Goal: Task Accomplishment & Management: Use online tool/utility

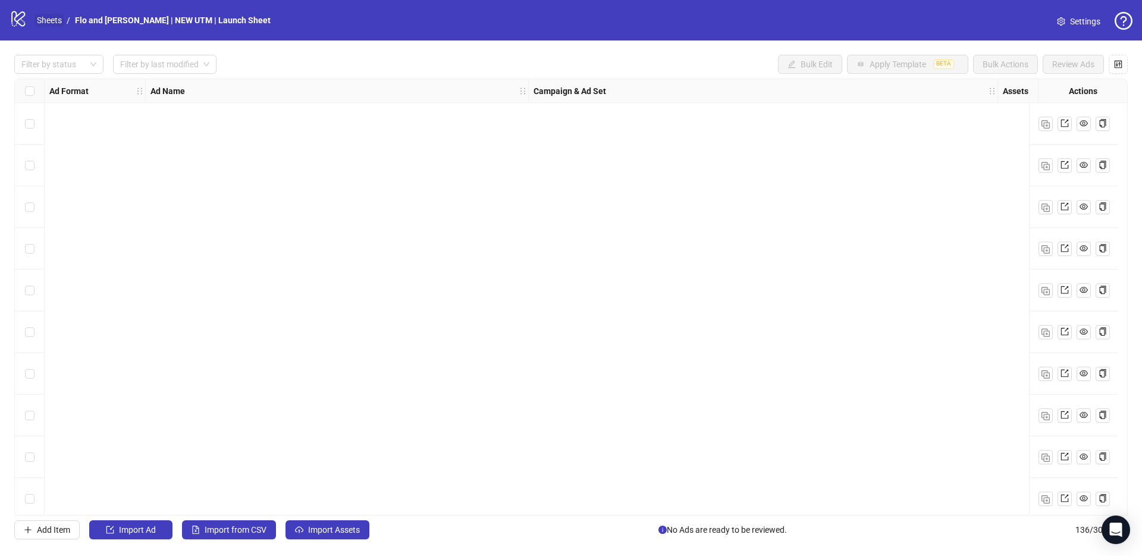
scroll to position [5257, 0]
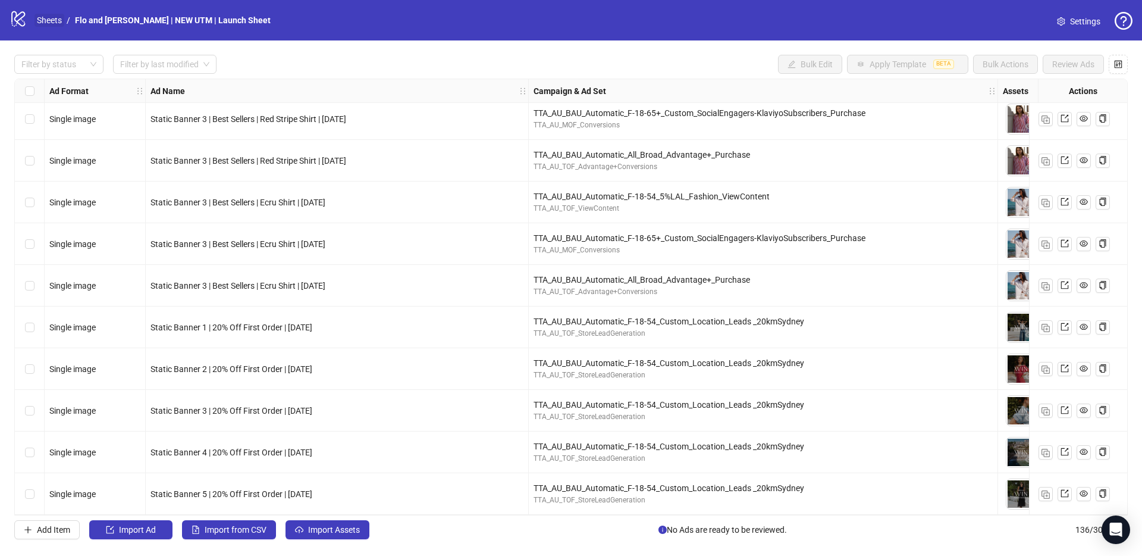
click at [51, 24] on link "Sheets" at bounding box center [50, 20] width 30 height 13
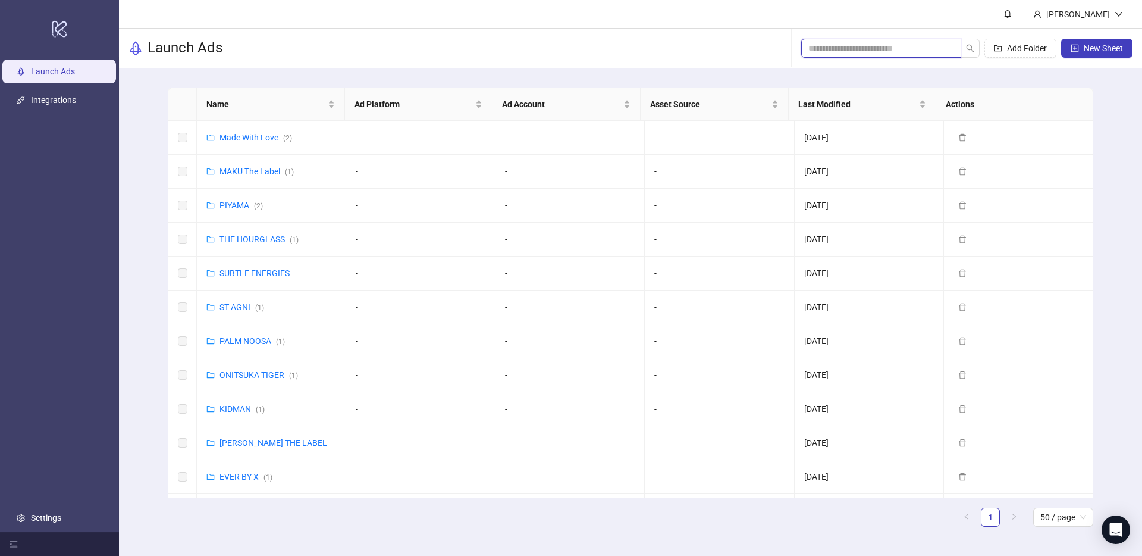
click at [847, 53] on input "search" at bounding box center [877, 48] width 136 height 13
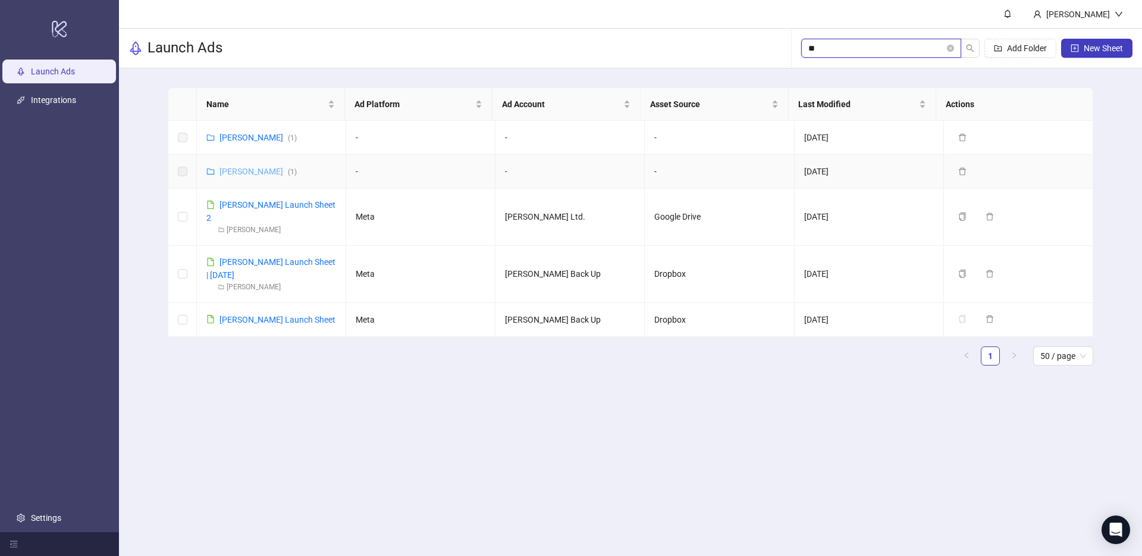
type input "**"
click at [254, 171] on link "[PERSON_NAME] ( 1 )" at bounding box center [258, 172] width 77 height 10
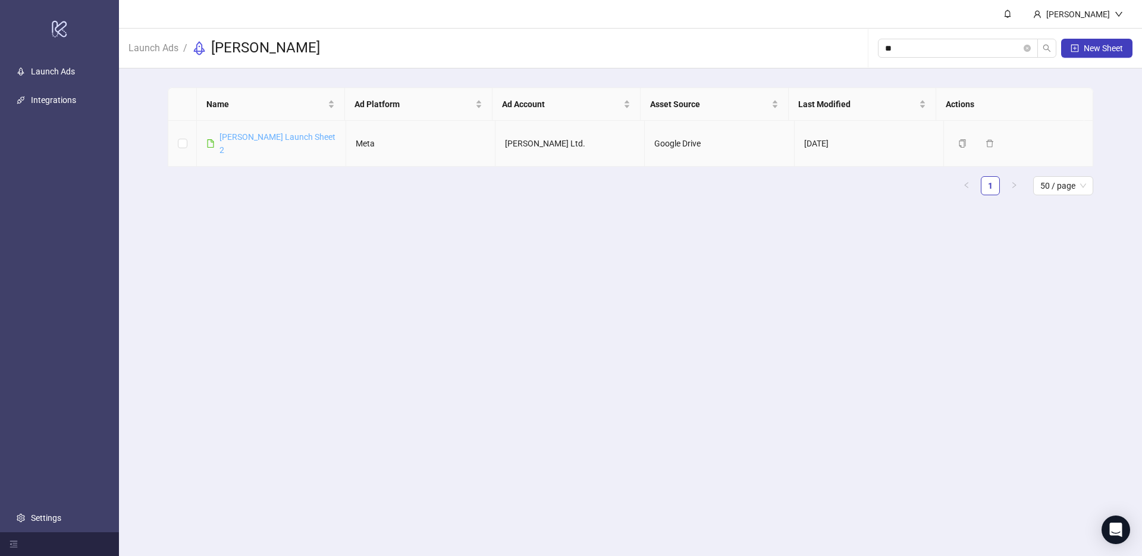
click at [261, 137] on link "[PERSON_NAME] Launch Sheet 2" at bounding box center [278, 143] width 116 height 23
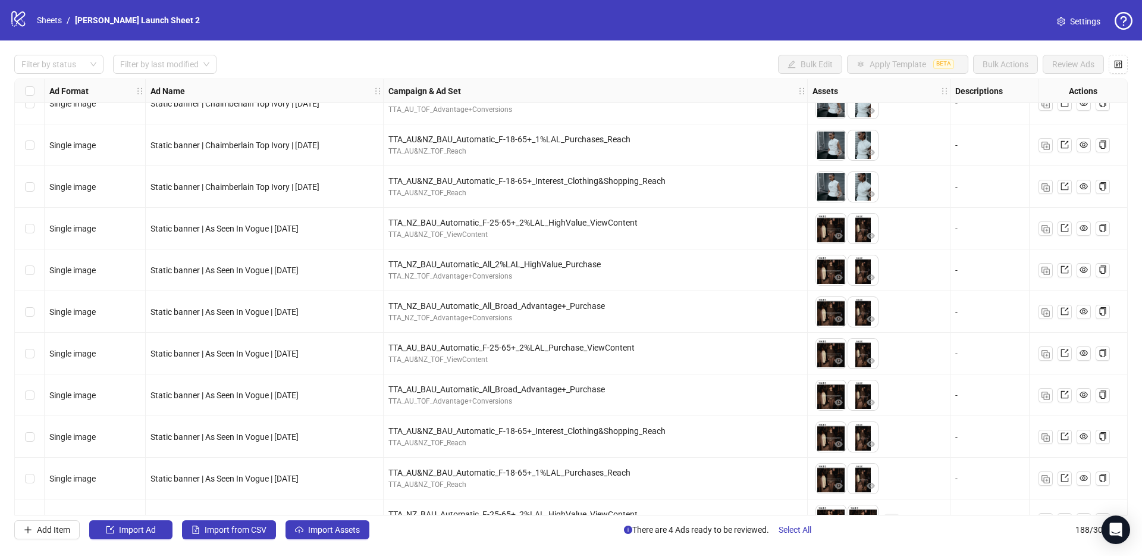
scroll to position [7241, 0]
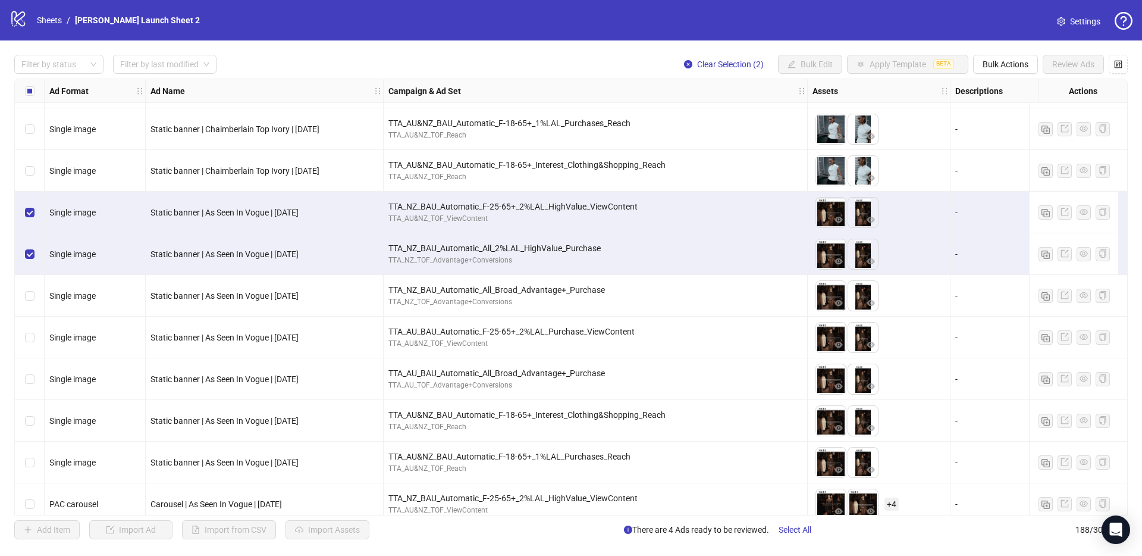
click at [29, 302] on div "Select row 179" at bounding box center [30, 296] width 30 height 42
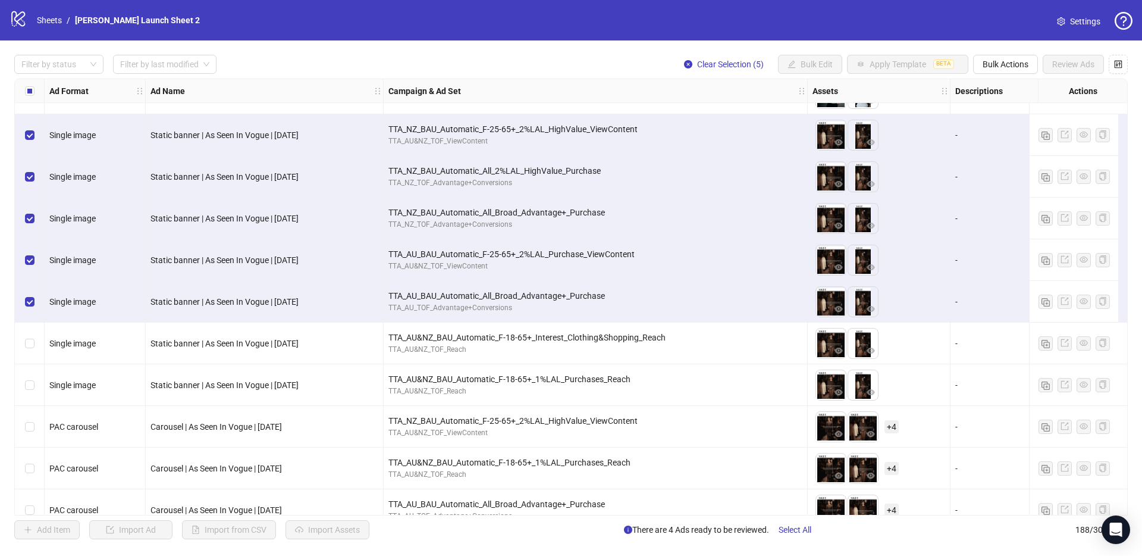
scroll to position [7368, 0]
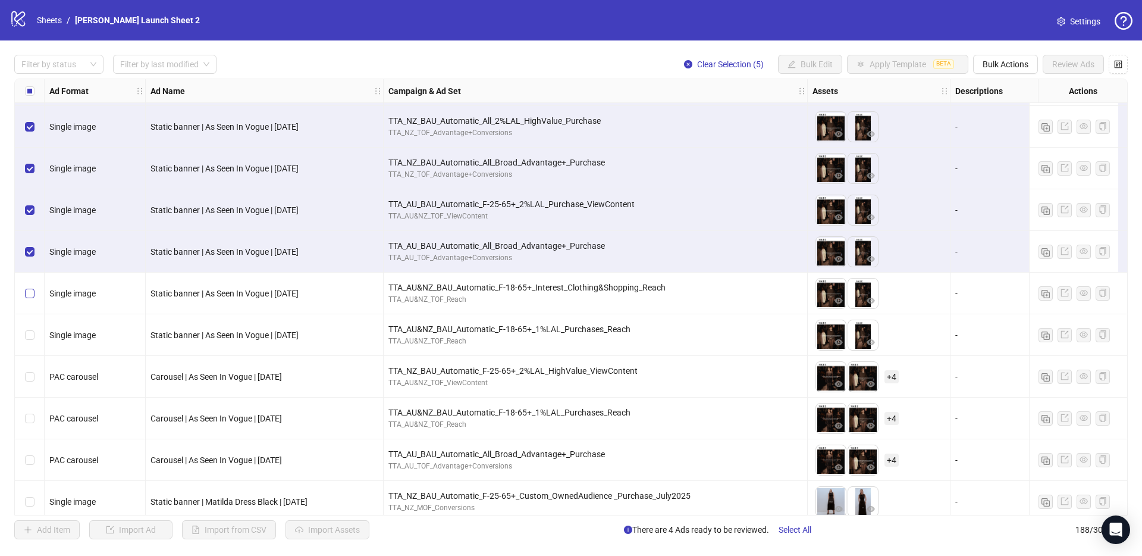
click at [33, 297] on label "Select row 182" at bounding box center [30, 293] width 10 height 13
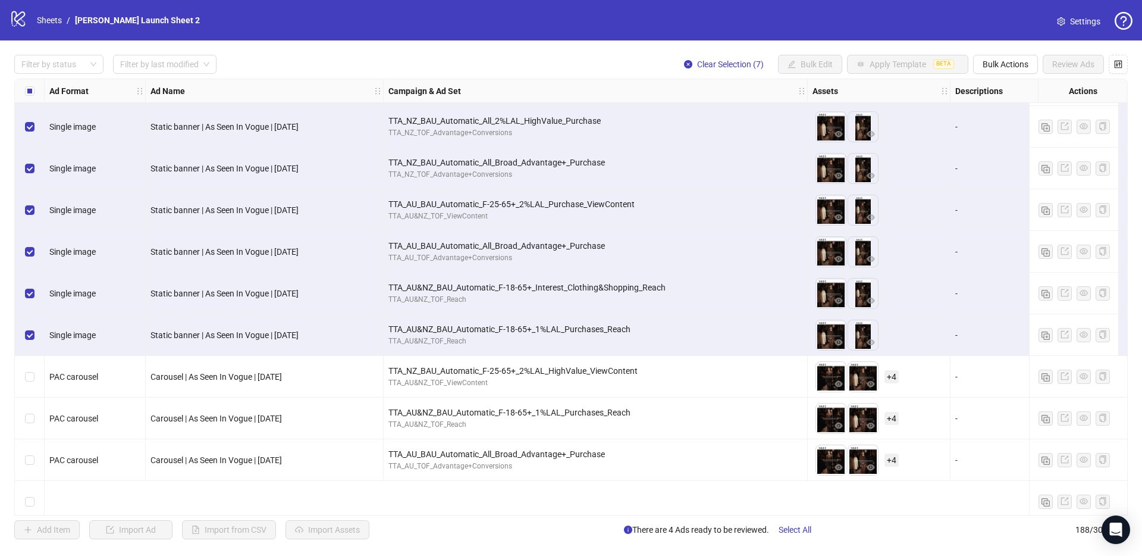
scroll to position [7240, 0]
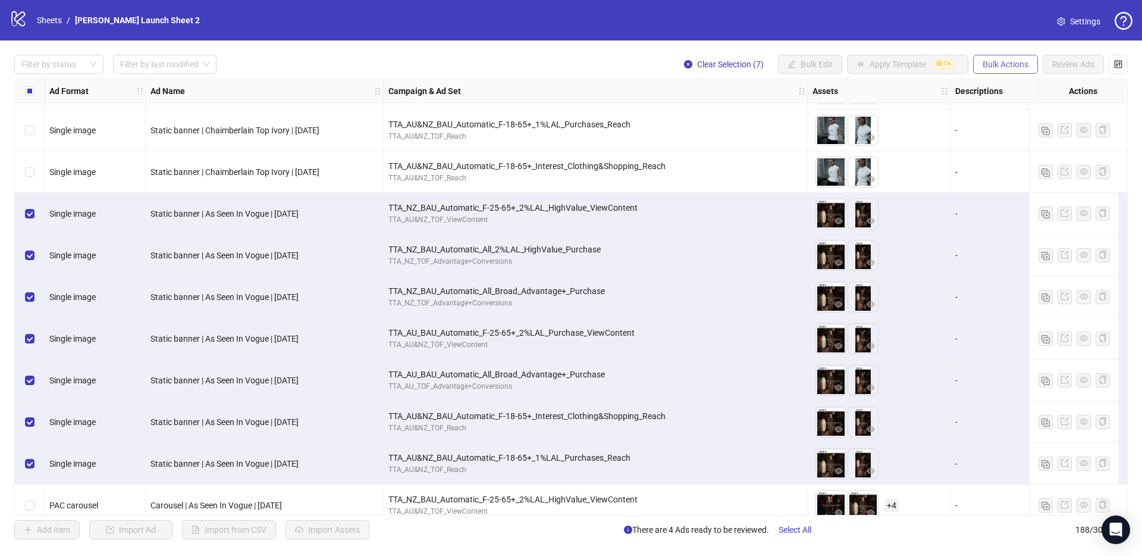
click at [1004, 64] on span "Bulk Actions" at bounding box center [1006, 64] width 46 height 10
click at [1017, 101] on span "Duplicate" at bounding box center [1023, 107] width 82 height 13
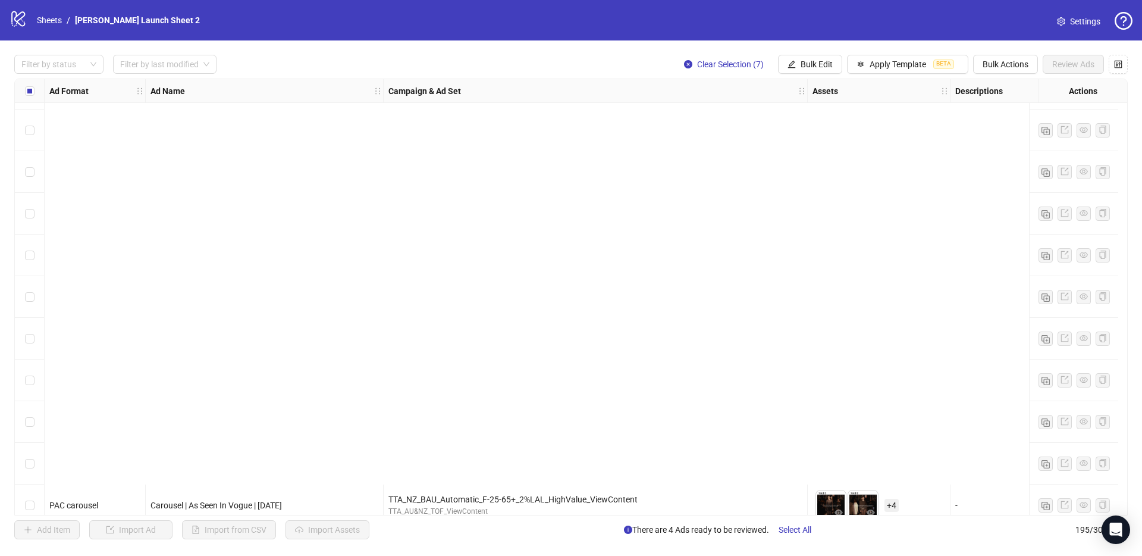
scroll to position [7714, 0]
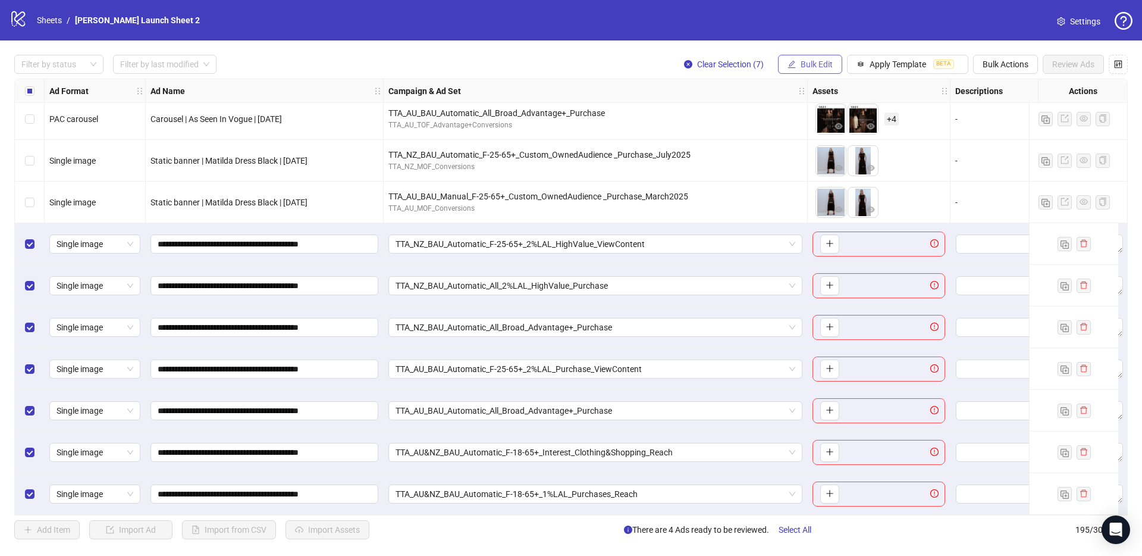
click at [818, 66] on span "Bulk Edit" at bounding box center [817, 64] width 32 height 10
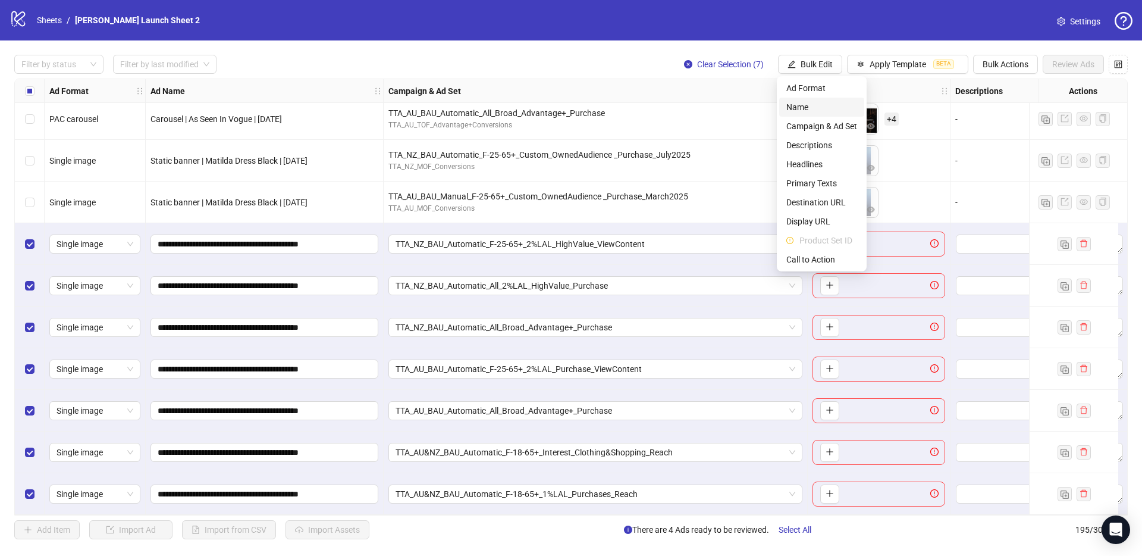
click at [819, 110] on span "Name" at bounding box center [822, 107] width 71 height 13
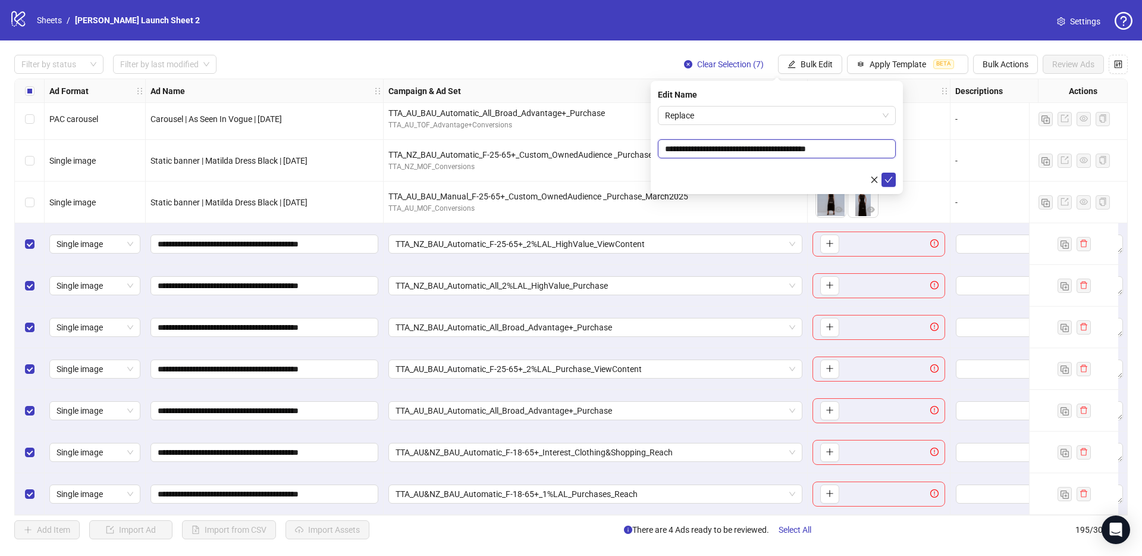
click at [857, 148] on input "**********" at bounding box center [777, 148] width 238 height 19
type input "**********"
click at [885, 181] on icon "check" at bounding box center [889, 180] width 8 height 8
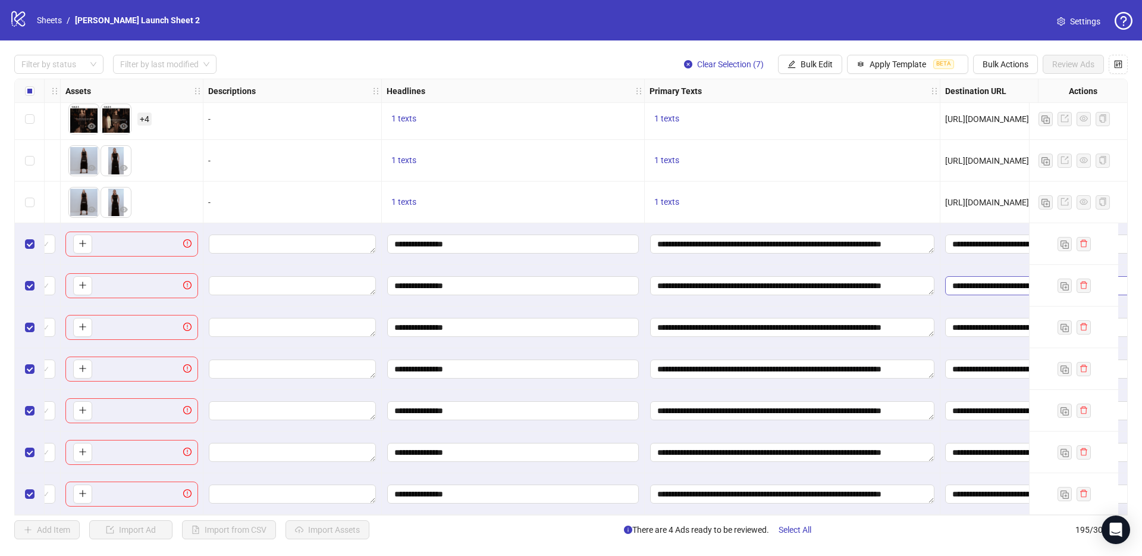
scroll to position [7714, 629]
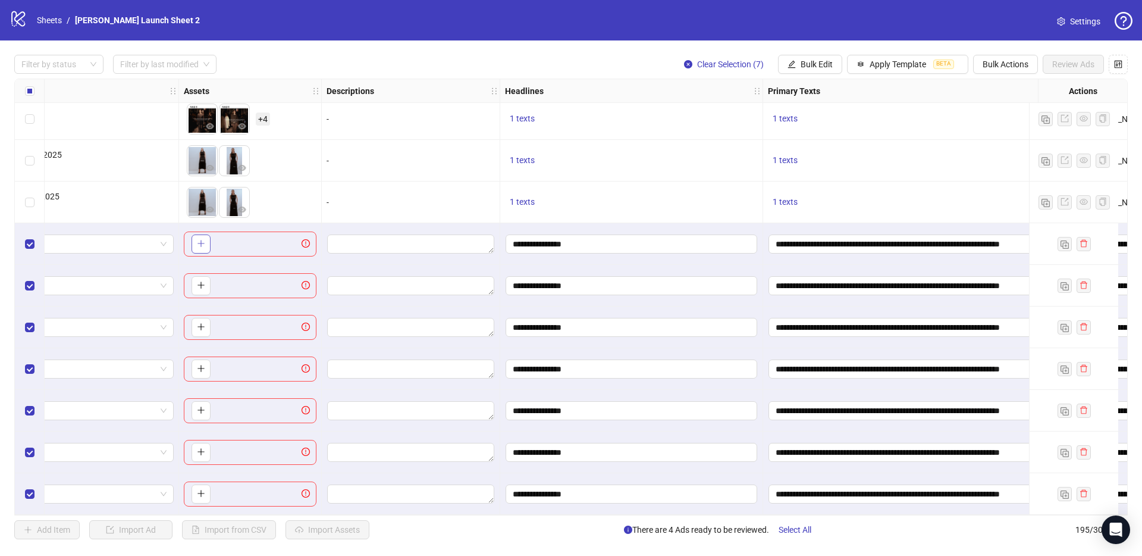
click at [205, 241] on button "button" at bounding box center [201, 243] width 19 height 19
click at [202, 285] on icon "plus" at bounding box center [201, 285] width 7 height 1
click at [200, 325] on icon "plus" at bounding box center [201, 326] width 8 height 8
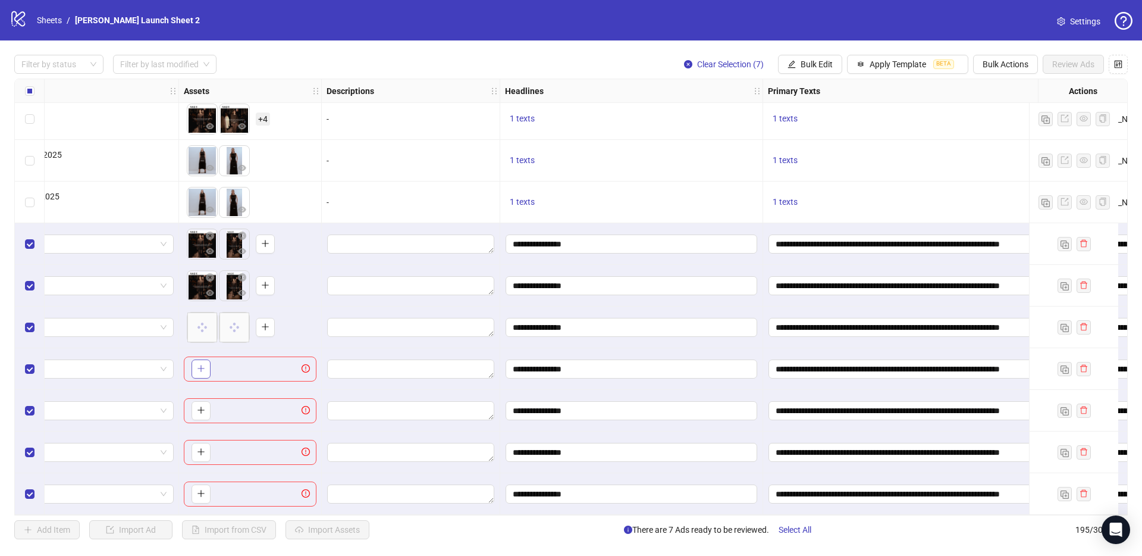
click at [197, 369] on button "button" at bounding box center [201, 368] width 19 height 19
click at [200, 409] on span "button" at bounding box center [201, 410] width 8 height 10
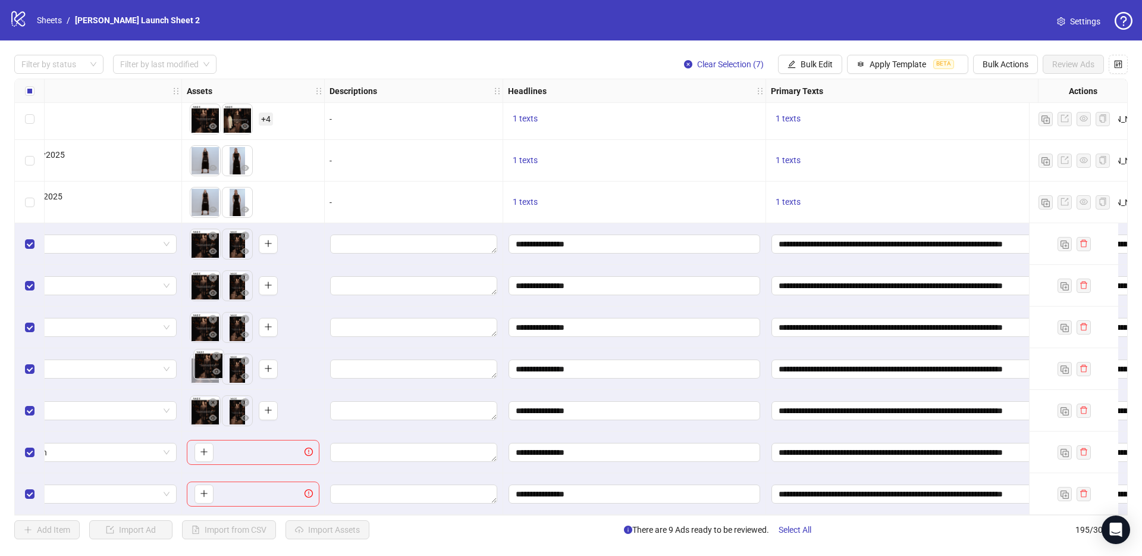
drag, startPoint x: 230, startPoint y: 363, endPoint x: 207, endPoint y: 361, distance: 23.3
click at [207, 361] on body "logo/logo-mobile Sheets / [PERSON_NAME] Launch Sheet 2 Settings Filter by statu…" at bounding box center [571, 278] width 1142 height 556
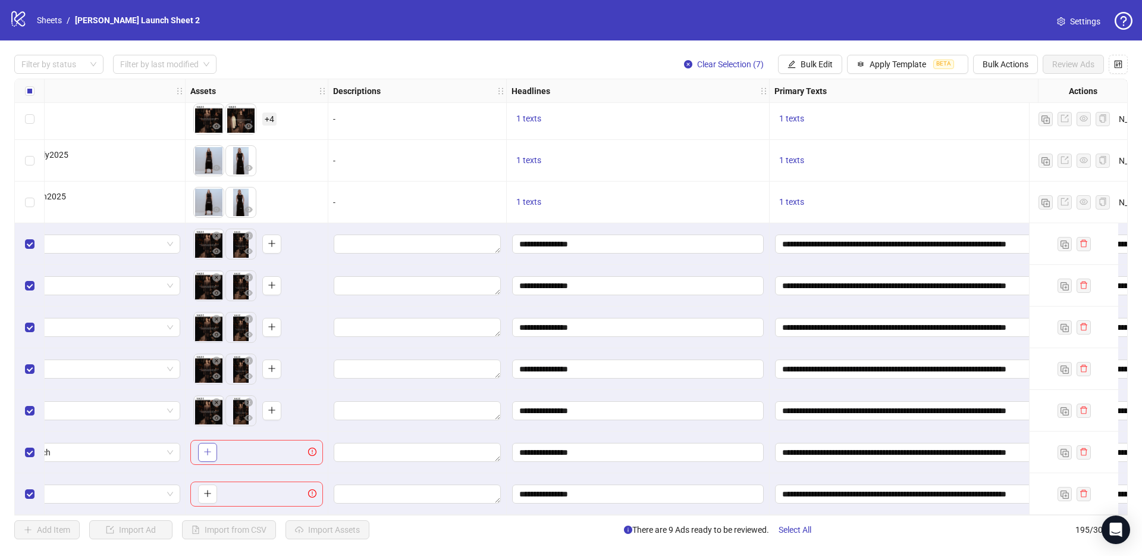
click at [211, 447] on button "button" at bounding box center [207, 452] width 19 height 19
click at [208, 491] on icon "plus" at bounding box center [207, 493] width 8 height 8
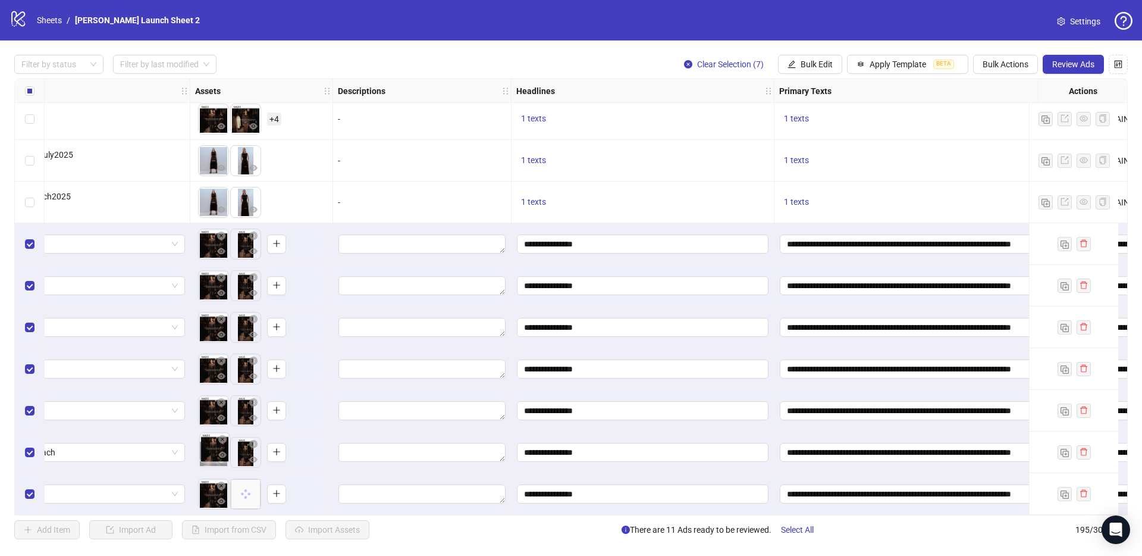
drag, startPoint x: 237, startPoint y: 452, endPoint x: 211, endPoint y: 447, distance: 27.2
click at [211, 447] on body "logo/logo-mobile Sheets / [PERSON_NAME] Launch Sheet 2 Settings Filter by statu…" at bounding box center [571, 278] width 1142 height 556
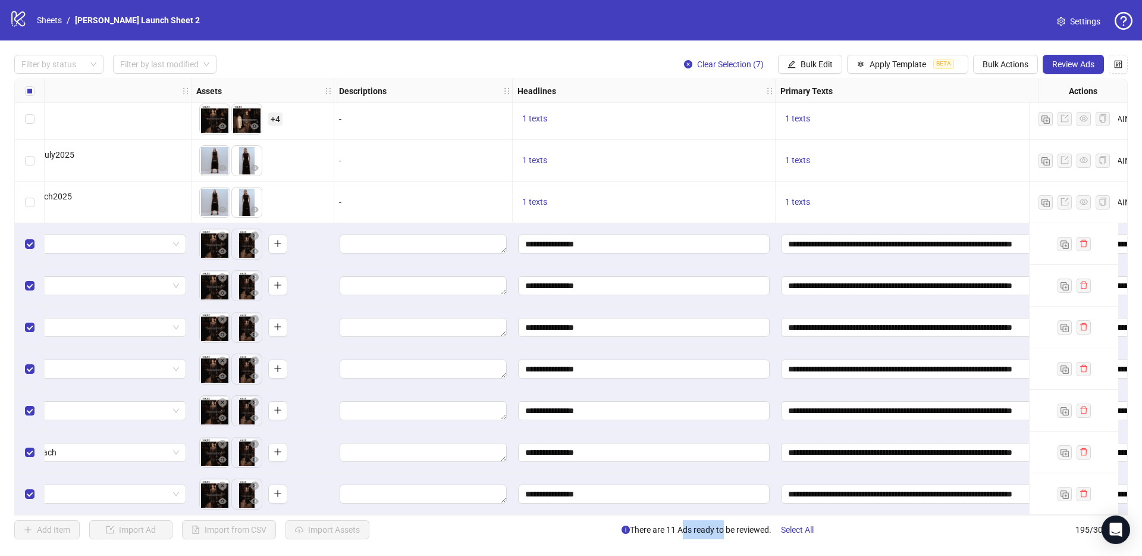
drag, startPoint x: 719, startPoint y: 525, endPoint x: 638, endPoint y: 519, distance: 80.5
click at [638, 519] on div "Filter by status Filter by last modified Clear Selection (7) Bulk Edit Apply Te…" at bounding box center [571, 296] width 1142 height 513
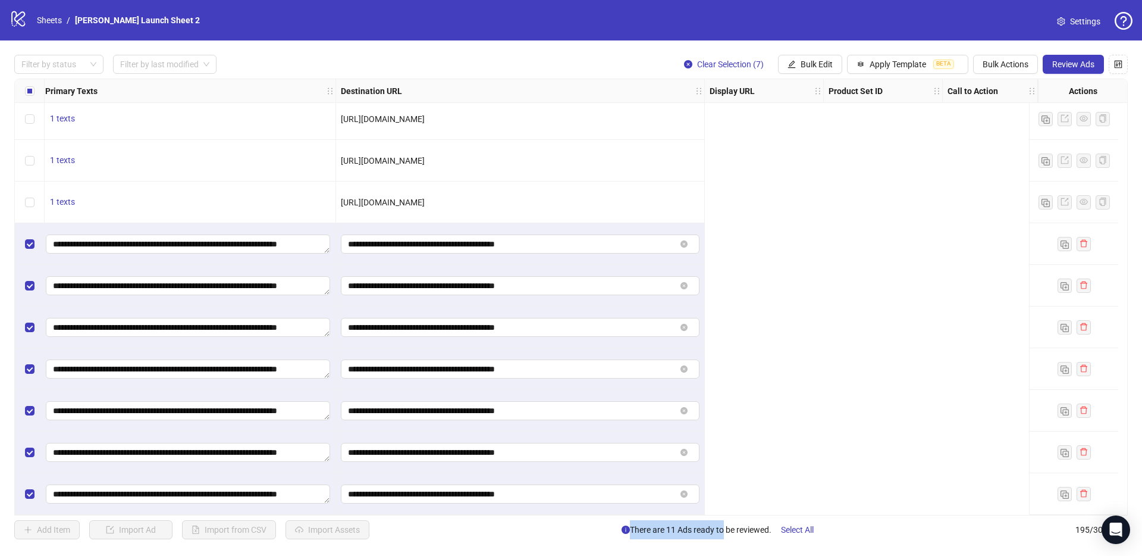
scroll to position [7714, 0]
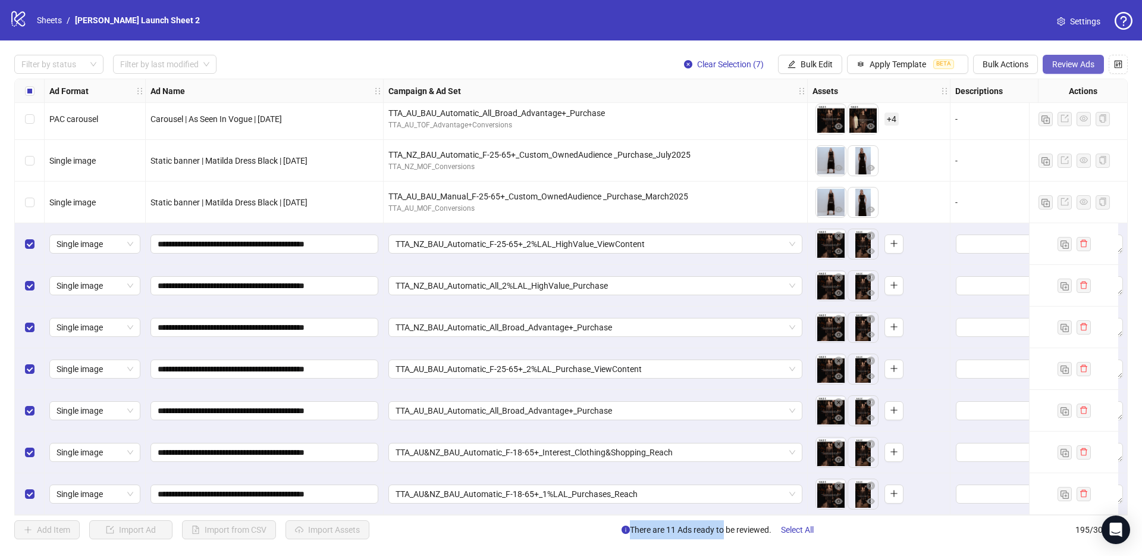
click at [1073, 66] on span "Review Ads" at bounding box center [1073, 64] width 42 height 10
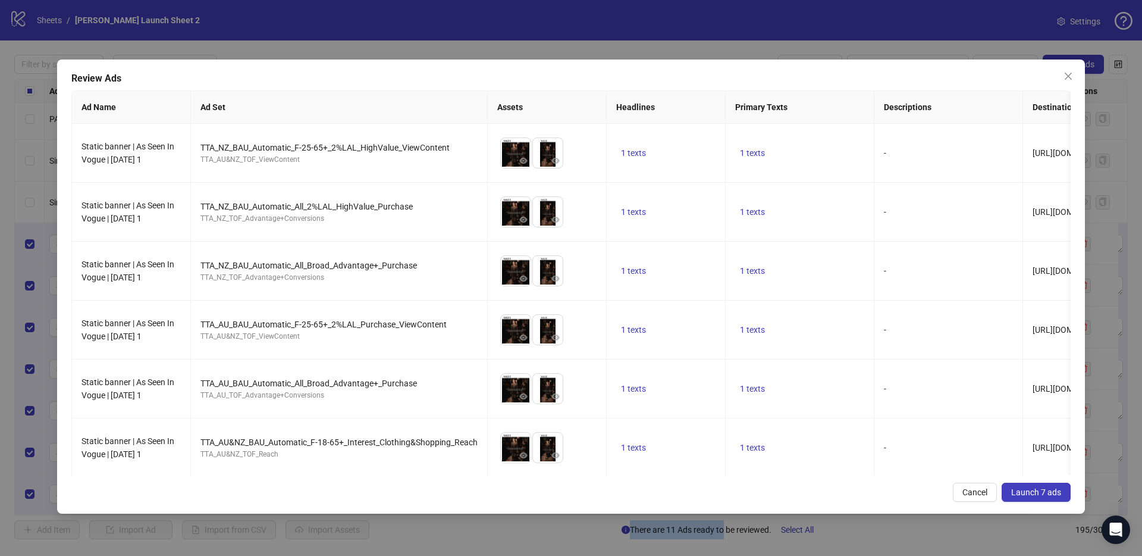
click at [1049, 491] on span "Launch 7 ads" at bounding box center [1036, 492] width 50 height 10
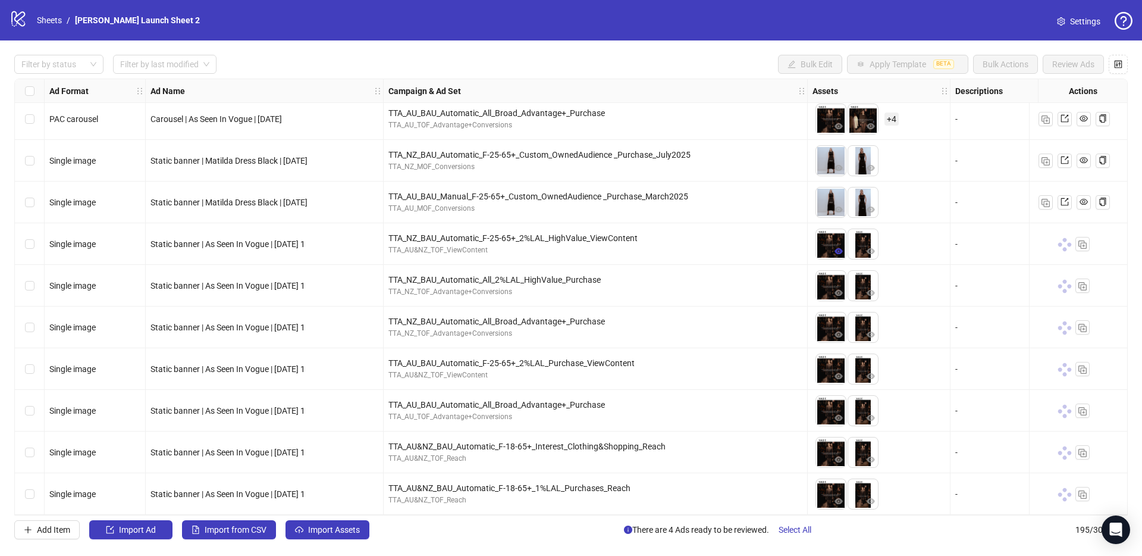
click at [839, 248] on icon "eye" at bounding box center [839, 251] width 8 height 6
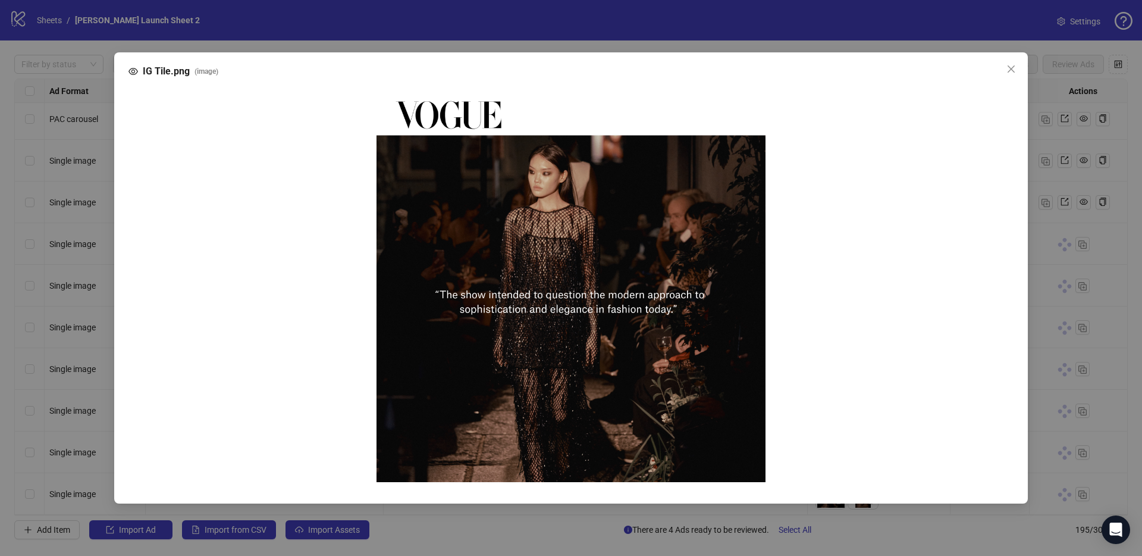
click at [694, 381] on div "IG Tile.png ( image )" at bounding box center [571, 278] width 1142 height 556
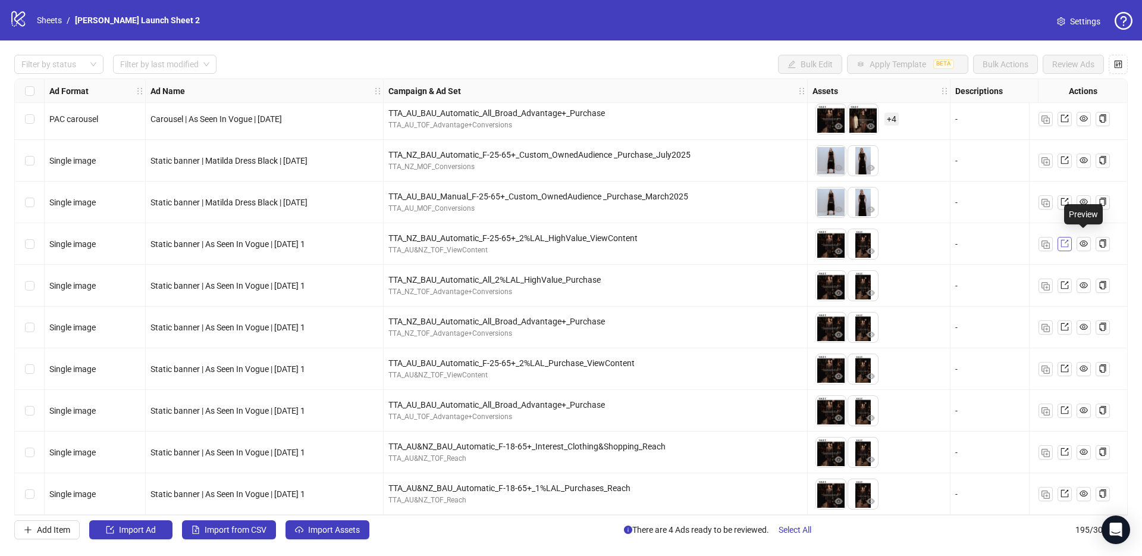
click at [1067, 240] on icon "export" at bounding box center [1065, 243] width 8 height 8
click at [273, 281] on span "Static banner | As Seen In Vogue | [DATE] 1" at bounding box center [228, 286] width 155 height 10
copy span "Static banner | As Seen In Vogue | [DATE] 1"
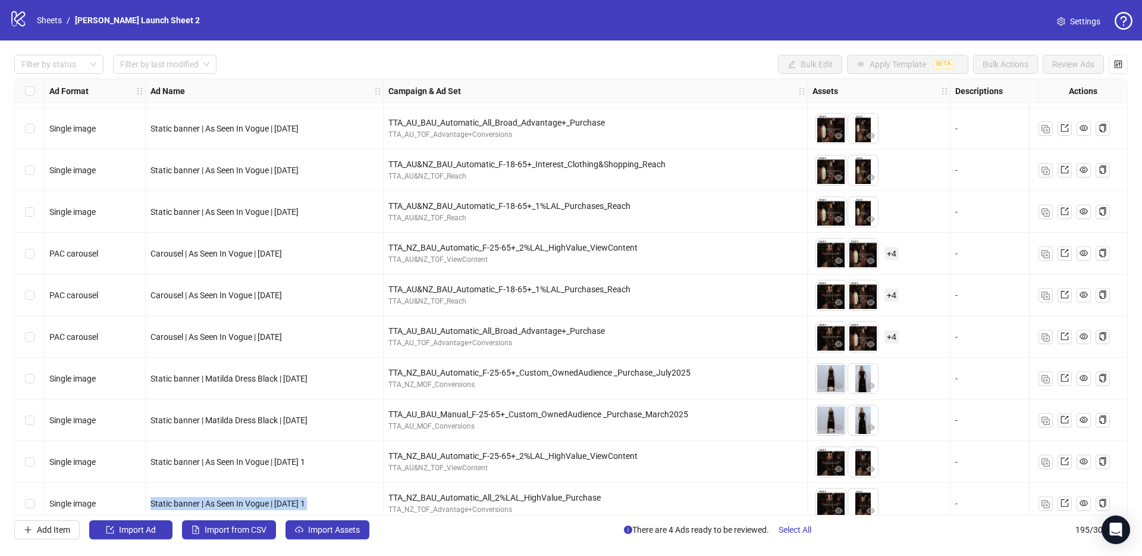
scroll to position [7486, 0]
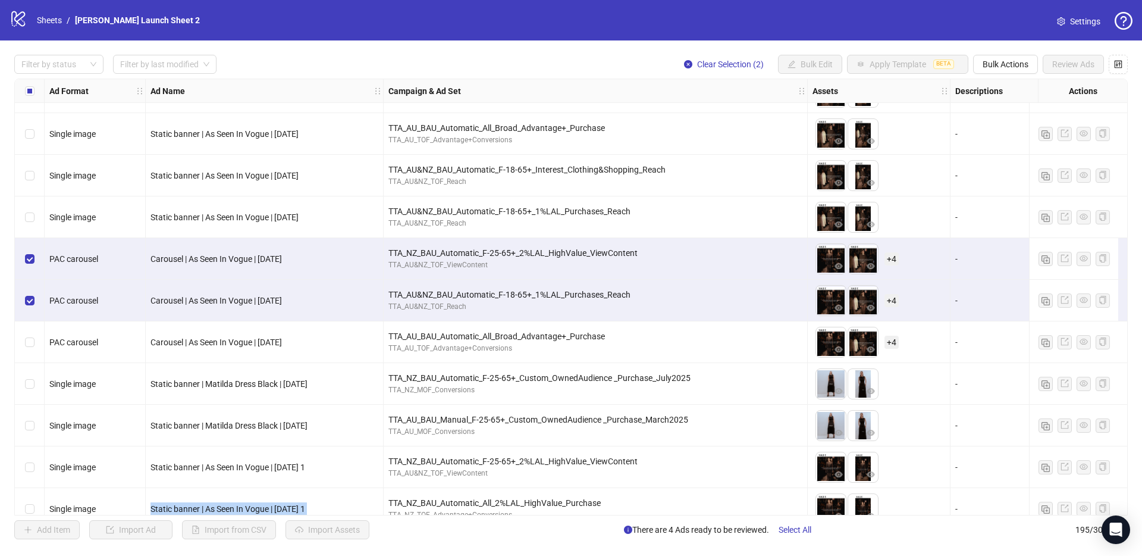
click at [34, 342] on div "Select row 186" at bounding box center [30, 342] width 30 height 42
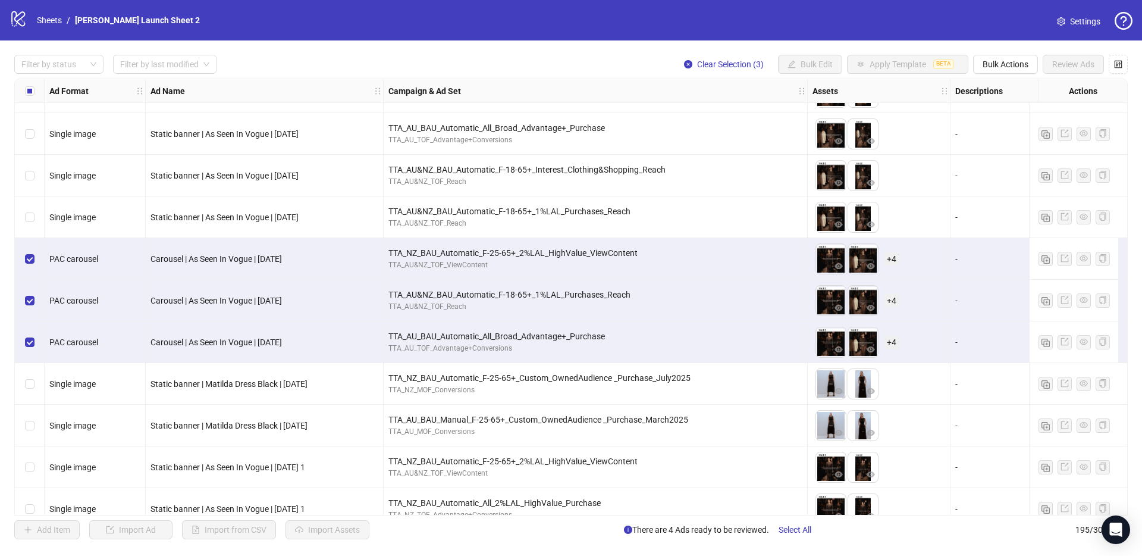
click at [1008, 74] on div "Filter by status Filter by last modified Clear Selection (3) Bulk Edit Apply Te…" at bounding box center [571, 296] width 1142 height 513
click at [1008, 67] on span "Bulk Actions" at bounding box center [1006, 64] width 46 height 10
click at [1015, 111] on span "Duplicate" at bounding box center [1023, 107] width 82 height 13
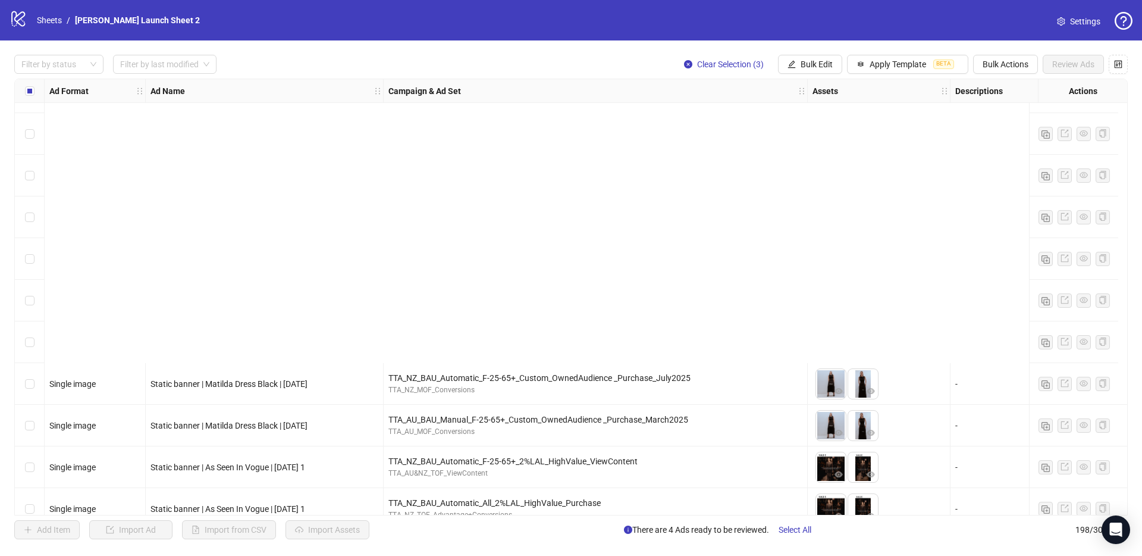
scroll to position [7839, 0]
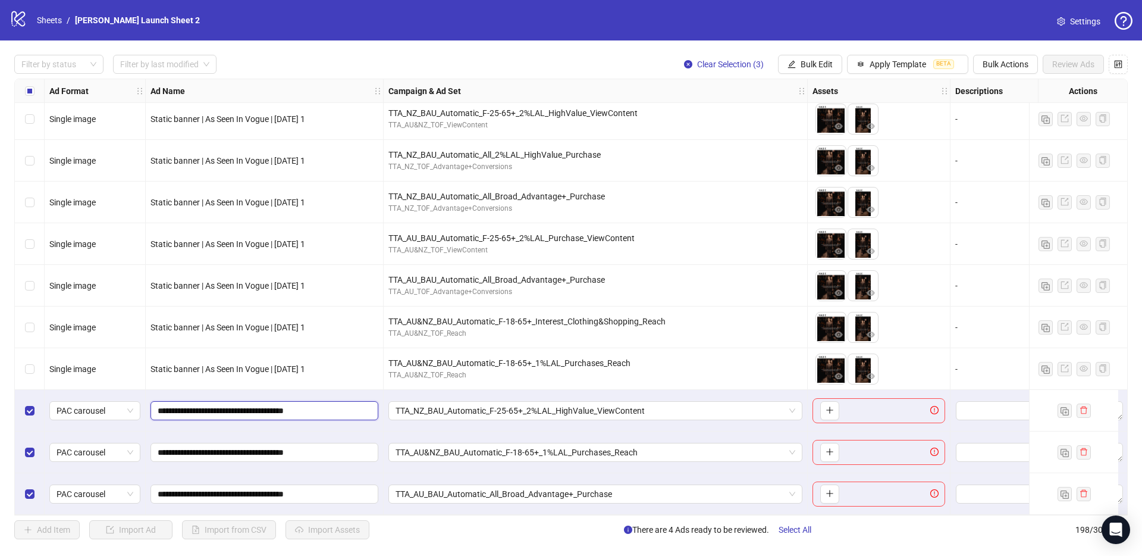
click at [333, 404] on input "**********" at bounding box center [263, 410] width 211 height 13
type input "**********"
click at [326, 452] on input "**********" at bounding box center [263, 452] width 211 height 13
type input "**********"
click at [337, 491] on input "**********" at bounding box center [263, 493] width 211 height 13
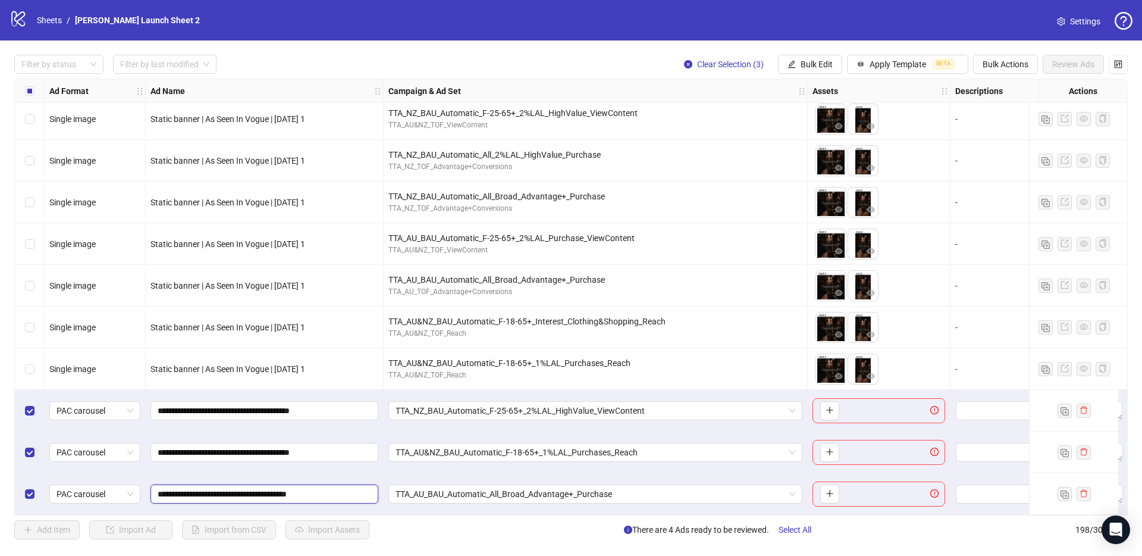
type input "**********"
click at [354, 467] on div "**********" at bounding box center [265, 452] width 238 height 42
click at [832, 406] on icon "plus" at bounding box center [830, 410] width 8 height 8
click at [829, 447] on icon "plus" at bounding box center [830, 451] width 8 height 8
click at [832, 489] on icon "plus" at bounding box center [830, 493] width 8 height 8
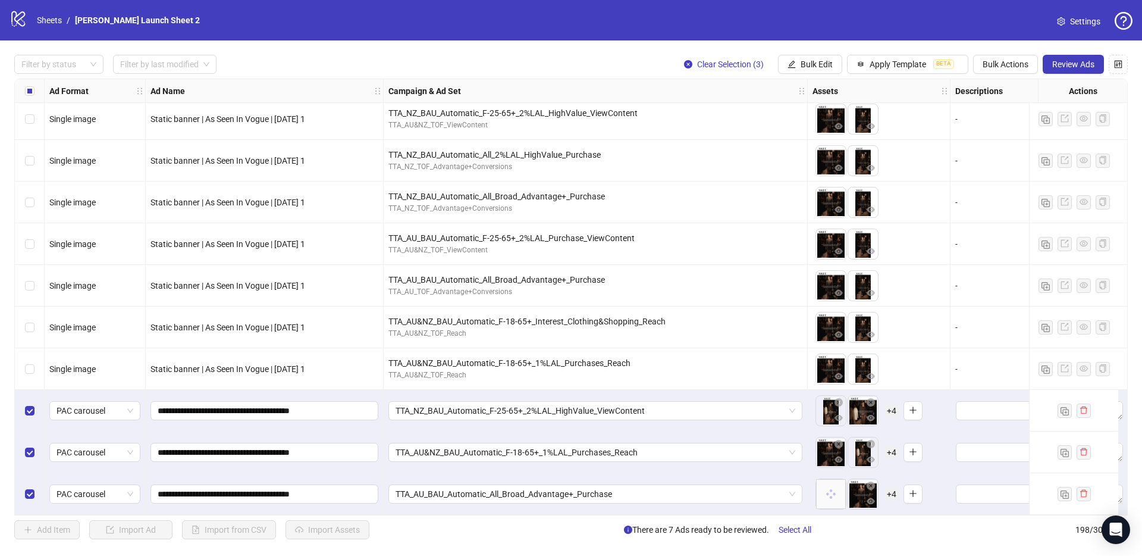
click at [886, 416] on div "To pick up a draggable item, press the space bar. While dragging, use the arrow…" at bounding box center [857, 410] width 83 height 31
click at [889, 408] on span "+ 4" at bounding box center [892, 410] width 14 height 13
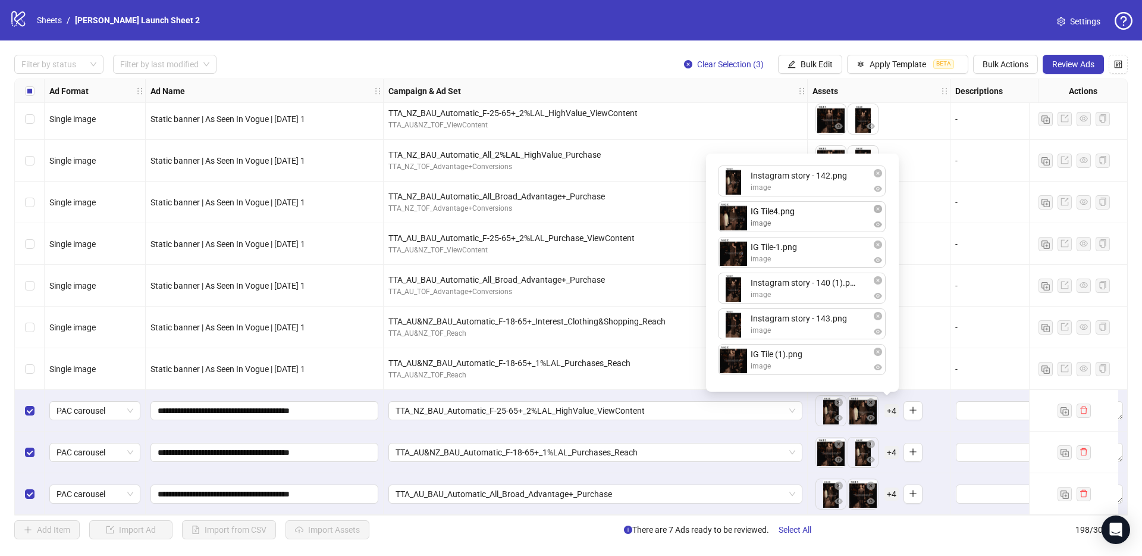
drag, startPoint x: 803, startPoint y: 220, endPoint x: 808, endPoint y: 231, distance: 12.3
click at [808, 231] on div "Instagram story - 142.png image IG Tile4.png image IG Tile-1.png image Instagra…" at bounding box center [802, 273] width 178 height 224
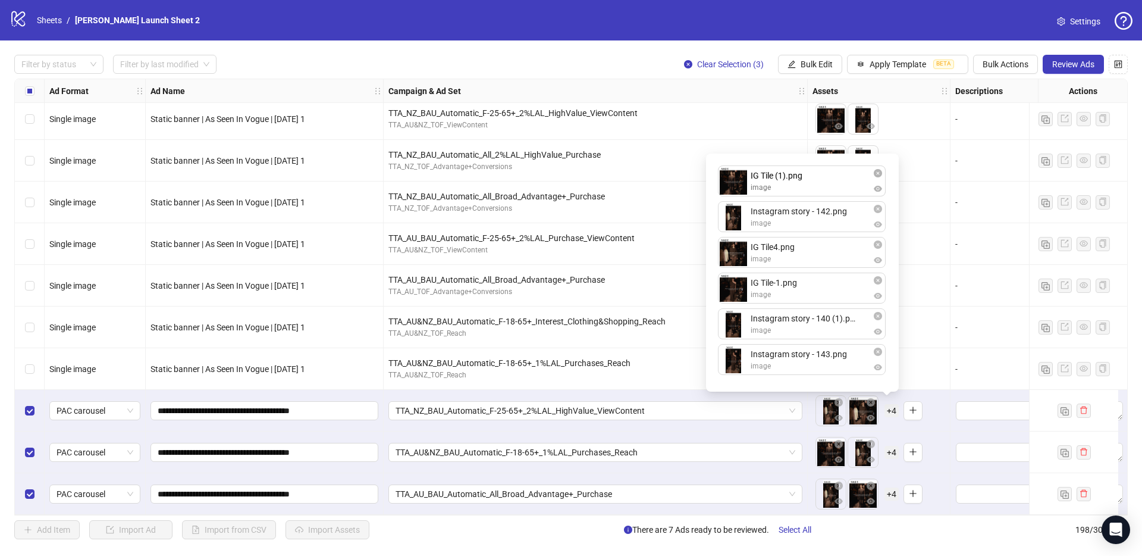
drag, startPoint x: 800, startPoint y: 361, endPoint x: 795, endPoint y: 187, distance: 173.8
click at [795, 187] on div "Instagram story - 142.png image IG Tile4.png image IG Tile-1.png image Instagra…" at bounding box center [802, 273] width 178 height 224
drag, startPoint x: 806, startPoint y: 287, endPoint x: 801, endPoint y: 220, distance: 67.4
click at [801, 220] on div "IG Tile (1).png image Instagram story - 142.png image IG Tile4.png image IG Til…" at bounding box center [802, 273] width 178 height 224
drag, startPoint x: 802, startPoint y: 287, endPoint x: 808, endPoint y: 255, distance: 33.3
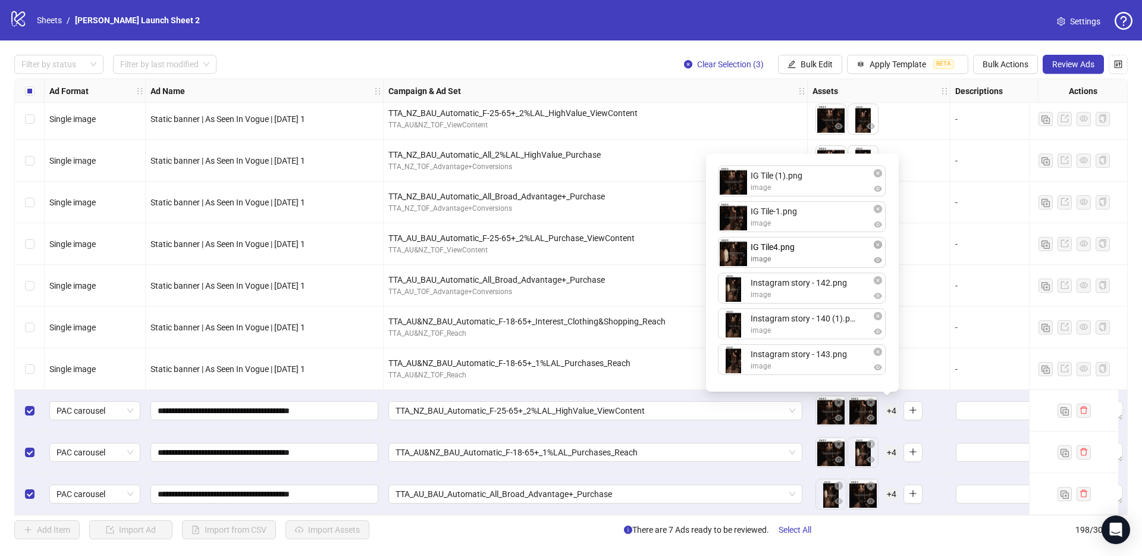
click at [808, 255] on div "IG Tile (1).png image IG Tile-1.png image Instagram story - 142.png image IG Ti…" at bounding box center [802, 273] width 178 height 224
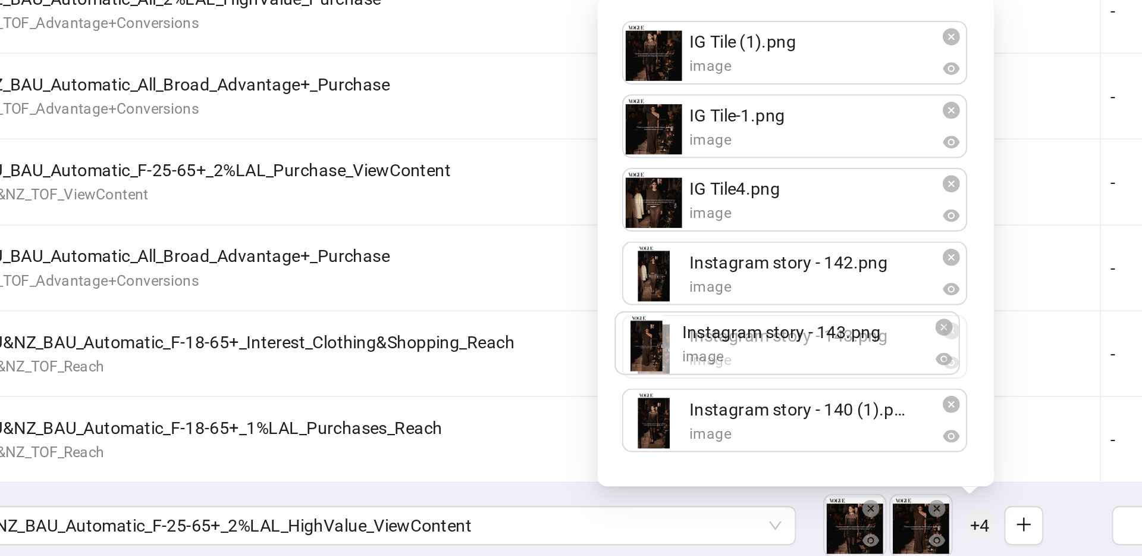
drag, startPoint x: 799, startPoint y: 363, endPoint x: 795, endPoint y: 330, distance: 33.5
click at [795, 330] on div "IG Tile (1).png image IG Tile-1.png image IG Tile4.png image Instagram story - …" at bounding box center [802, 273] width 178 height 224
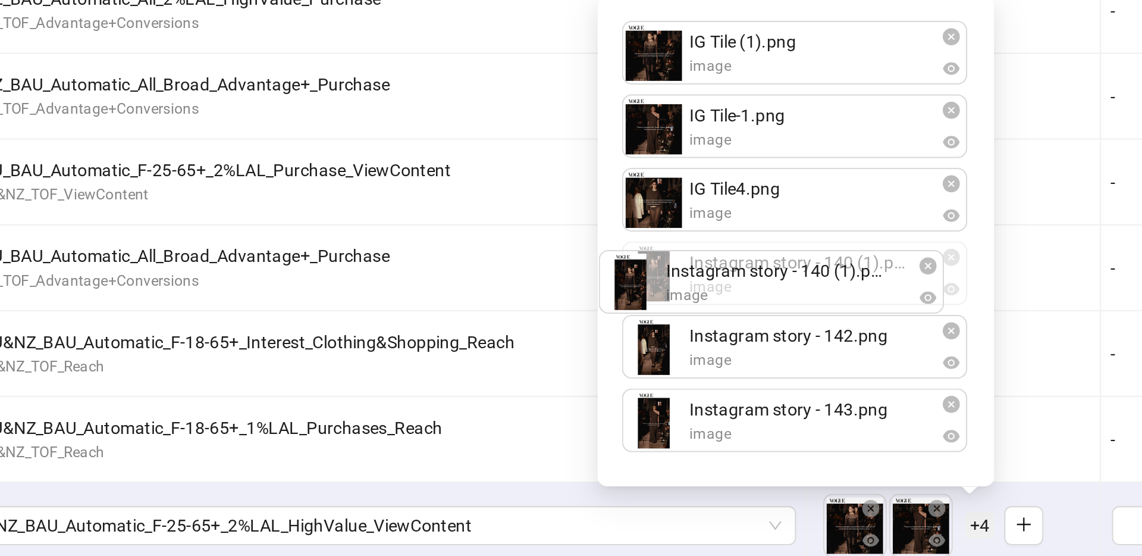
drag, startPoint x: 794, startPoint y: 351, endPoint x: 807, endPoint y: 314, distance: 39.7
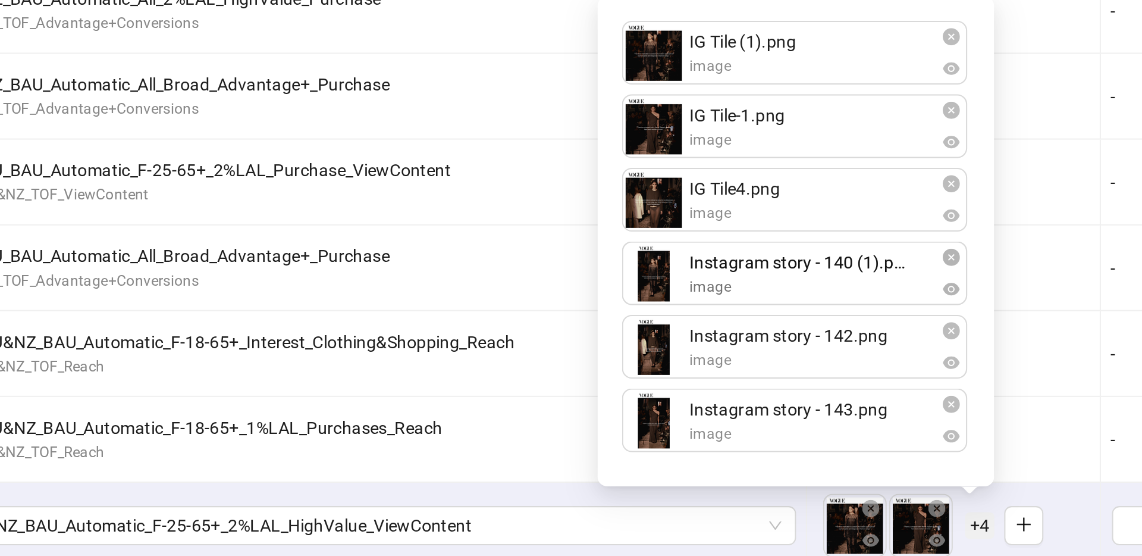
click at [784, 288] on div "IG Tile (1).png image IG Tile-1.png image IG Tile4.png image Instagram story - …" at bounding box center [802, 273] width 178 height 224
drag, startPoint x: 805, startPoint y: 324, endPoint x: 805, endPoint y: 374, distance: 50.0
drag, startPoint x: 808, startPoint y: 361, endPoint x: 804, endPoint y: 326, distance: 34.7
click at [803, 326] on div "IG Tile (1).png image IG Tile-1.png image IG Tile4.png image Instagram story - …" at bounding box center [802, 273] width 178 height 224
drag, startPoint x: 768, startPoint y: 256, endPoint x: 763, endPoint y: 224, distance: 32.6
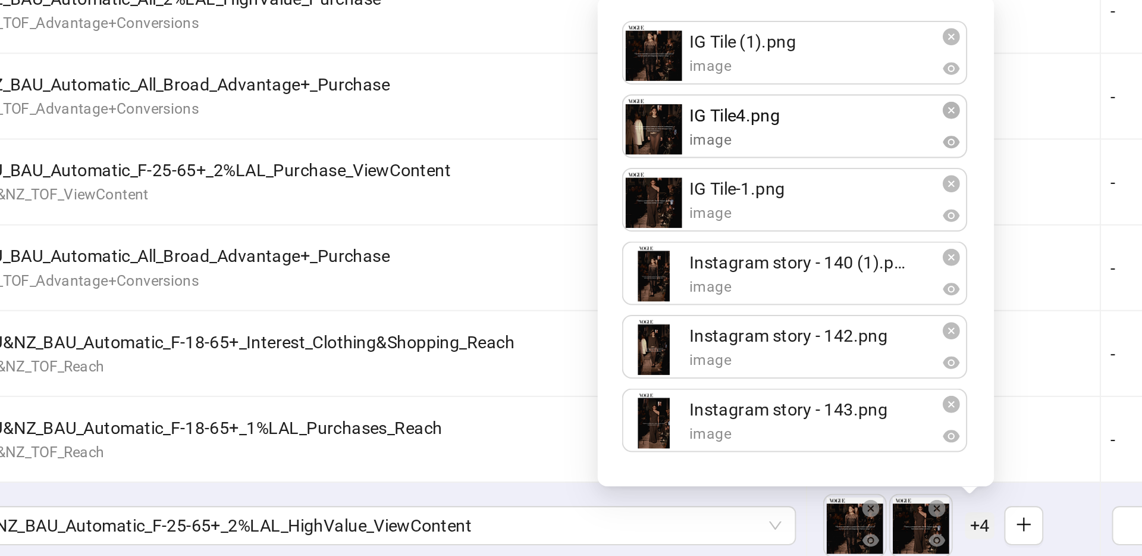
click at [763, 224] on div "IG Tile (1).png image IG Tile-1.png image IG Tile4.png image Instagram story - …" at bounding box center [802, 273] width 178 height 224
click at [928, 209] on div "To pick up a draggable item, press the space bar. While dragging, use the arrow…" at bounding box center [879, 202] width 133 height 37
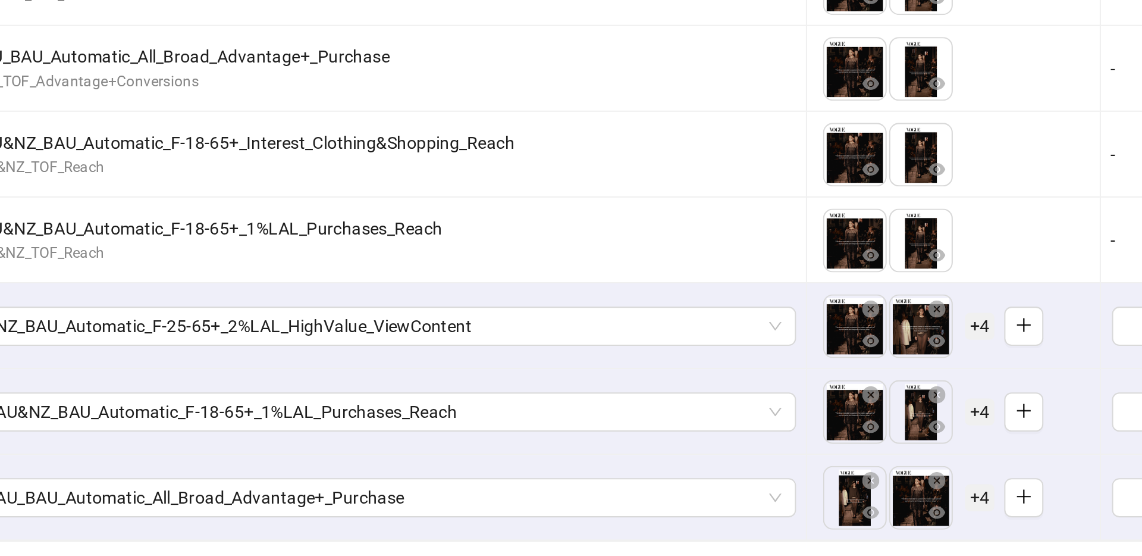
click at [892, 448] on span "+ 4" at bounding box center [892, 452] width 14 height 13
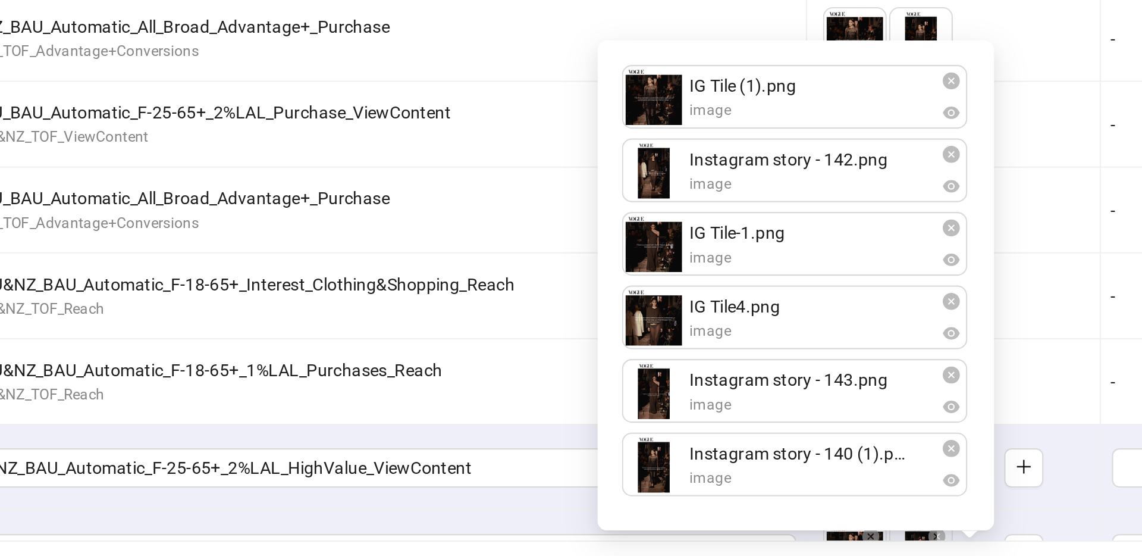
scroll to position [7762, 0]
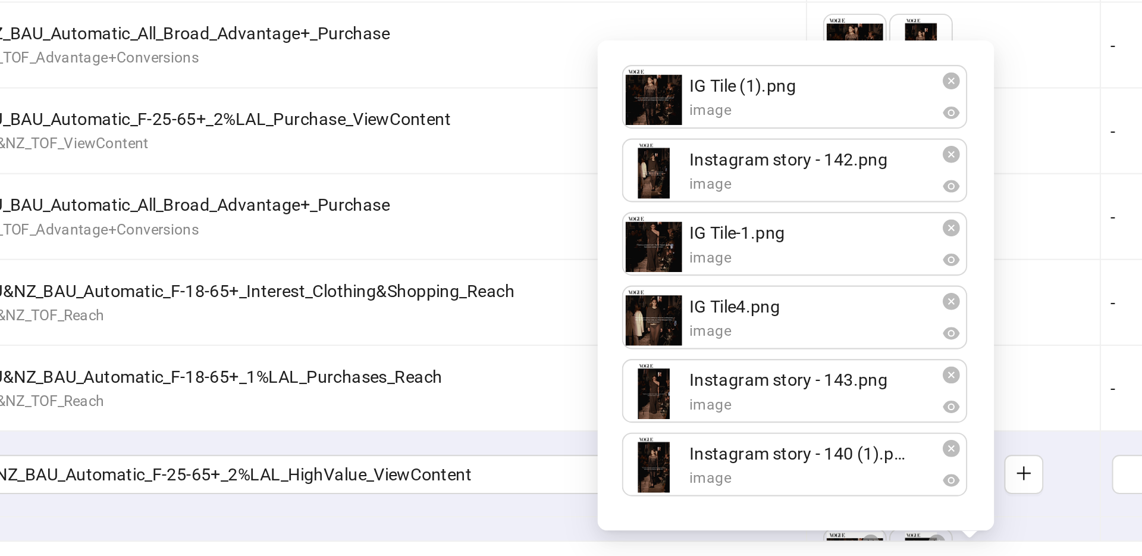
click at [916, 389] on div "To pick up a draggable item, press the space bar. While dragging, use the arrow…" at bounding box center [879, 399] width 133 height 37
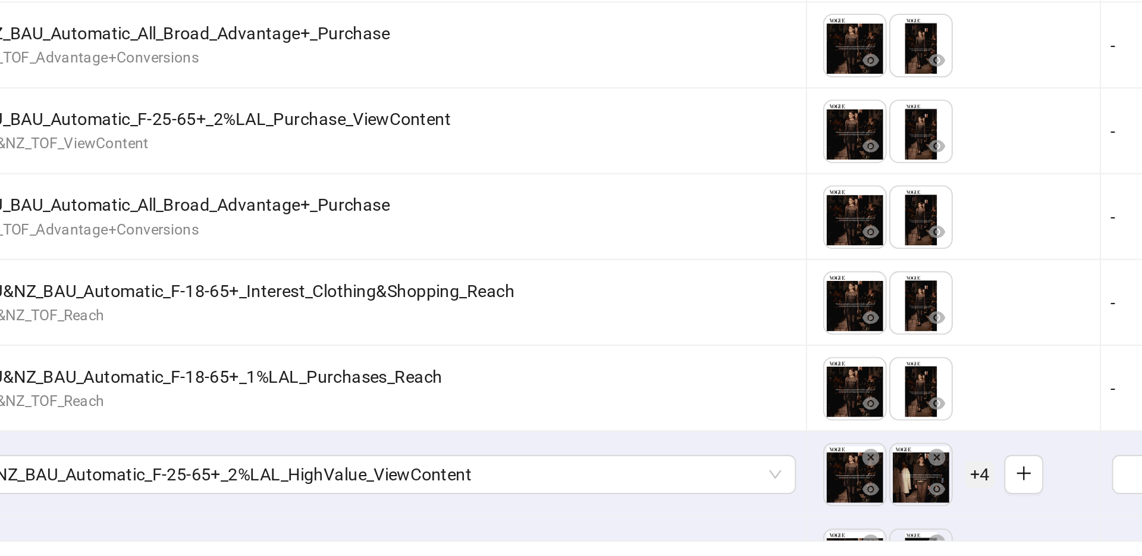
scroll to position [7827, 0]
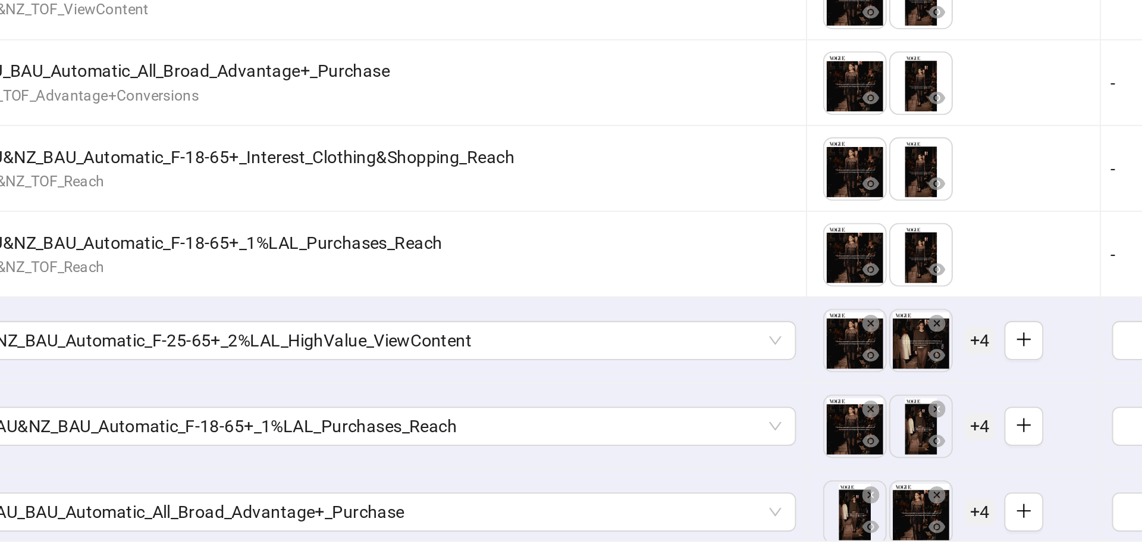
click at [896, 403] on div "Ad Format Ad Name Campaign & Ad Set Assets Descriptions Headlines Primary Texts…" at bounding box center [571, 297] width 1114 height 437
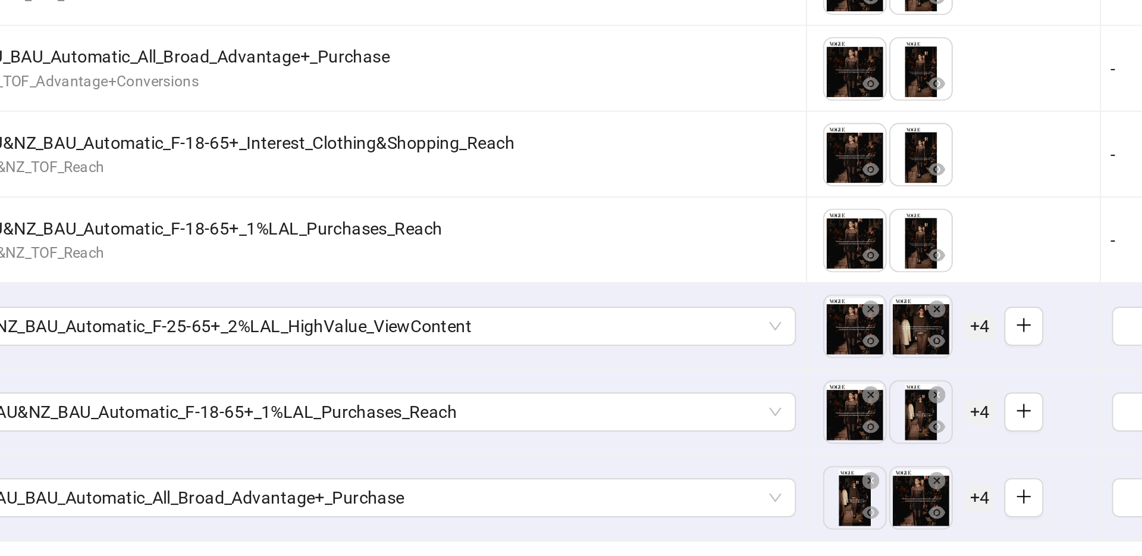
click at [894, 406] on span "+ 4" at bounding box center [892, 410] width 14 height 13
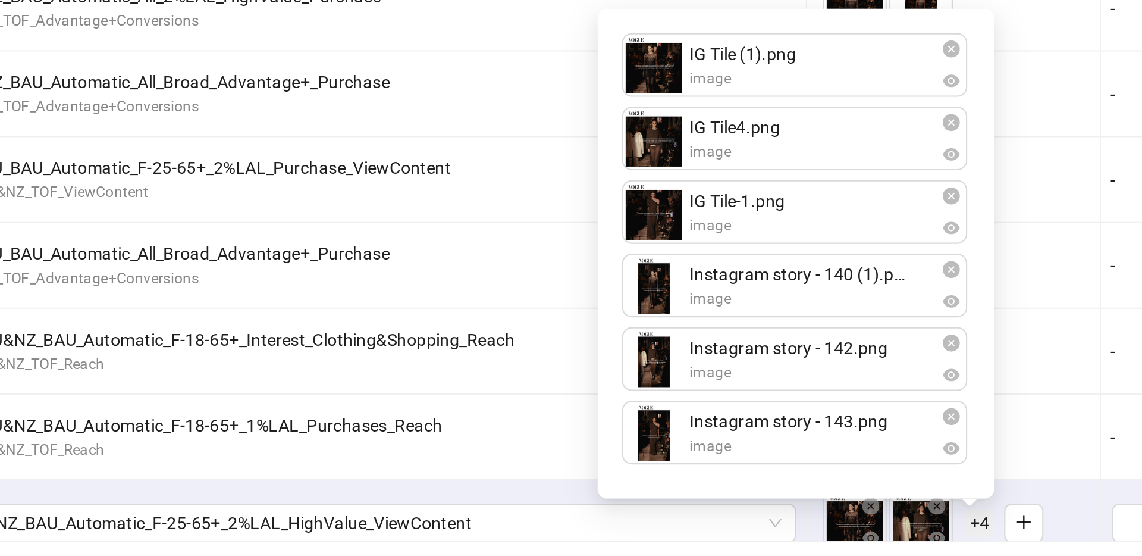
scroll to position [7736, 0]
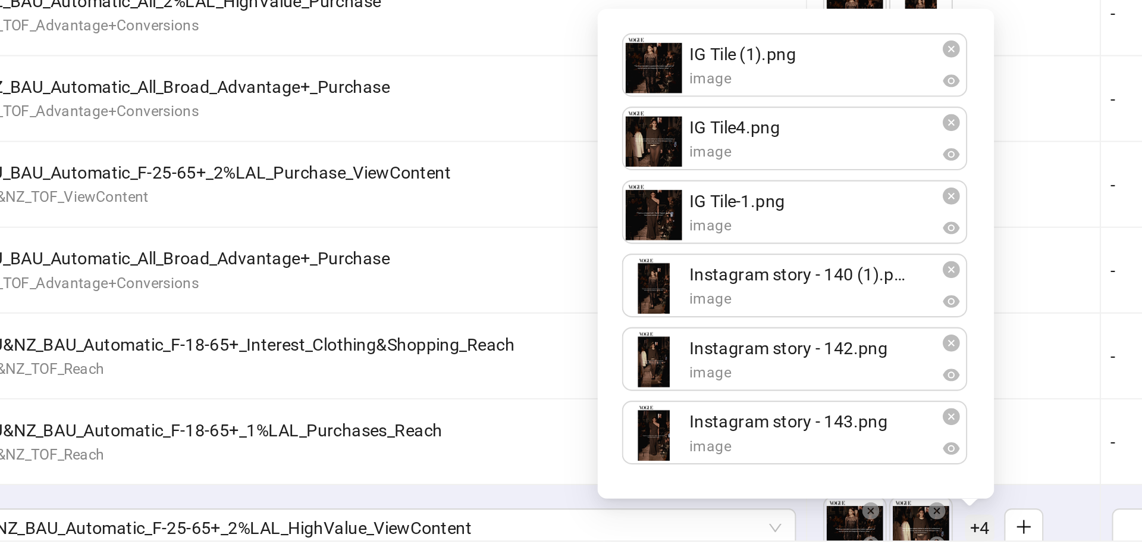
click at [902, 360] on div "To pick up a draggable item, press the space bar. While dragging, use the arrow…" at bounding box center [879, 342] width 143 height 42
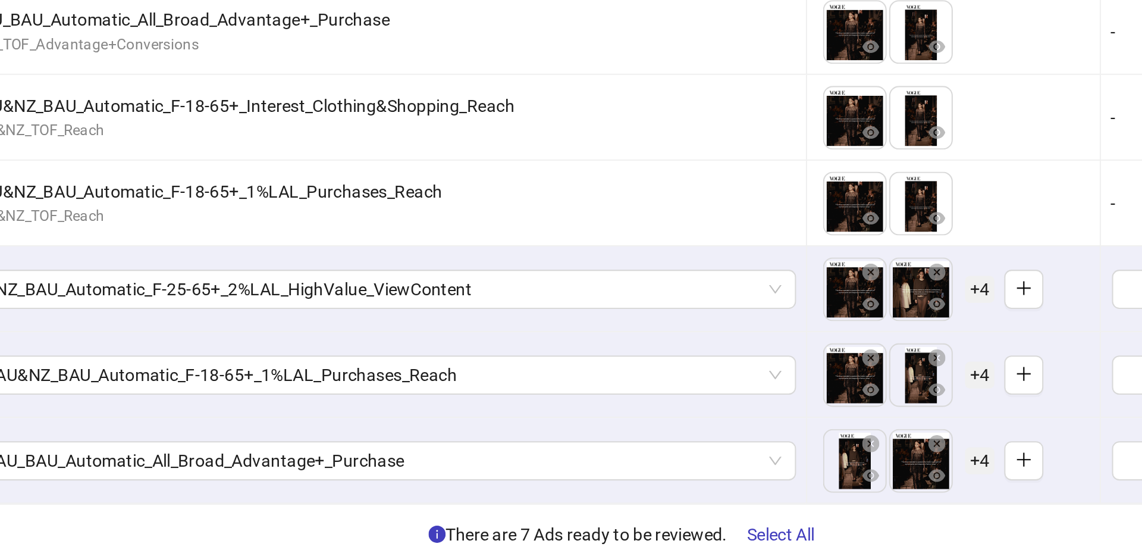
scroll to position [0, 0]
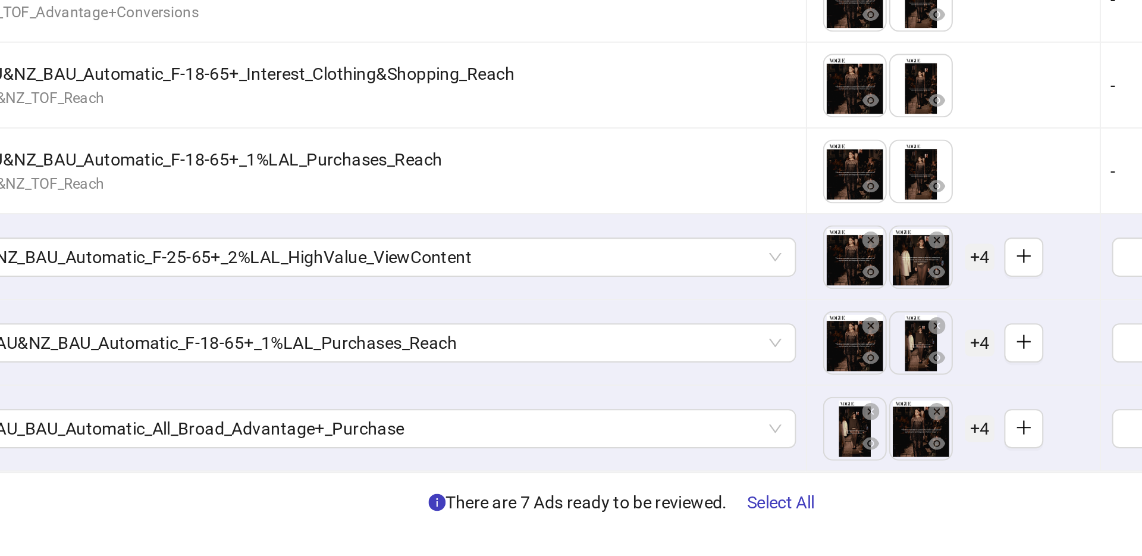
click at [895, 446] on span "+ 4" at bounding box center [892, 452] width 14 height 13
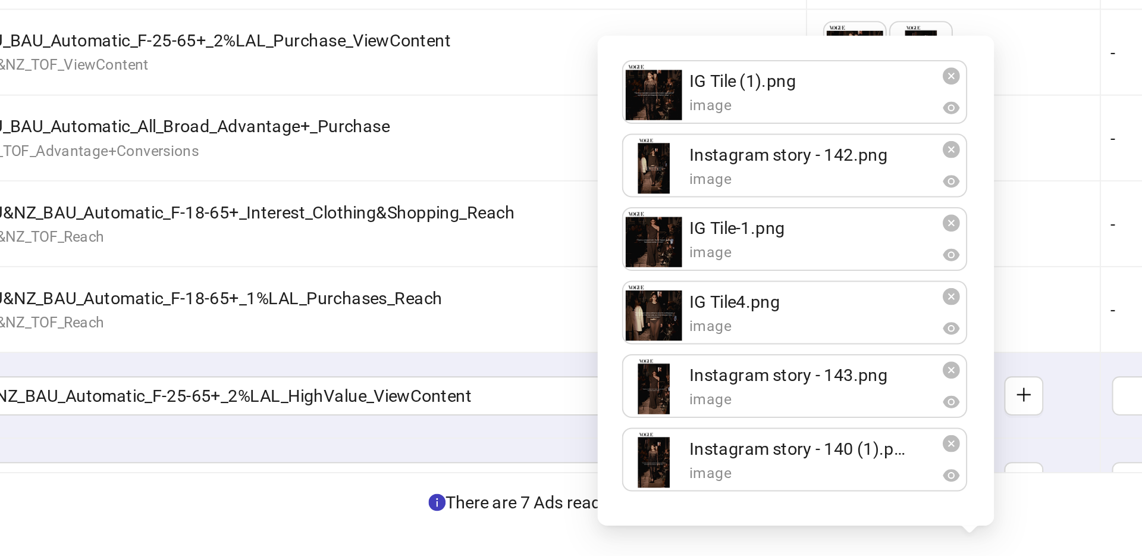
scroll to position [7731, 0]
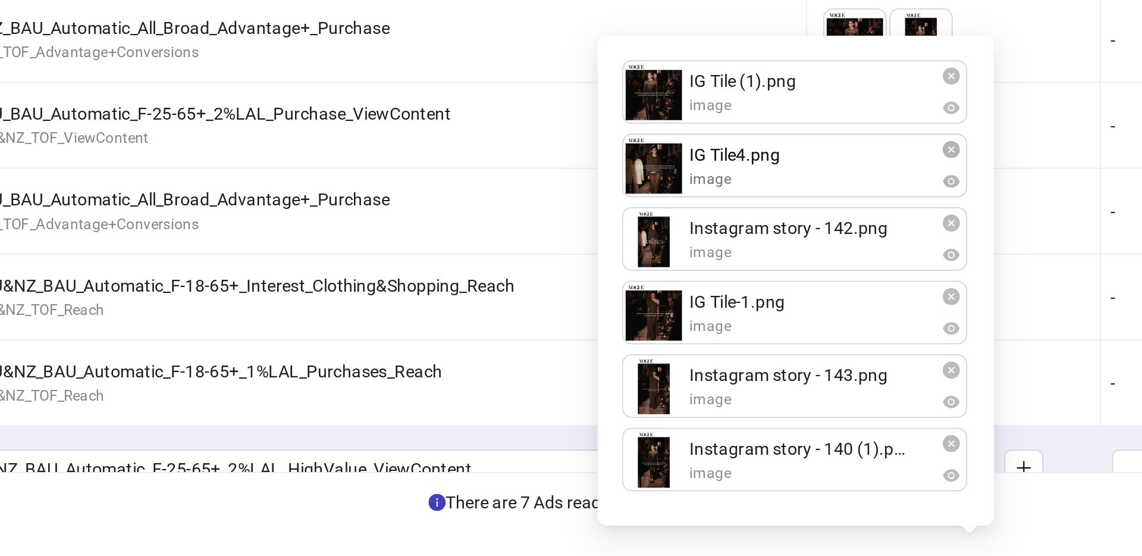
drag, startPoint x: 810, startPoint y: 436, endPoint x: 800, endPoint y: 372, distance: 64.4
click at [800, 372] on div "IG Tile (1).png image Instagram story - 142.png image IG Tile-1.png image IG Ti…" at bounding box center [802, 422] width 178 height 224
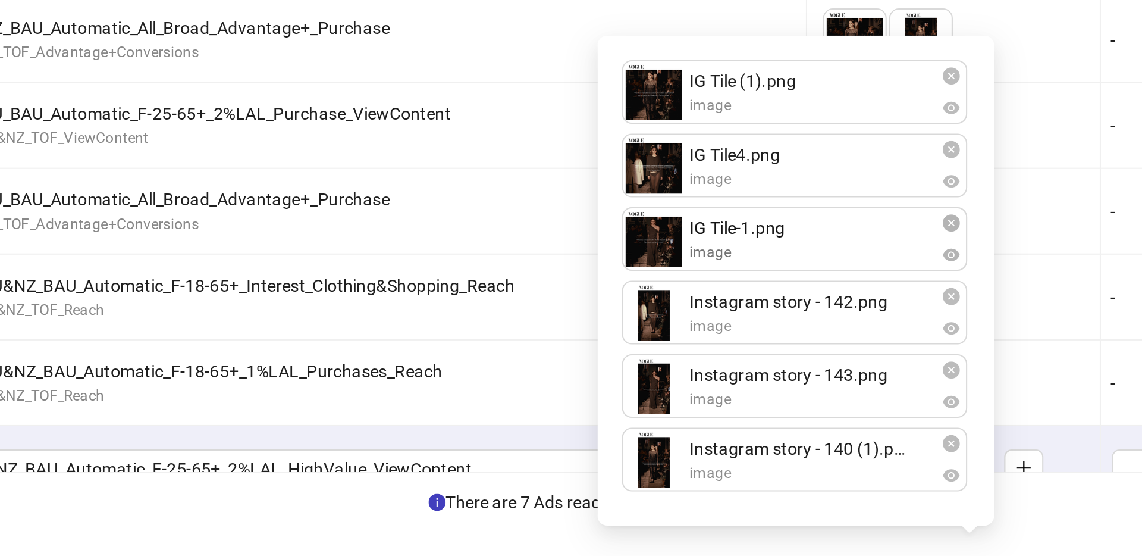
drag, startPoint x: 813, startPoint y: 432, endPoint x: 806, endPoint y: 400, distance: 33.0
click at [806, 400] on div "IG Tile (1).png image IG Tile4.png image Instagram story - 142.png image IG Til…" at bounding box center [802, 422] width 178 height 224
drag, startPoint x: 810, startPoint y: 503, endPoint x: 823, endPoint y: 480, distance: 26.9
click at [812, 430] on div "IG Tile (1).png image IG Tile4.png image IG Tile-1.png image Instagram story - …" at bounding box center [802, 422] width 178 height 224
click at [930, 461] on div "To pick up a draggable item, press the space bar. While dragging, use the arrow…" at bounding box center [879, 471] width 133 height 37
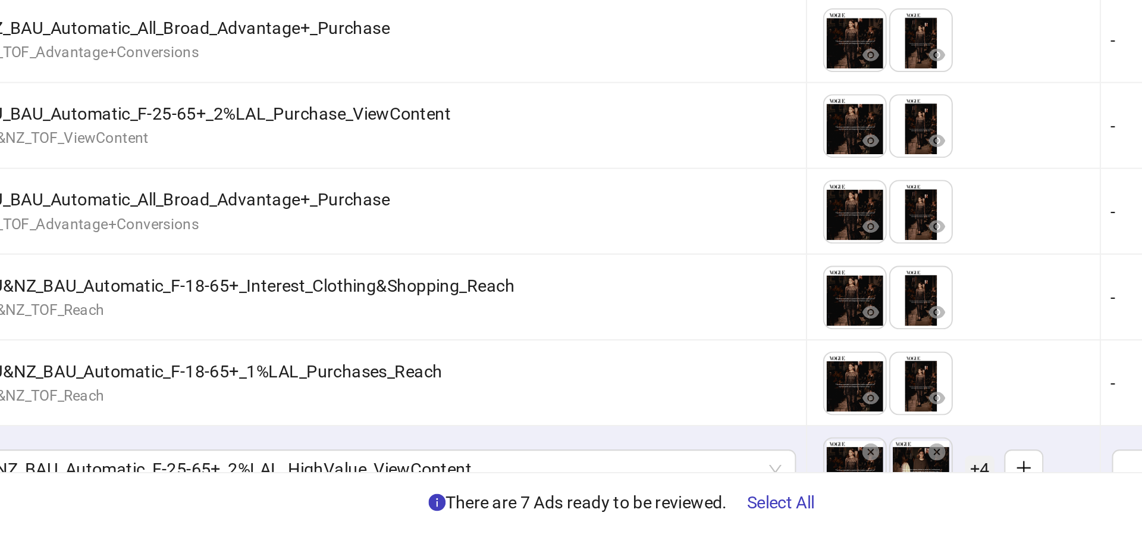
scroll to position [7839, 0]
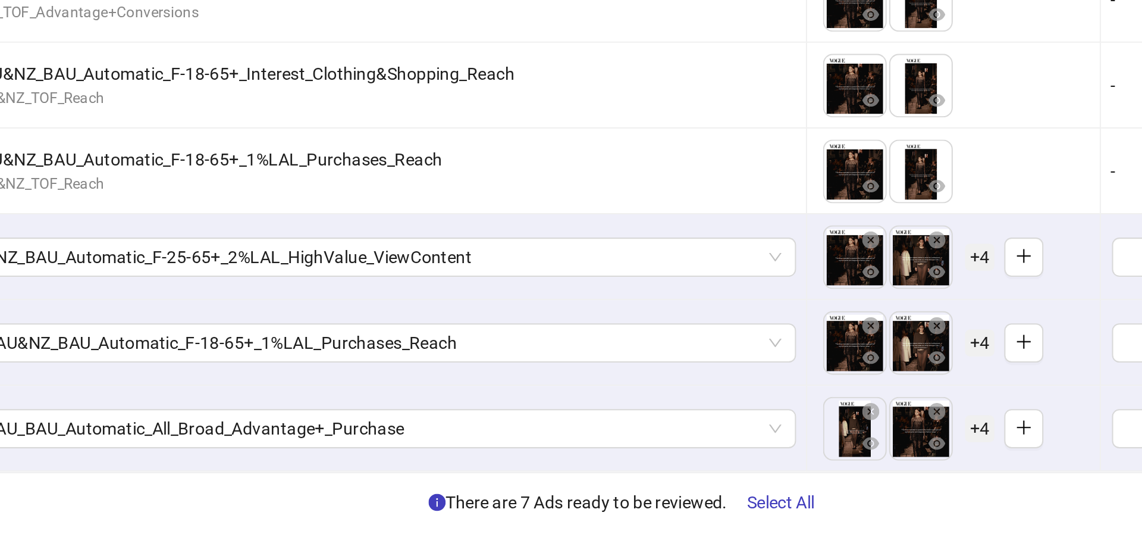
click at [890, 488] on span "+ 4" at bounding box center [892, 493] width 14 height 13
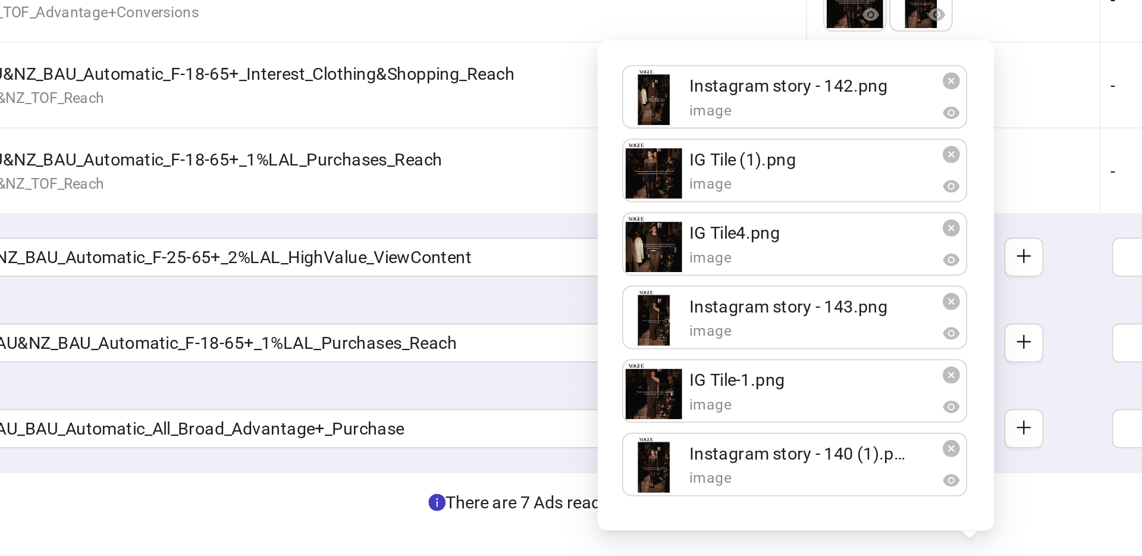
scroll to position [7769, 0]
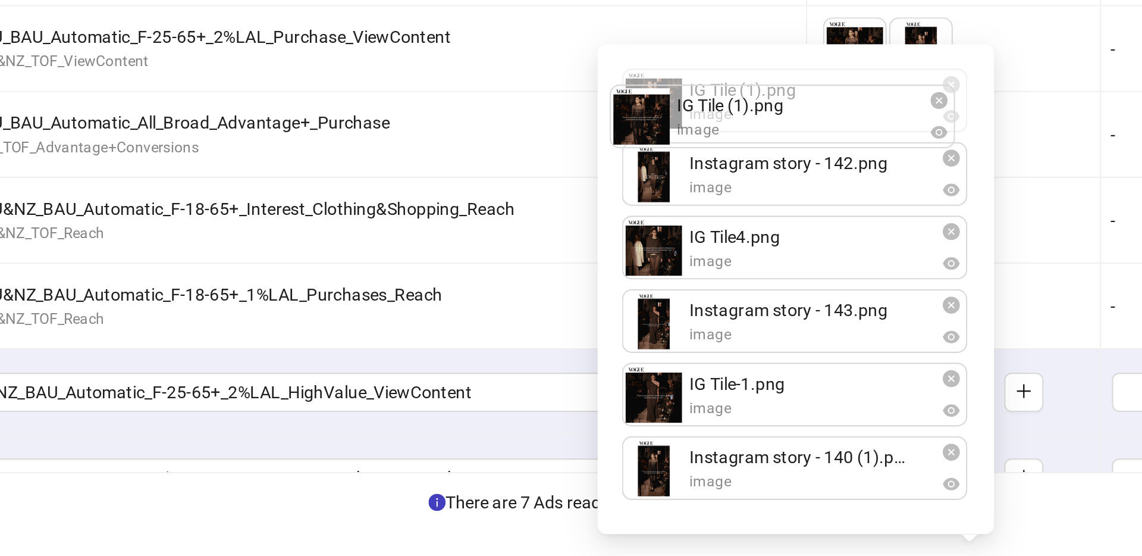
drag, startPoint x: 776, startPoint y: 372, endPoint x: 772, endPoint y: 349, distance: 24.3
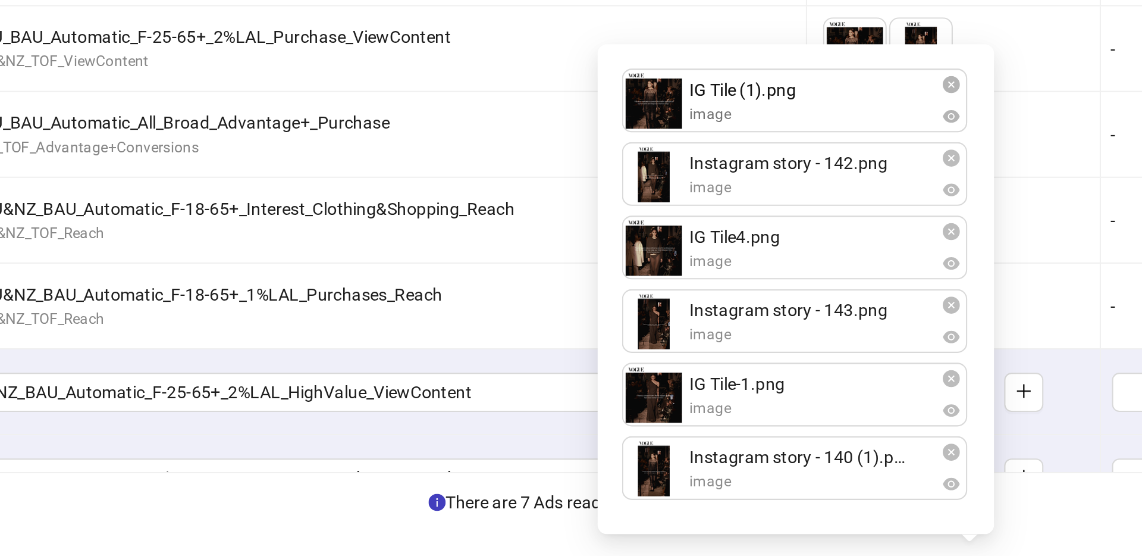
click at [770, 341] on div "Instagram story - 142.png image IG Tile (1).png image IG Tile4.png image Instag…" at bounding box center [802, 426] width 178 height 224
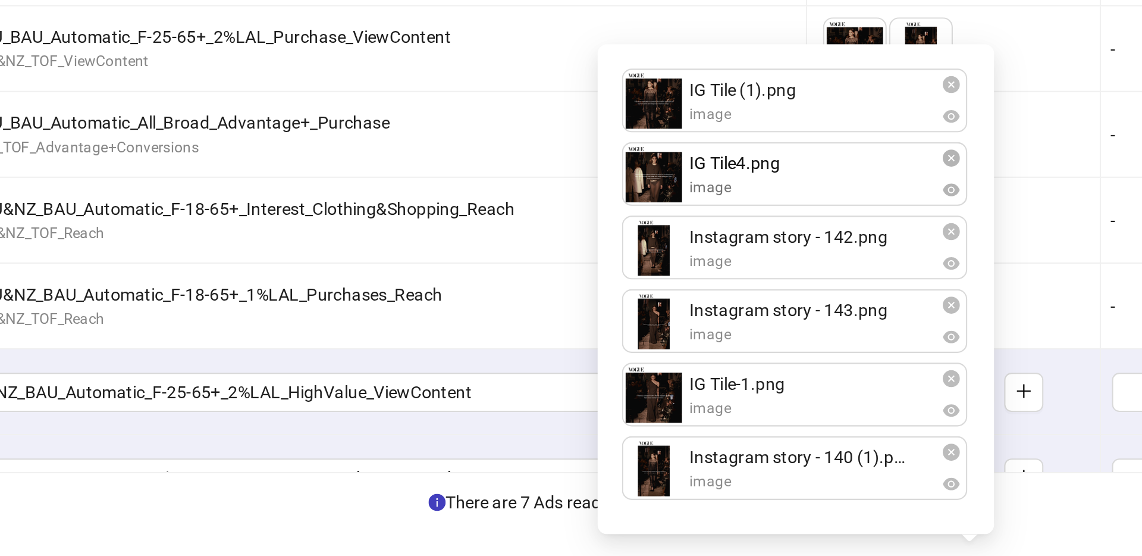
drag, startPoint x: 798, startPoint y: 404, endPoint x: 795, endPoint y: 372, distance: 32.2
click at [795, 372] on div "IG Tile (1).png image Instagram story - 142.png image IG Tile4.png image Instag…" at bounding box center [802, 426] width 178 height 224
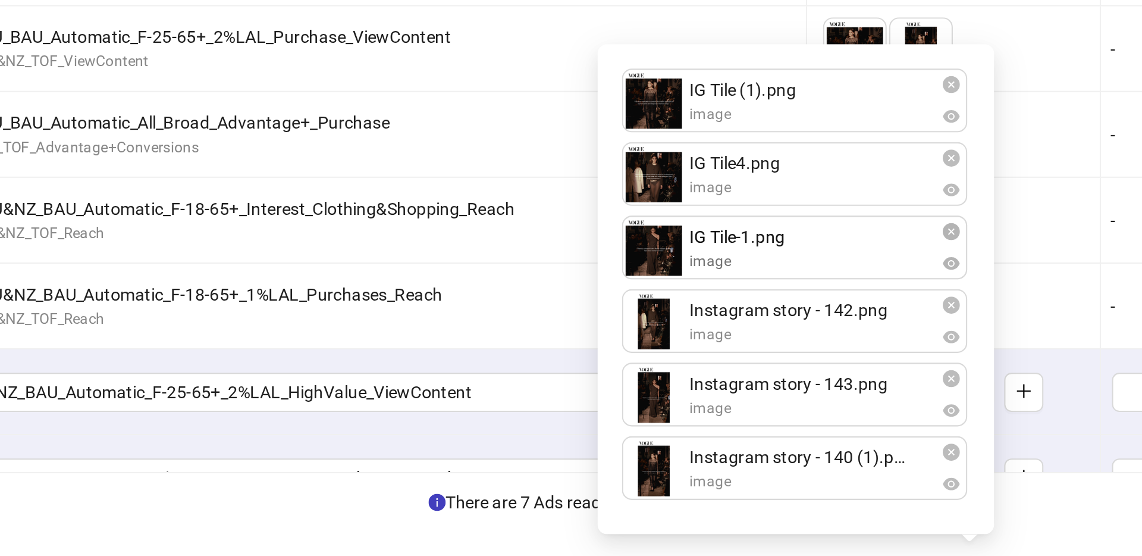
drag, startPoint x: 810, startPoint y: 475, endPoint x: 803, endPoint y: 402, distance: 73.5
click at [803, 402] on div "IG Tile (1).png image IG Tile4.png image Instagram story - 142.png image Instag…" at bounding box center [802, 426] width 178 height 224
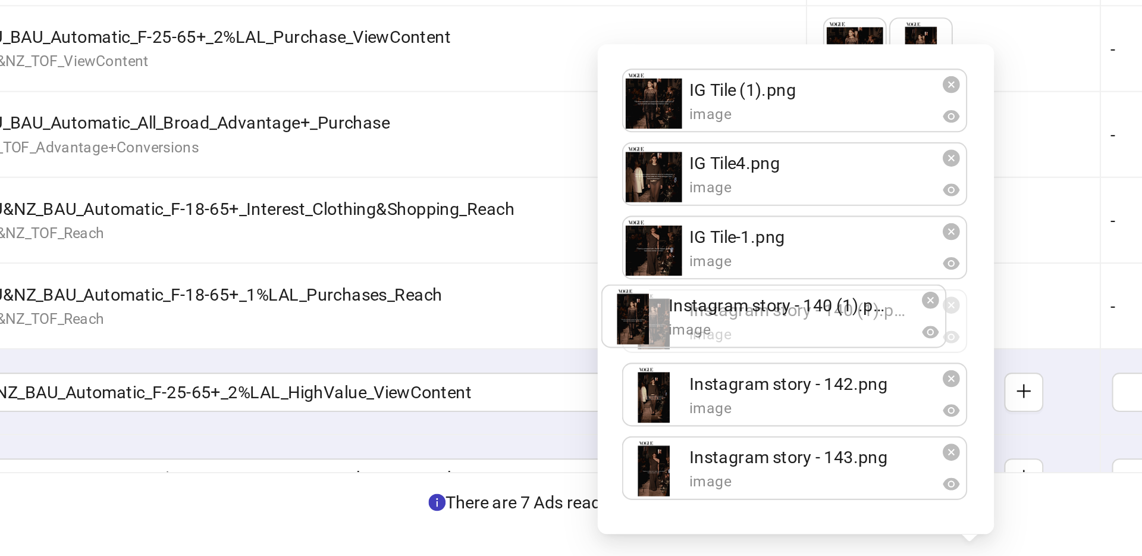
drag, startPoint x: 817, startPoint y: 505, endPoint x: 809, endPoint y: 436, distance: 70.1
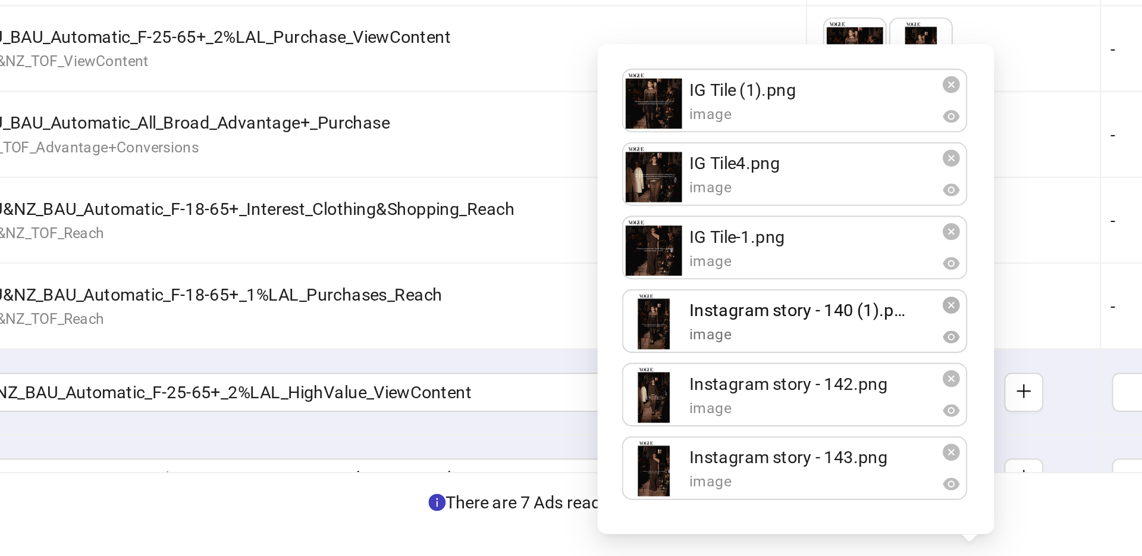
click at [807, 432] on div "IG Tile (1).png image IG Tile4.png image IG Tile-1.png image Instagram story - …" at bounding box center [802, 426] width 178 height 224
click at [948, 499] on div "To pick up a draggable item, press the space bar. While dragging, use the arrow…" at bounding box center [879, 518] width 143 height 42
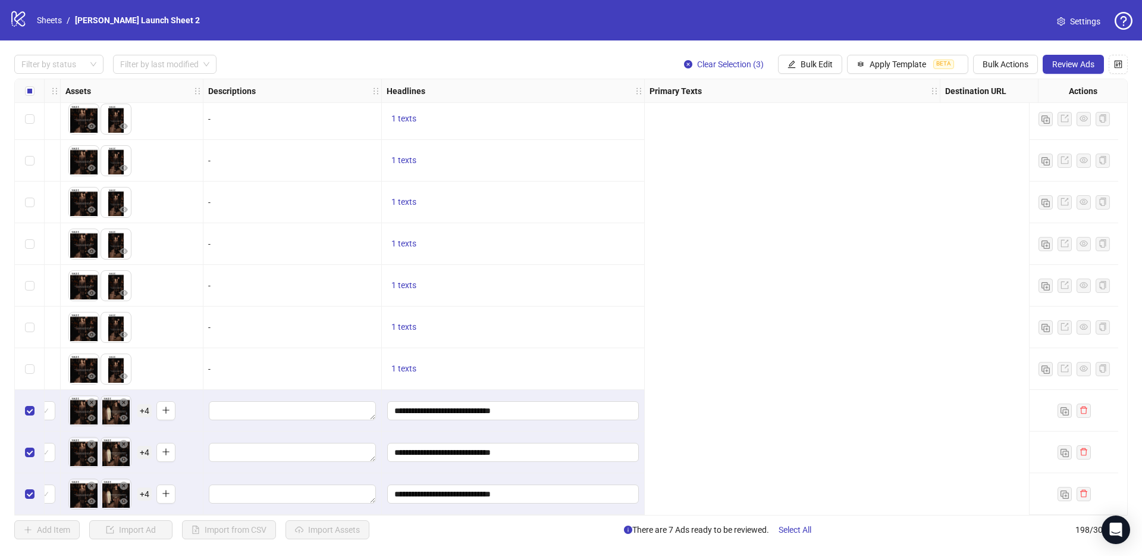
scroll to position [7839, 0]
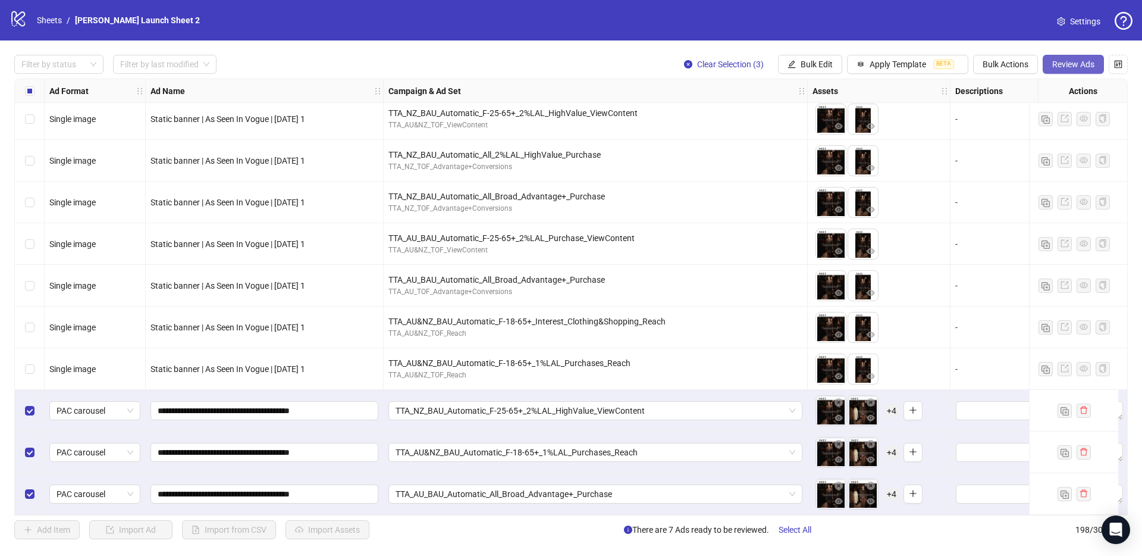
click at [1080, 64] on span "Review Ads" at bounding box center [1073, 64] width 42 height 10
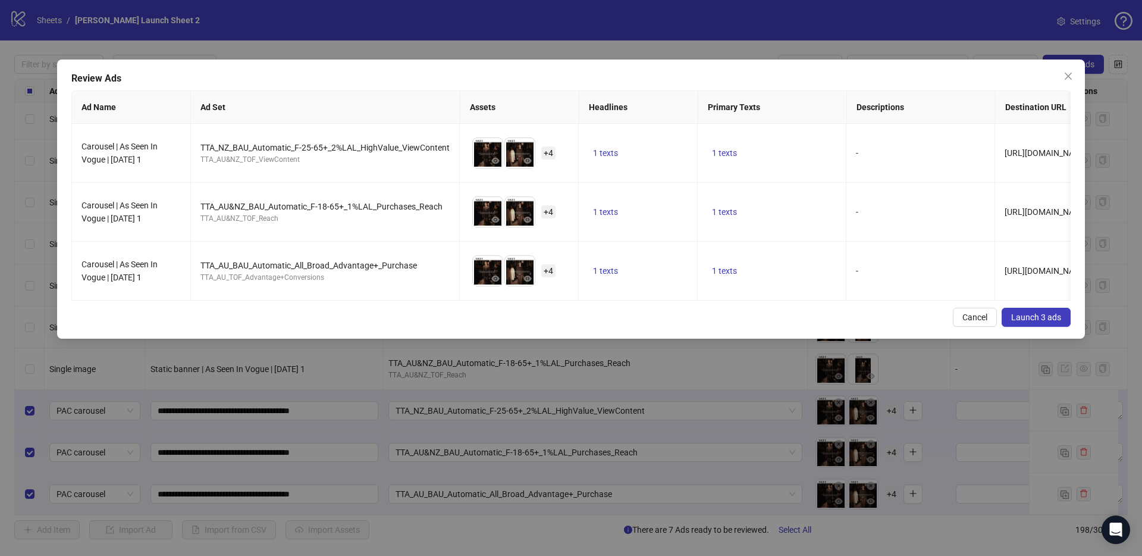
click at [1036, 320] on button "Launch 3 ads" at bounding box center [1036, 317] width 69 height 19
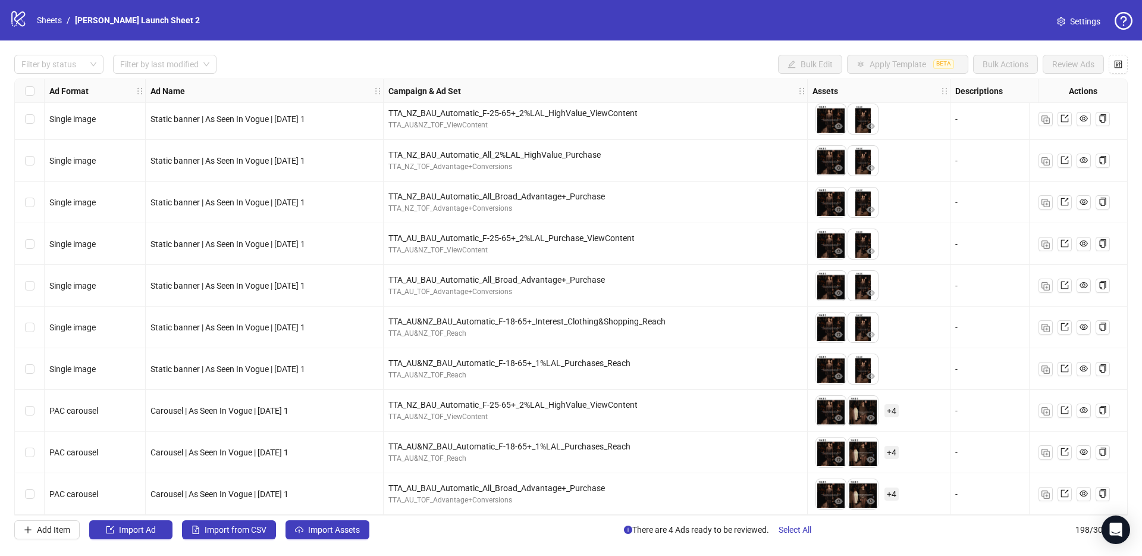
click at [243, 418] on div "Carousel | As Seen In Vogue | [DATE] 1" at bounding box center [265, 411] width 238 height 42
click at [244, 411] on div "Carousel | As Seen In Vogue | [DATE] 1" at bounding box center [265, 410] width 228 height 13
click at [243, 409] on span "Carousel | As Seen In Vogue | [DATE] 1" at bounding box center [220, 411] width 138 height 10
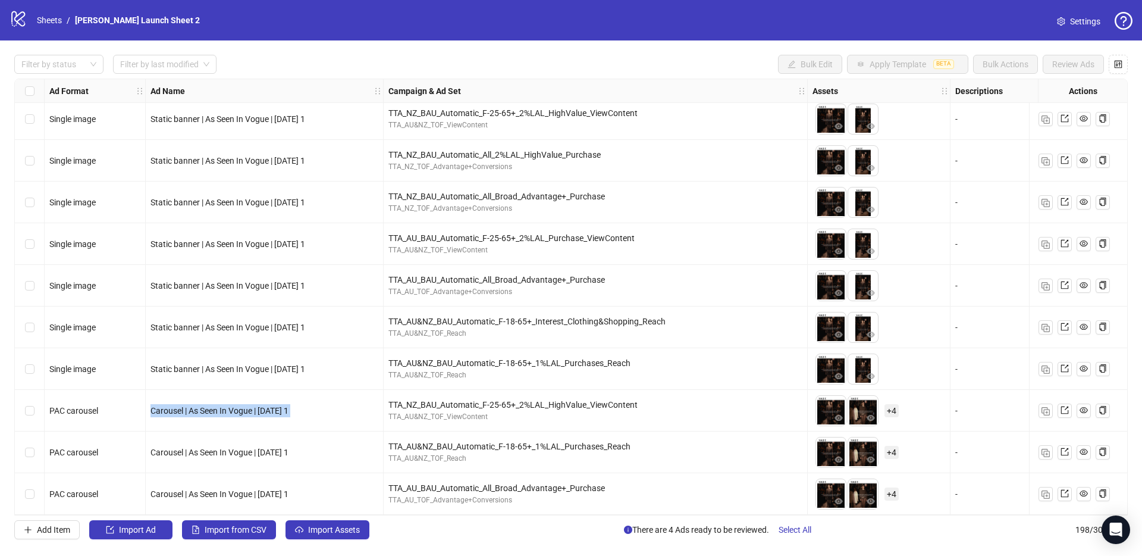
copy span "Carousel | As Seen In Vogue | [DATE] 1"
click at [43, 18] on link "Sheets" at bounding box center [50, 20] width 30 height 13
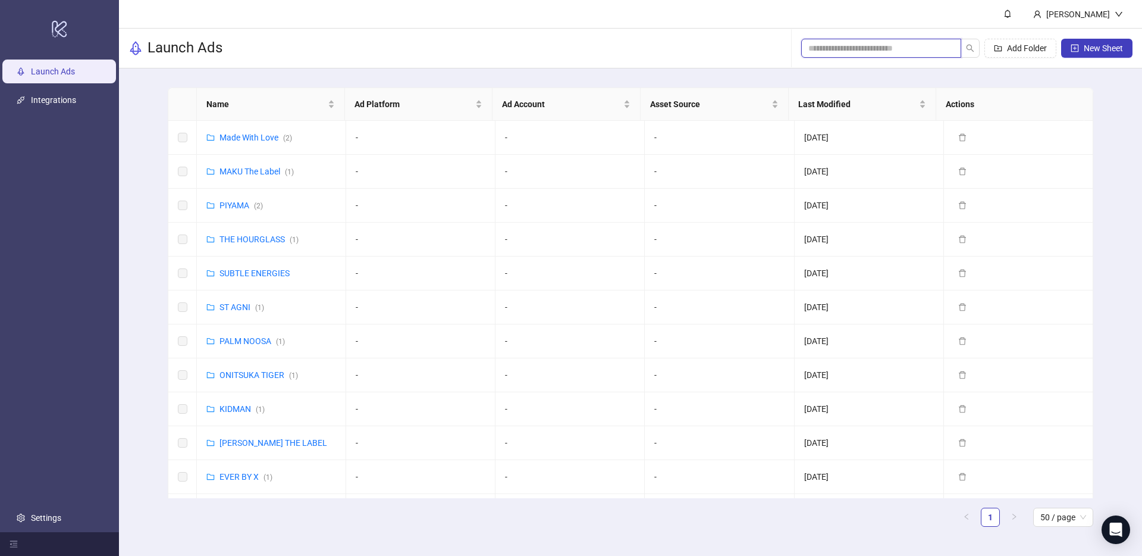
click at [828, 45] on input "search" at bounding box center [877, 48] width 136 height 13
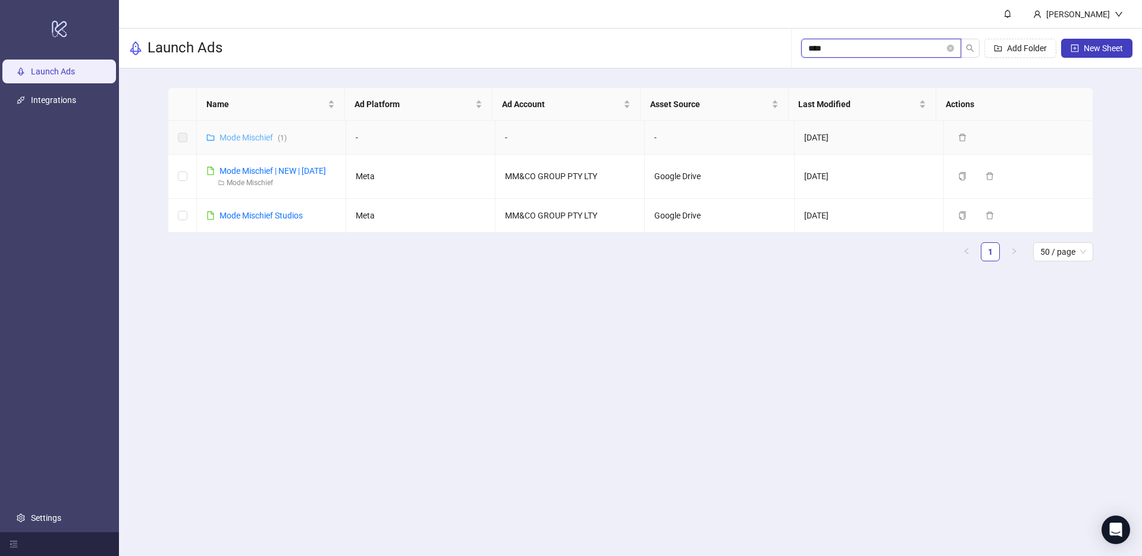
type input "****"
click at [270, 133] on link "Mode Mischief ( 1 )" at bounding box center [253, 138] width 67 height 10
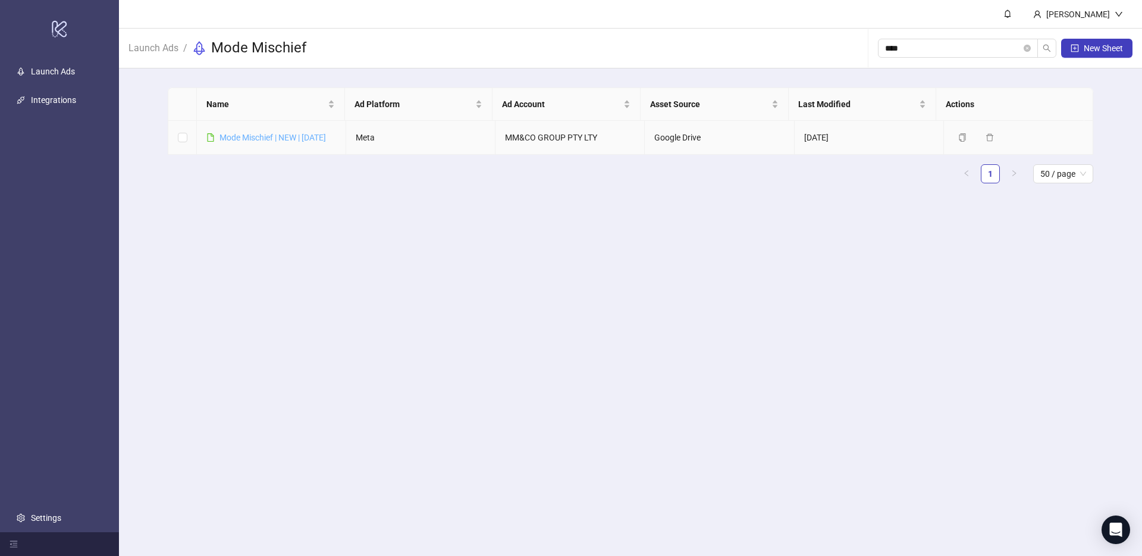
click at [258, 138] on link "Mode Mischief | NEW | [DATE]" at bounding box center [273, 138] width 106 height 10
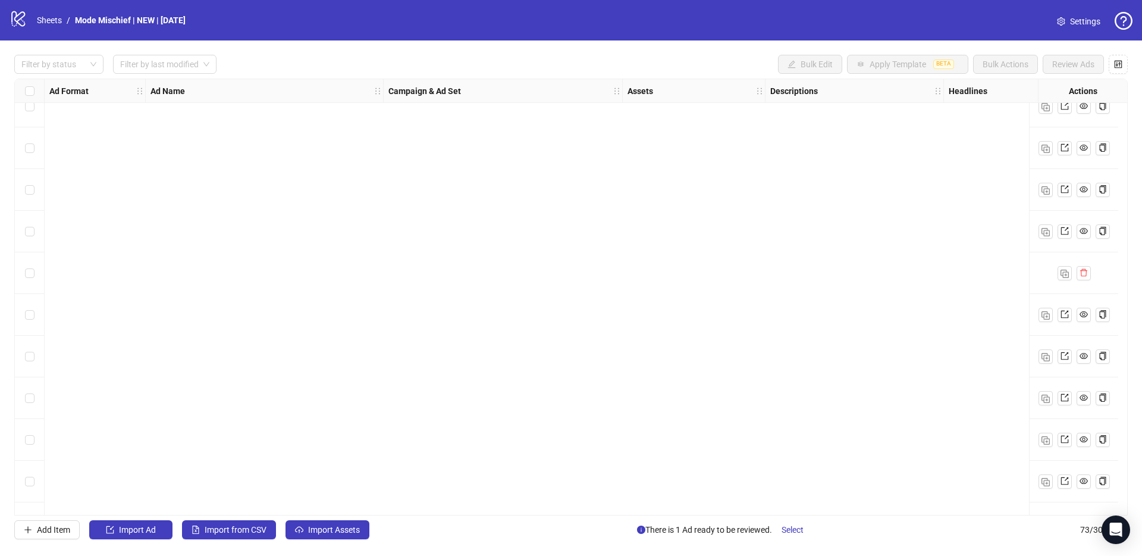
scroll to position [2633, 0]
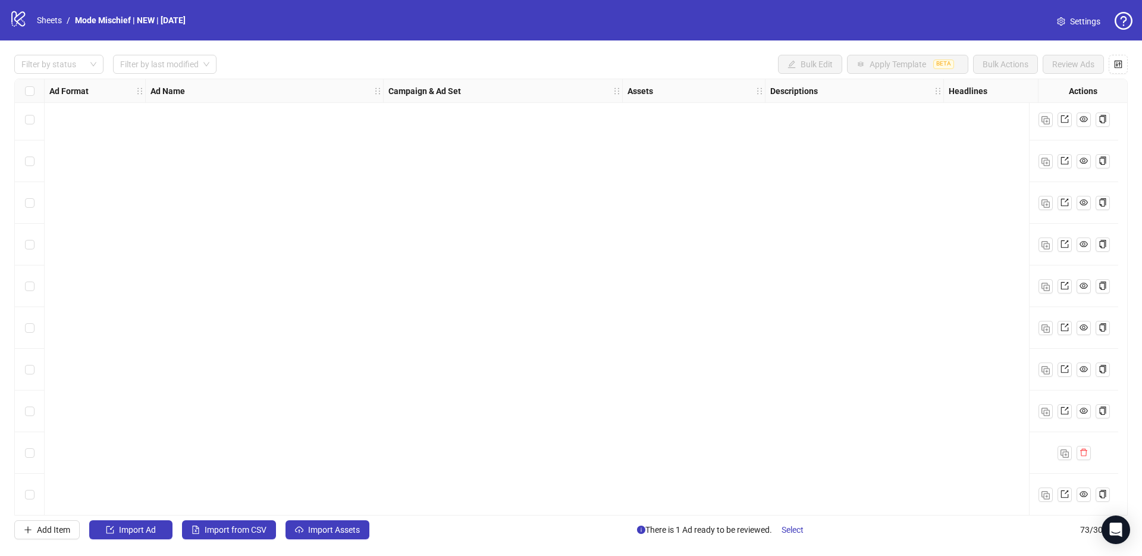
scroll to position [2633, 0]
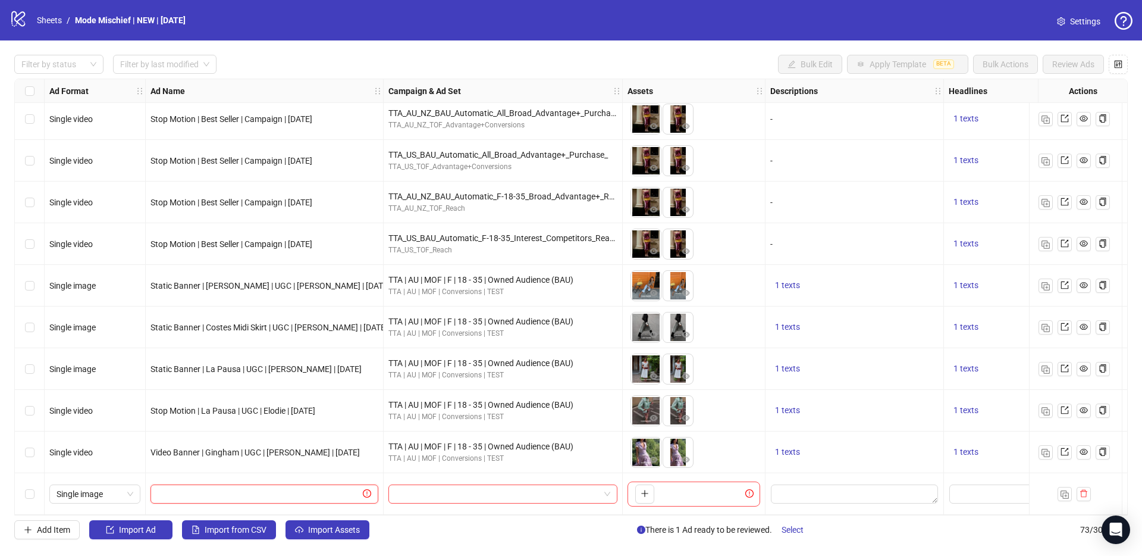
click at [210, 487] on input "text" at bounding box center [259, 493] width 203 height 13
click at [118, 485] on span "Single image" at bounding box center [95, 494] width 77 height 18
type input "***"
click at [76, 468] on div "Single video" at bounding box center [95, 464] width 72 height 13
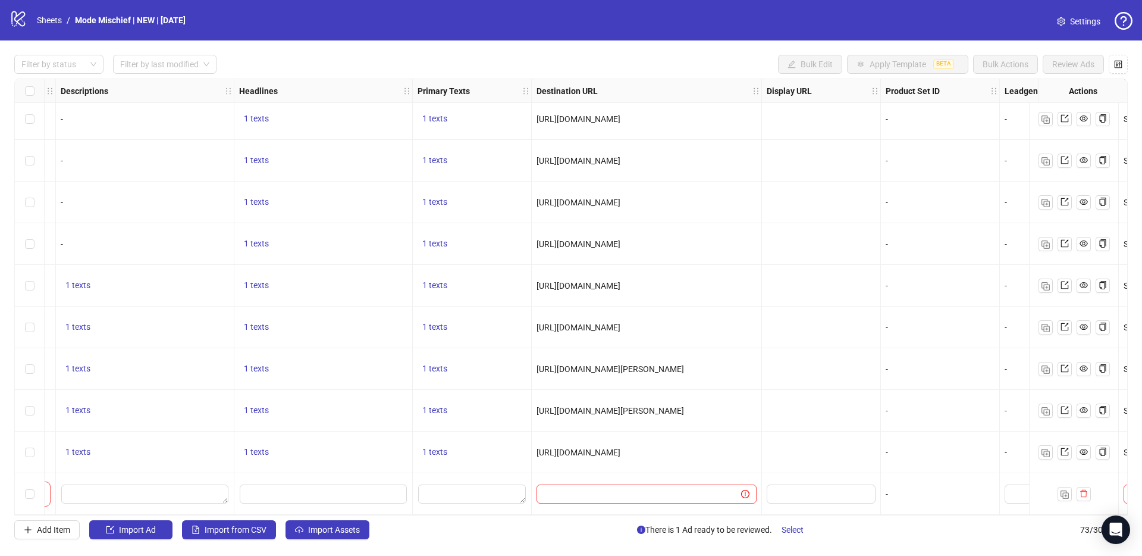
scroll to position [2633, 709]
click at [443, 494] on textarea "Edit values" at bounding box center [473, 493] width 108 height 19
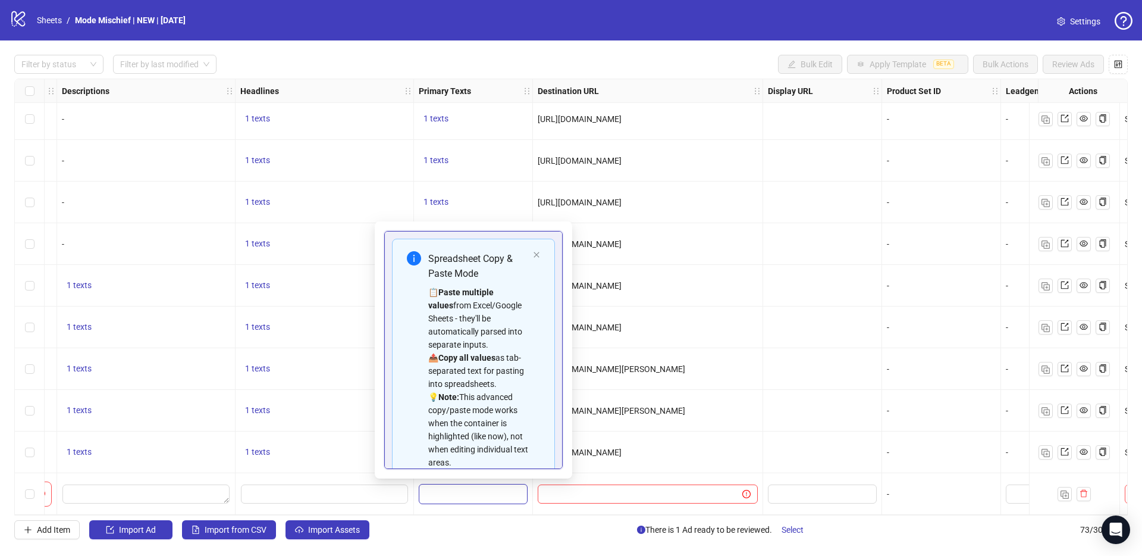
type textarea "**********"
click at [349, 484] on input "Edit values" at bounding box center [324, 493] width 167 height 19
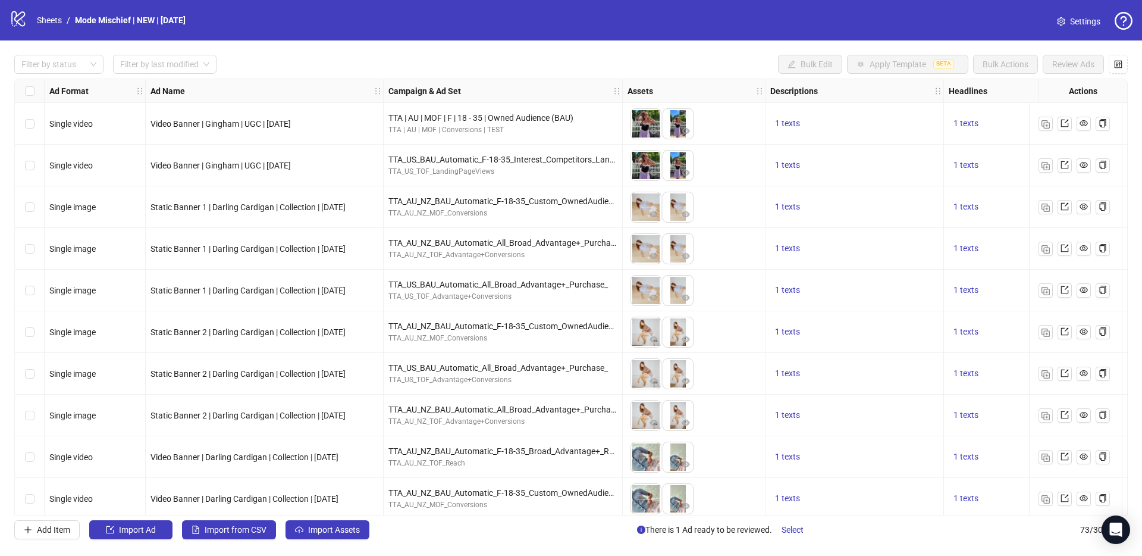
click at [609, 471] on div "TTA_AU_NZ_BAU_Automatic_F-18-35_Broad_Advantage+_Reach_ TTA_AU_NZ_TOF_Reach" at bounding box center [503, 457] width 239 height 42
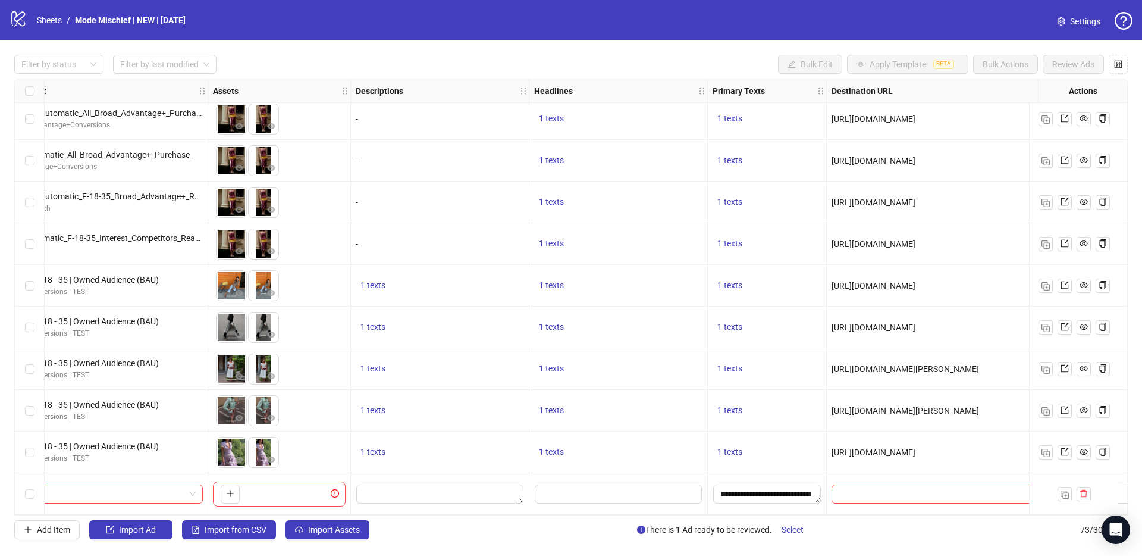
scroll to position [2633, 419]
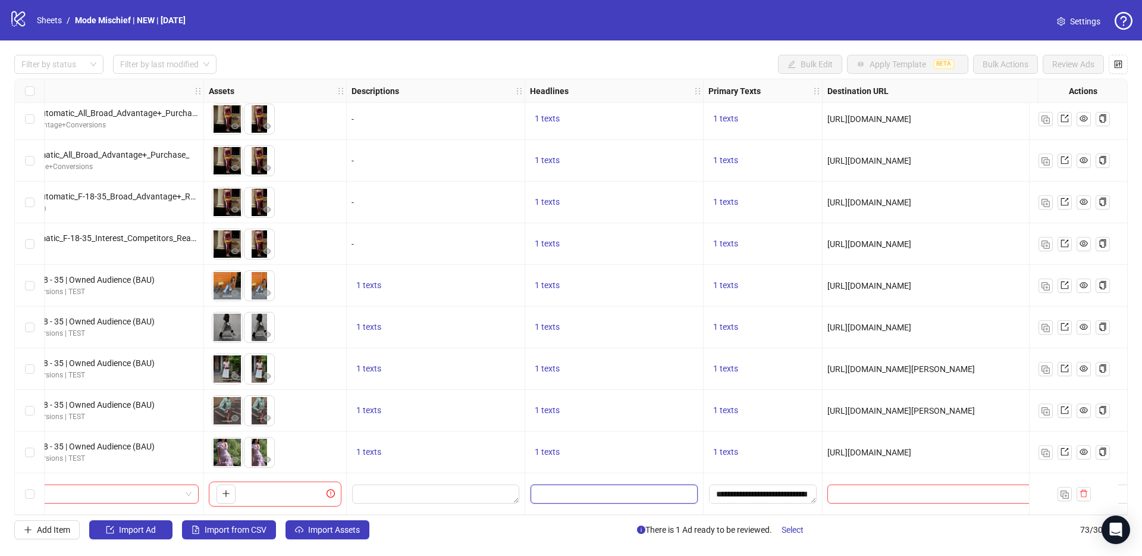
click at [571, 484] on input "Edit values" at bounding box center [614, 493] width 167 height 19
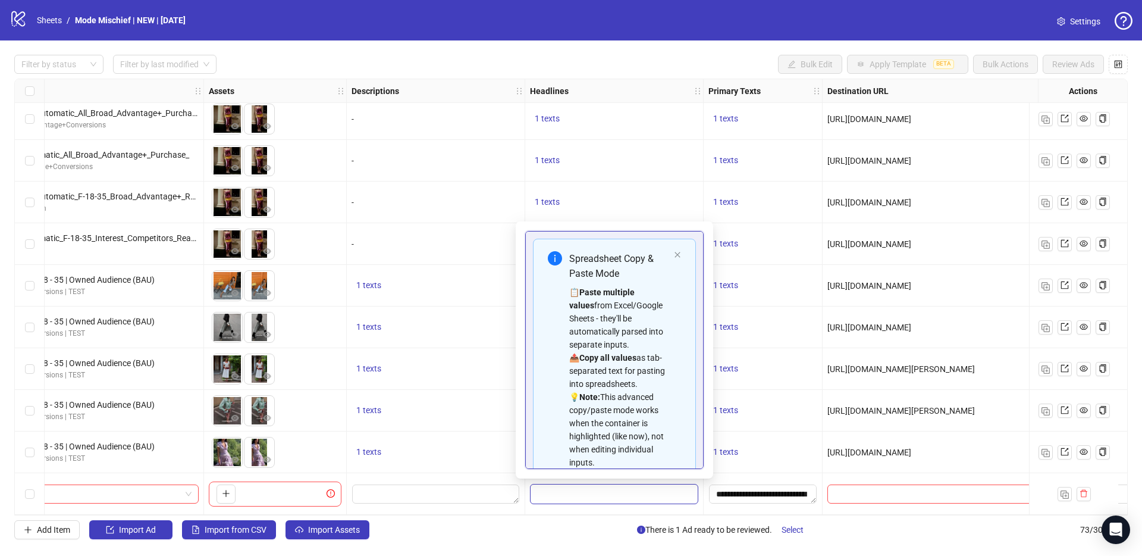
type input "**********"
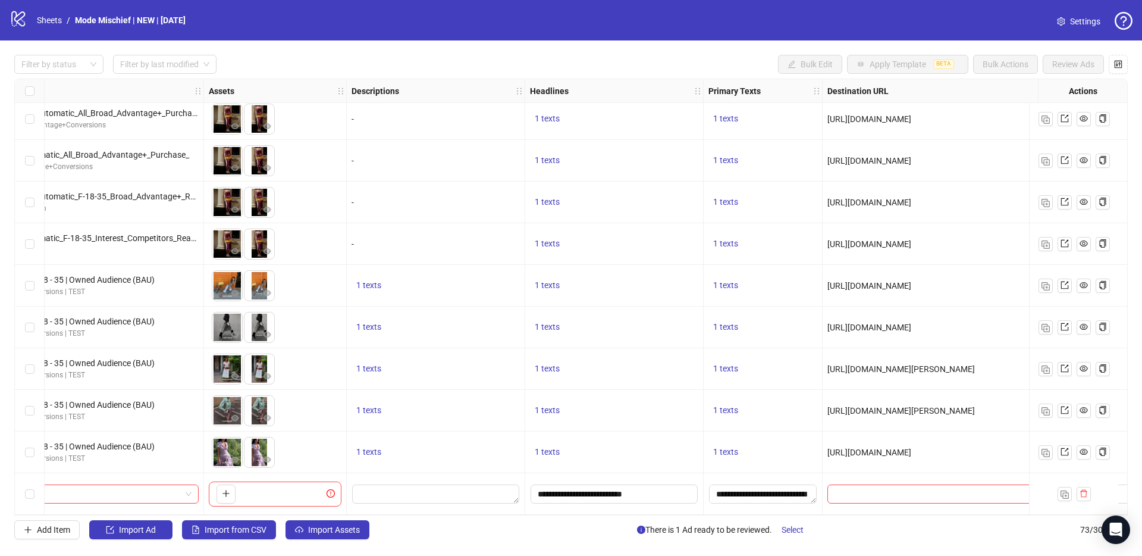
click at [545, 518] on div "Filter by status Filter by last modified Bulk Edit Apply Template BETA Bulk Act…" at bounding box center [571, 296] width 1142 height 513
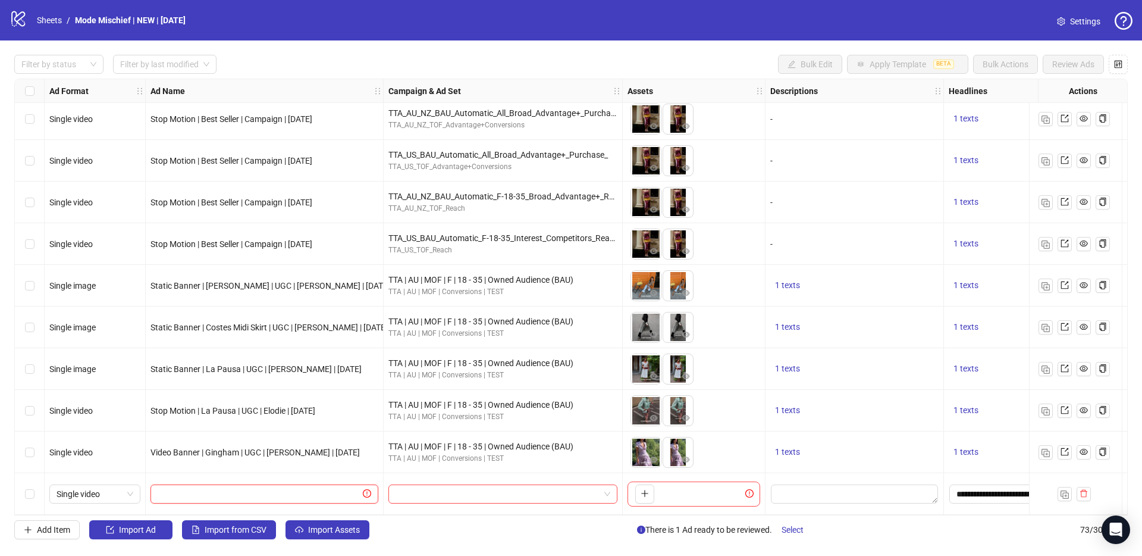
click at [181, 492] on input "text" at bounding box center [259, 493] width 203 height 13
paste input "**********"
type input "**********"
click at [240, 464] on div "Video Banner | Gingham | UGC | [PERSON_NAME] | [DATE]" at bounding box center [265, 452] width 238 height 42
click at [647, 493] on span "button" at bounding box center [645, 493] width 8 height 10
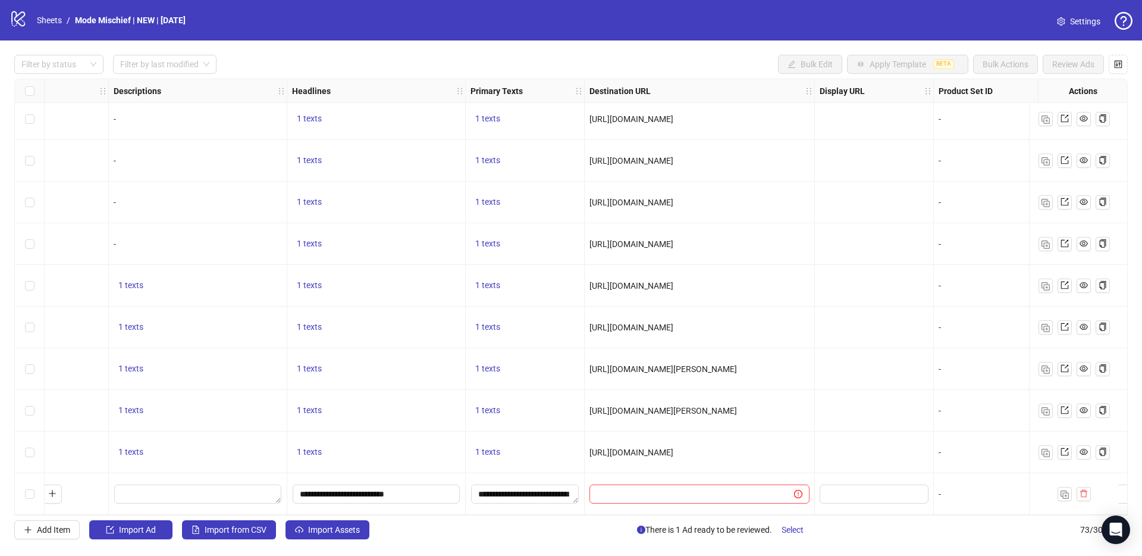
scroll to position [2633, 662]
click at [648, 495] on div "Ad Format Ad Name Campaign & Ad Set Assets Descriptions Headlines Primary Texts…" at bounding box center [571, 297] width 1114 height 437
click at [635, 487] on input "text" at bounding box center [682, 493] width 181 height 13
paste input "**********"
type input "**********"
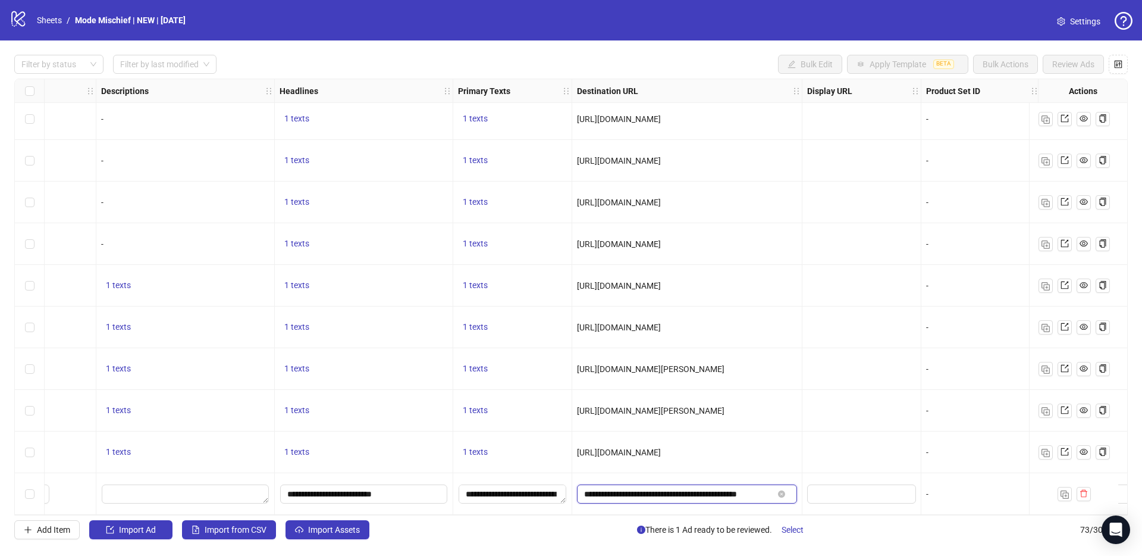
scroll to position [2633, 1014]
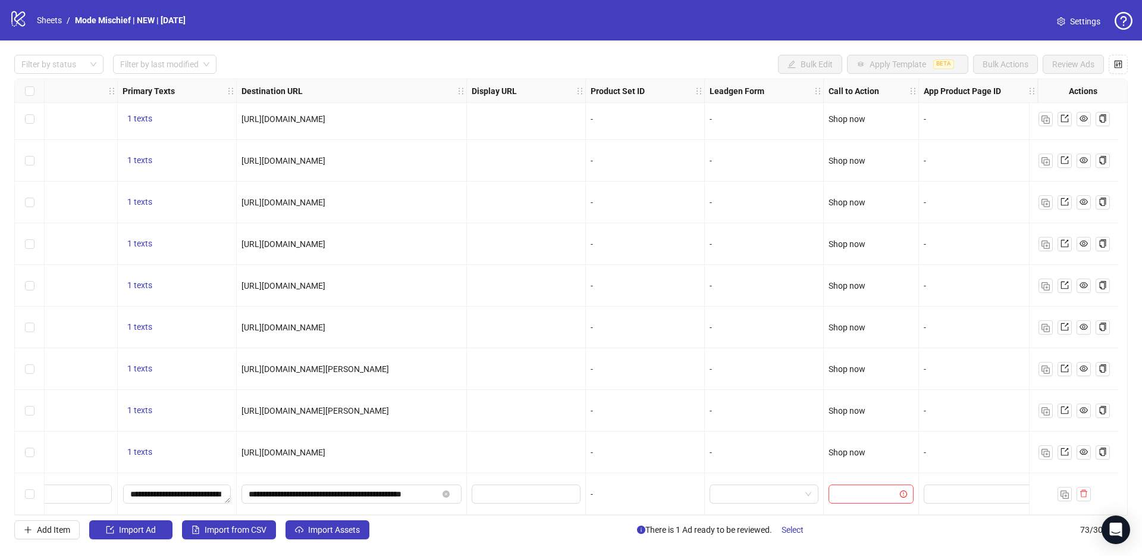
click at [867, 499] on div at bounding box center [871, 494] width 95 height 42
click at [857, 493] on input "search" at bounding box center [866, 494] width 60 height 18
type input "***"
click at [854, 471] on div "Shop now" at bounding box center [862, 464] width 66 height 13
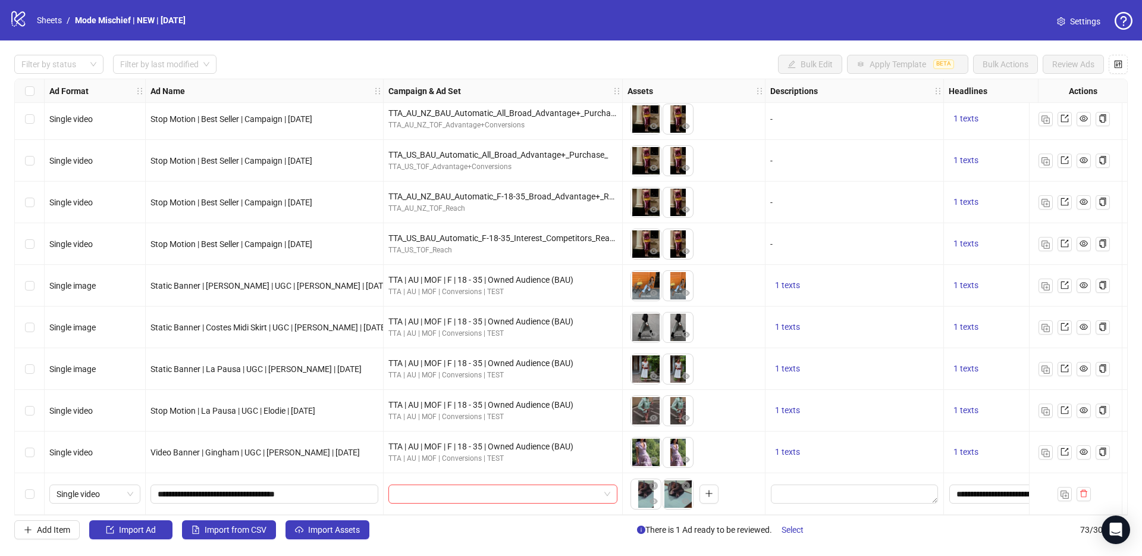
scroll to position [2633, 0]
drag, startPoint x: 673, startPoint y: 488, endPoint x: 641, endPoint y: 489, distance: 32.1
click at [641, 489] on body "logo/logo-mobile Sheets / Mode Mischief | NEW | [DATE] Settings Filter by statu…" at bounding box center [571, 278] width 1142 height 556
click at [394, 477] on div at bounding box center [503, 494] width 239 height 42
click at [401, 493] on input "search" at bounding box center [498, 494] width 204 height 18
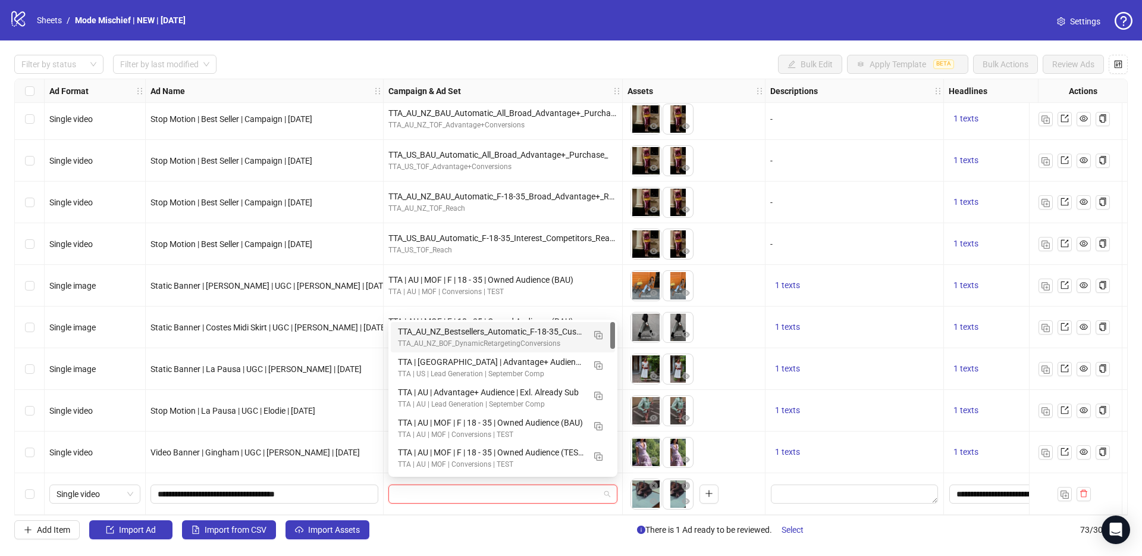
paste input "**********"
type input "**********"
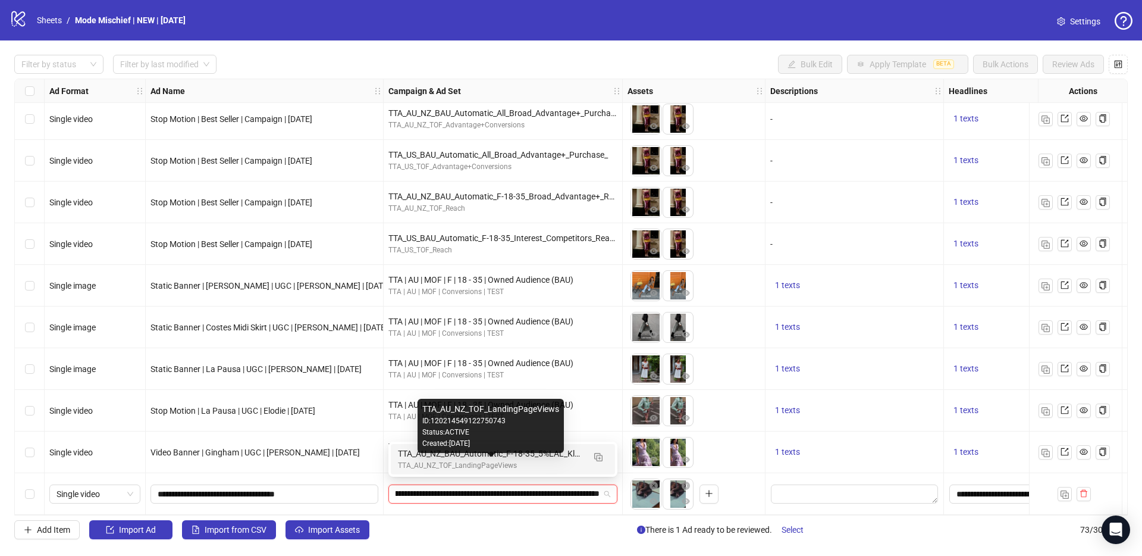
click at [409, 460] on div "TTA_AU_NZ_TOF_LandingPageViews" at bounding box center [491, 465] width 186 height 11
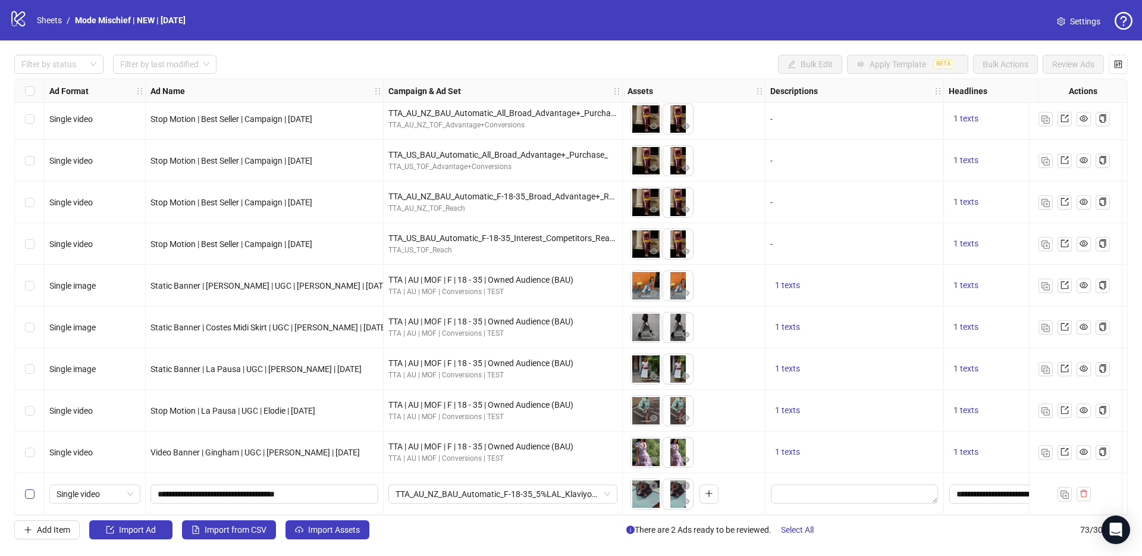
click at [33, 495] on div "Select row 73" at bounding box center [30, 494] width 30 height 42
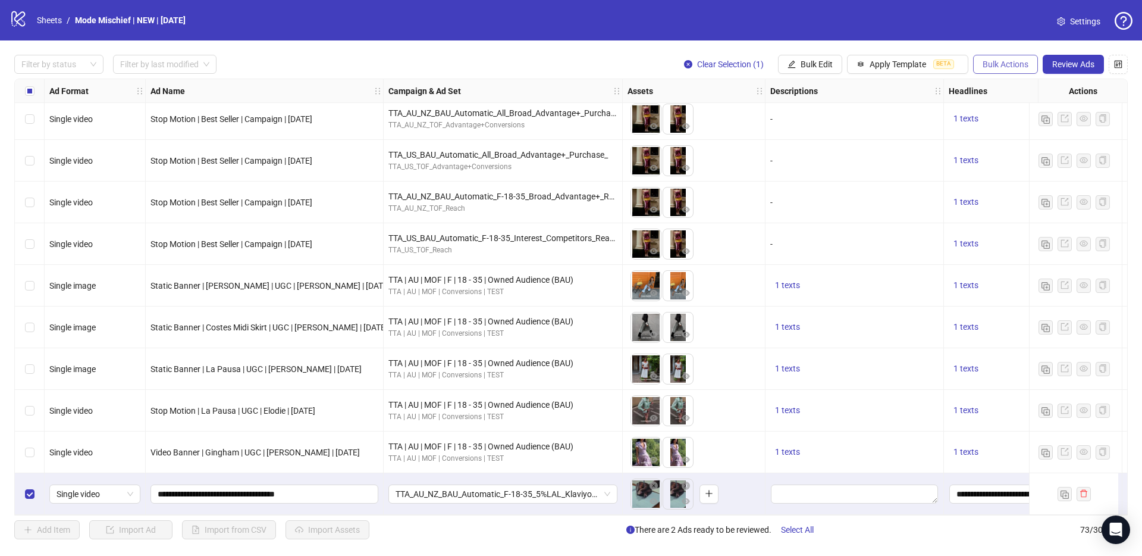
click at [1014, 64] on span "Bulk Actions" at bounding box center [1006, 64] width 46 height 10
click at [1023, 129] on span "Duplicate with assets" at bounding box center [1023, 126] width 82 height 13
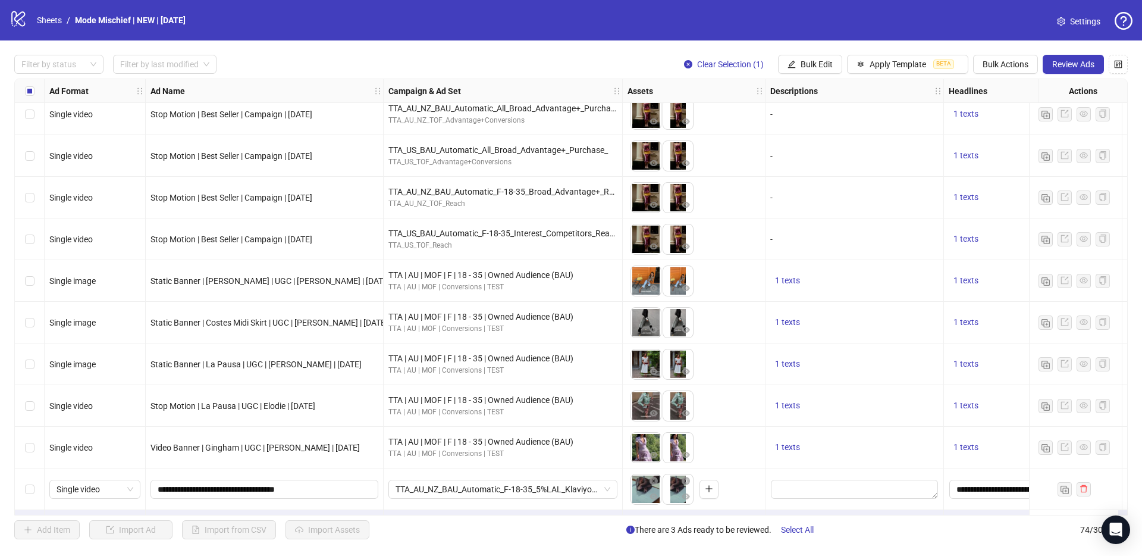
scroll to position [2675, 0]
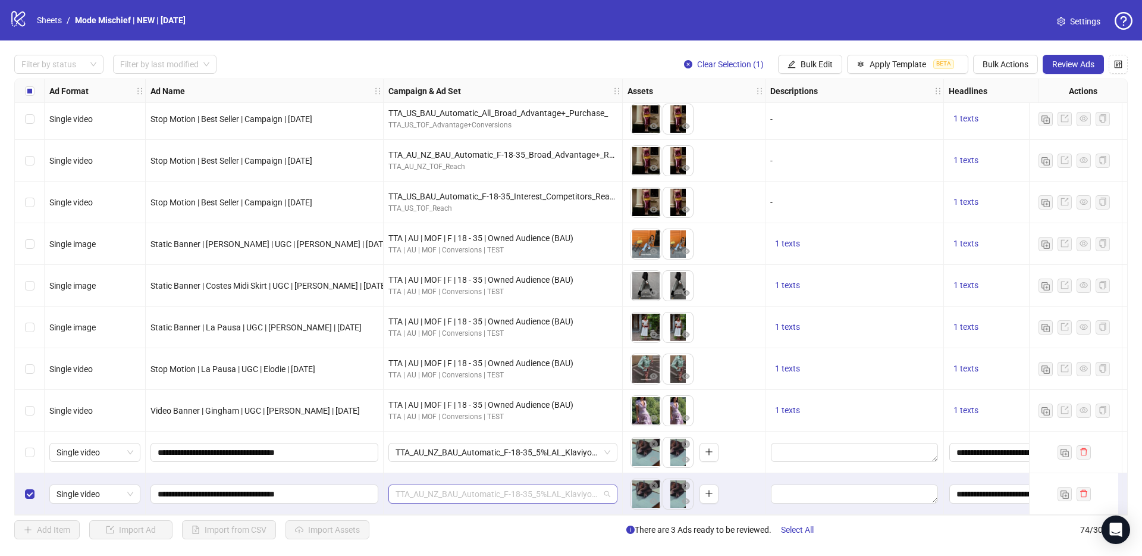
click at [421, 487] on span "TTA_AU_NZ_BAU_Automatic_F-18-35_5%LAL_KlaviyoHighValue_LandingPageViews_" at bounding box center [503, 494] width 215 height 18
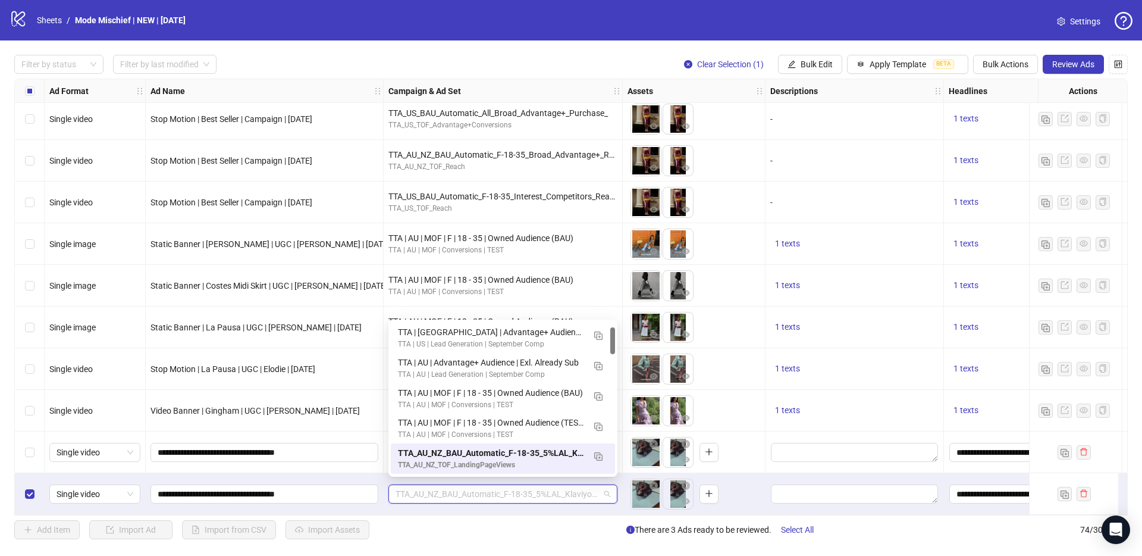
paste input "**********"
type input "**********"
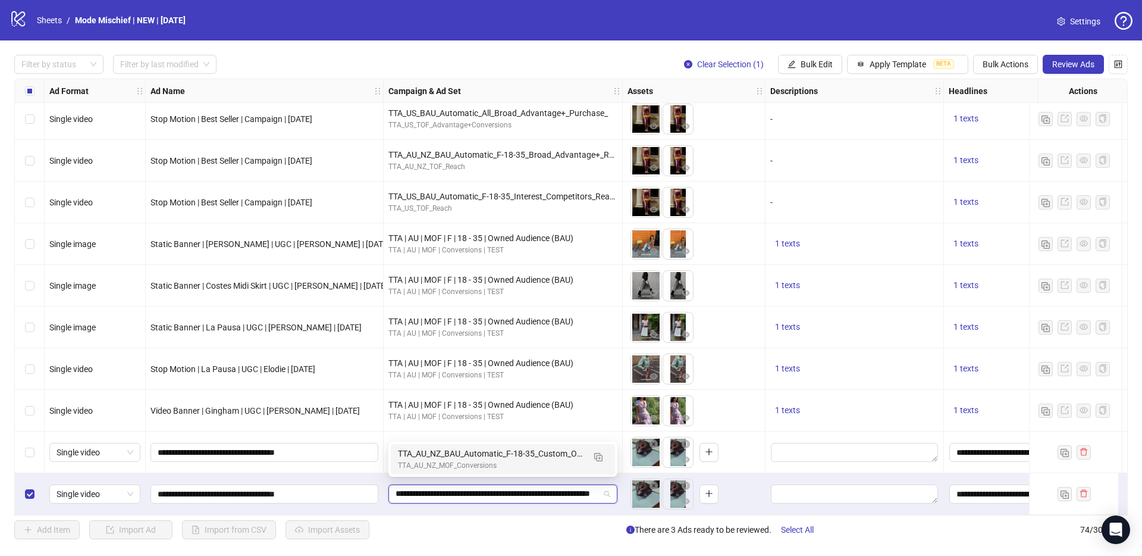
scroll to position [0, 0]
click at [414, 470] on div "TTA_AU_NZ_MOF_Conversions" at bounding box center [491, 465] width 186 height 11
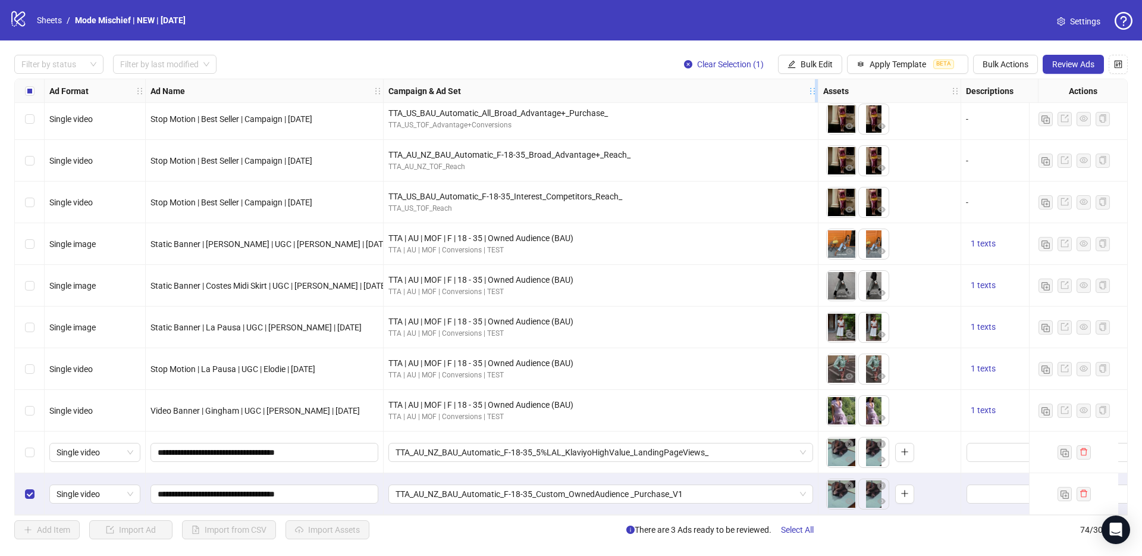
drag, startPoint x: 621, startPoint y: 83, endPoint x: 818, endPoint y: 92, distance: 197.7
click at [818, 92] on div "Resize Campaign & Ad Set column" at bounding box center [816, 90] width 3 height 23
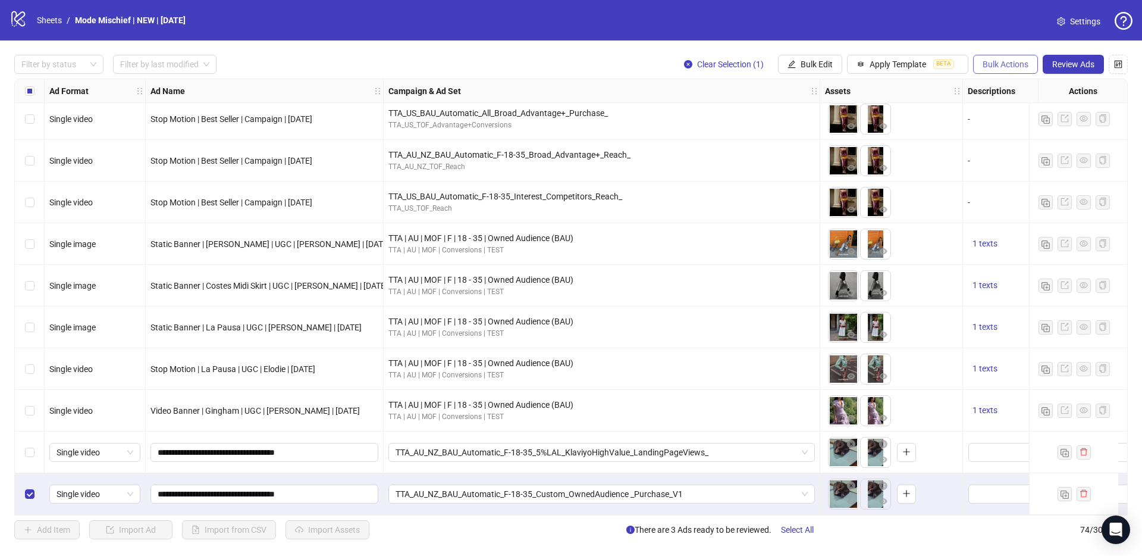
click at [1025, 63] on span "Bulk Actions" at bounding box center [1006, 64] width 46 height 10
click at [1014, 128] on span "Duplicate with assets" at bounding box center [1023, 126] width 82 height 13
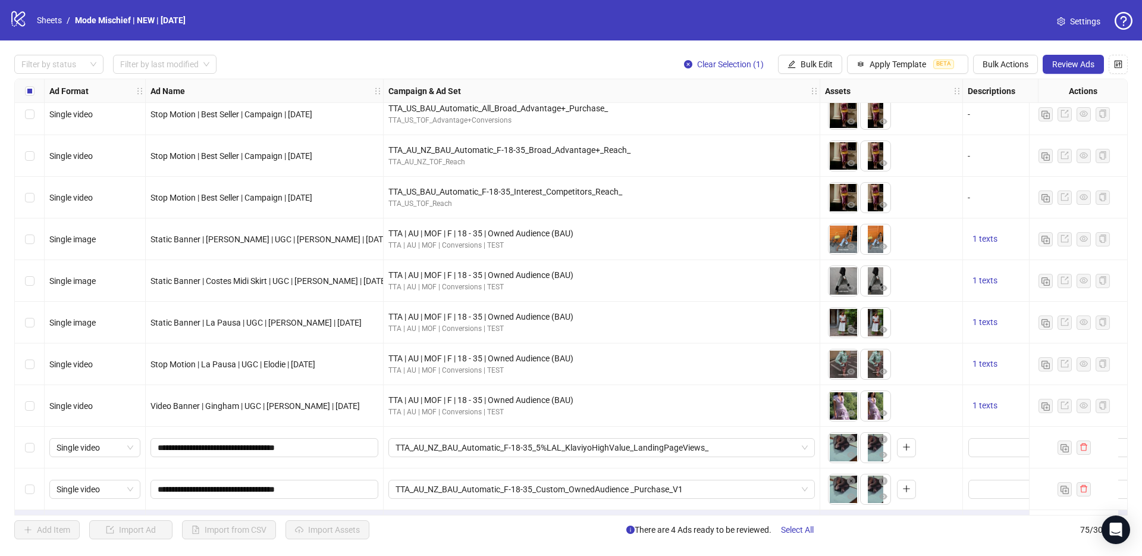
scroll to position [2717, 0]
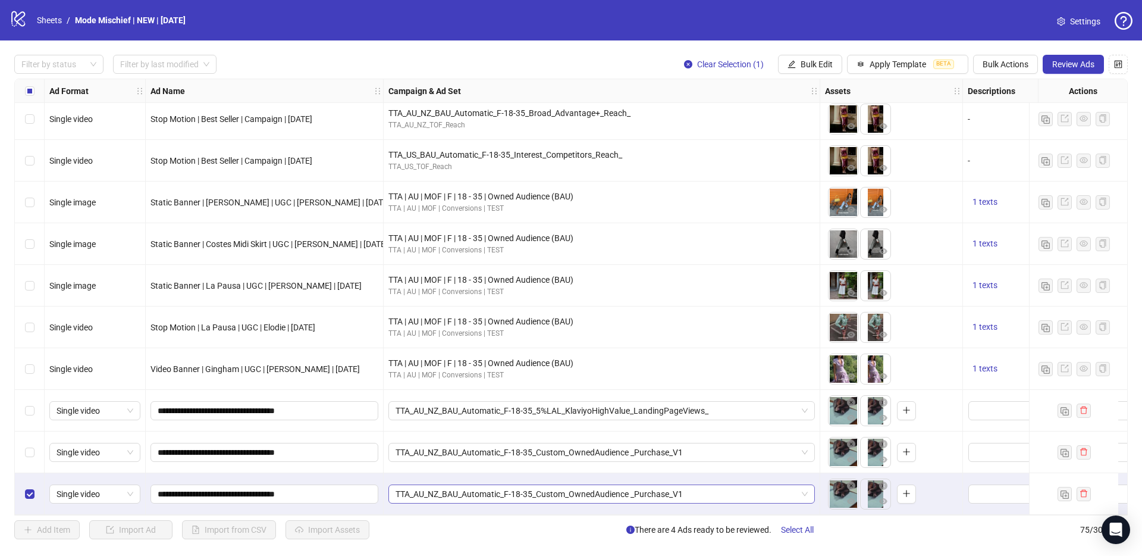
click at [437, 487] on span "TTA_AU_NZ_BAU_Automatic_F-18-35_Custom_OwnedAudience _Purchase_V1" at bounding box center [602, 494] width 412 height 18
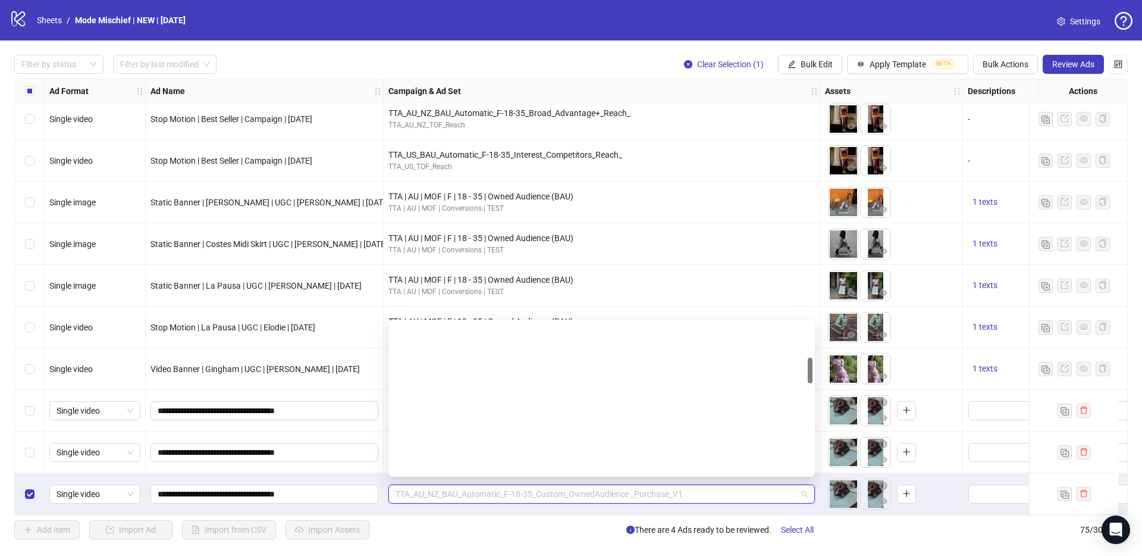
paste input "**********"
type input "**********"
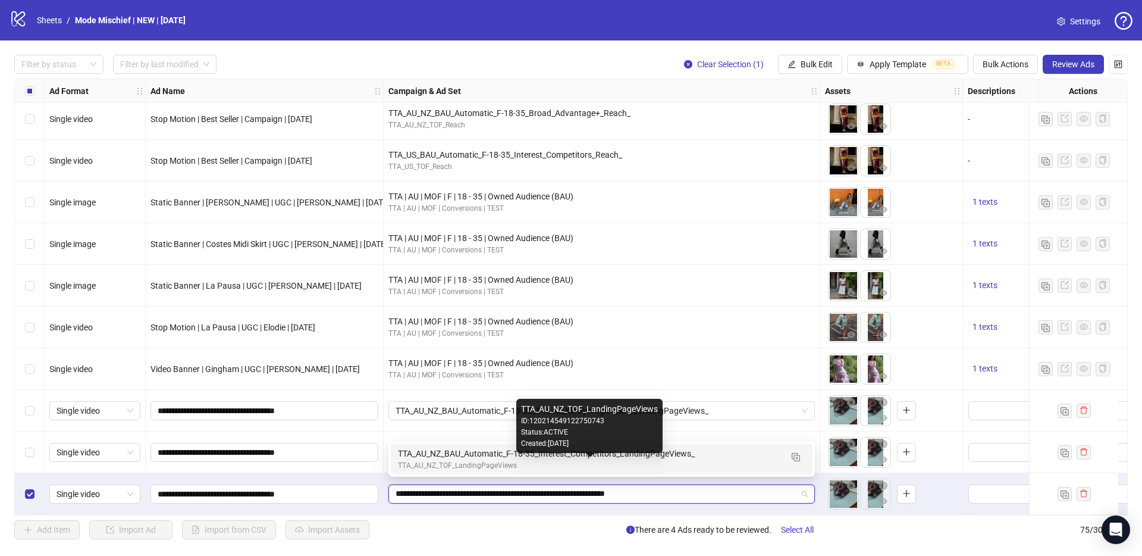
click at [456, 461] on div "TTA_AU_NZ_TOF_LandingPageViews" at bounding box center [590, 465] width 384 height 11
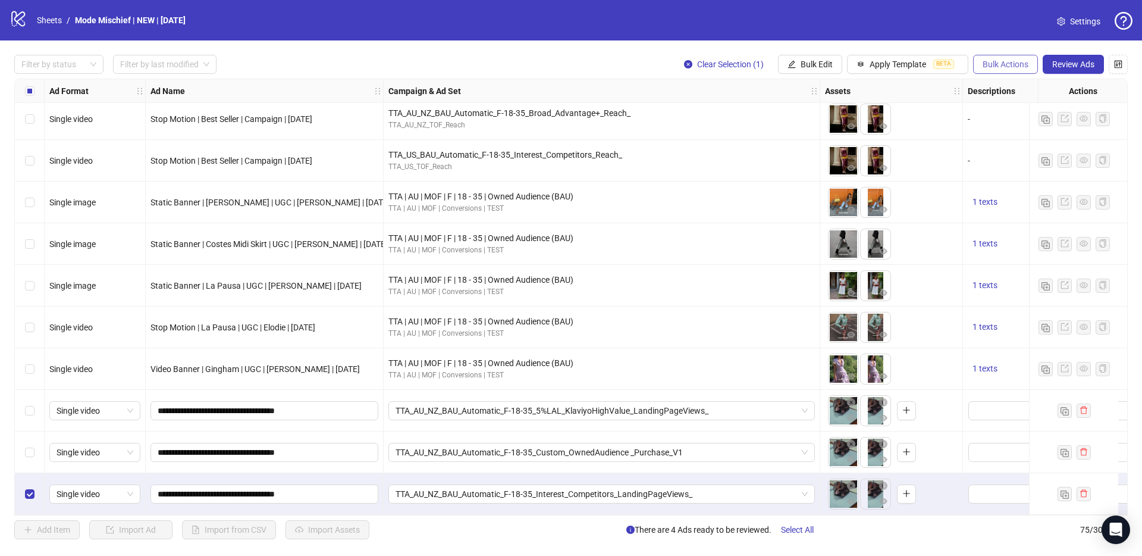
click at [998, 65] on span "Bulk Actions" at bounding box center [1006, 64] width 46 height 10
click at [1017, 129] on span "Duplicate with assets" at bounding box center [1023, 126] width 82 height 13
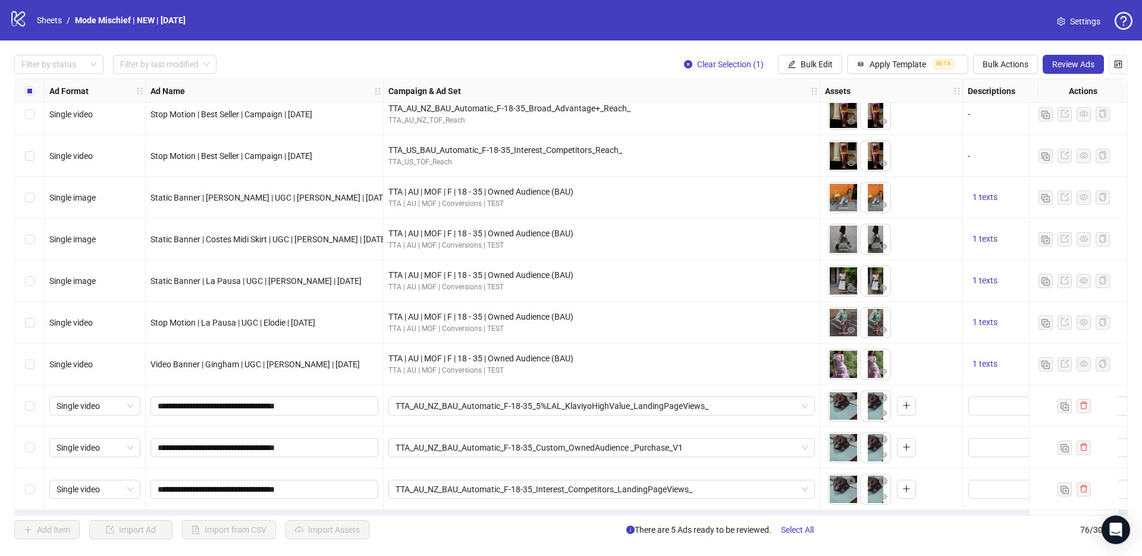
scroll to position [2758, 0]
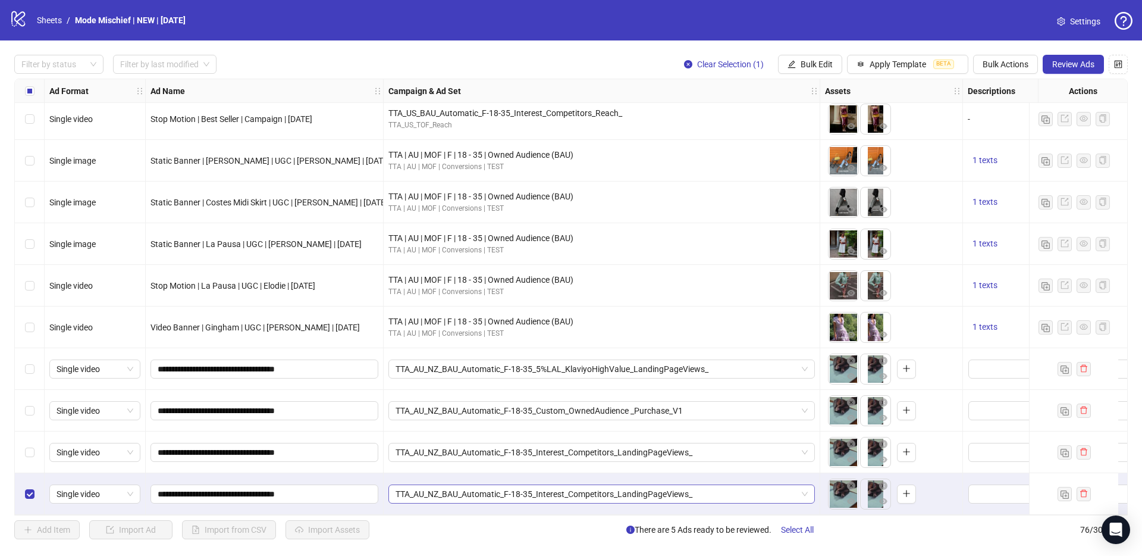
click at [443, 485] on span "TTA_AU_NZ_BAU_Automatic_F-18-35_Interest_Competitors_LandingPageViews_" at bounding box center [602, 494] width 412 height 18
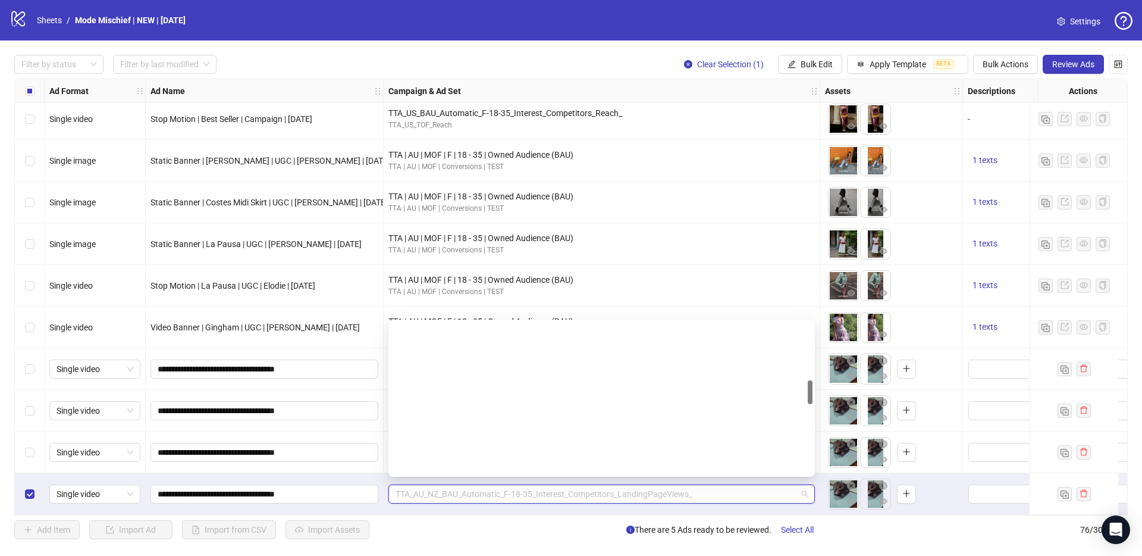
paste input "**********"
type input "**********"
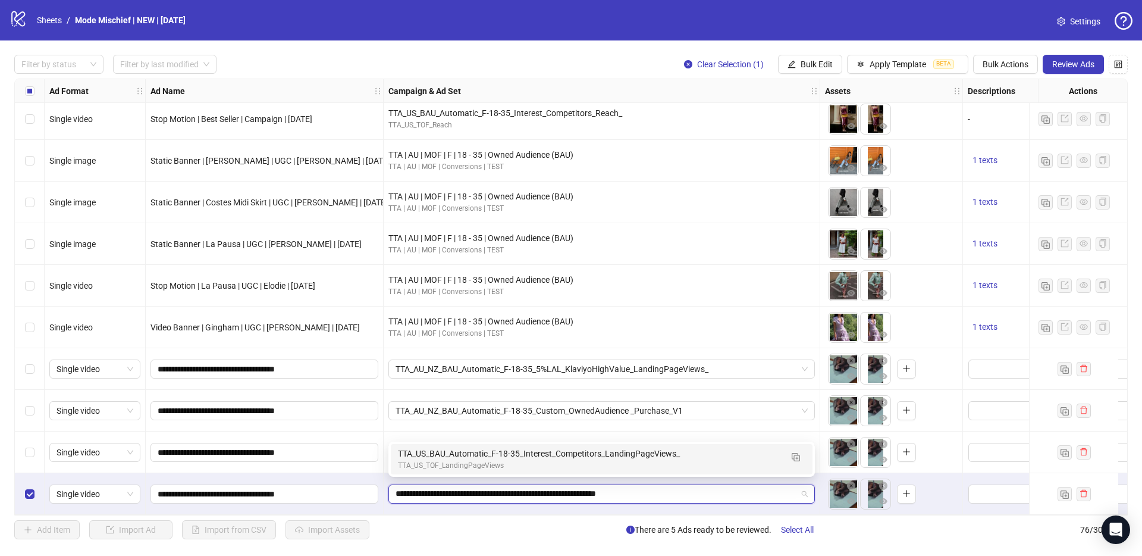
scroll to position [0, 0]
click at [437, 465] on div "TTA_US_TOF_LandingPageViews" at bounding box center [590, 465] width 384 height 11
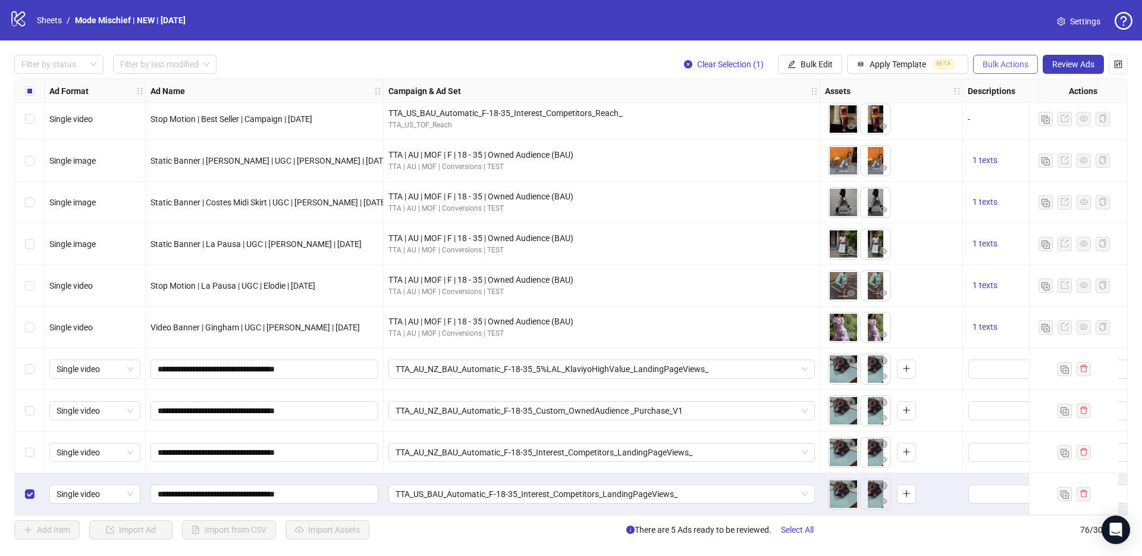
click at [1000, 69] on button "Bulk Actions" at bounding box center [1005, 64] width 65 height 19
click at [1000, 129] on span "Duplicate with assets" at bounding box center [1023, 126] width 82 height 13
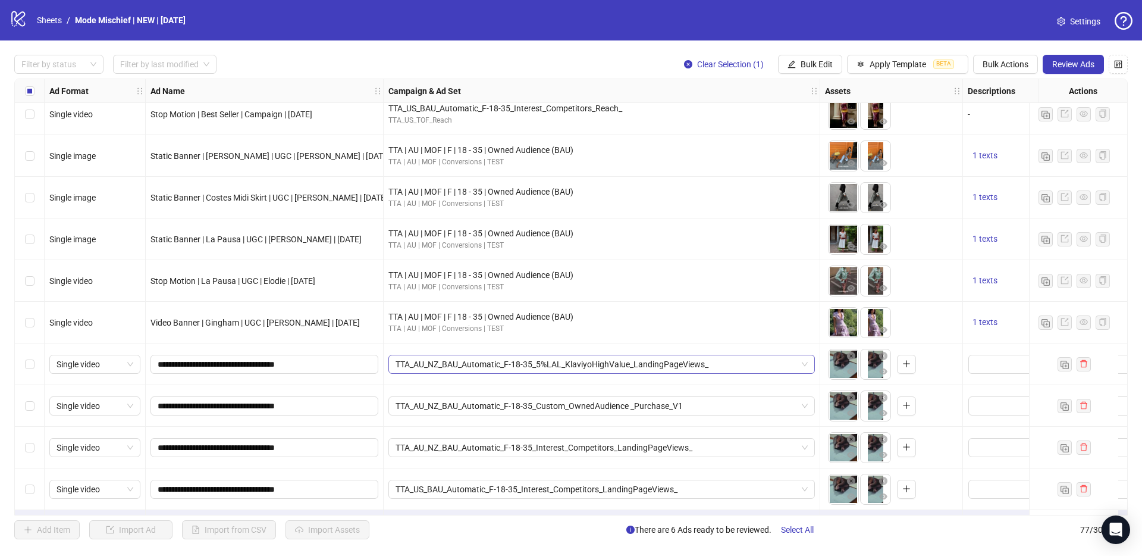
scroll to position [2800, 0]
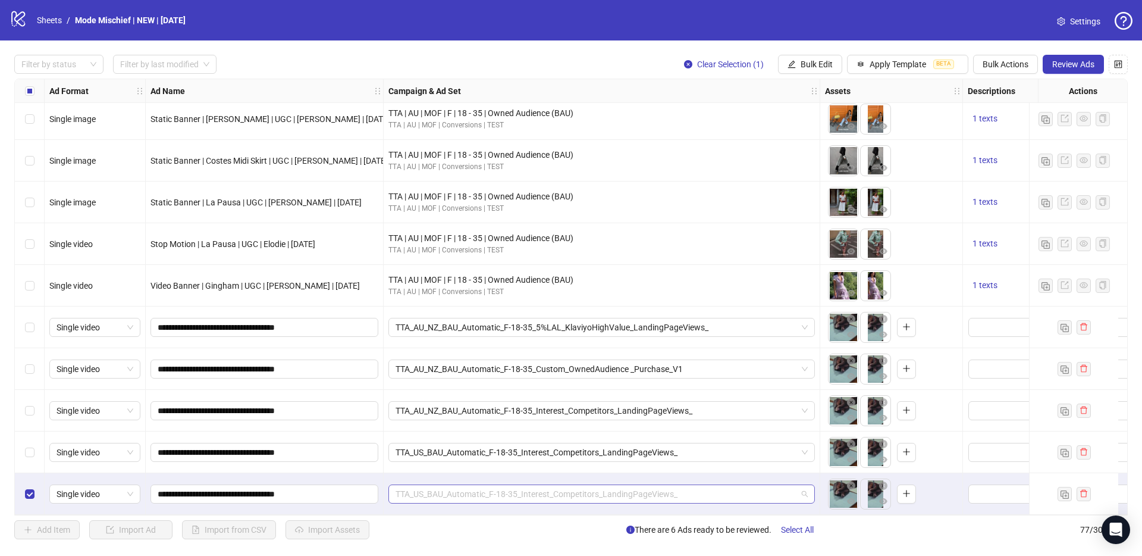
click at [428, 494] on span "TTA_US_BAU_Automatic_F-18-35_Interest_Competitors_LandingPageViews_" at bounding box center [602, 494] width 412 height 18
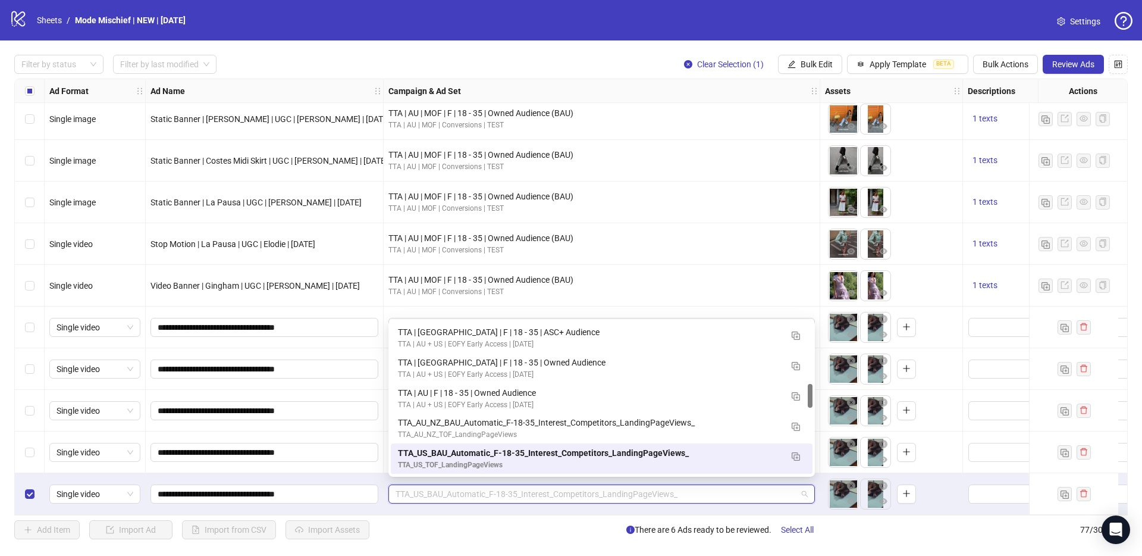
paste input "**********"
type input "**********"
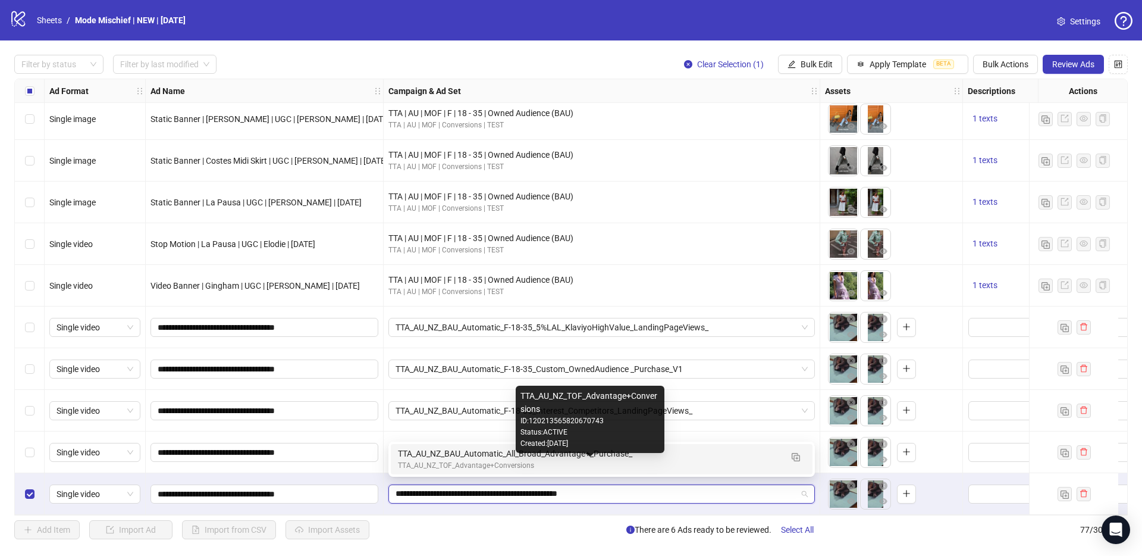
click at [421, 464] on div "TTA_AU_NZ_TOF_Advantage+Conversions" at bounding box center [590, 465] width 384 height 11
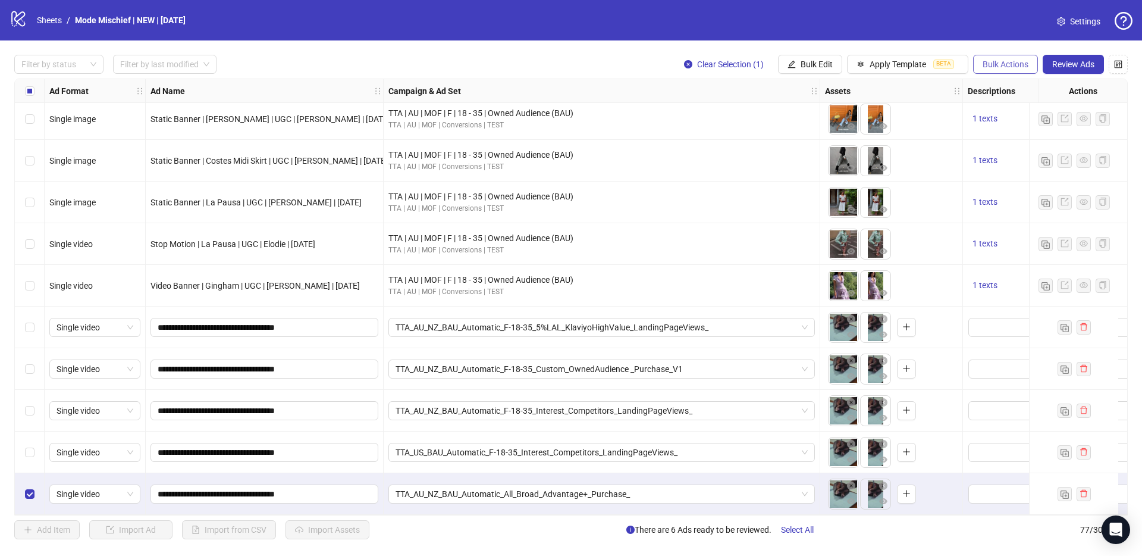
click at [998, 68] on span "Bulk Actions" at bounding box center [1006, 64] width 46 height 10
click at [1013, 120] on span "Duplicate with assets" at bounding box center [1023, 126] width 82 height 13
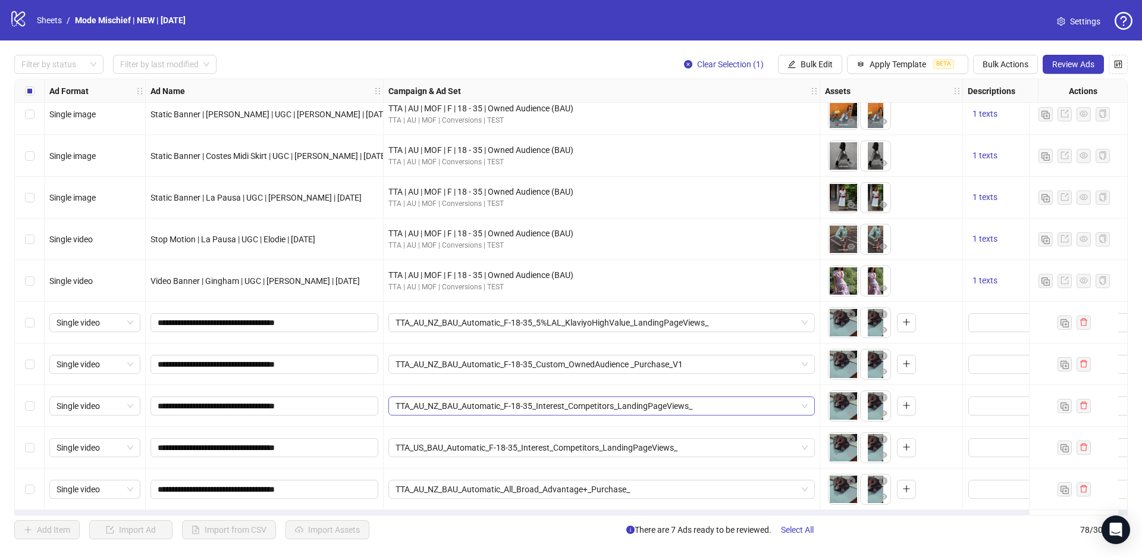
scroll to position [2841, 0]
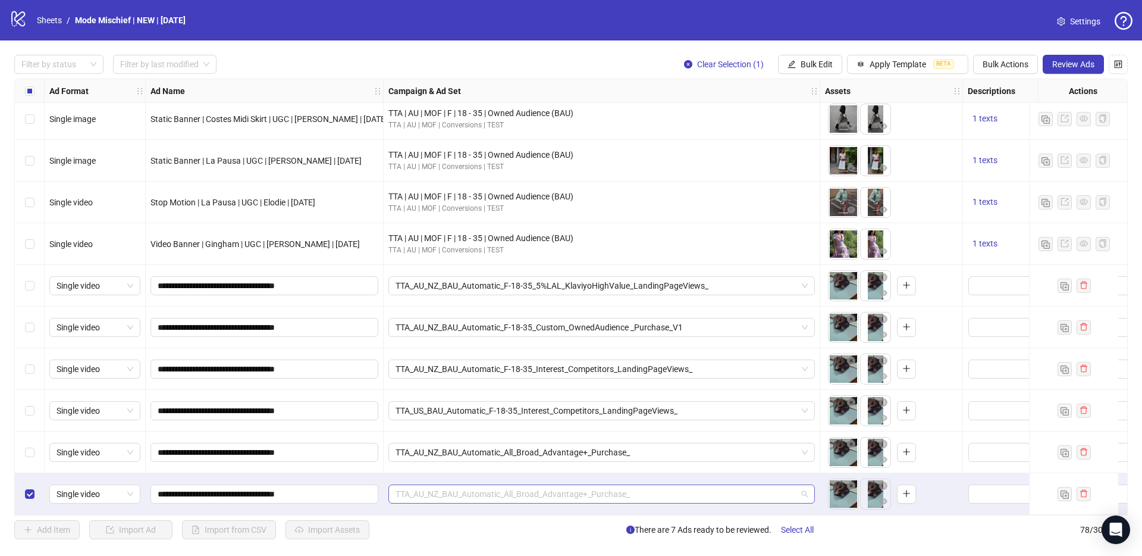
click at [502, 495] on span "TTA_AU_NZ_BAU_Automatic_All_Broad_Advantage+_Purchase_" at bounding box center [602, 494] width 412 height 18
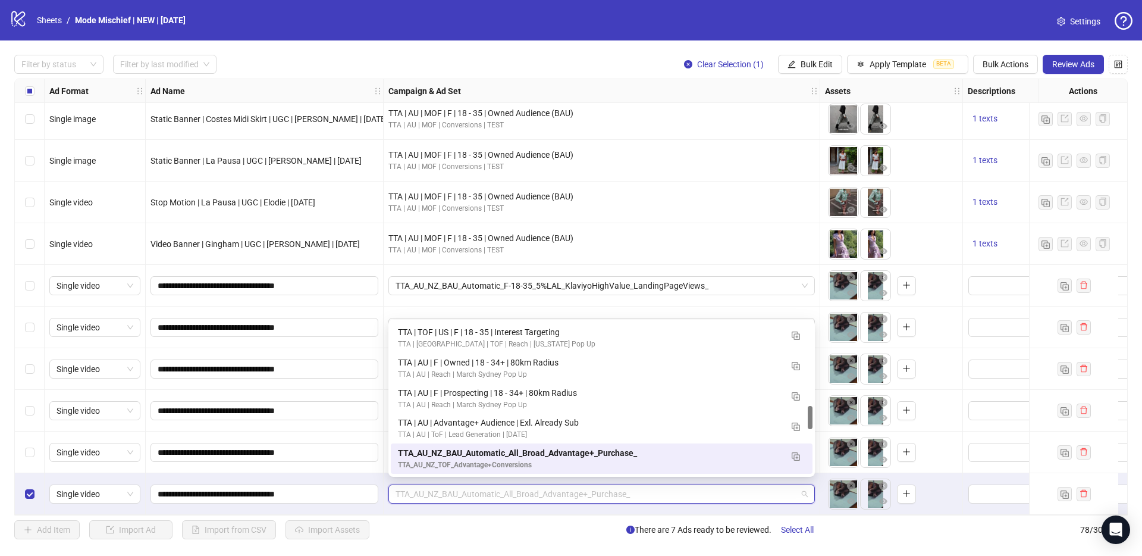
paste input "**********"
type input "**********"
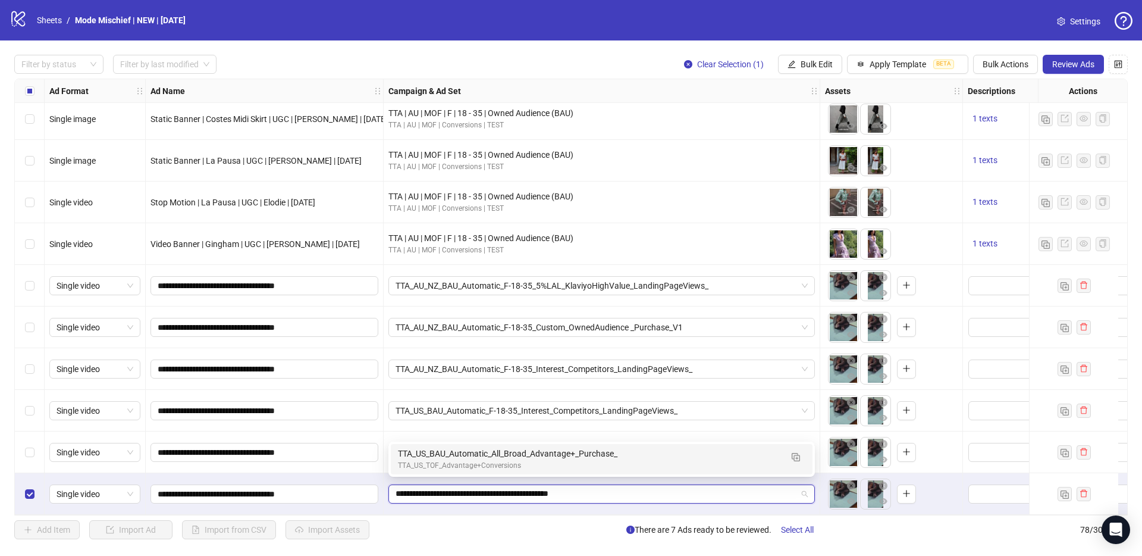
click at [469, 463] on div "TTA_US_TOF_Advantage+Conversions" at bounding box center [590, 465] width 384 height 11
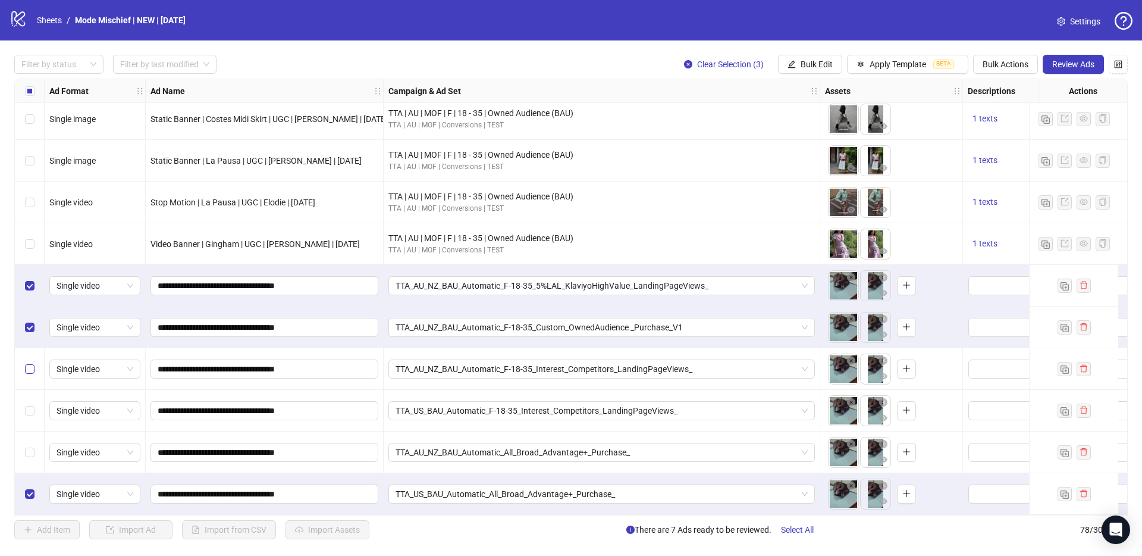
click at [30, 362] on label "Select row 75" at bounding box center [30, 368] width 10 height 13
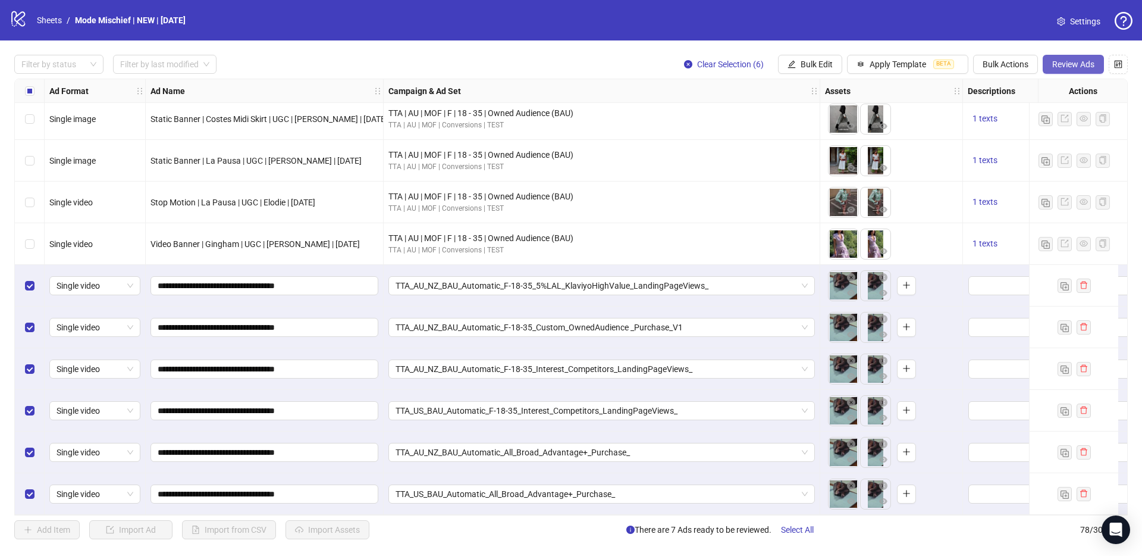
click at [1077, 62] on span "Review Ads" at bounding box center [1073, 64] width 42 height 10
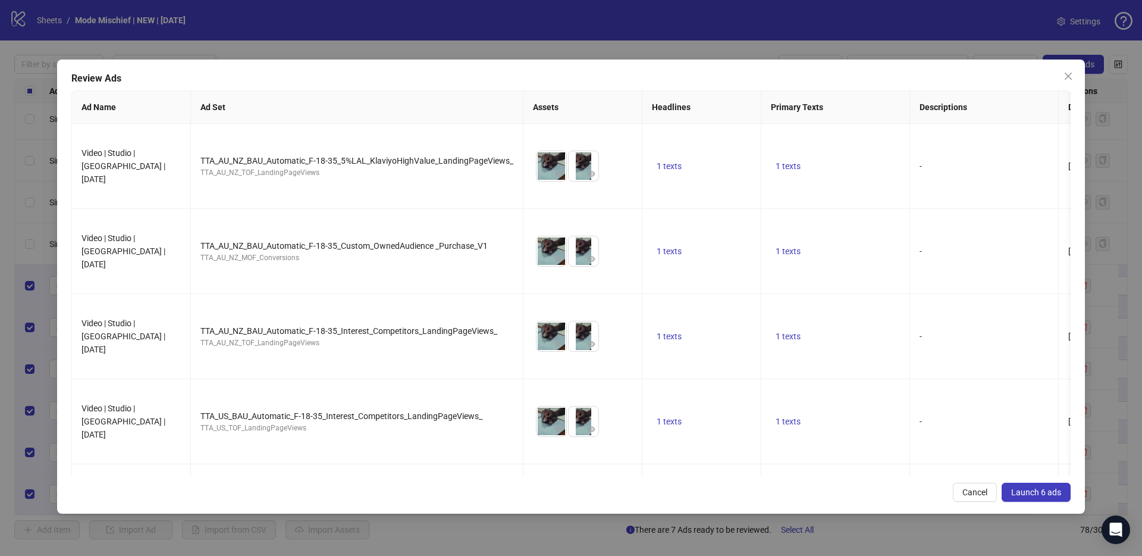
click at [1035, 490] on span "Launch 6 ads" at bounding box center [1036, 492] width 50 height 10
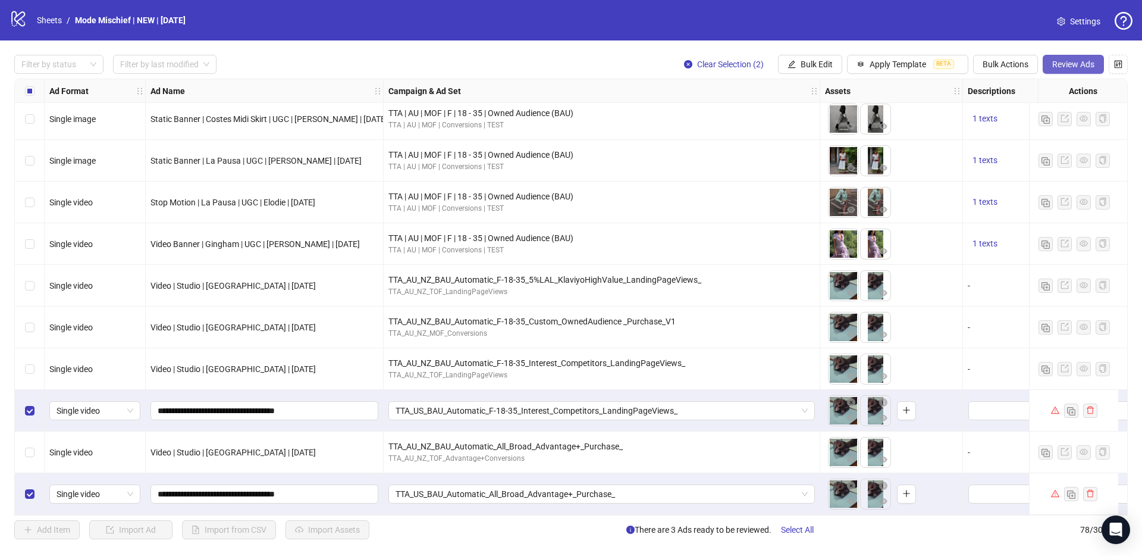
click at [1077, 69] on button "Review Ads" at bounding box center [1073, 64] width 61 height 19
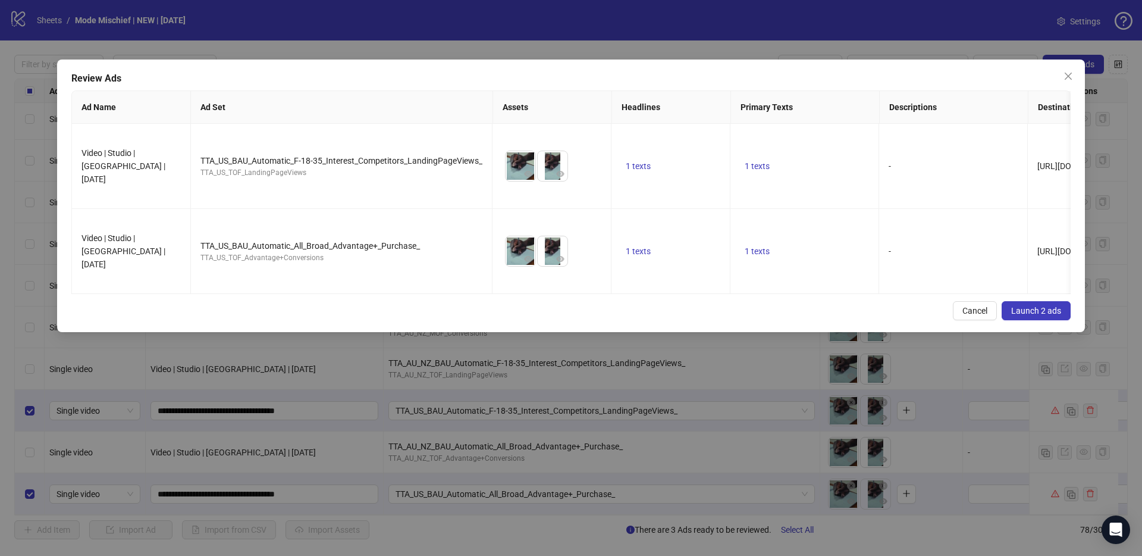
click at [1050, 306] on span "Launch 2 ads" at bounding box center [1036, 311] width 50 height 10
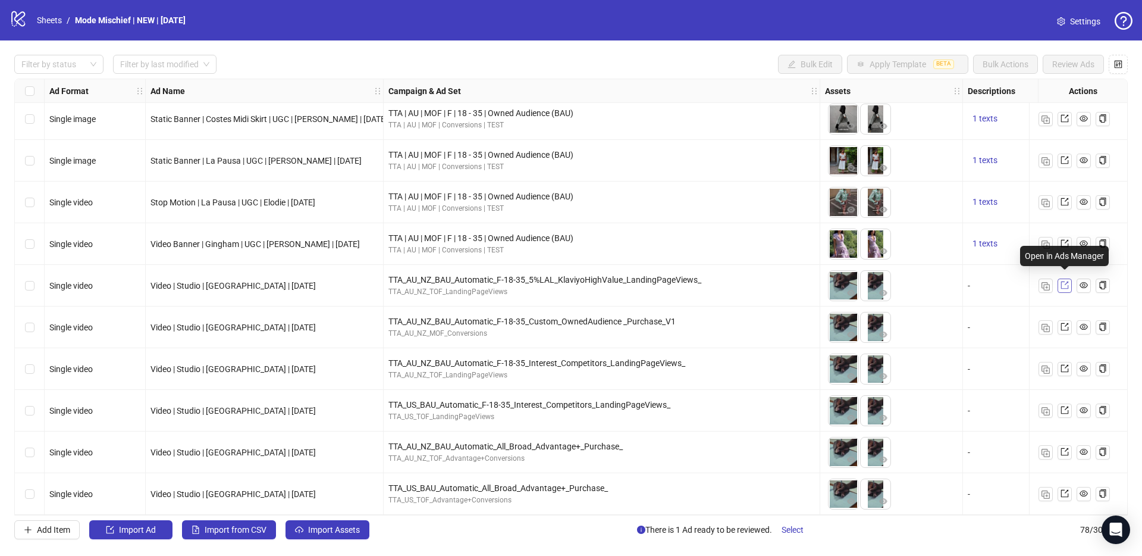
click at [1063, 281] on icon "export" at bounding box center [1065, 285] width 8 height 8
click at [1062, 407] on icon "export" at bounding box center [1065, 410] width 8 height 8
click at [31, 286] on label "Select row 73" at bounding box center [30, 285] width 10 height 13
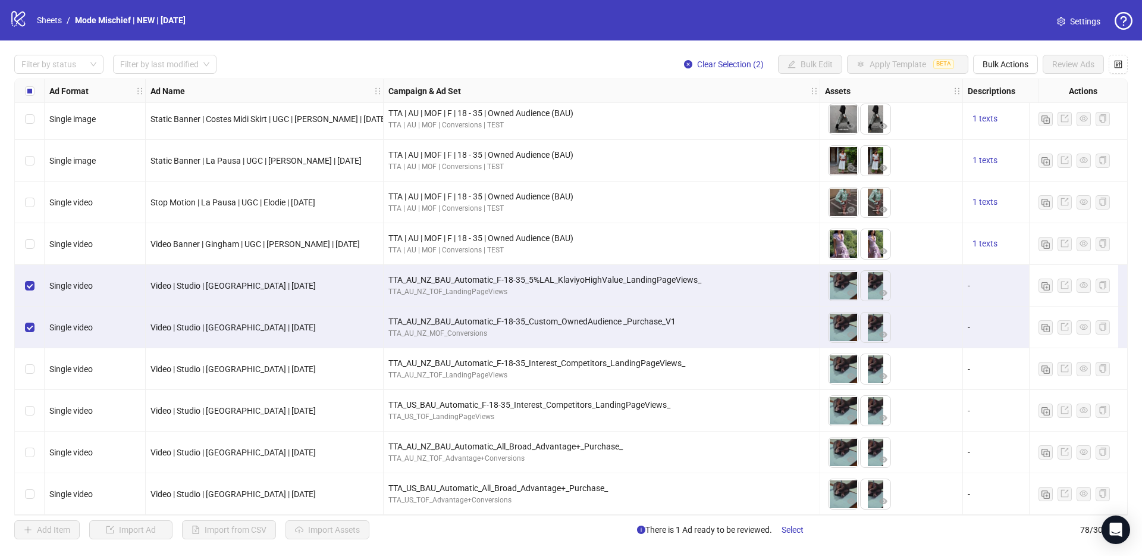
drag, startPoint x: 27, startPoint y: 378, endPoint x: 29, endPoint y: 371, distance: 7.2
click at [27, 377] on div "Select row 75" at bounding box center [30, 369] width 30 height 42
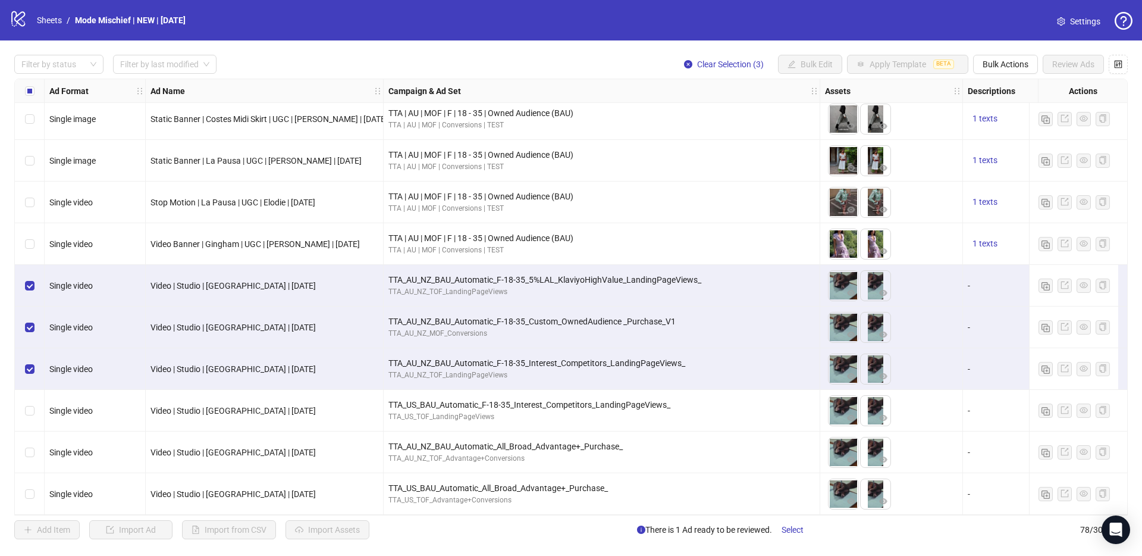
click at [30, 424] on div "Select row 76" at bounding box center [30, 411] width 30 height 42
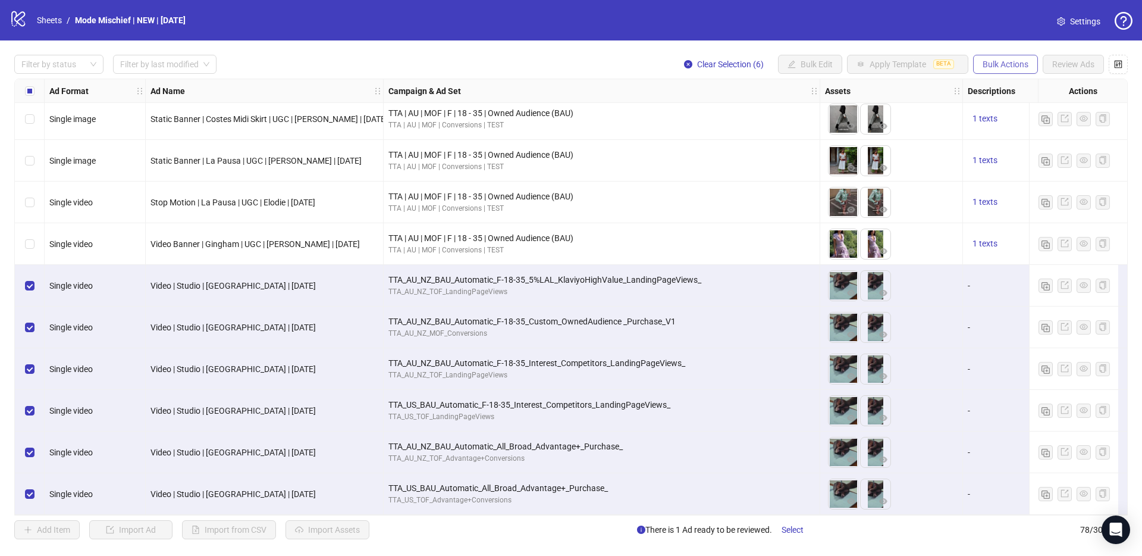
click at [1021, 62] on span "Bulk Actions" at bounding box center [1006, 64] width 46 height 10
click at [1011, 111] on span "Duplicate" at bounding box center [1023, 107] width 82 height 13
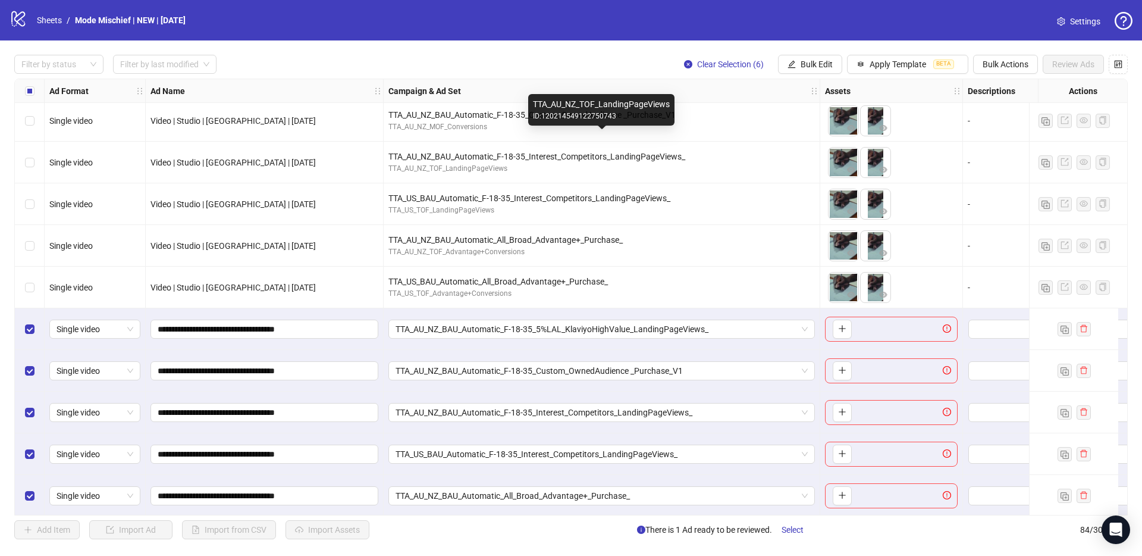
scroll to position [3091, 0]
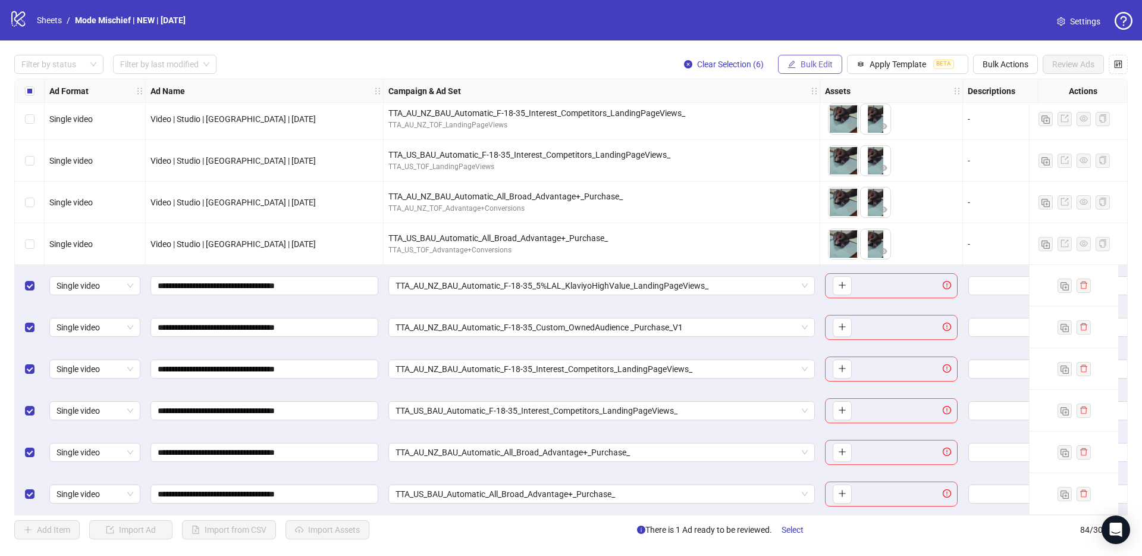
click at [801, 67] on span "Bulk Edit" at bounding box center [817, 64] width 32 height 10
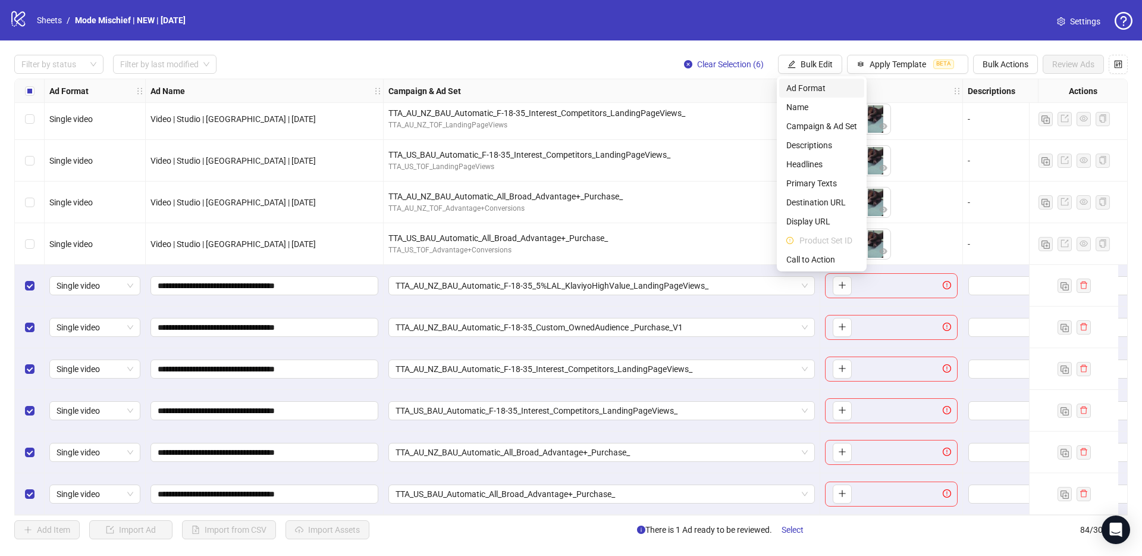
click at [810, 89] on span "Ad Format" at bounding box center [822, 88] width 71 height 13
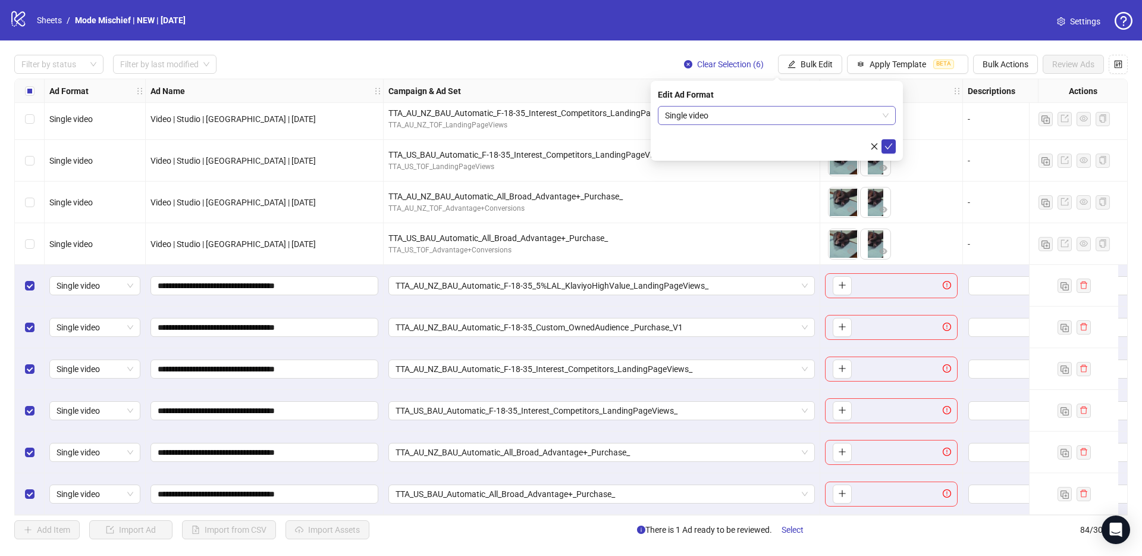
click at [742, 112] on span "Single video" at bounding box center [777, 115] width 224 height 18
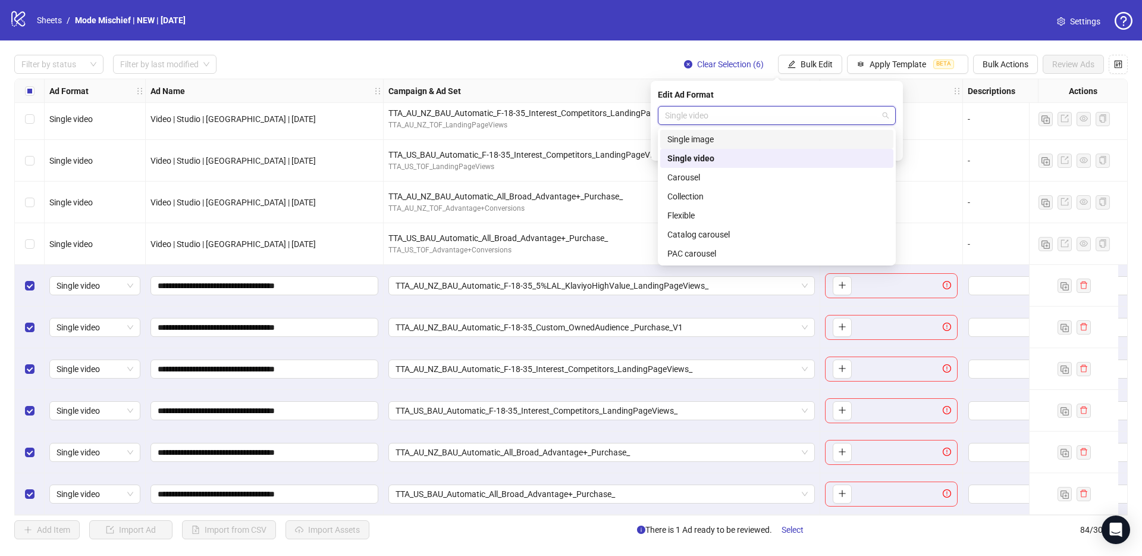
click at [728, 143] on div "Single image" at bounding box center [777, 139] width 219 height 13
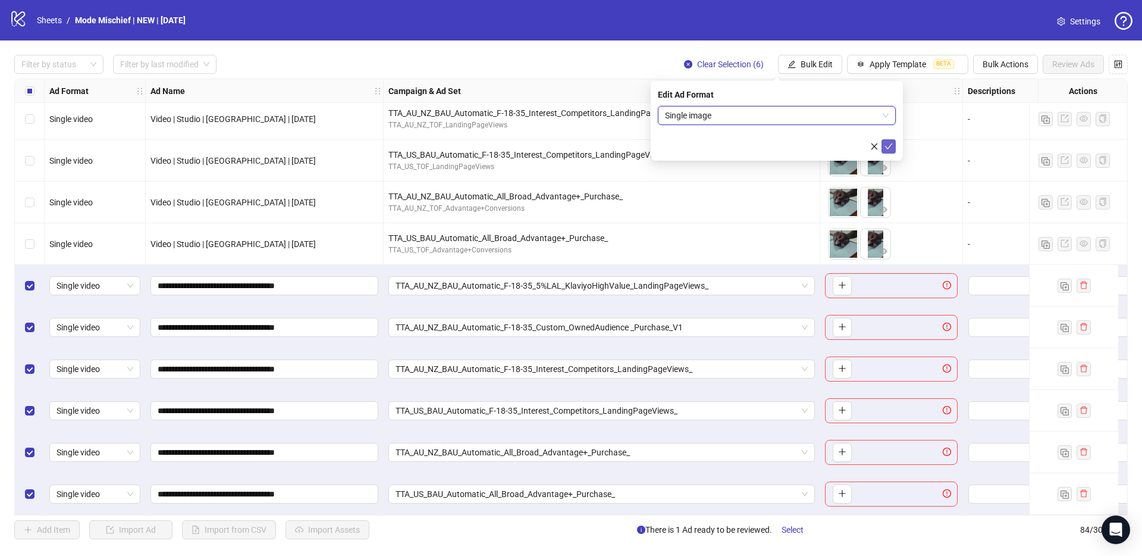
click at [886, 145] on icon "check" at bounding box center [889, 146] width 8 height 8
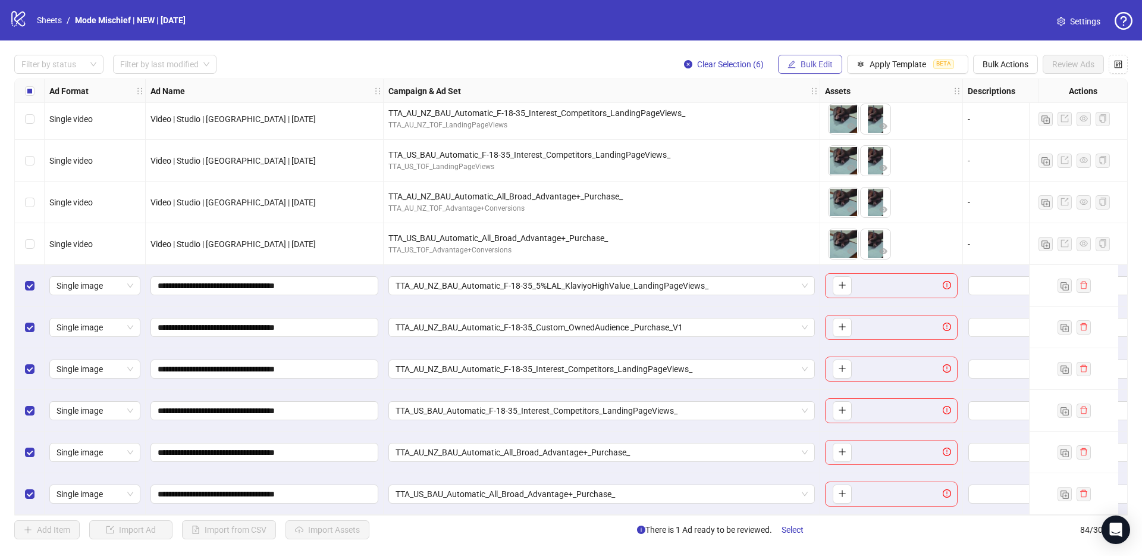
click at [801, 68] on span "Bulk Edit" at bounding box center [817, 64] width 32 height 10
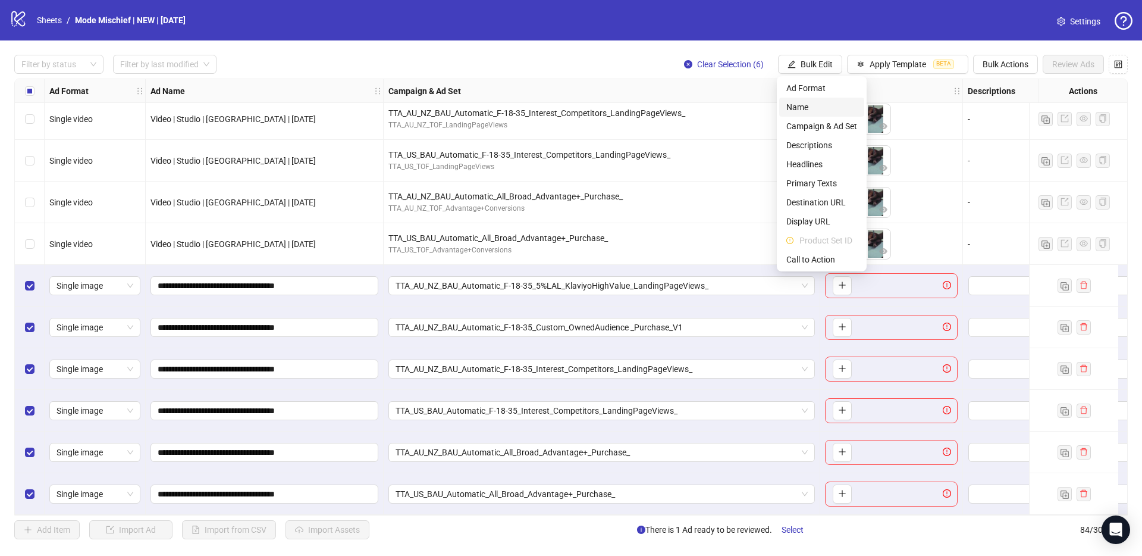
click at [814, 108] on span "Name" at bounding box center [822, 107] width 71 height 13
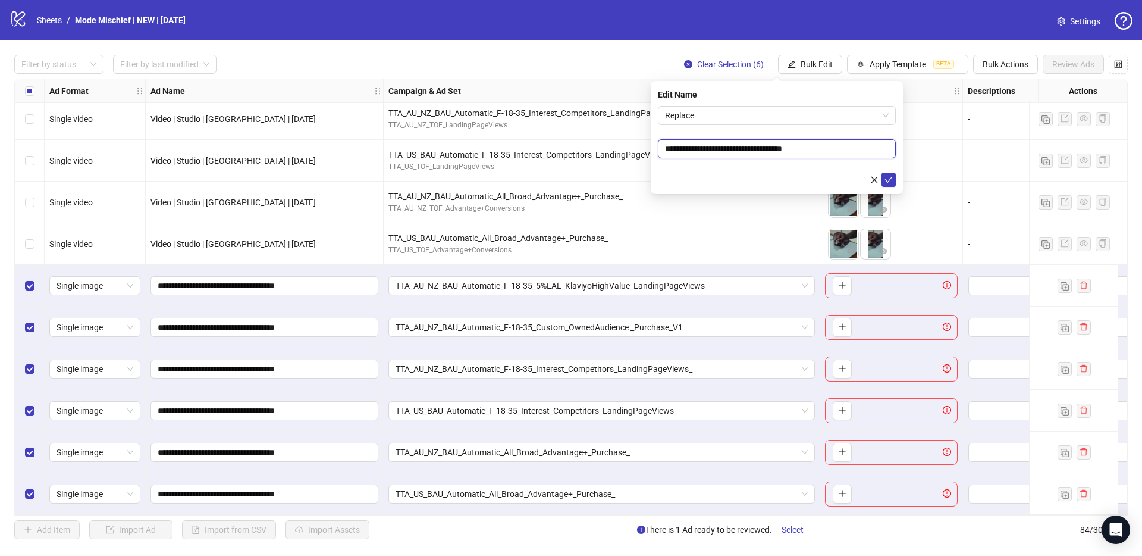
click at [776, 148] on input "**********" at bounding box center [777, 148] width 238 height 19
paste input "********"
type input "**********"
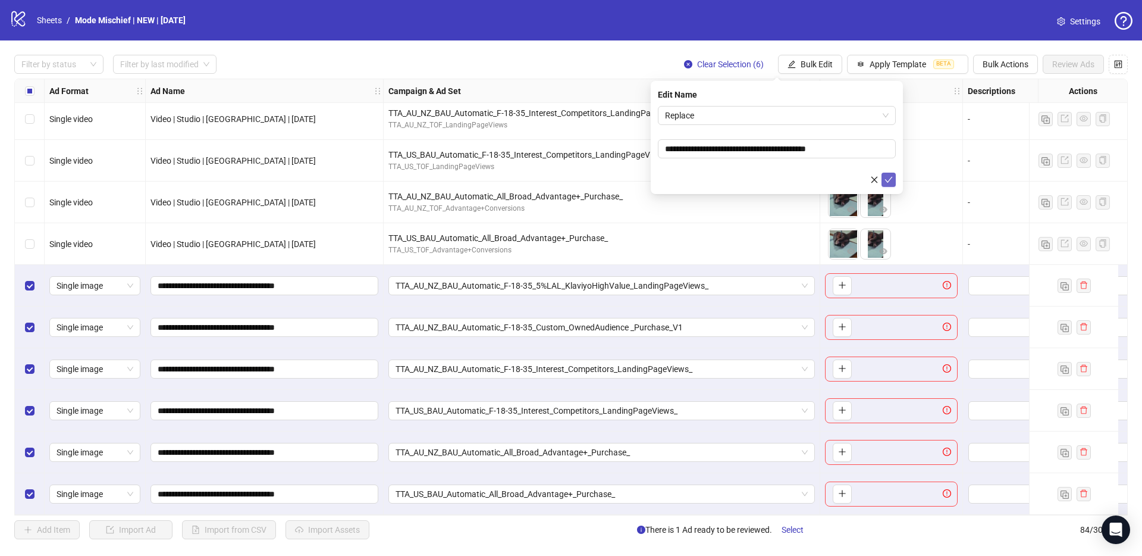
click at [885, 180] on icon "check" at bounding box center [889, 180] width 8 height 8
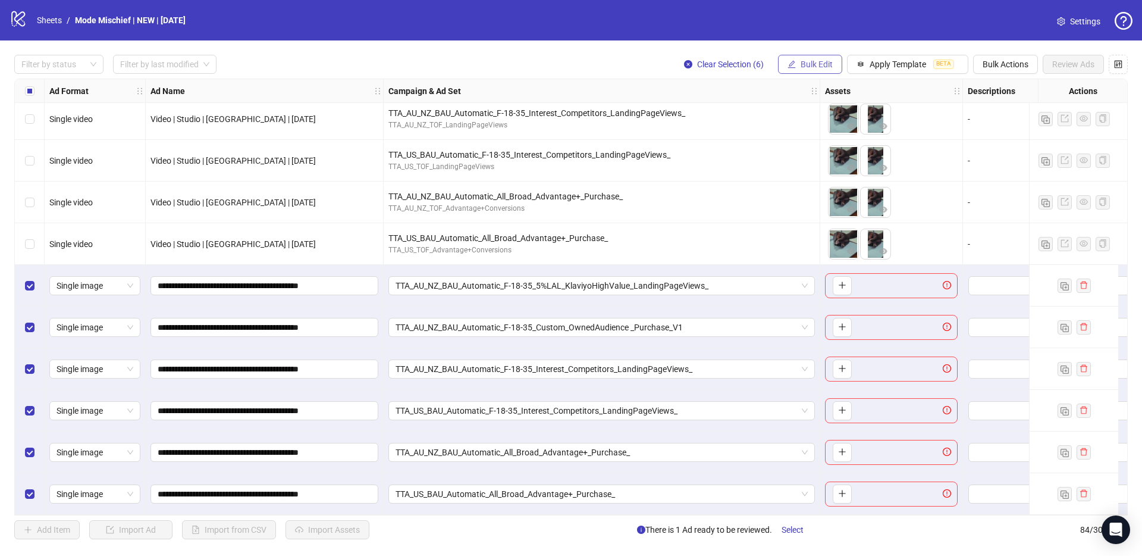
click at [803, 64] on span "Bulk Edit" at bounding box center [817, 64] width 32 height 10
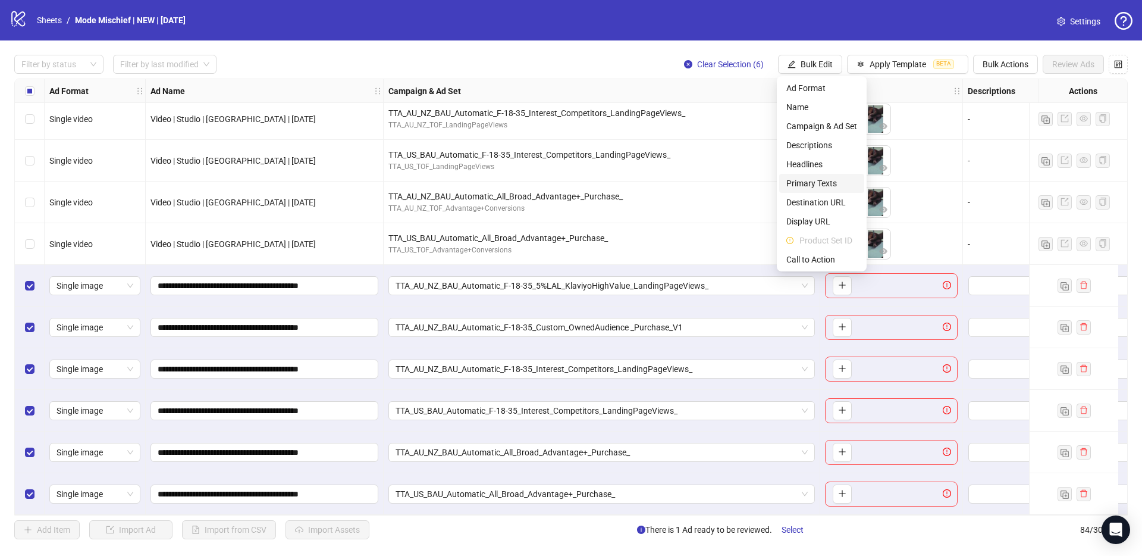
click at [827, 179] on span "Primary Texts" at bounding box center [822, 183] width 71 height 13
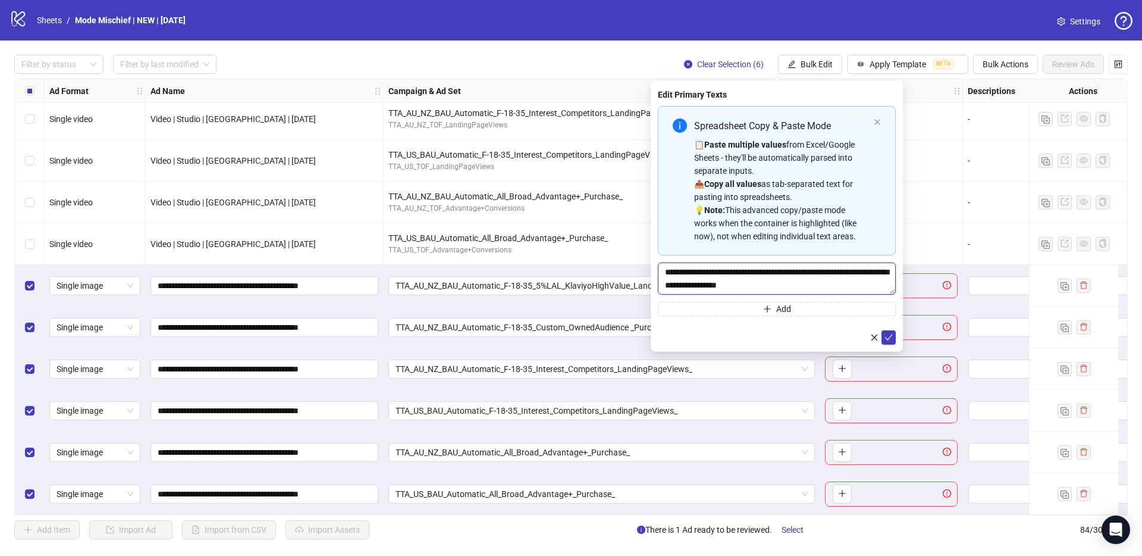
click at [766, 284] on textarea "**********" at bounding box center [777, 278] width 238 height 32
paste textarea "**********"
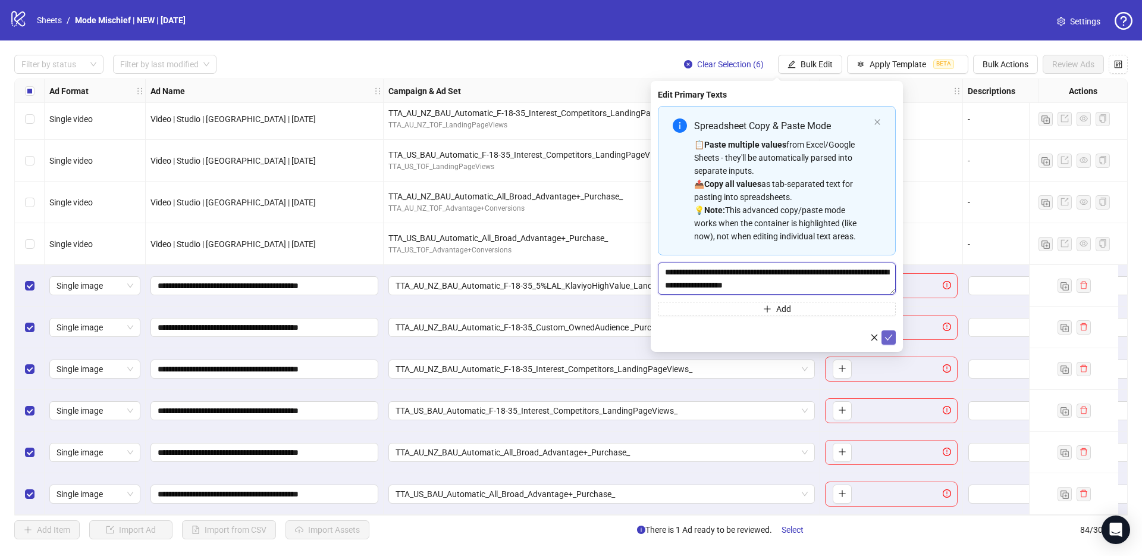
type textarea "**********"
click at [891, 336] on icon "check" at bounding box center [889, 337] width 8 height 6
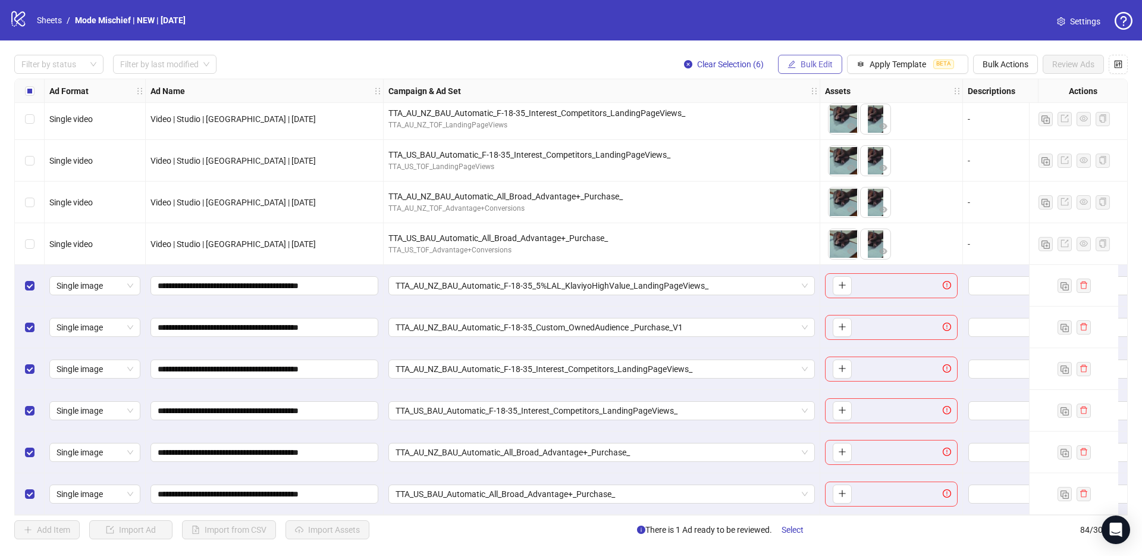
click at [805, 67] on span "Bulk Edit" at bounding box center [817, 64] width 32 height 10
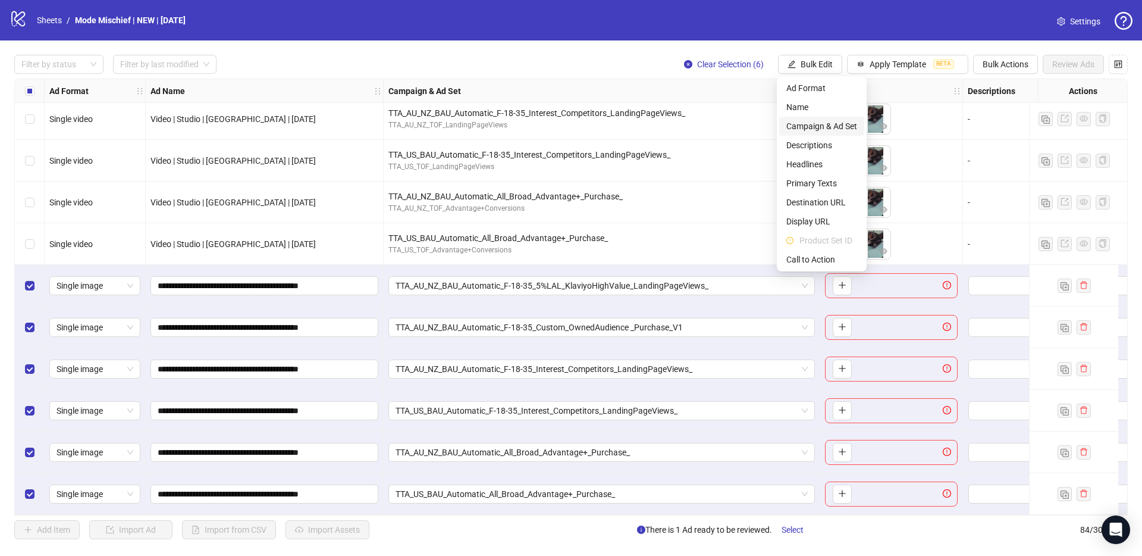
click at [828, 122] on span "Campaign & Ad Set" at bounding box center [822, 126] width 71 height 13
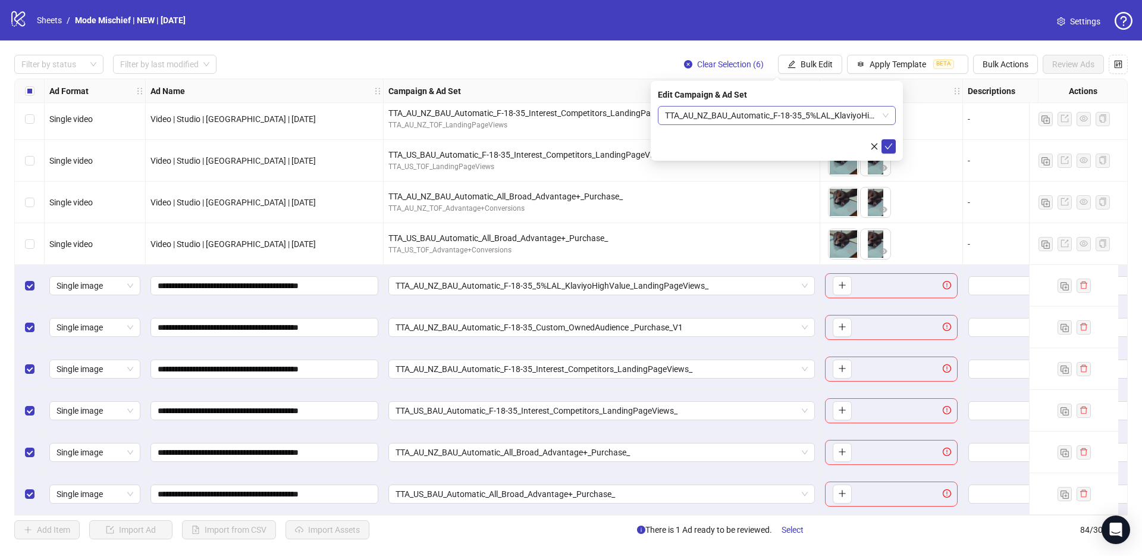
click at [826, 120] on span "TTA_AU_NZ_BAU_Automatic_F-18-35_5%LAL_KlaviyoHighValue_LandingPageViews_" at bounding box center [777, 115] width 224 height 18
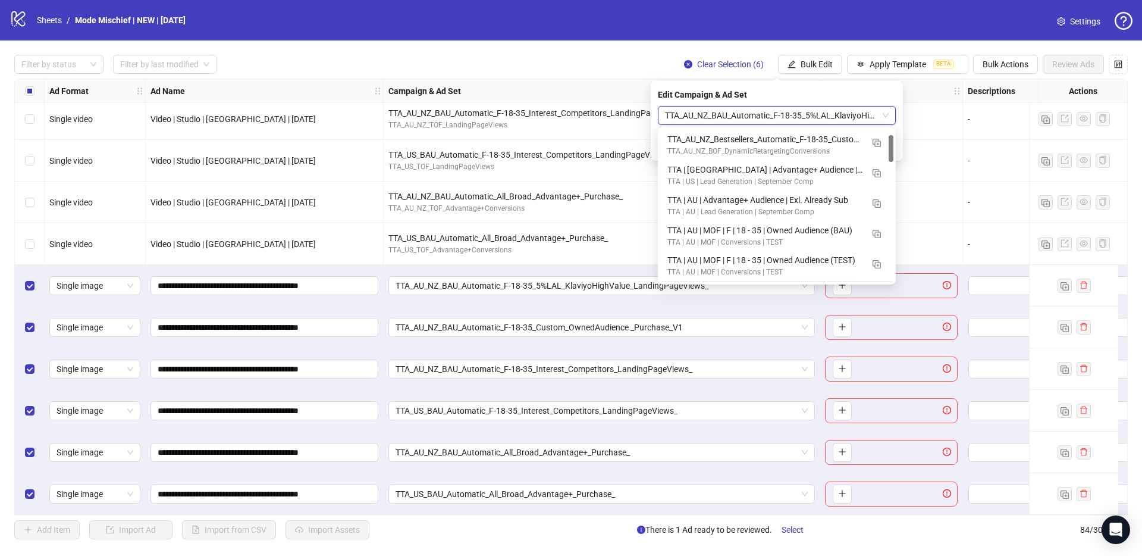
click at [826, 120] on span "TTA_AU_NZ_BAU_Automatic_F-18-35_5%LAL_KlaviyoHighValue_LandingPageViews_" at bounding box center [777, 115] width 224 height 18
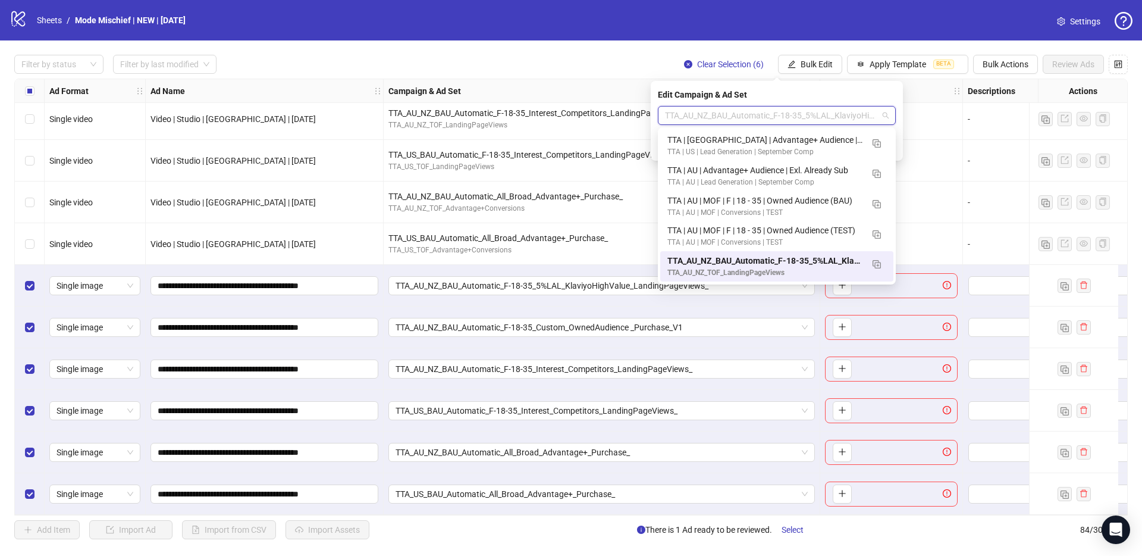
click at [819, 102] on div "Edit Campaign & Ad Set TTA_AU_NZ_BAU_Automatic_F-18-35_5%LAL_KlaviyoHighValue_L…" at bounding box center [777, 121] width 252 height 80
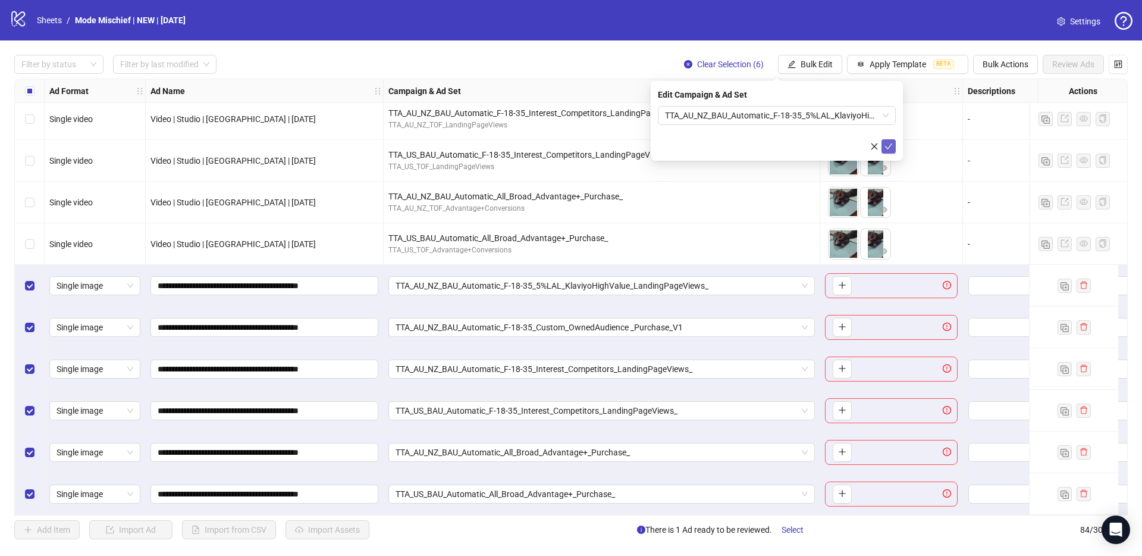
click at [888, 143] on icon "check" at bounding box center [889, 146] width 8 height 8
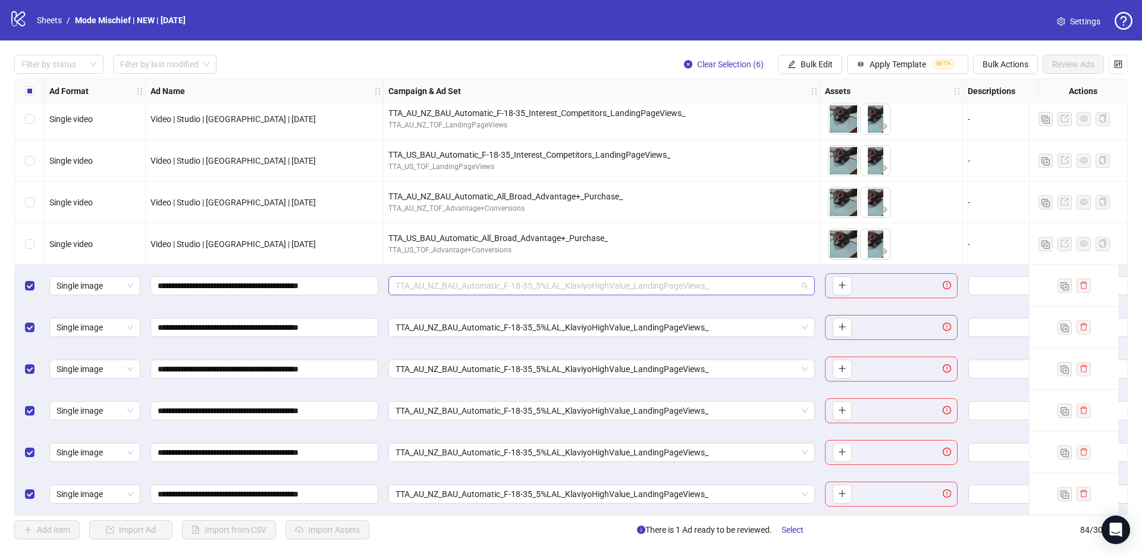
click at [524, 288] on span "TTA_AU_NZ_BAU_Automatic_F-18-35_5%LAL_KlaviyoHighValue_LandingPageViews_" at bounding box center [602, 286] width 412 height 18
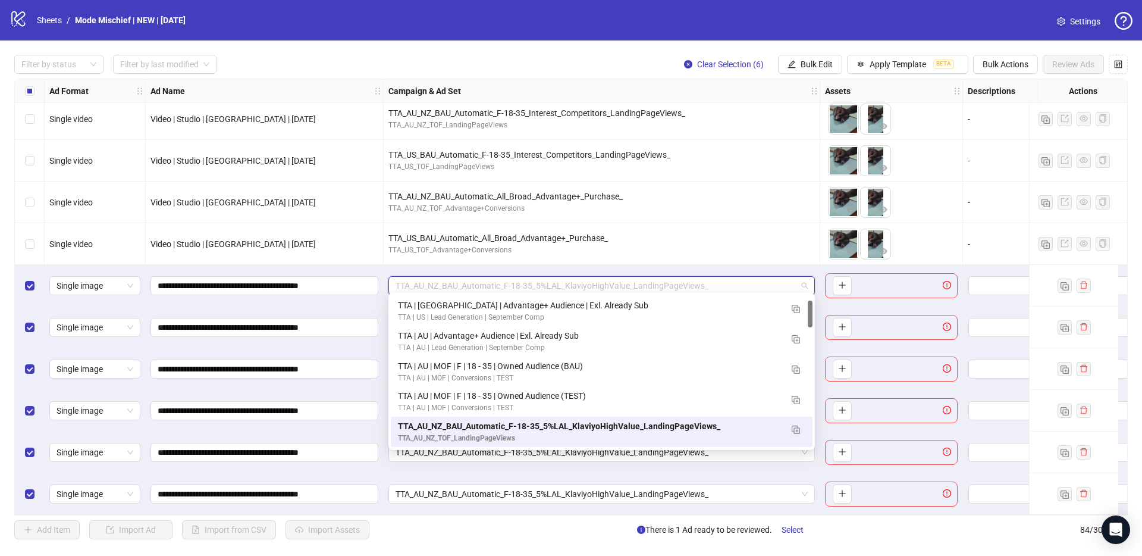
paste input "**********"
type input "**********"
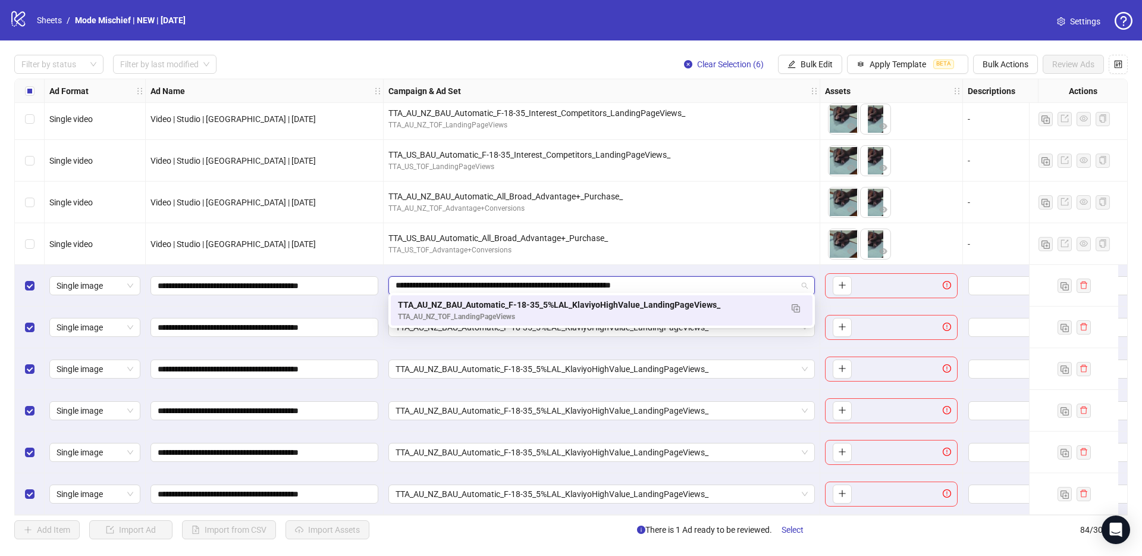
scroll to position [0, 0]
click at [486, 317] on div "TTA_AU_NZ_TOF_LandingPageViews" at bounding box center [590, 316] width 384 height 11
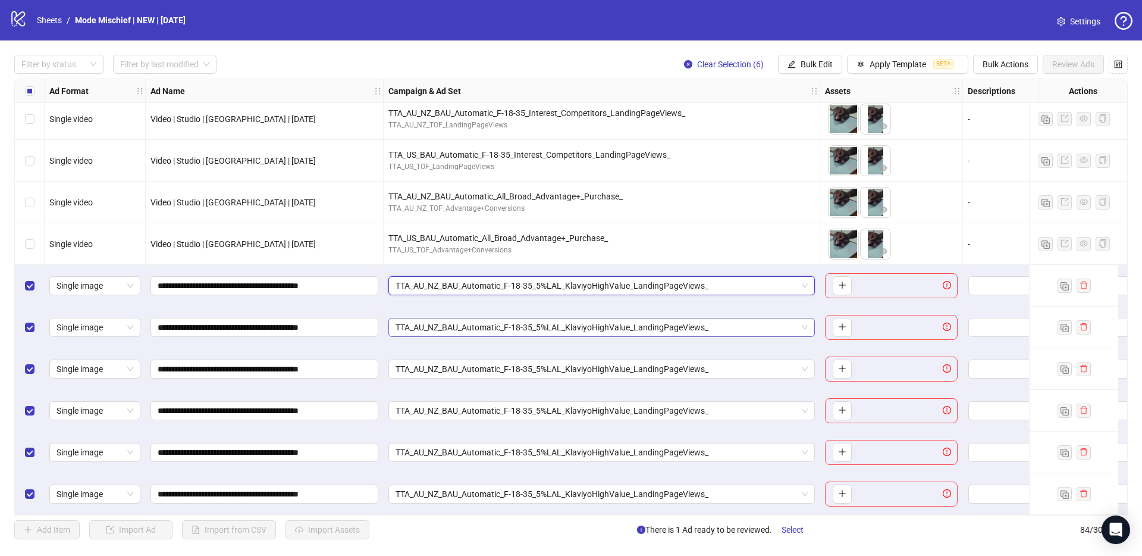
click at [438, 324] on span "TTA_AU_NZ_BAU_Automatic_F-18-35_5%LAL_KlaviyoHighValue_LandingPageViews_" at bounding box center [602, 327] width 412 height 18
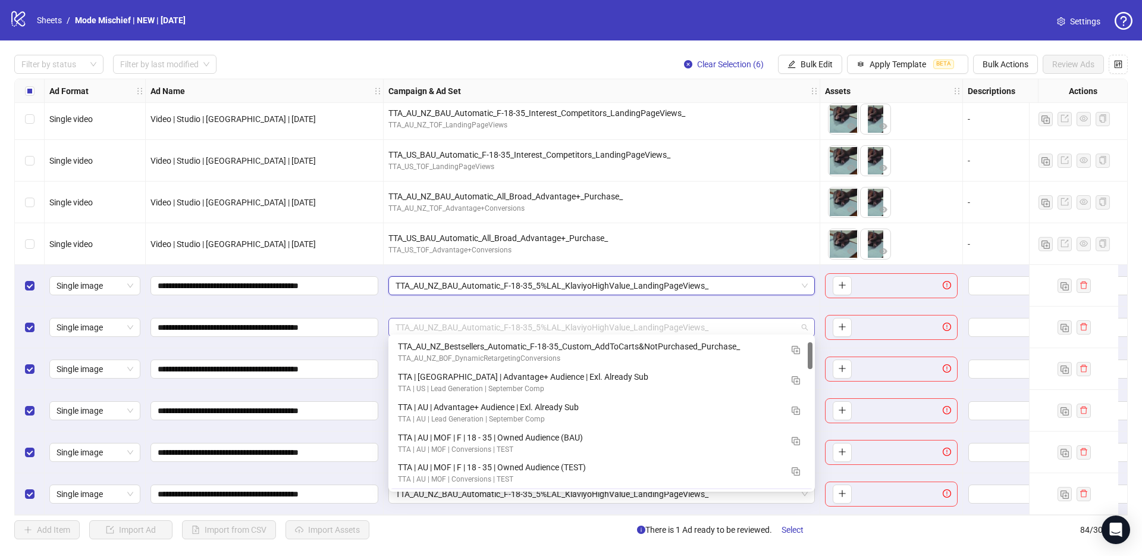
scroll to position [30, 0]
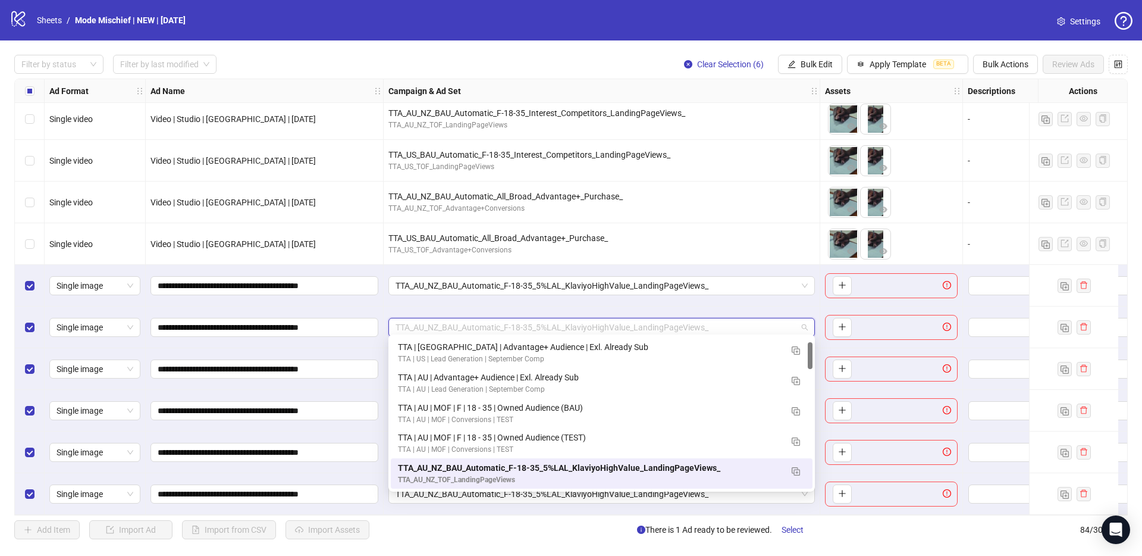
paste input "**********"
type input "**********"
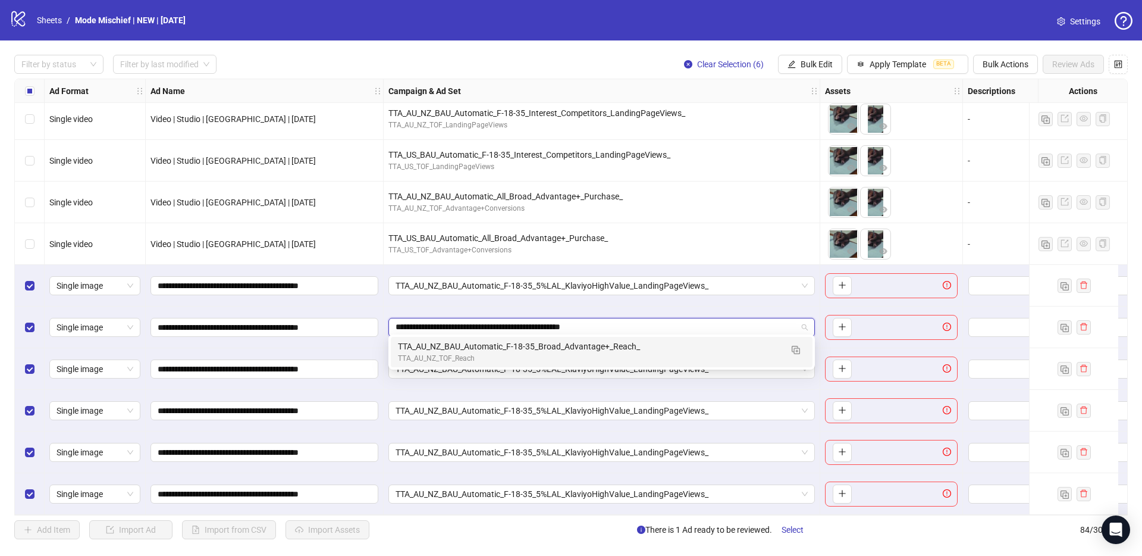
click at [458, 351] on div "TTA_AU_NZ_BAU_Automatic_F-18-35_Broad_Advantage+_Reach_" at bounding box center [590, 346] width 384 height 13
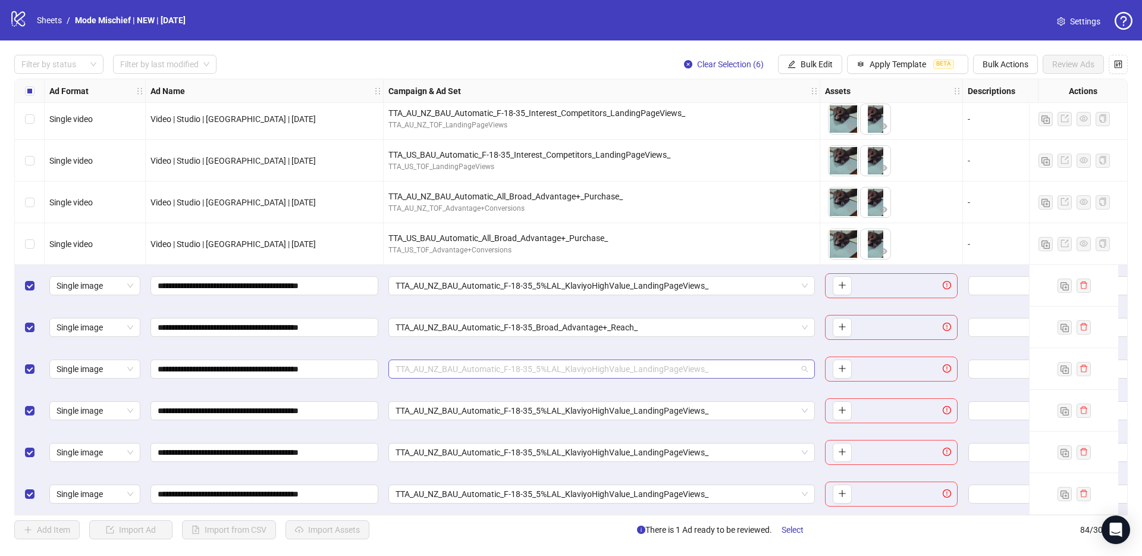
click at [442, 366] on span "TTA_AU_NZ_BAU_Automatic_F-18-35_5%LAL_KlaviyoHighValue_LandingPageViews_" at bounding box center [602, 369] width 412 height 18
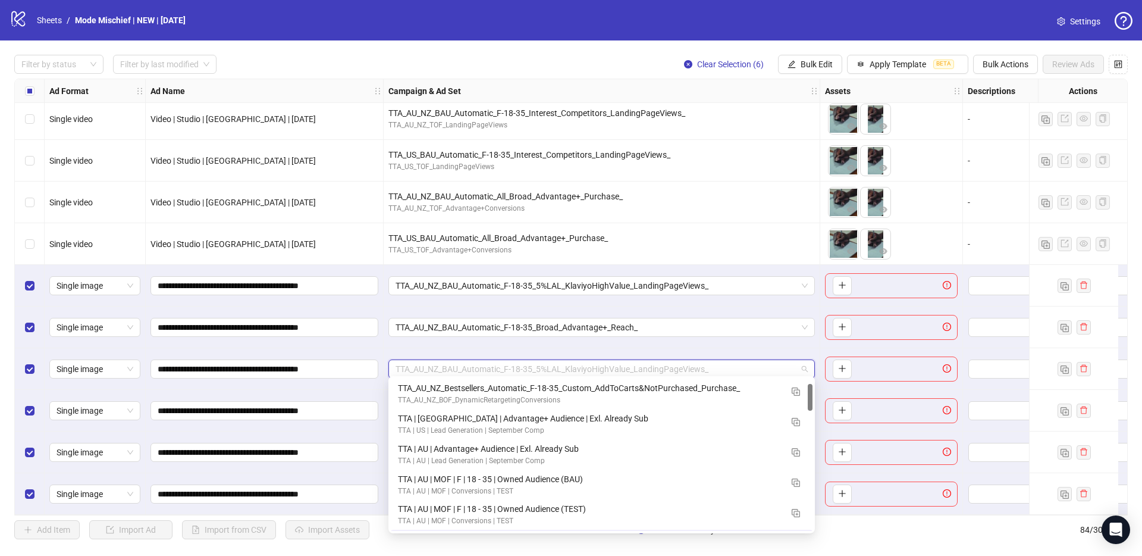
scroll to position [30, 0]
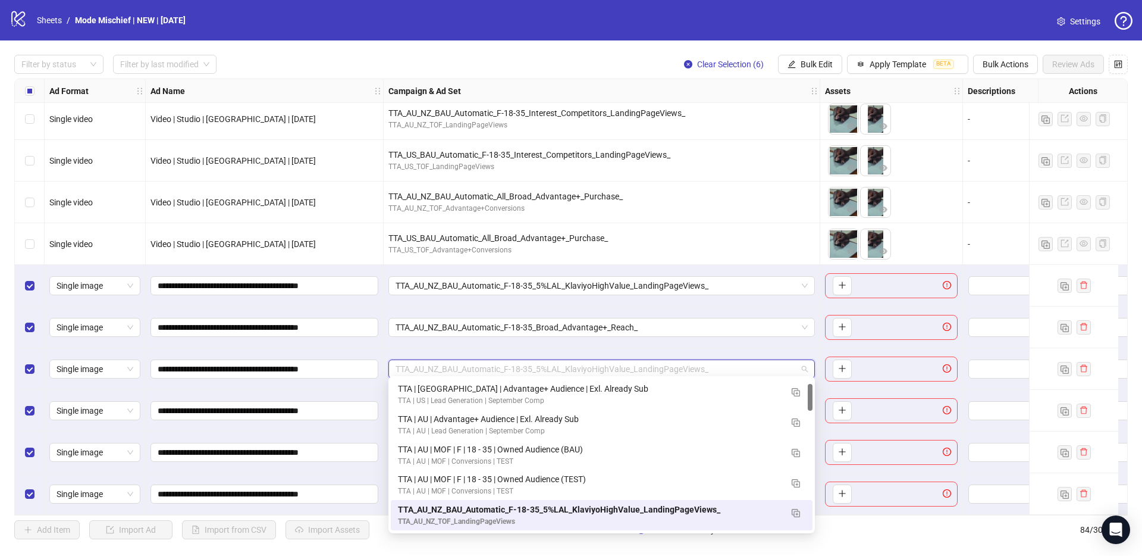
paste input "**********"
type input "**********"
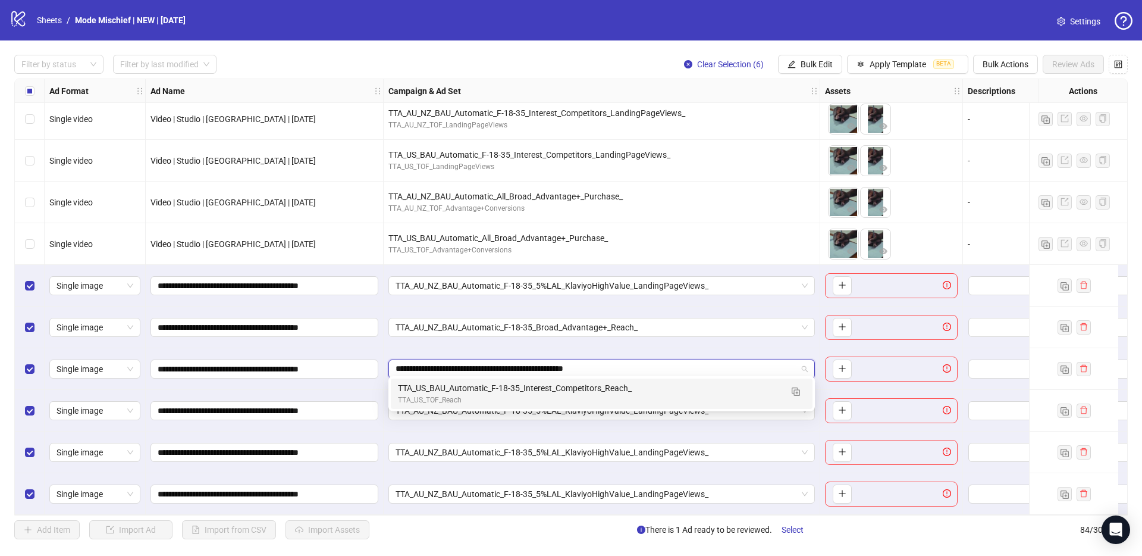
scroll to position [0, 0]
click at [444, 399] on div "TTA_US_TOF_Reach" at bounding box center [590, 399] width 384 height 11
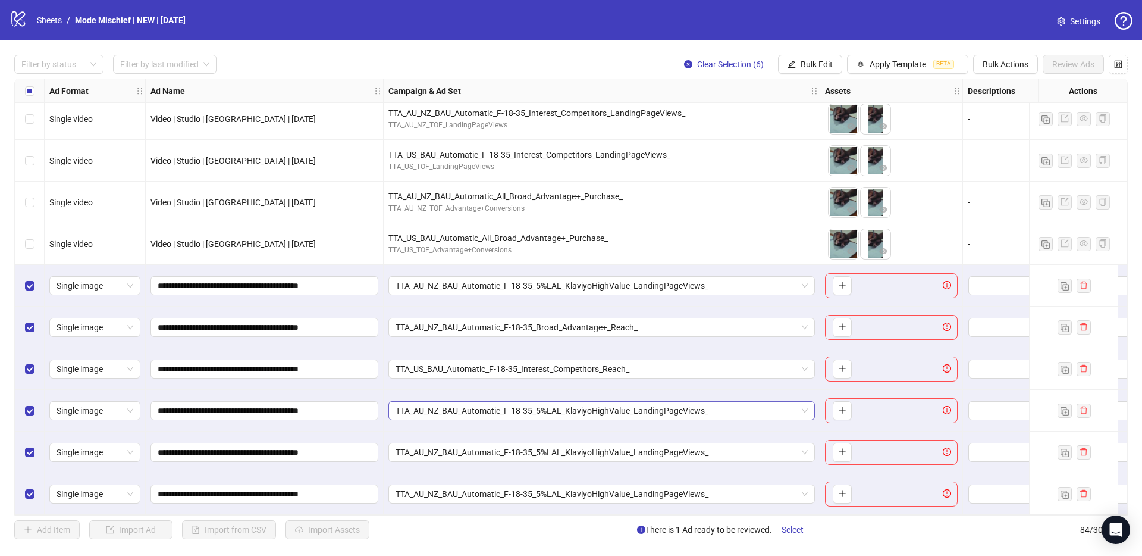
click at [494, 405] on span "TTA_AU_NZ_BAU_Automatic_F-18-35_5%LAL_KlaviyoHighValue_LandingPageViews_" at bounding box center [602, 411] width 412 height 18
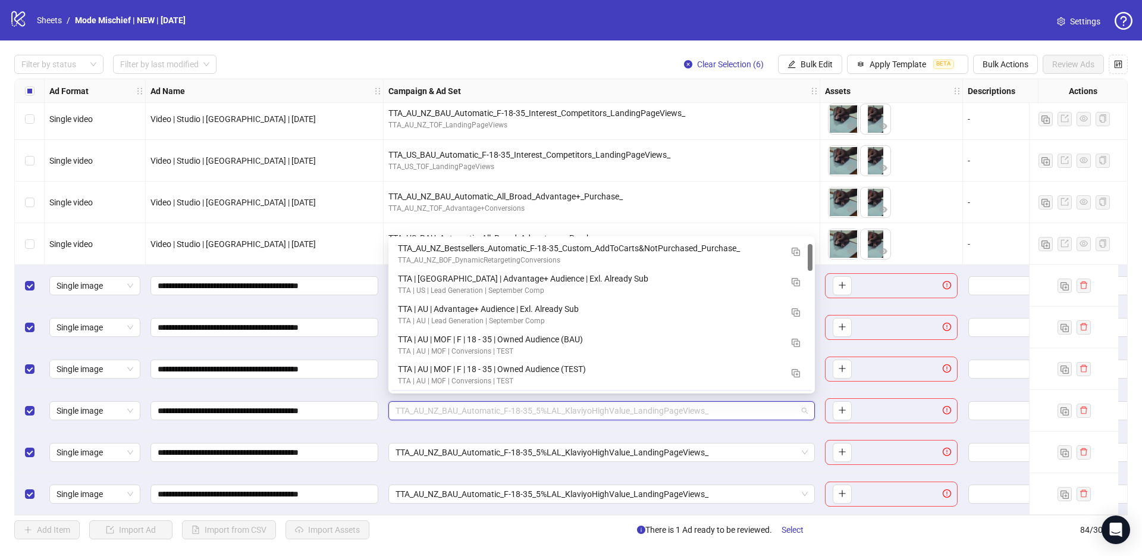
scroll to position [30, 0]
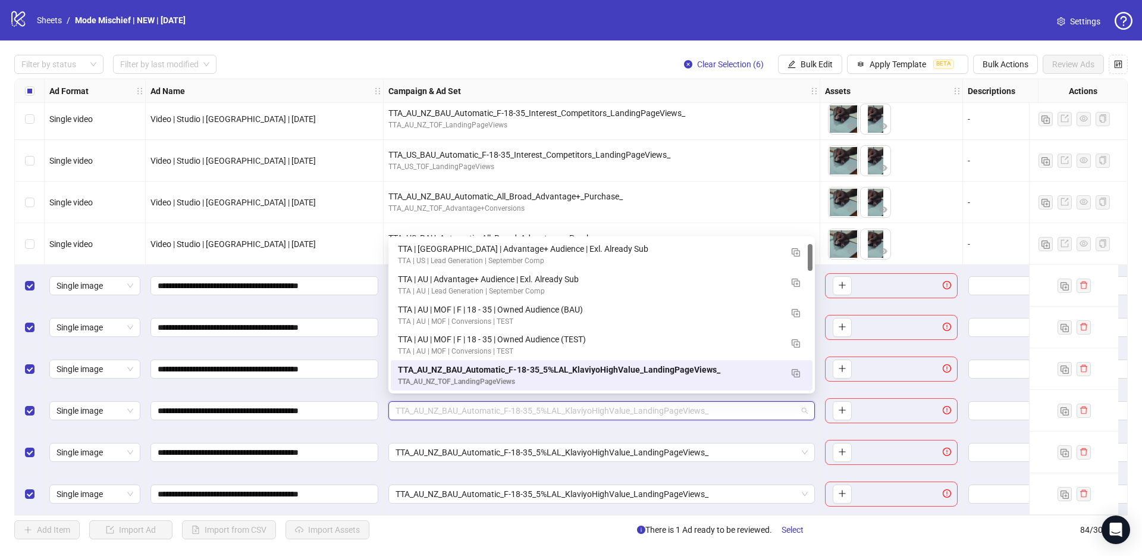
paste input "**********"
type input "**********"
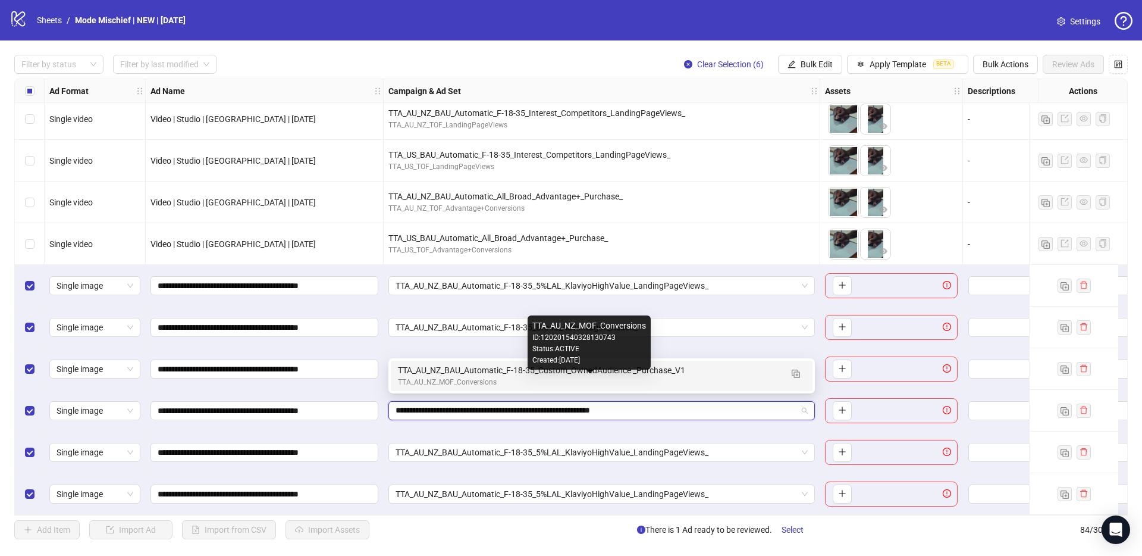
click at [478, 372] on div "TTA_AU_NZ_BAU_Automatic_F-18-35_Custom_OwnedAudience _Purchase_V1" at bounding box center [590, 370] width 384 height 13
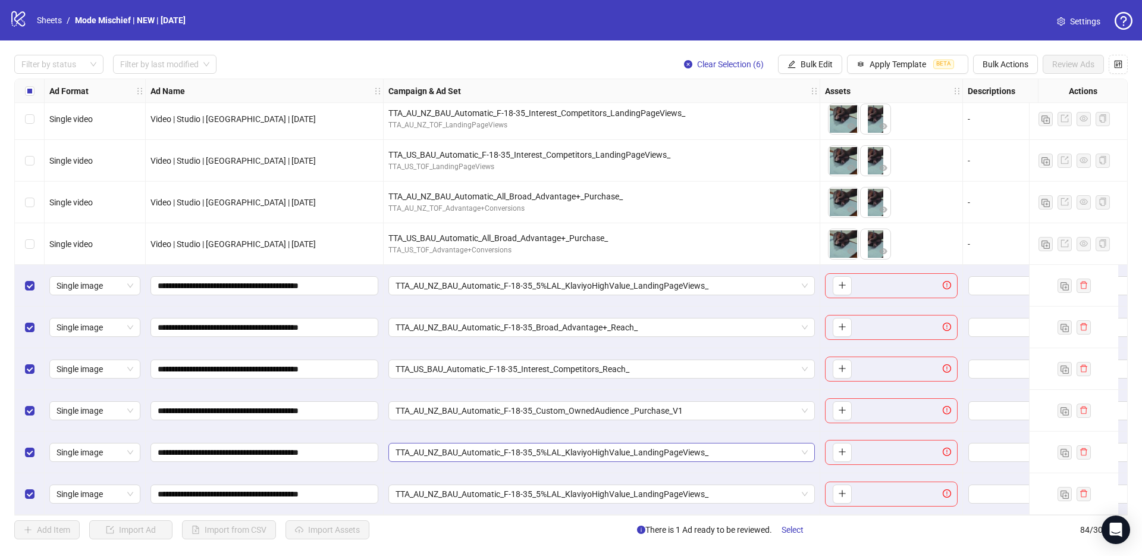
click at [572, 443] on span "TTA_AU_NZ_BAU_Automatic_F-18-35_5%LAL_KlaviyoHighValue_LandingPageViews_" at bounding box center [602, 452] width 412 height 18
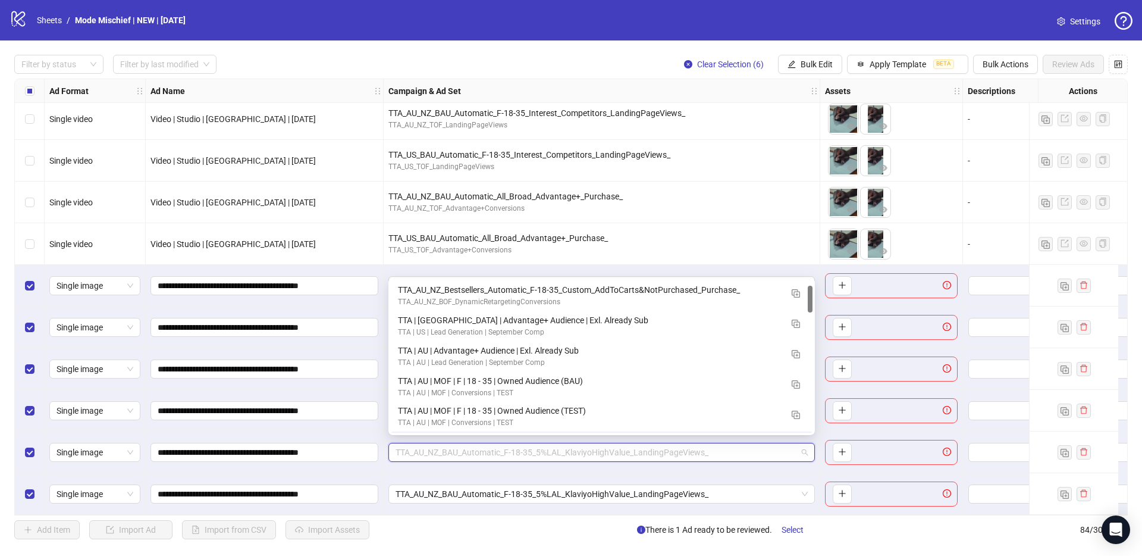
scroll to position [30, 0]
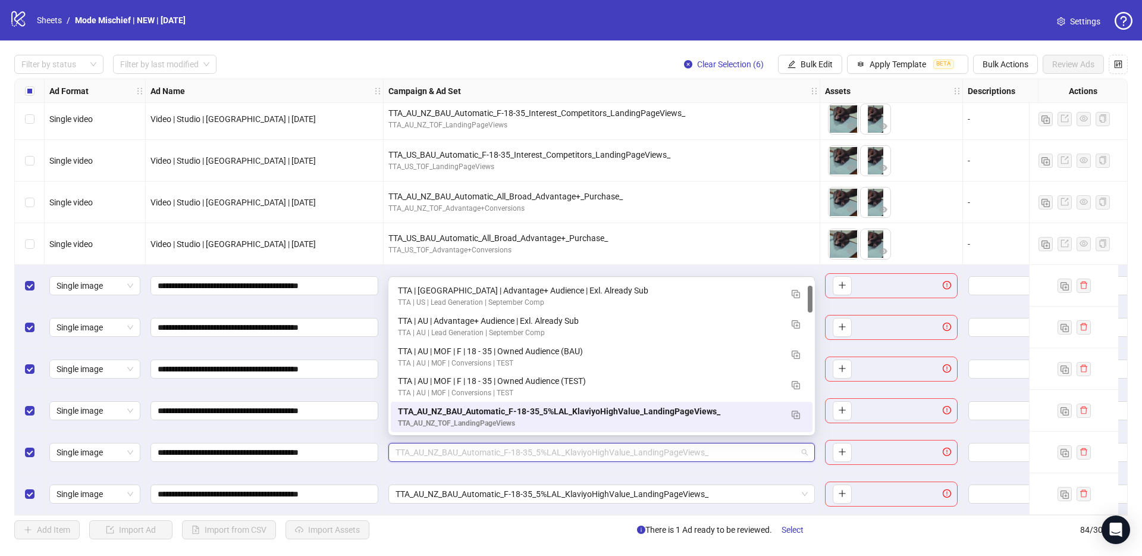
paste input "**********"
type input "**********"
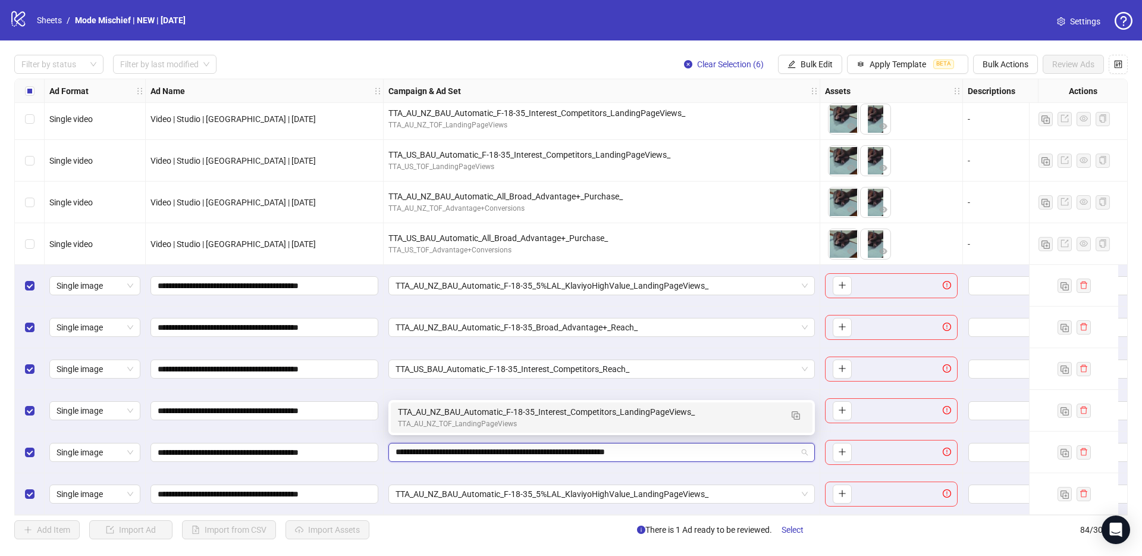
scroll to position [0, 0]
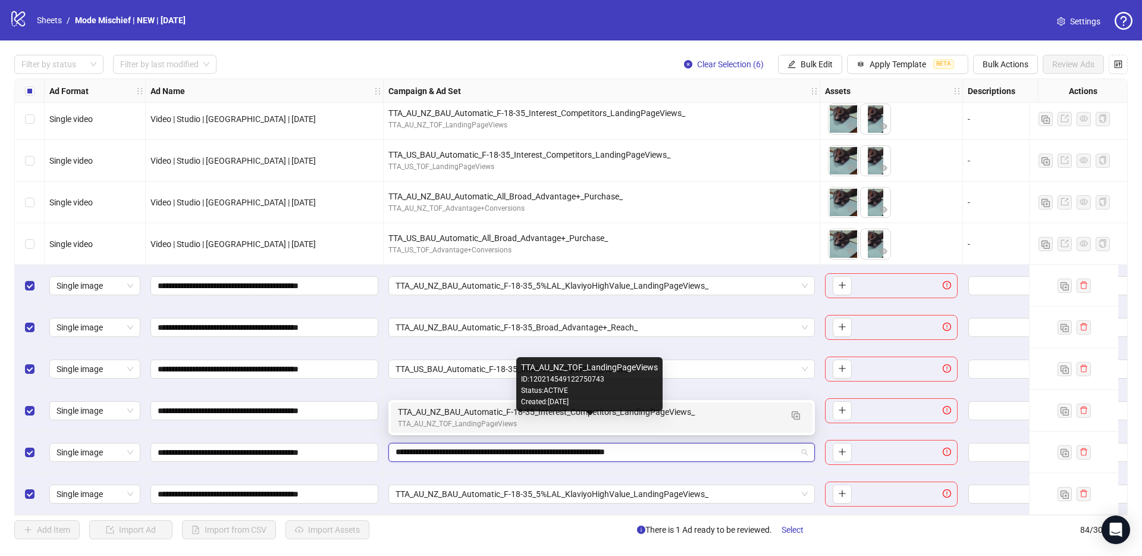
click at [516, 422] on div "TTA_AU_NZ_TOF_LandingPageViews" at bounding box center [590, 423] width 384 height 11
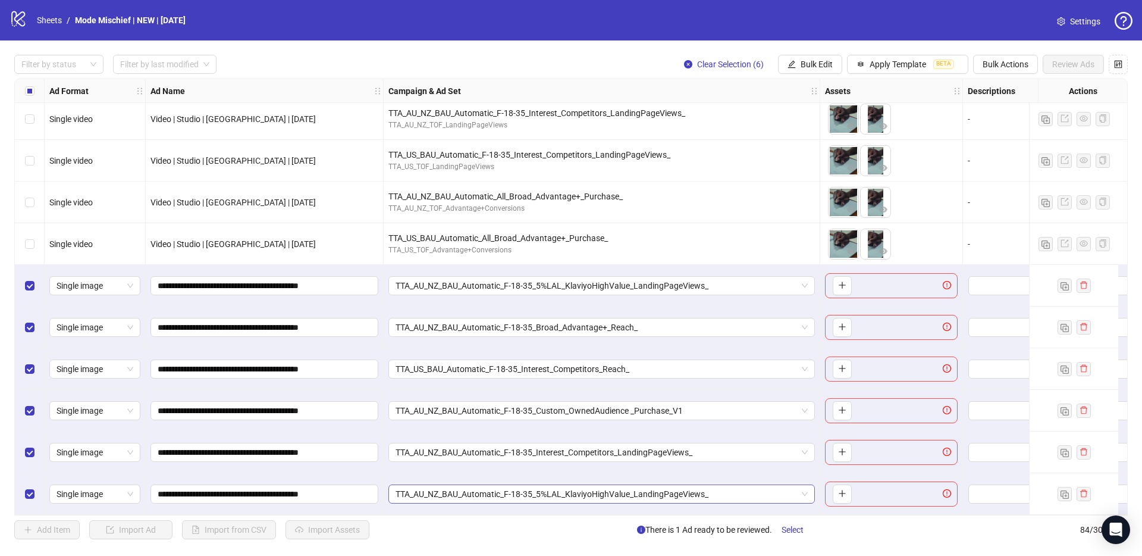
click at [540, 490] on span "TTA_AU_NZ_BAU_Automatic_F-18-35_5%LAL_KlaviyoHighValue_LandingPageViews_" at bounding box center [602, 494] width 412 height 18
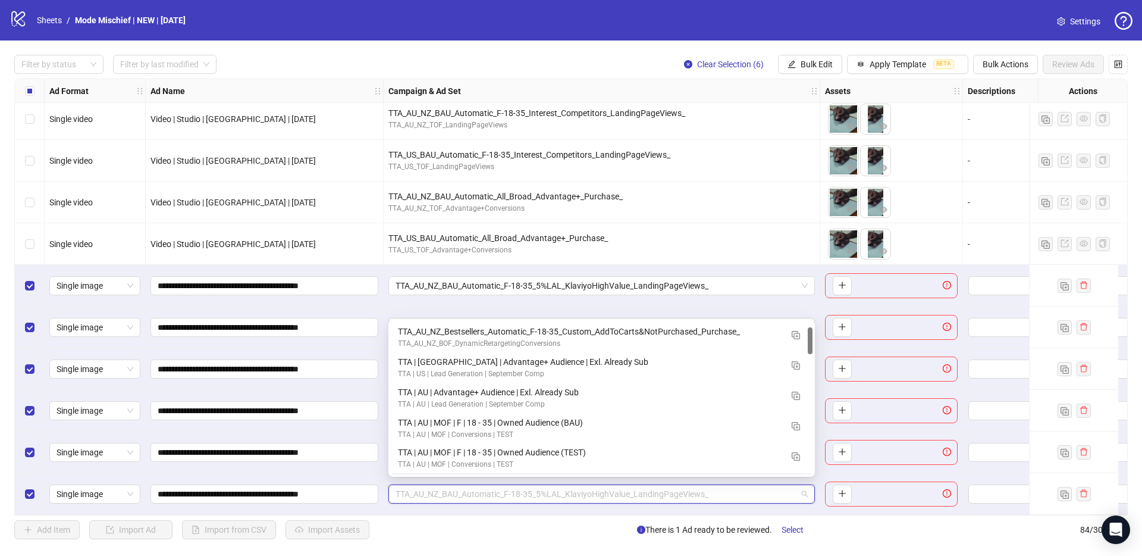
scroll to position [30, 0]
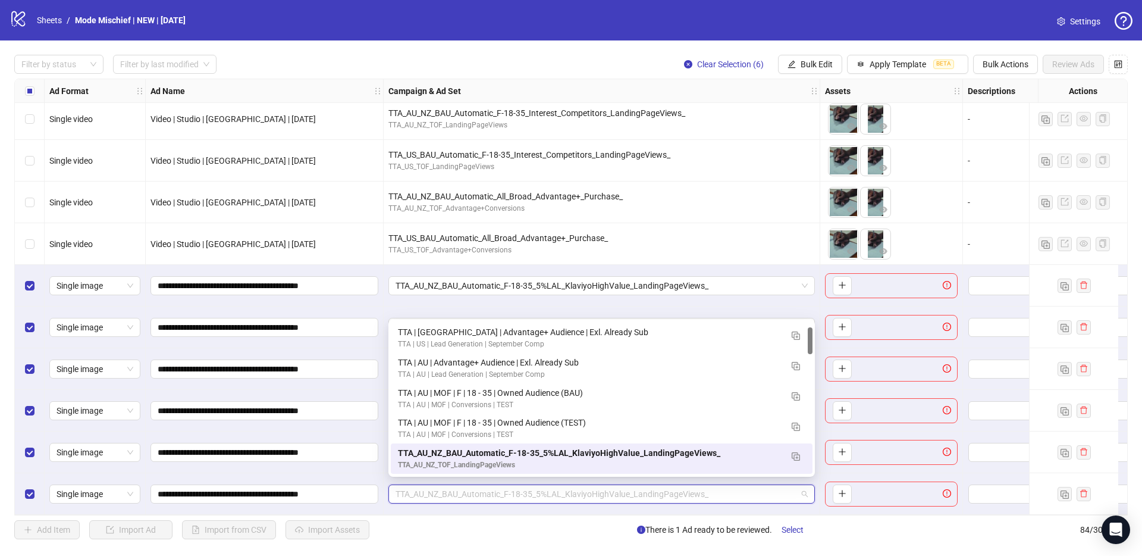
paste input "**********"
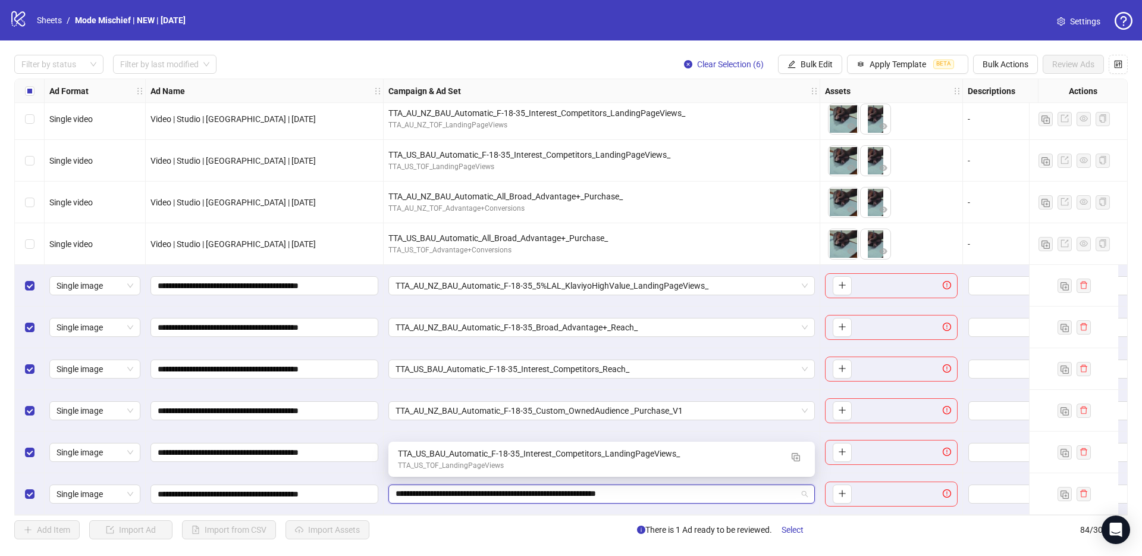
type input "**********"
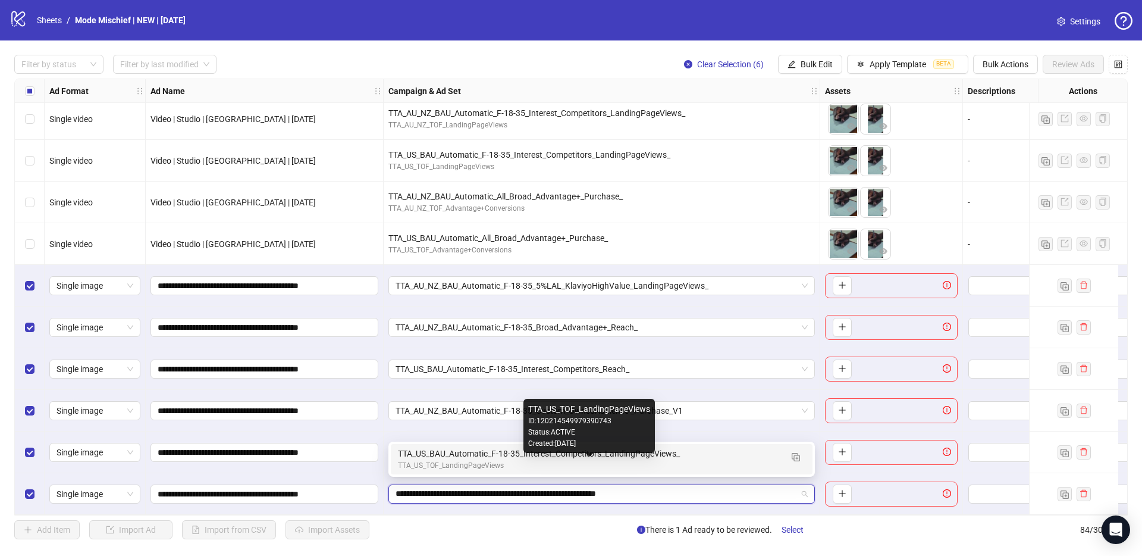
click at [496, 463] on div "TTA_US_TOF_LandingPageViews" at bounding box center [590, 465] width 384 height 11
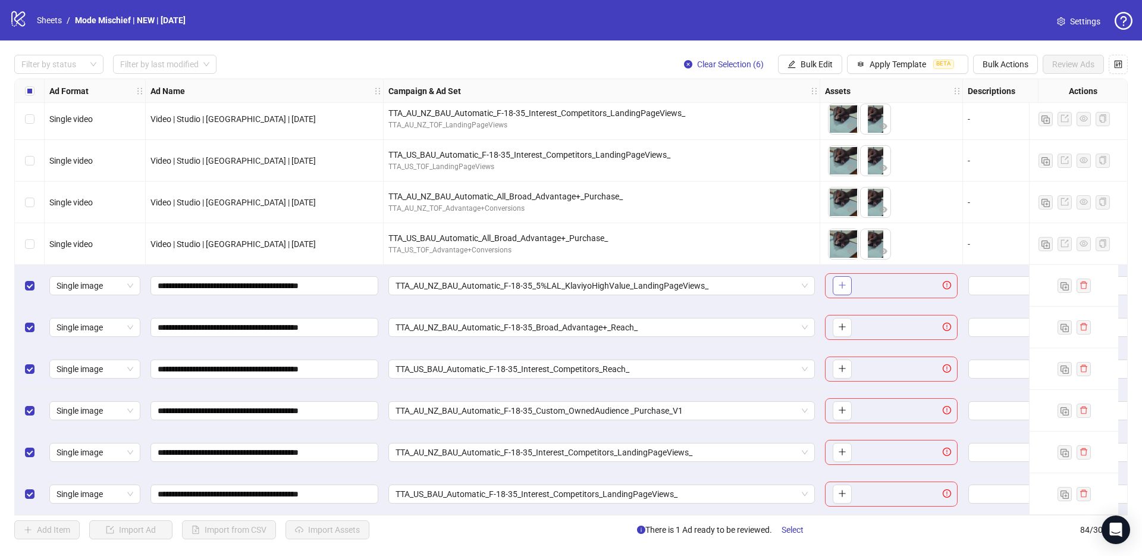
click at [847, 276] on button "button" at bounding box center [842, 285] width 19 height 19
click at [845, 324] on icon "plus" at bounding box center [842, 326] width 8 height 8
click at [849, 364] on button "button" at bounding box center [842, 368] width 19 height 19
click at [839, 408] on icon "plus" at bounding box center [842, 410] width 8 height 8
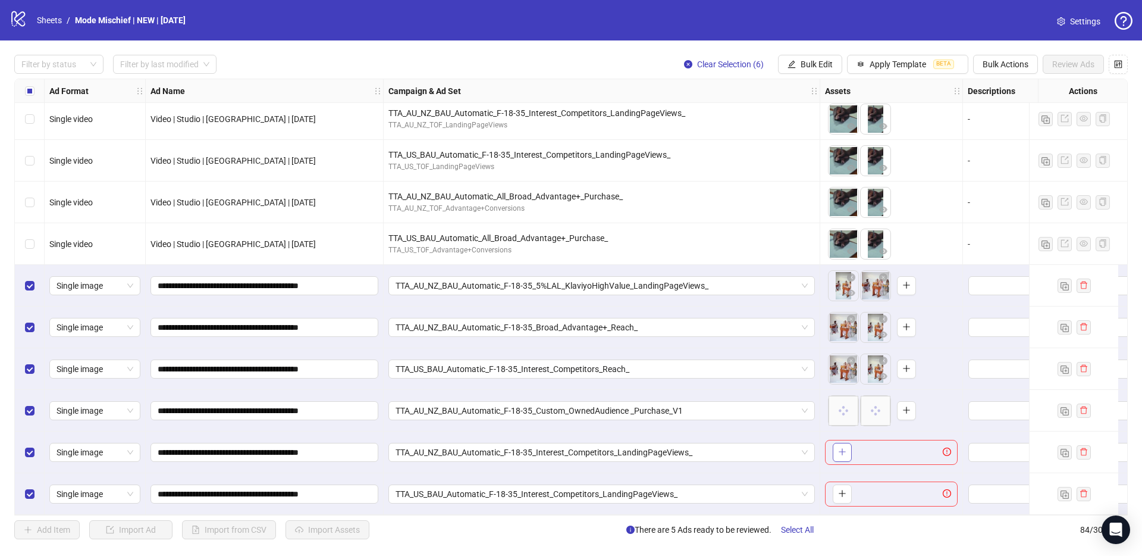
click at [844, 453] on button "button" at bounding box center [842, 452] width 19 height 19
click at [839, 481] on div "To pick up a draggable item, press the space bar. While dragging, use the arrow…" at bounding box center [891, 493] width 133 height 25
click at [840, 489] on icon "plus" at bounding box center [842, 493] width 8 height 8
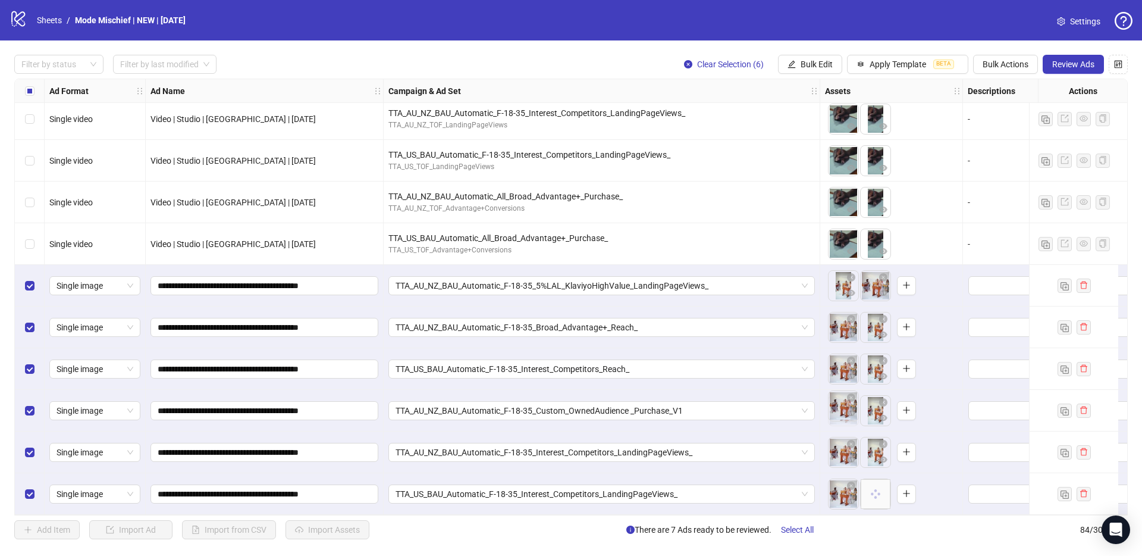
drag, startPoint x: 875, startPoint y: 406, endPoint x: 850, endPoint y: 404, distance: 25.1
click at [850, 404] on body "logo/logo-mobile Sheets / Mode Mischief | NEW | [DATE] Settings Filter by statu…" at bounding box center [571, 278] width 1142 height 556
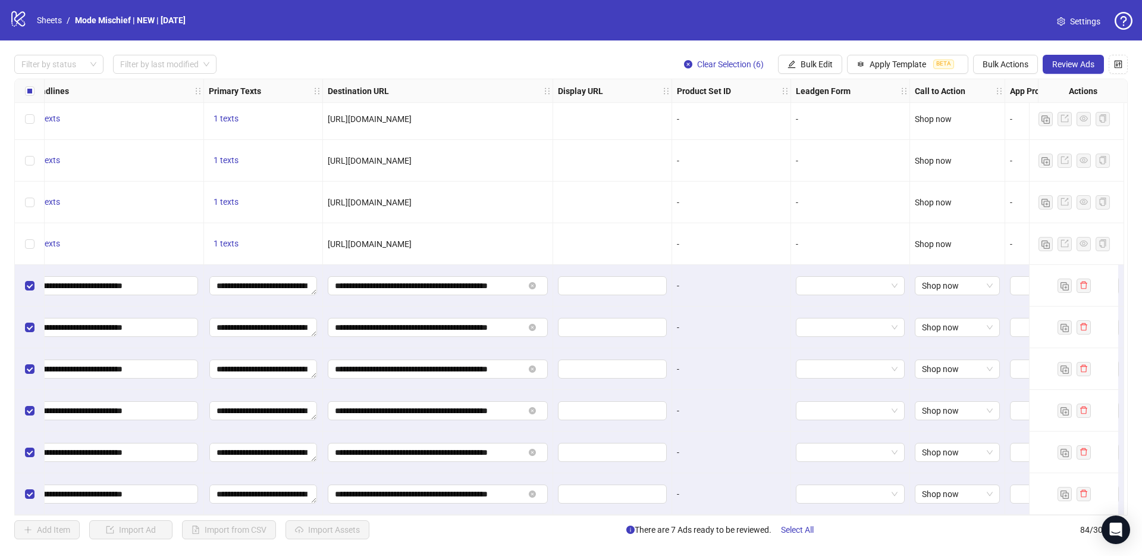
scroll to position [3091, 1032]
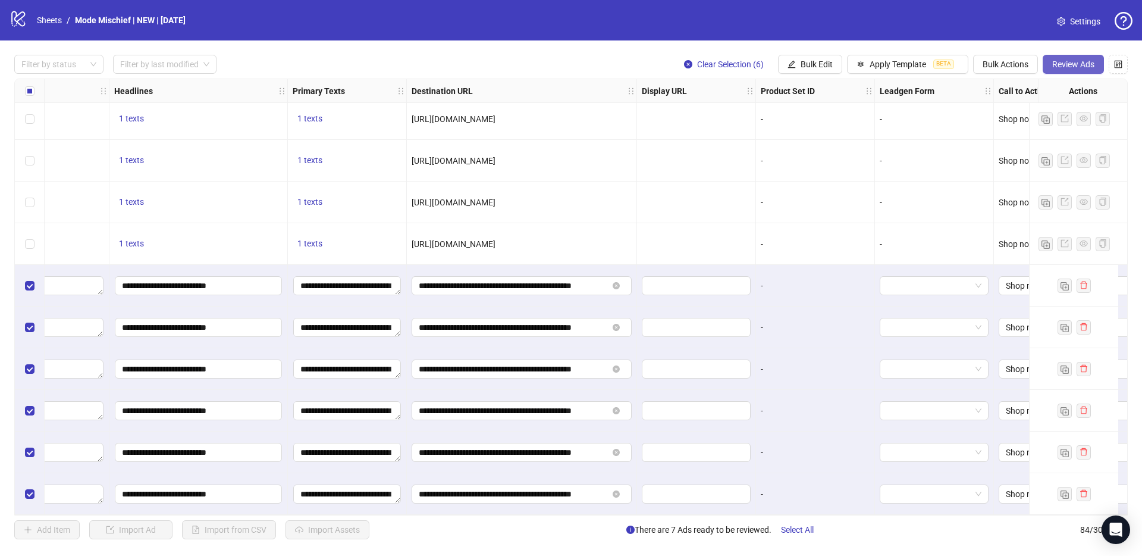
click at [1082, 62] on span "Review Ads" at bounding box center [1073, 64] width 42 height 10
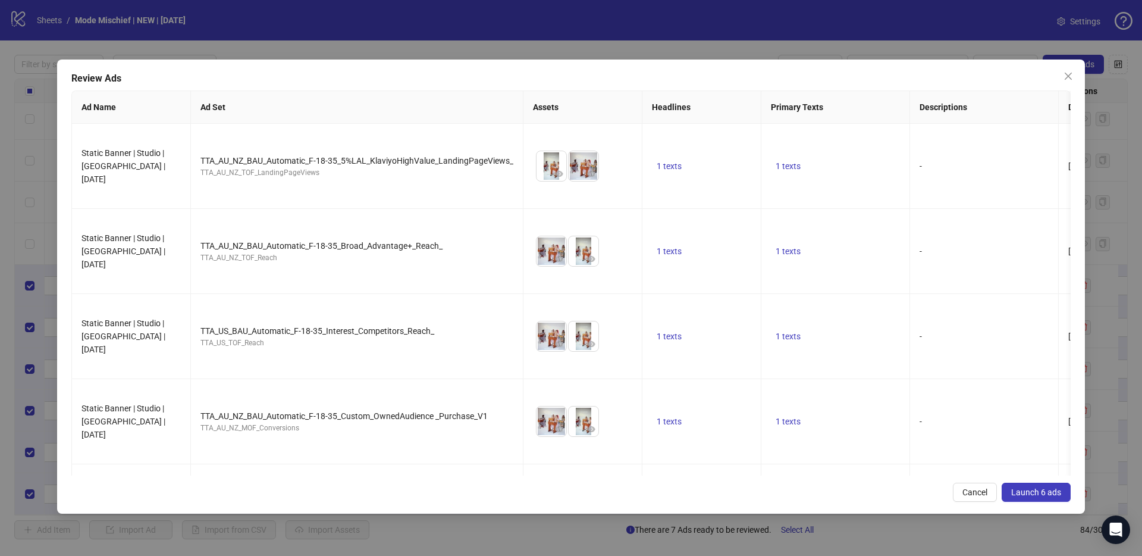
click at [1027, 485] on button "Launch 6 ads" at bounding box center [1036, 492] width 69 height 19
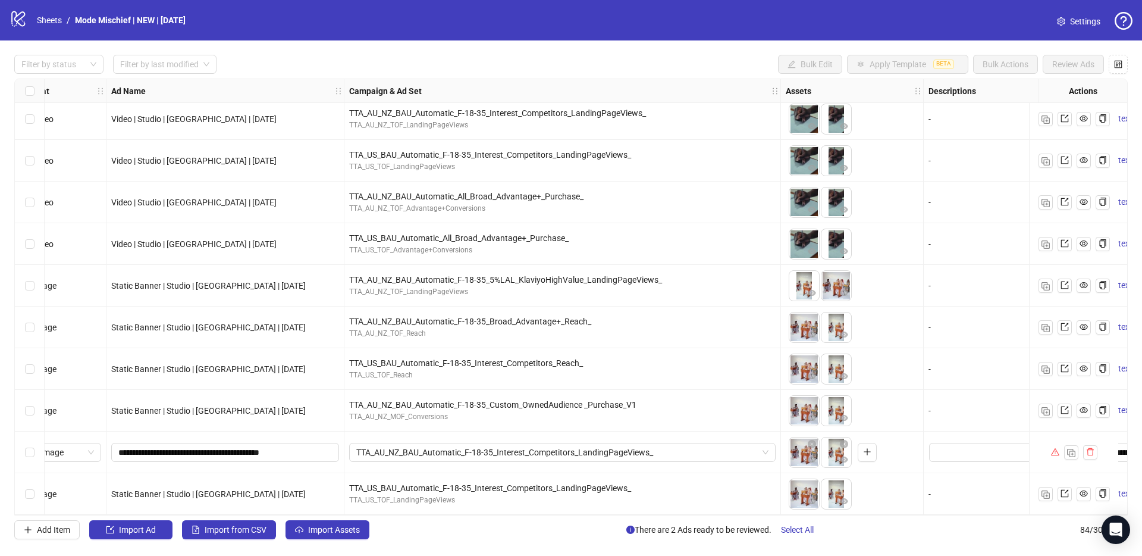
scroll to position [3091, 26]
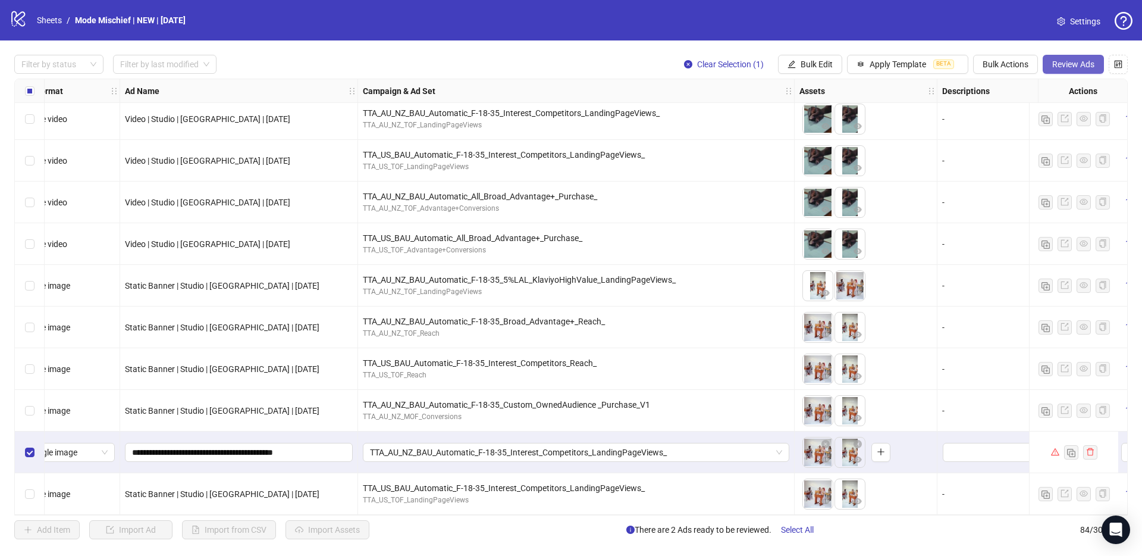
click at [1079, 67] on span "Review Ads" at bounding box center [1073, 64] width 42 height 10
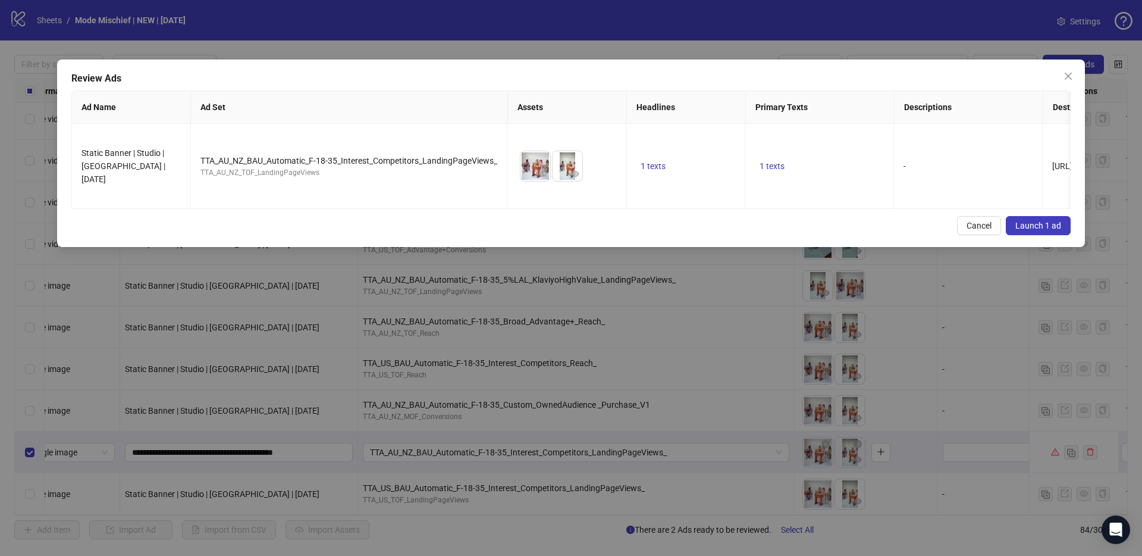
click at [1035, 205] on div "Review Ads Ad Name Ad Set Assets Headlines Primary Texts Descriptions Destinati…" at bounding box center [571, 152] width 1028 height 187
click at [1038, 221] on span "Launch 1 ad" at bounding box center [1039, 226] width 46 height 10
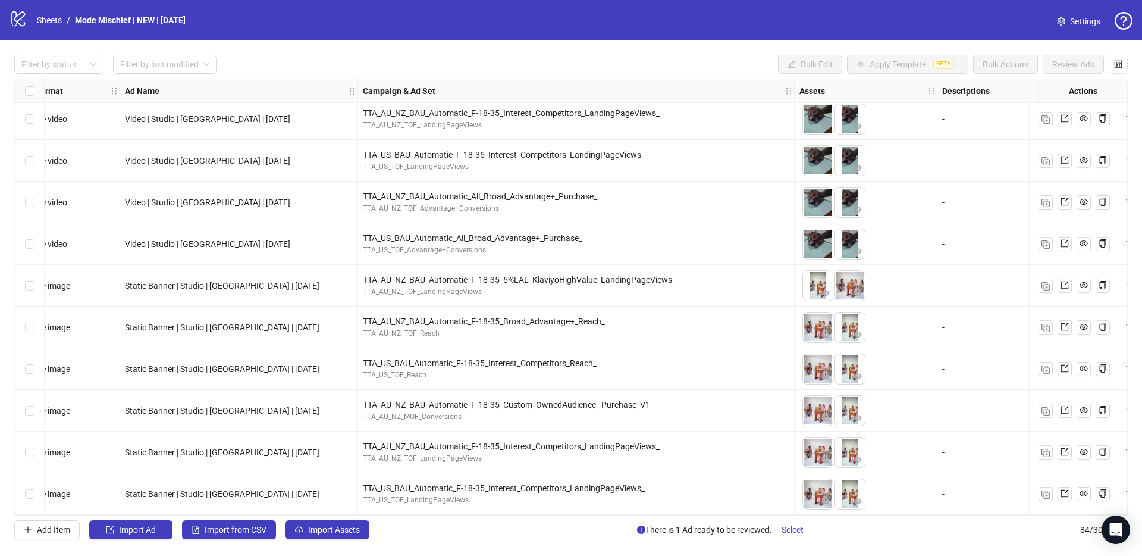
click at [225, 281] on span "Static Banner | Studio | [GEOGRAPHIC_DATA] | [DATE]" at bounding box center [222, 286] width 195 height 10
copy span "Static Banner | Studio | [GEOGRAPHIC_DATA] | [DATE]"
click at [1065, 324] on icon "export" at bounding box center [1065, 326] width 8 height 8
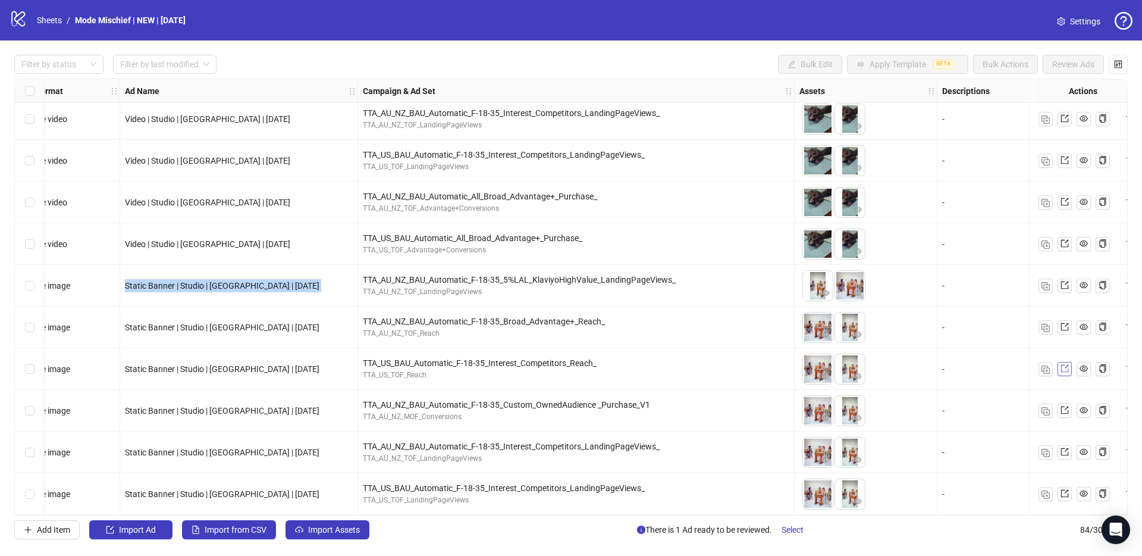
click at [1067, 371] on link at bounding box center [1065, 369] width 14 height 14
drag, startPoint x: 553, startPoint y: 386, endPoint x: 522, endPoint y: 390, distance: 31.1
click at [552, 390] on div "TTA_AU_NZ_BAU_Automatic_F-18-35_Custom_OwnedAudience _Purchase_V1 TTA_AU_NZ_MOF…" at bounding box center [576, 411] width 437 height 42
click at [33, 493] on label "Select row 84" at bounding box center [30, 493] width 10 height 13
click at [36, 282] on div "Select row 79" at bounding box center [30, 286] width 30 height 42
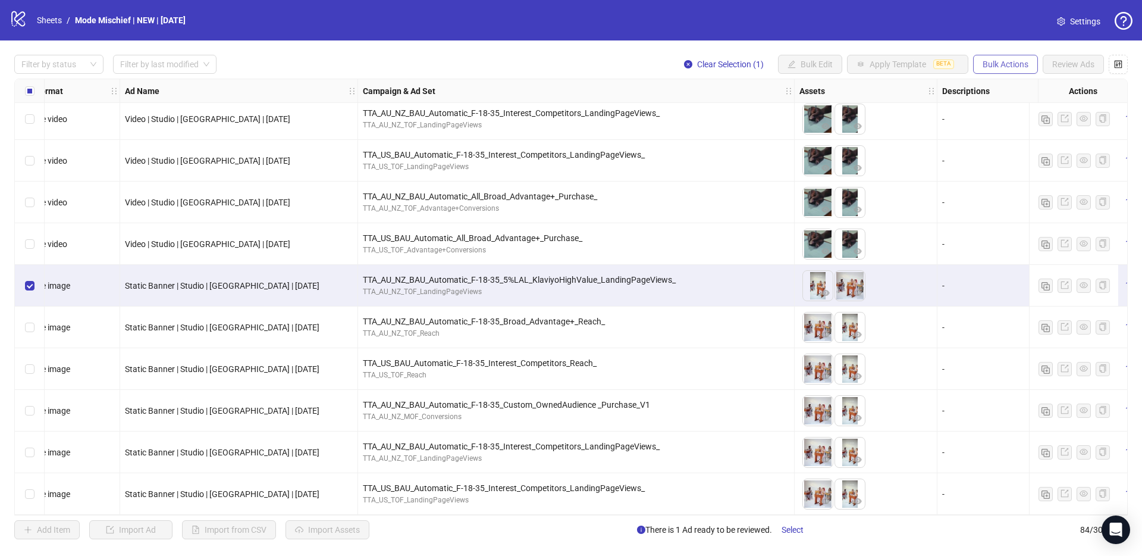
click at [1002, 65] on span "Bulk Actions" at bounding box center [1006, 64] width 46 height 10
click at [1017, 109] on span "Duplicate" at bounding box center [1023, 107] width 82 height 13
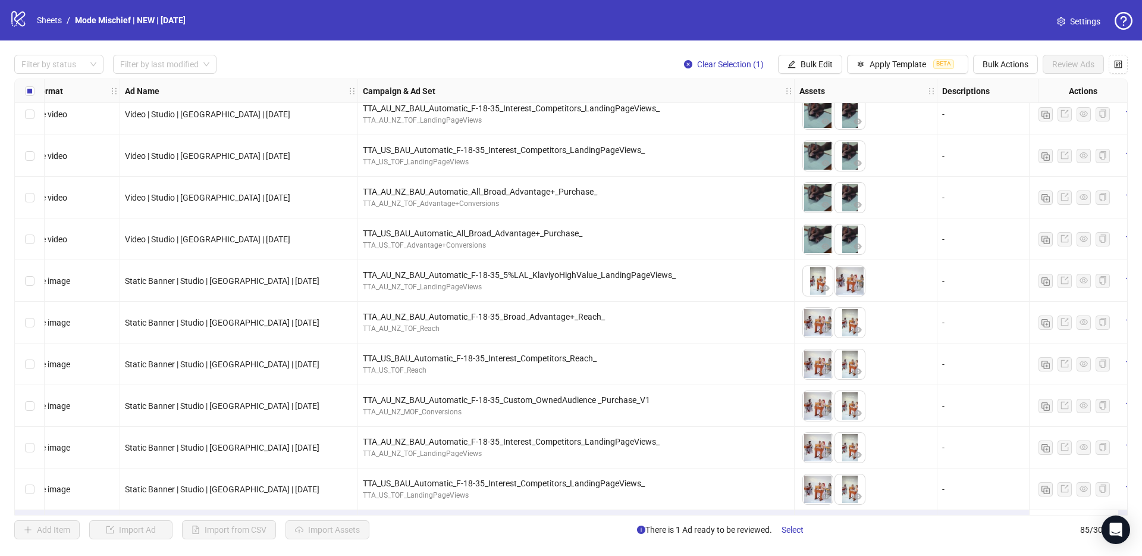
scroll to position [3133, 26]
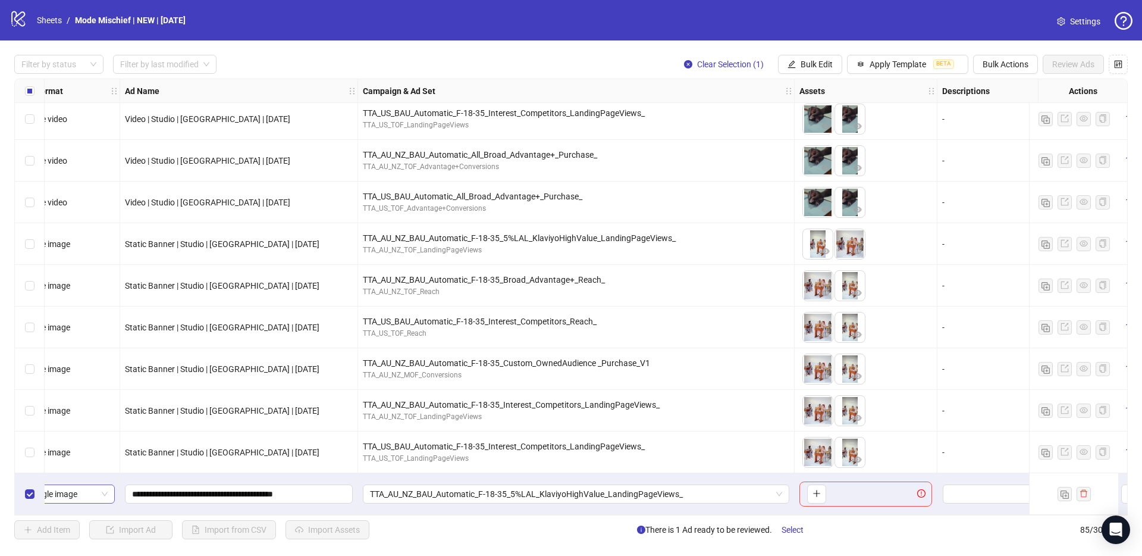
click at [104, 485] on span "Single image" at bounding box center [69, 494] width 77 height 18
click at [67, 444] on div "Catalog carousel" at bounding box center [69, 445] width 72 height 13
click at [811, 493] on button "button" at bounding box center [816, 493] width 19 height 19
click at [828, 496] on div "To pick up a draggable item, press the space bar. While dragging, use the arrow…" at bounding box center [866, 493] width 133 height 25
click at [821, 492] on button "button" at bounding box center [816, 493] width 19 height 19
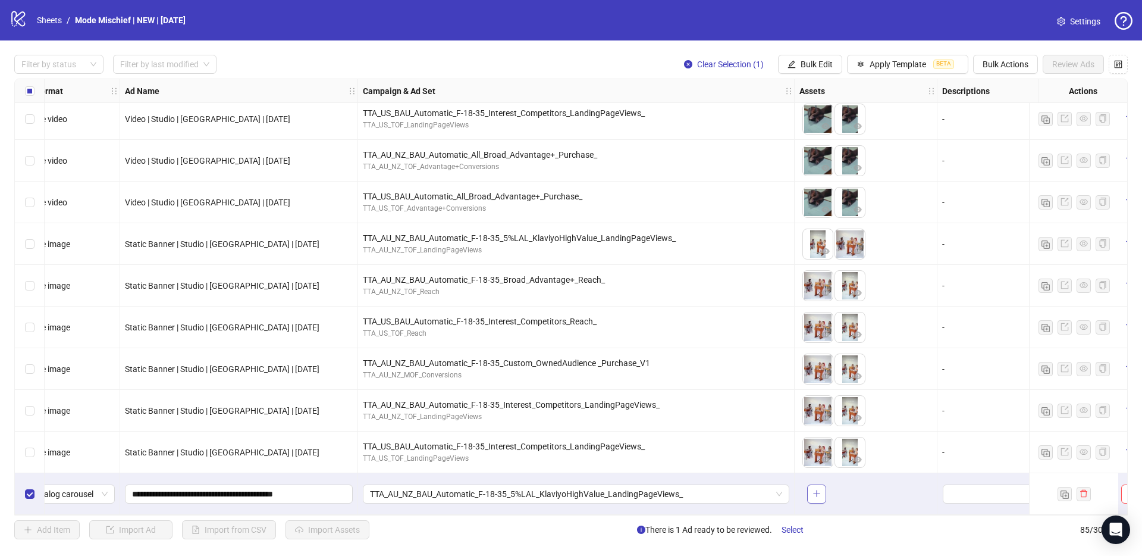
click at [817, 491] on icon "plus" at bounding box center [817, 493] width 8 height 8
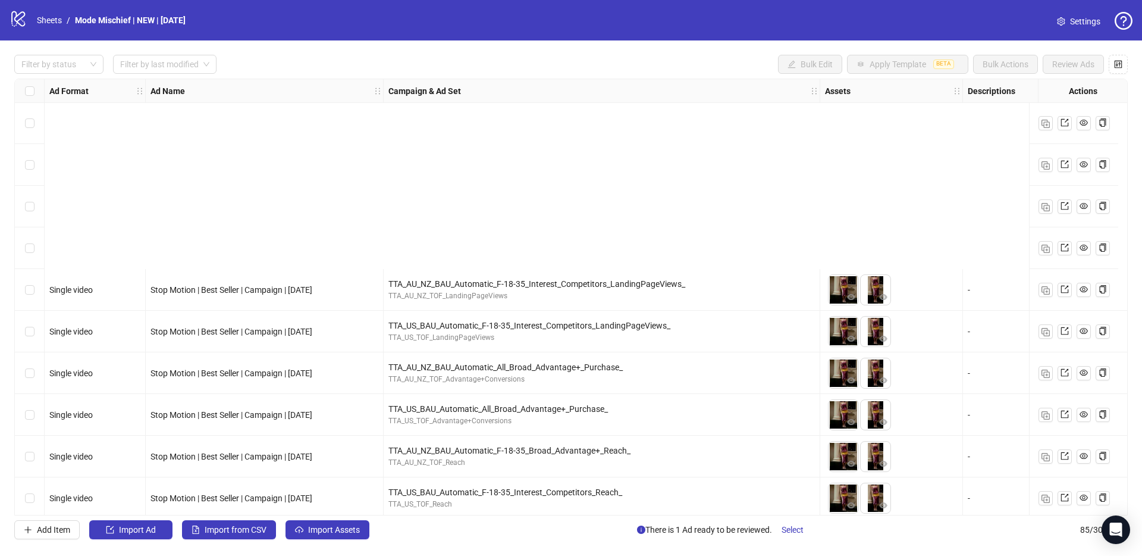
scroll to position [3133, 0]
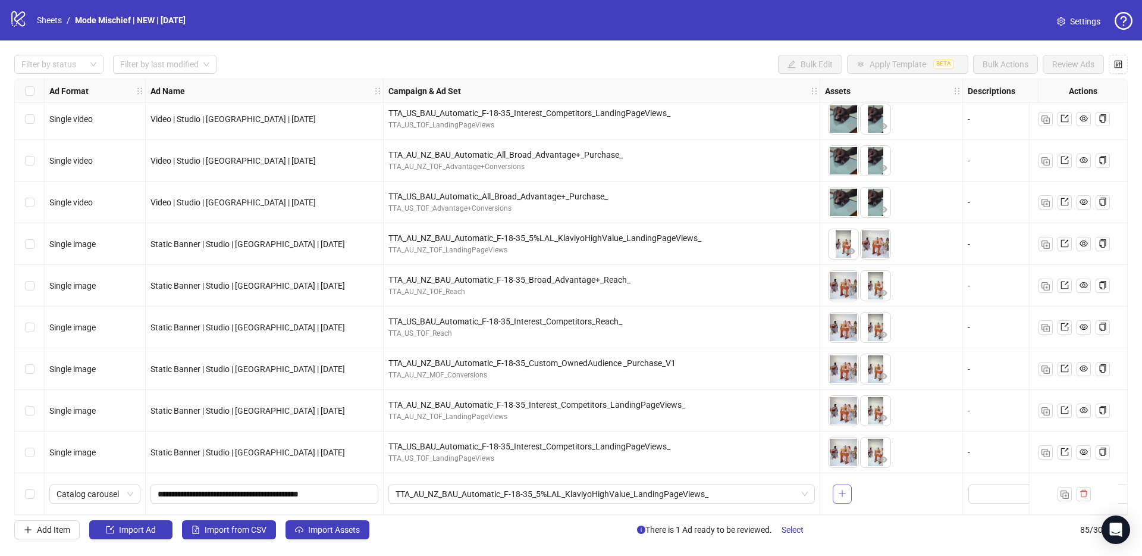
click at [841, 493] on span "button" at bounding box center [842, 493] width 8 height 10
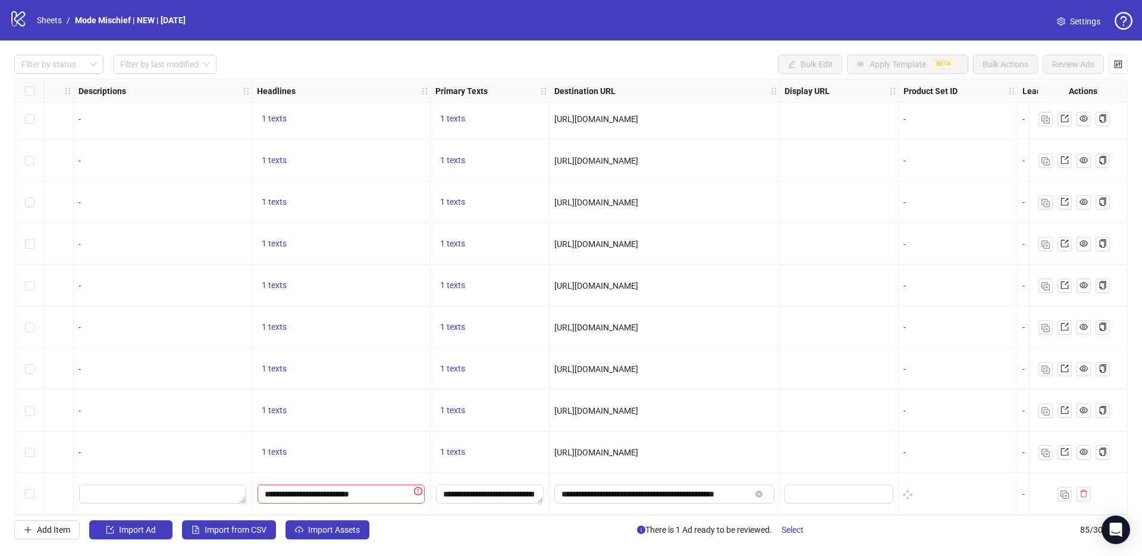
scroll to position [3133, 898]
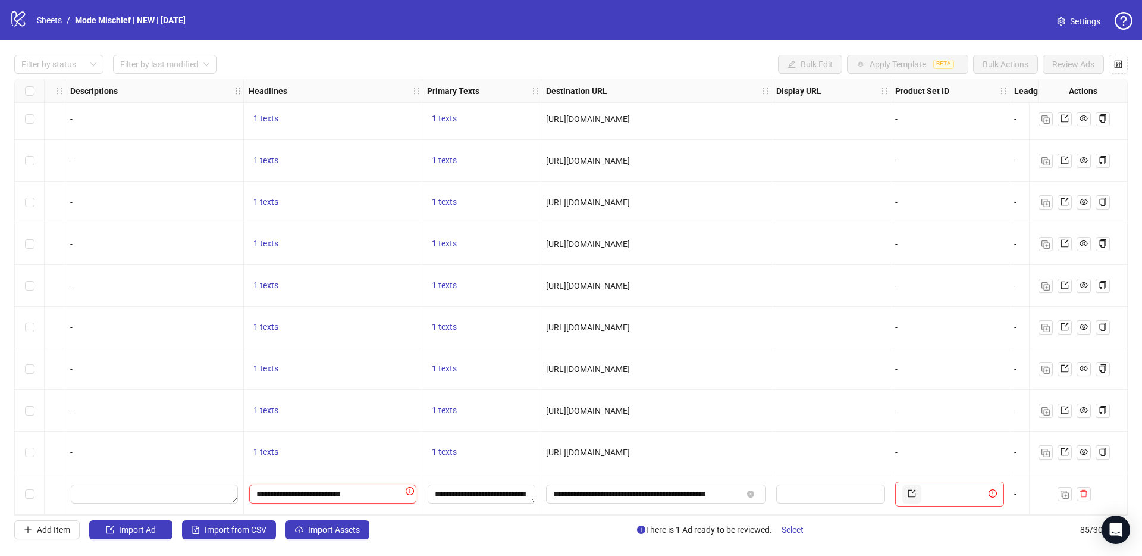
click at [355, 490] on input "**********" at bounding box center [332, 493] width 167 height 19
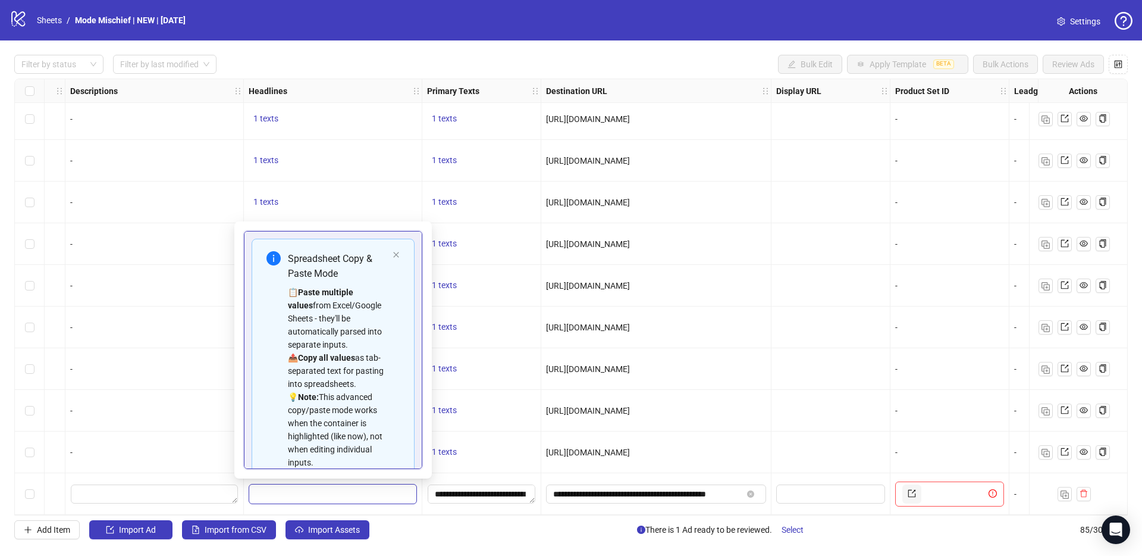
scroll to position [80, 0]
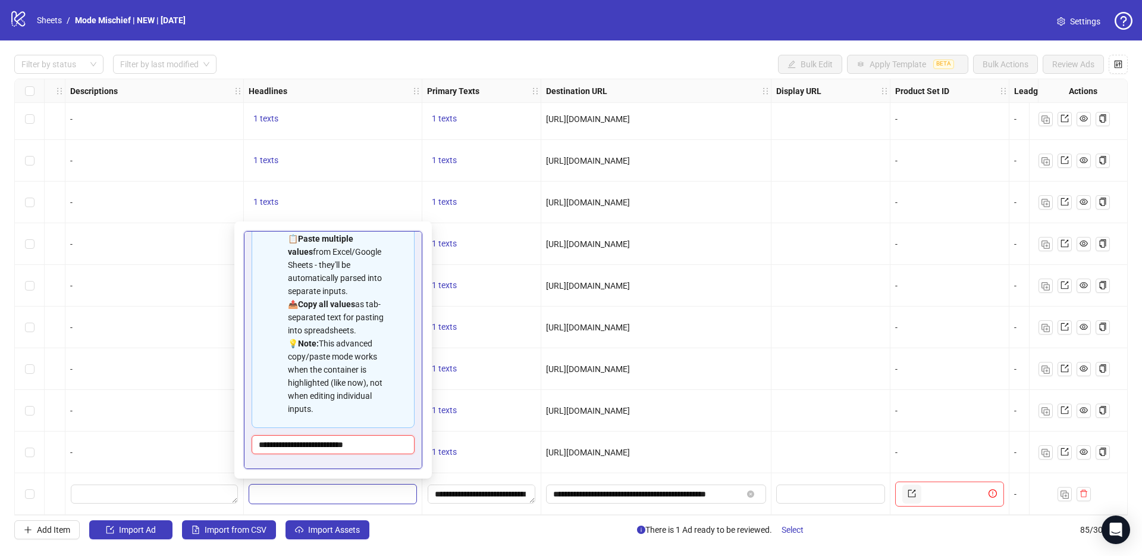
click at [355, 447] on input "**********" at bounding box center [333, 444] width 163 height 19
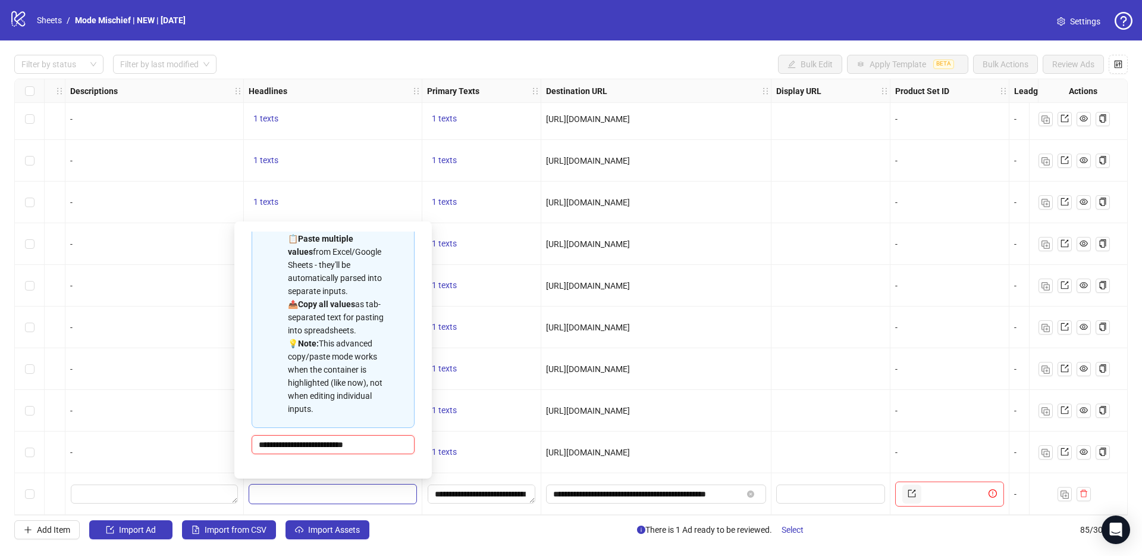
click at [355, 447] on input "**********" at bounding box center [333, 444] width 163 height 19
click at [413, 532] on div "Add Item Import Ad Import from CSV Import Assets There is 1 Ad ready to be revi…" at bounding box center [571, 529] width 1114 height 19
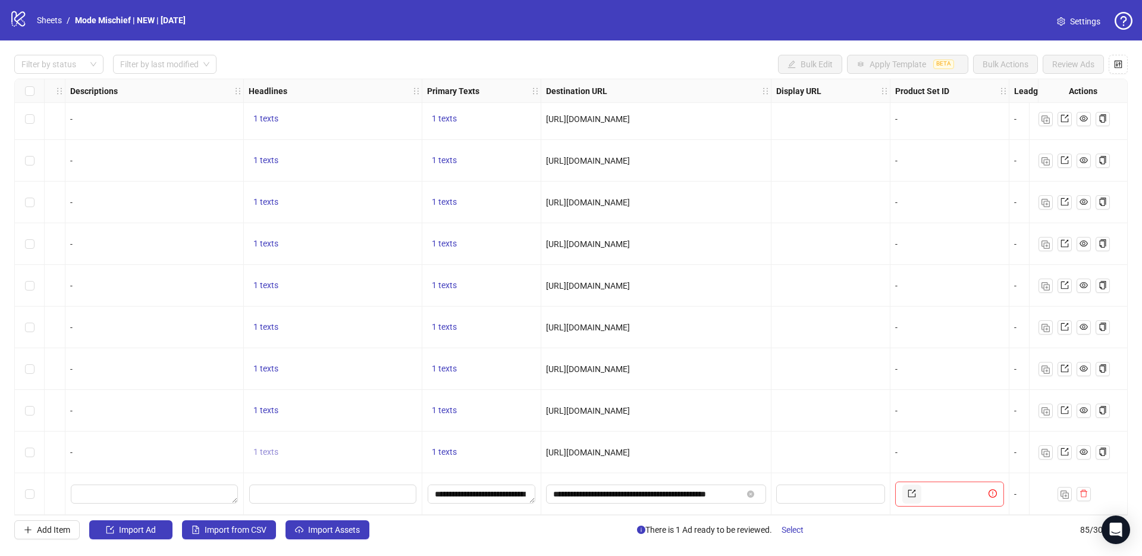
click at [274, 448] on span "1 texts" at bounding box center [265, 452] width 25 height 10
click at [355, 427] on div "mean, median, Mode Mischief." at bounding box center [386, 438] width 99 height 26
copy div "mean, median, Mode Mischief."
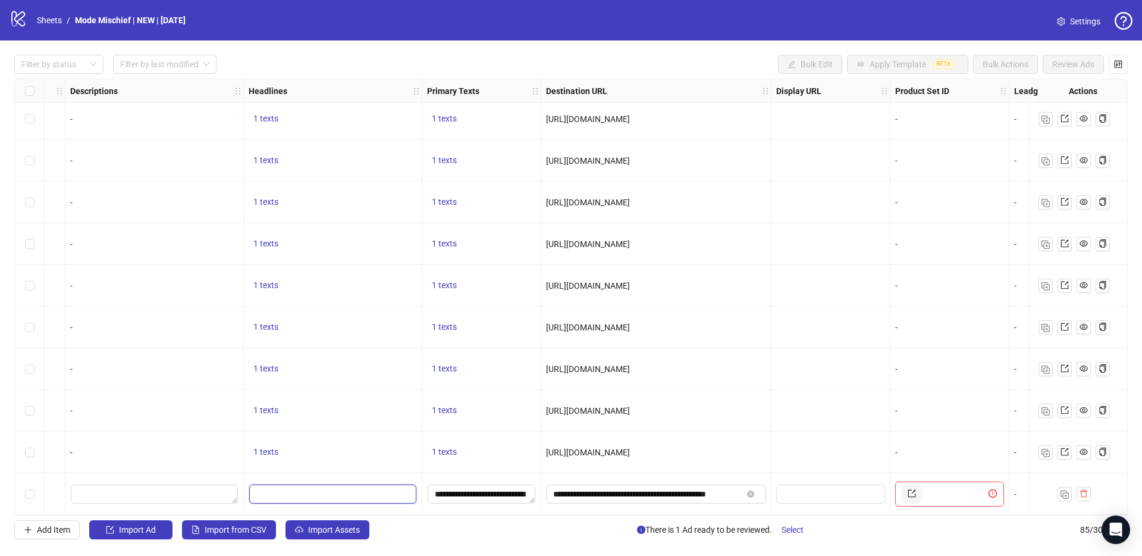
click at [267, 492] on input "Edit values" at bounding box center [332, 493] width 167 height 19
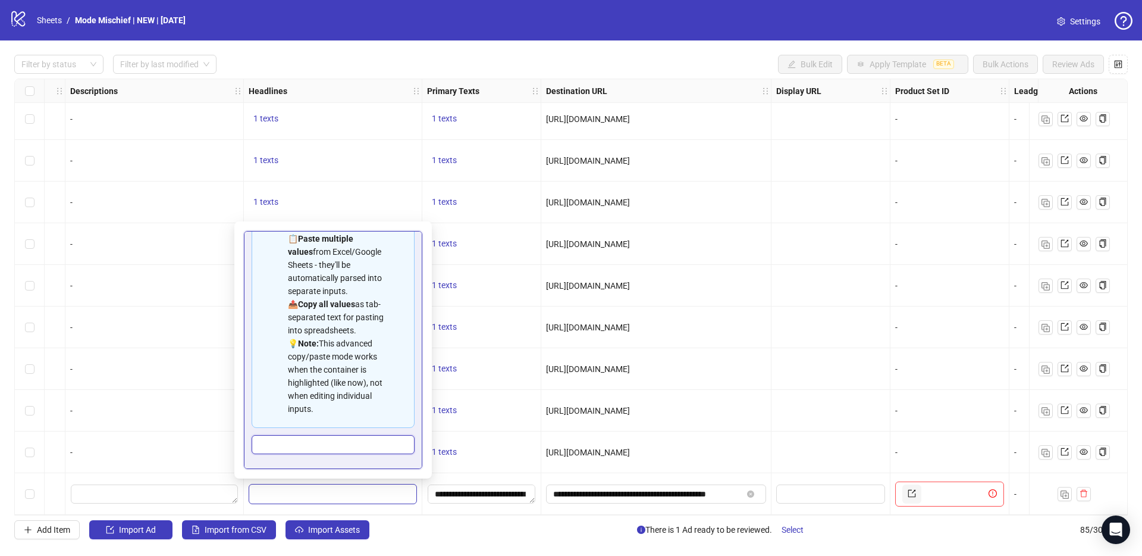
click at [273, 443] on input "Multi-input container - paste or copy values" at bounding box center [333, 444] width 163 height 19
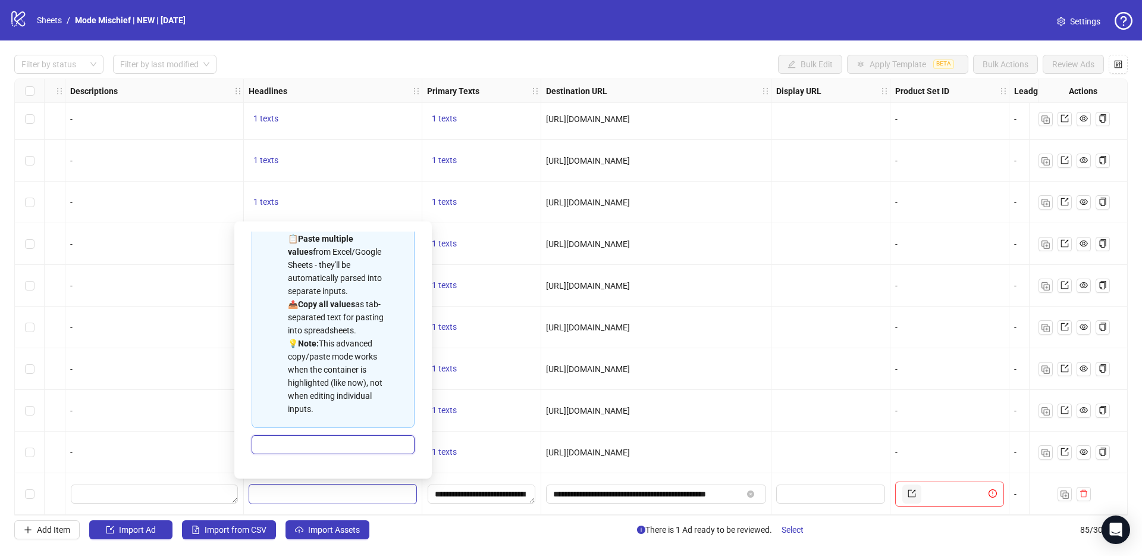
paste input "**********"
type input "**********"
click at [230, 449] on div "-" at bounding box center [154, 452] width 168 height 13
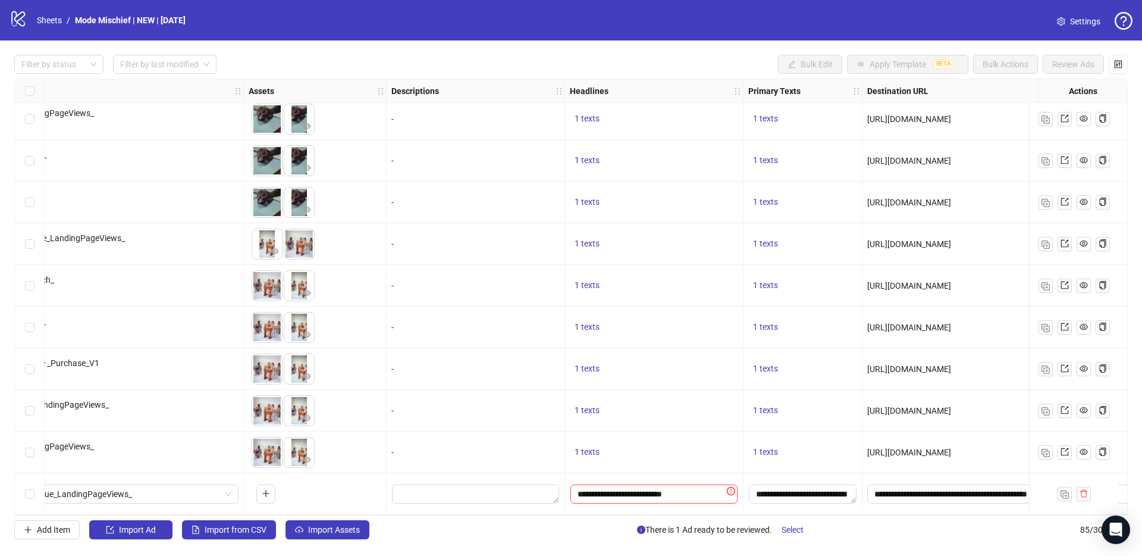
scroll to position [3133, 574]
click at [274, 487] on button "button" at bounding box center [268, 493] width 19 height 19
click at [265, 489] on icon "plus" at bounding box center [268, 493] width 8 height 8
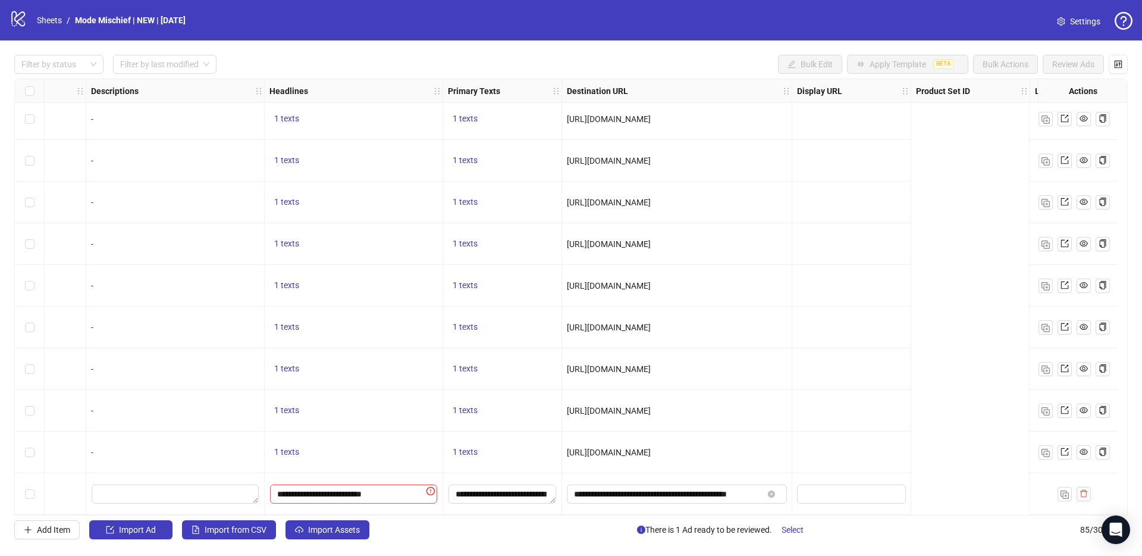
scroll to position [3133, 0]
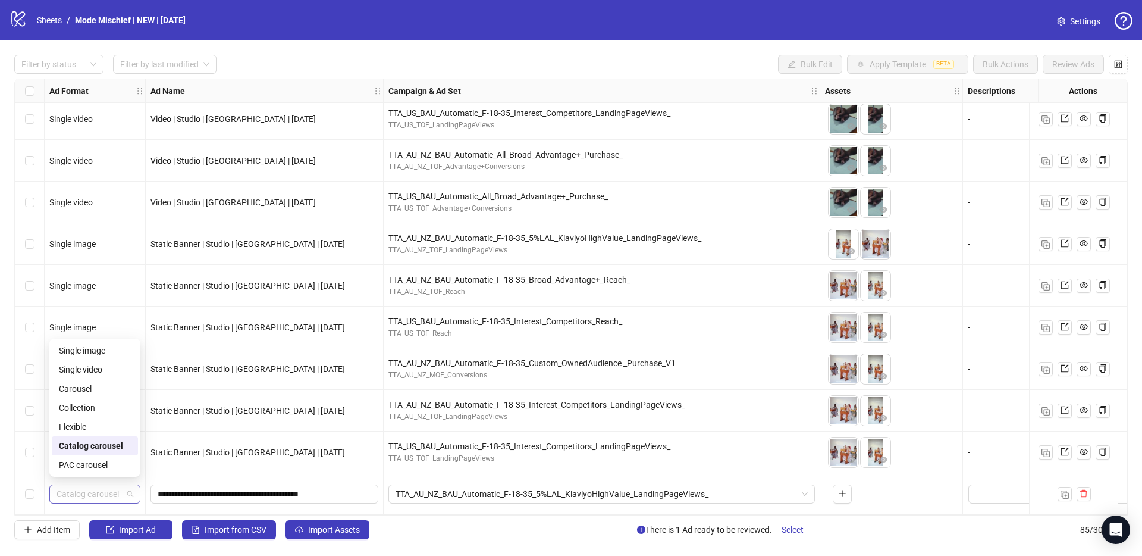
click at [93, 494] on span "Catalog carousel" at bounding box center [95, 494] width 77 height 18
click at [112, 467] on div "PAC carousel" at bounding box center [95, 464] width 72 height 13
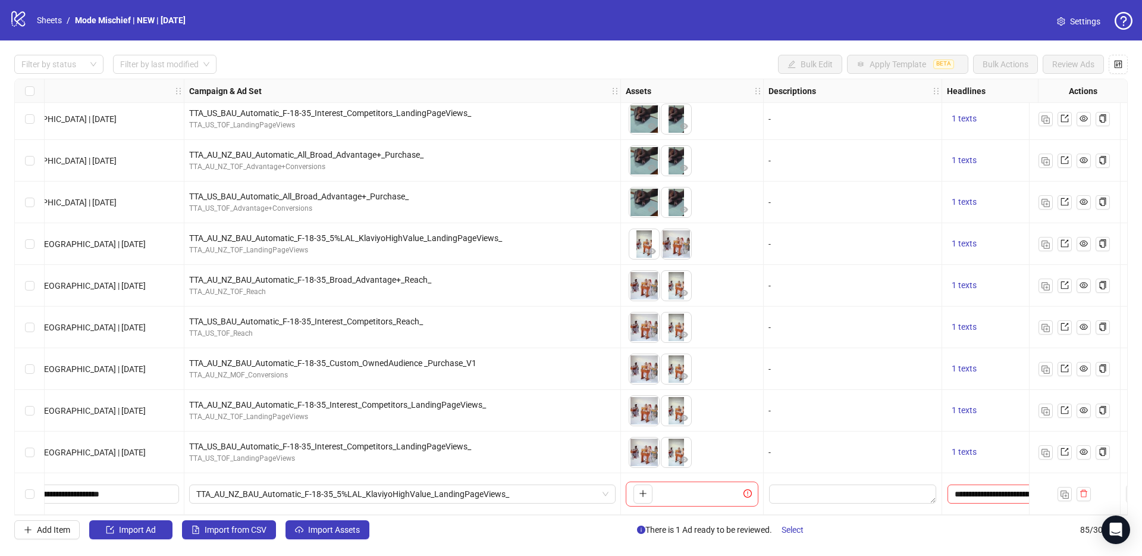
scroll to position [3133, 267]
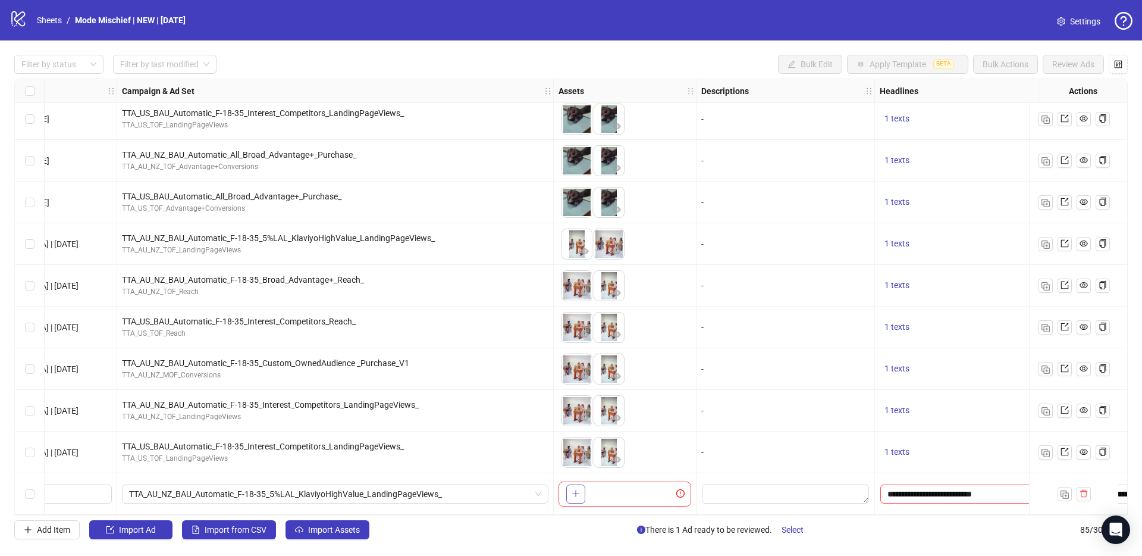
click at [566, 488] on button "button" at bounding box center [575, 493] width 19 height 19
click at [578, 491] on icon "plus" at bounding box center [576, 493] width 8 height 8
click at [579, 489] on icon "plus" at bounding box center [576, 493] width 8 height 8
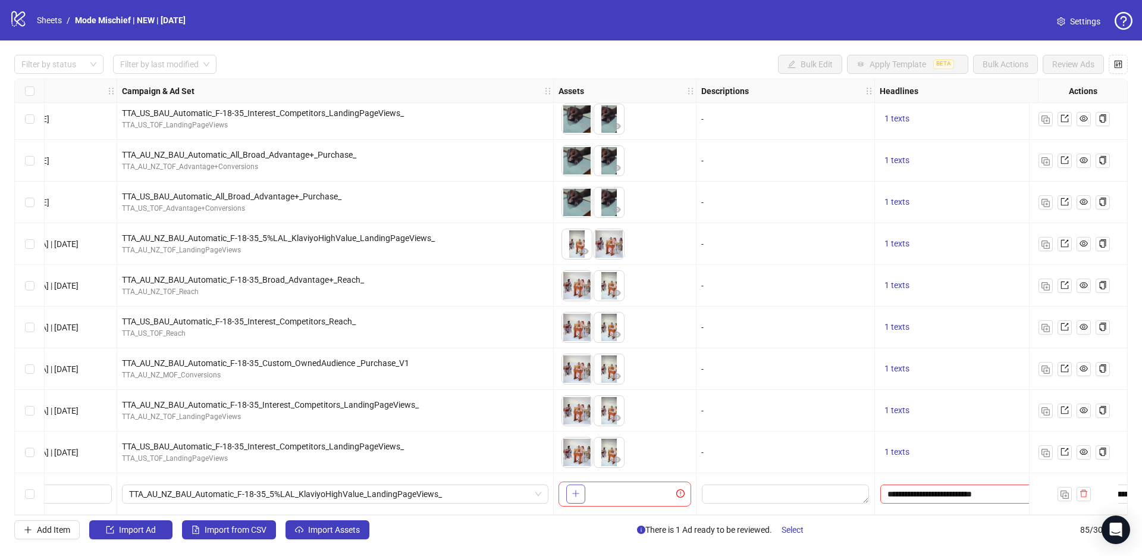
click at [579, 489] on icon "plus" at bounding box center [576, 493] width 8 height 8
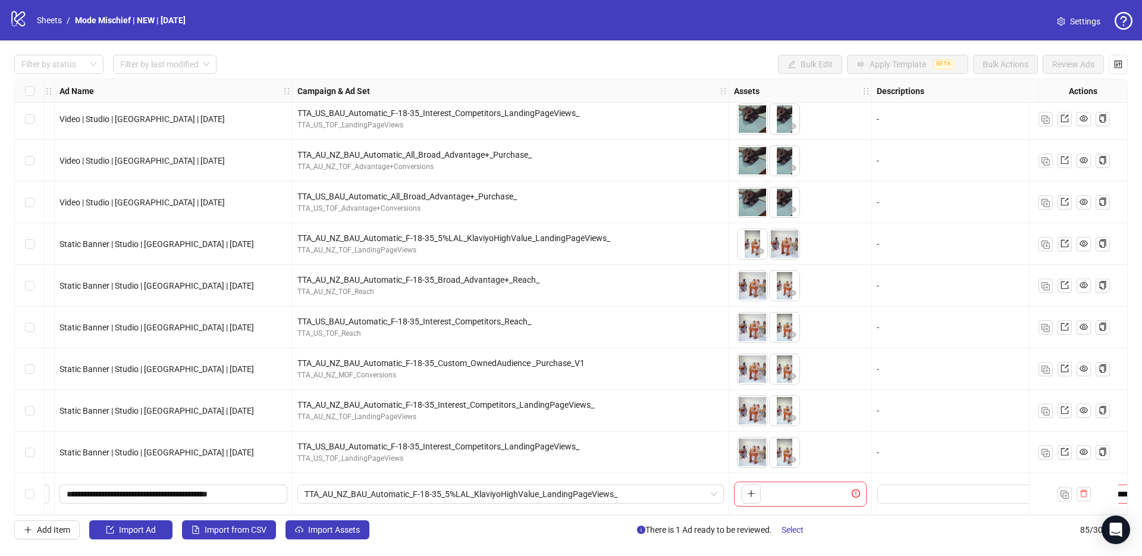
scroll to position [3133, 292]
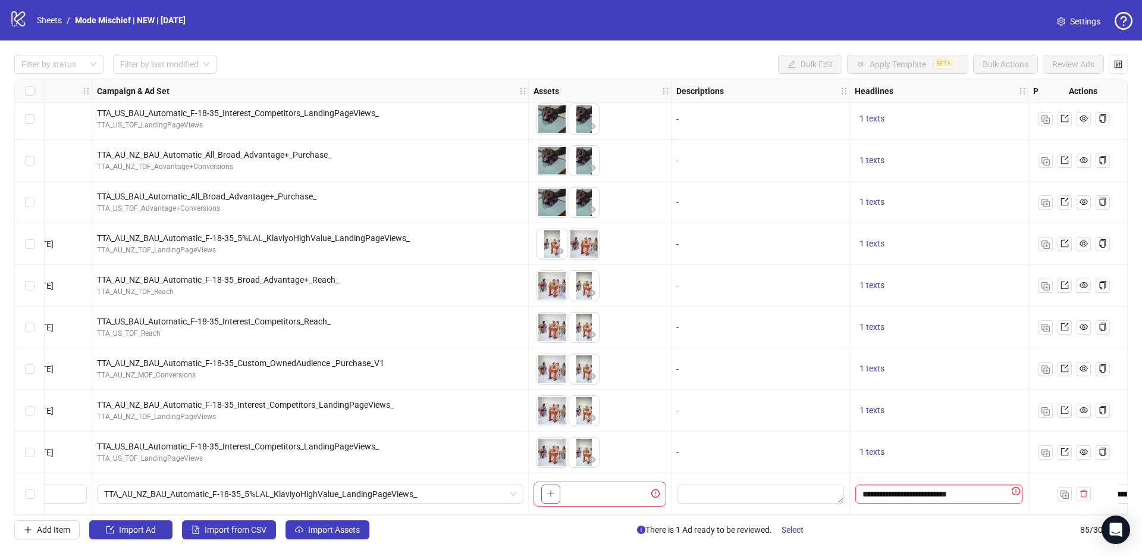
click at [549, 494] on button "button" at bounding box center [550, 493] width 19 height 19
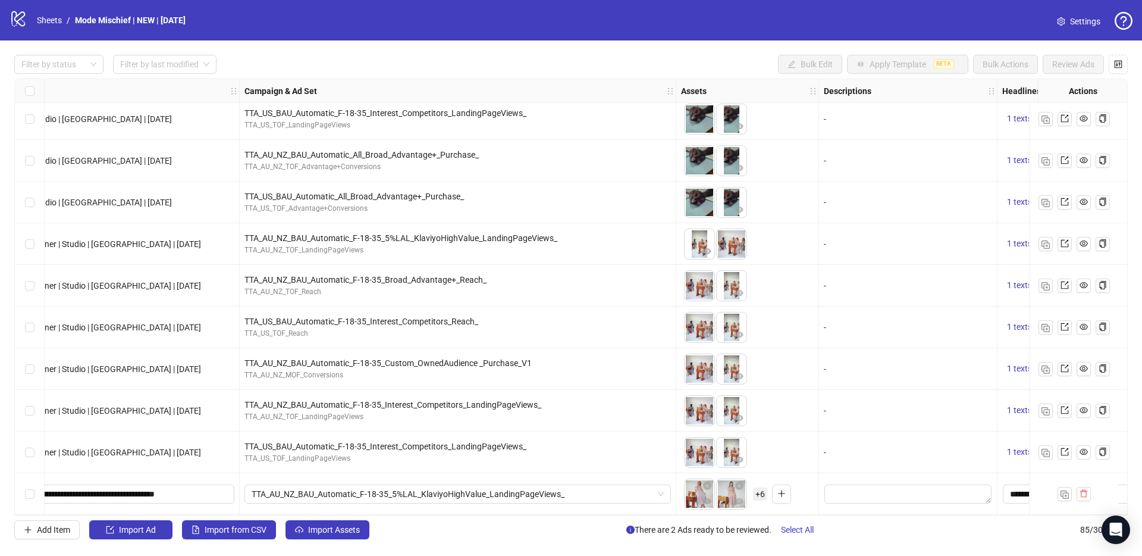
scroll to position [3133, 0]
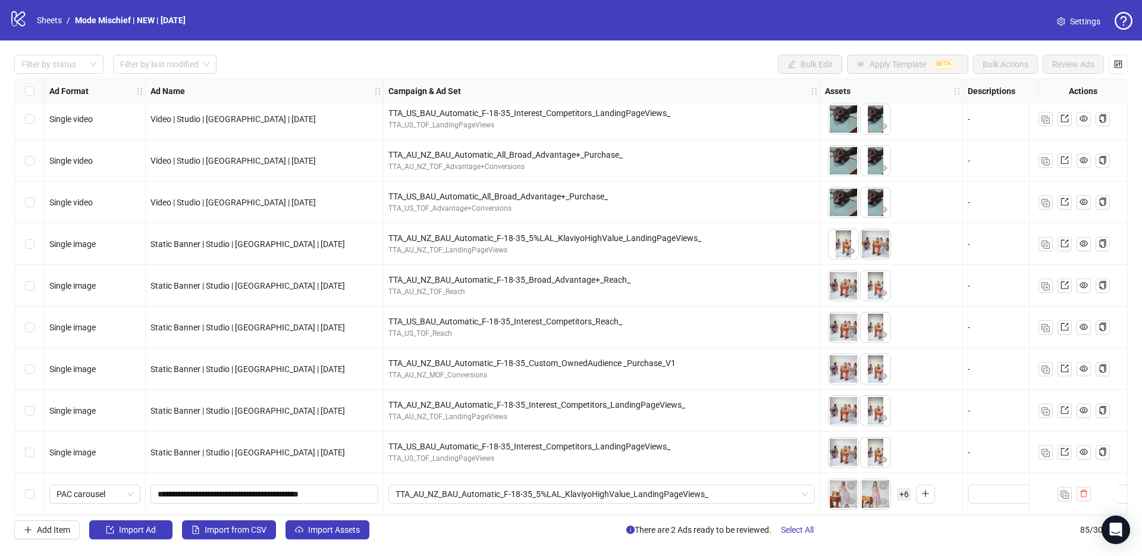
click at [900, 490] on span "+ 6" at bounding box center [904, 493] width 14 height 13
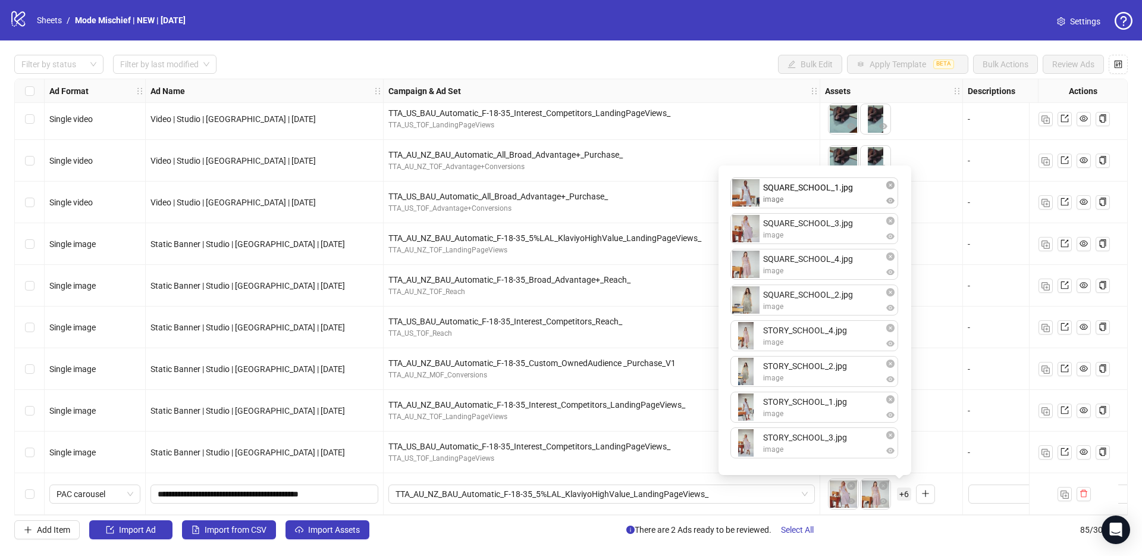
drag, startPoint x: 787, startPoint y: 412, endPoint x: 782, endPoint y: 197, distance: 215.4
click at [782, 197] on div "SQUARE_SCHOOL_3.jpg image SQUARE_SCHOOL_4.jpg image SQUARE_SCHOOL_2.jpg image S…" at bounding box center [815, 320] width 178 height 295
drag, startPoint x: 806, startPoint y: 298, endPoint x: 797, endPoint y: 230, distance: 68.3
click at [797, 230] on div "SQUARE_SCHOOL_1.jpg image SQUARE_SCHOOL_3.jpg image SQUARE_SCHOOL_4.jpg image S…" at bounding box center [815, 320] width 178 height 295
drag, startPoint x: 809, startPoint y: 405, endPoint x: 807, endPoint y: 337, distance: 67.8
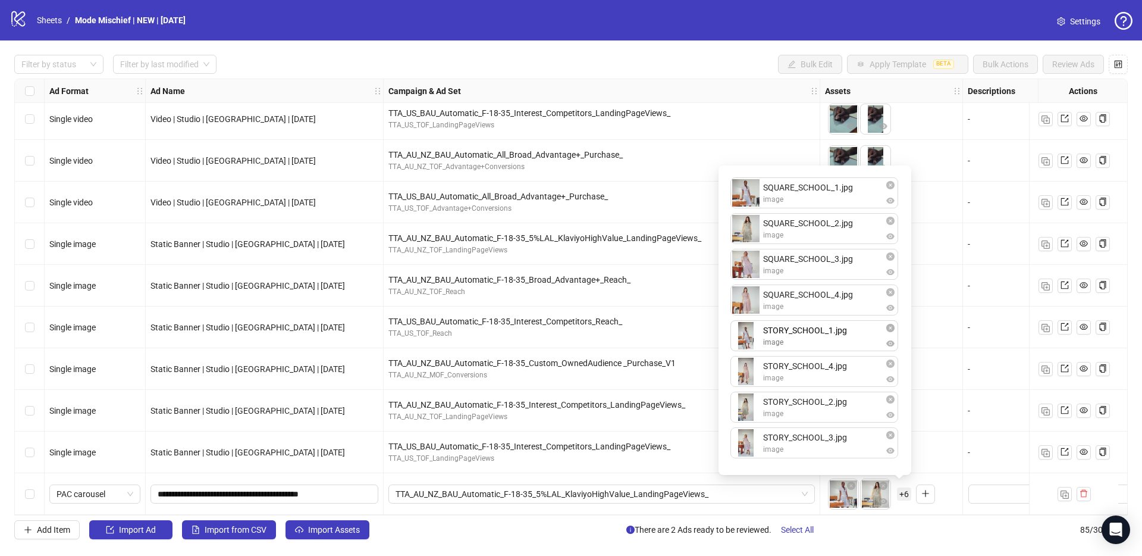
click at [807, 337] on div "SQUARE_SCHOOL_1.jpg image SQUARE_SCHOOL_2.jpg image SQUARE_SCHOOL_3.jpg image S…" at bounding box center [815, 320] width 178 height 295
drag, startPoint x: 813, startPoint y: 405, endPoint x: 817, endPoint y: 366, distance: 38.8
click at [817, 366] on div "SQUARE_SCHOOL_1.jpg image SQUARE_SCHOOL_2.jpg image SQUARE_SCHOOL_3.jpg image S…" at bounding box center [815, 320] width 178 height 295
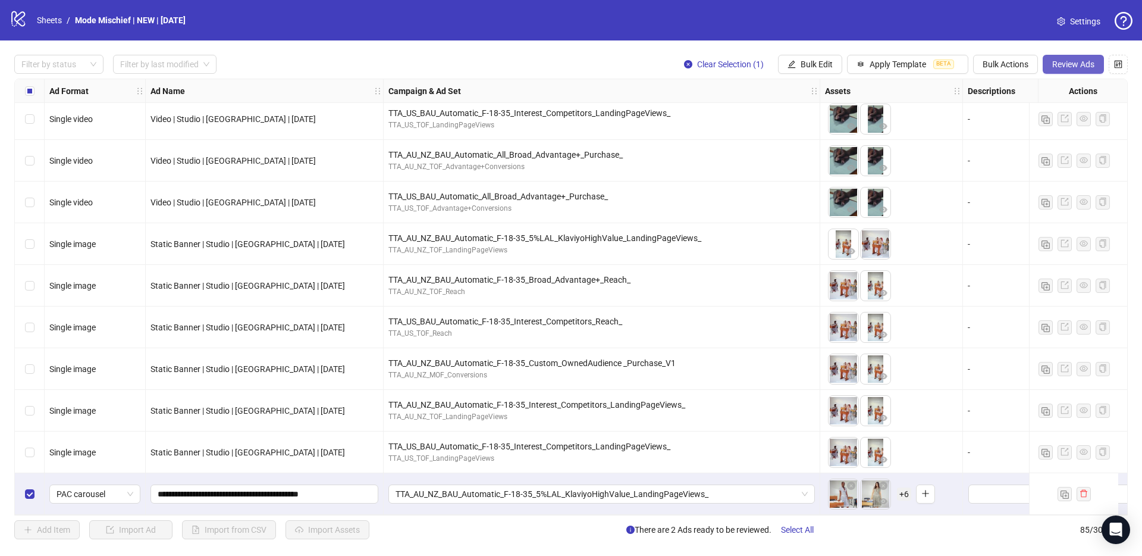
click at [1066, 55] on button "Review Ads" at bounding box center [1073, 64] width 61 height 19
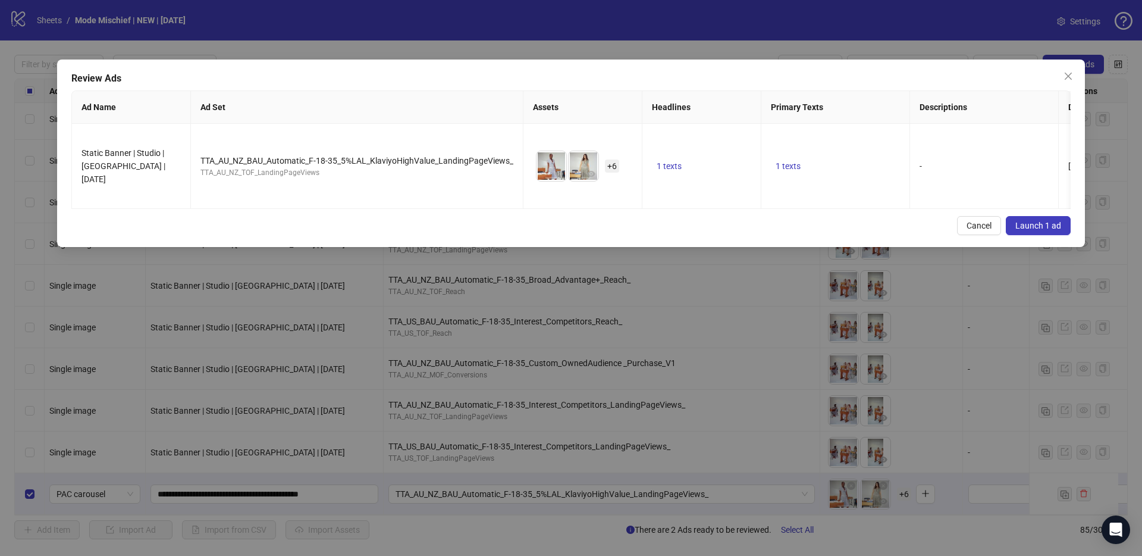
click at [1035, 221] on span "Launch 1 ad" at bounding box center [1039, 226] width 46 height 10
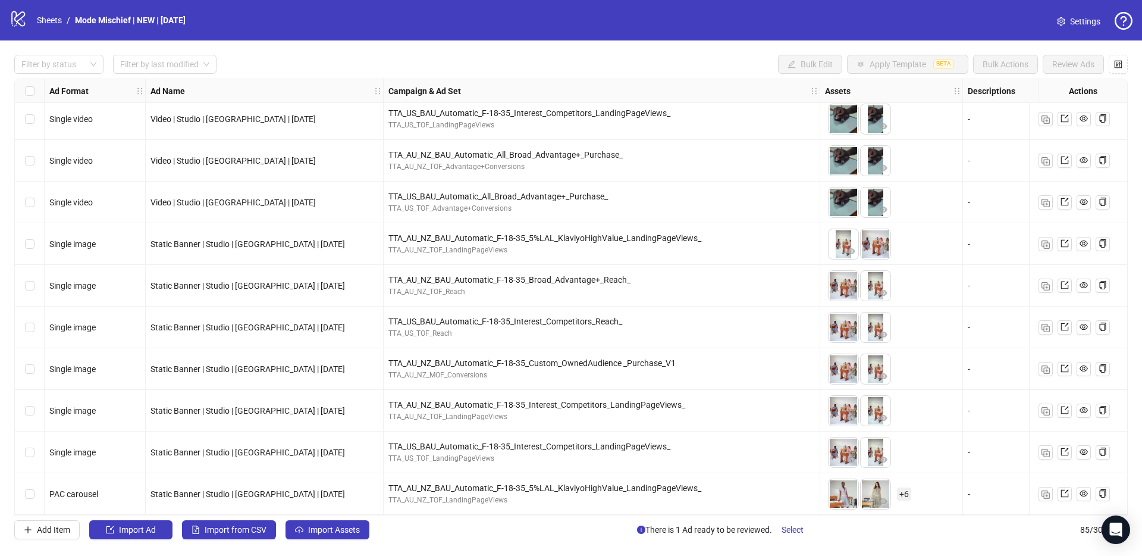
click at [243, 489] on span "Static Banner | Studio | [GEOGRAPHIC_DATA] | [DATE]" at bounding box center [248, 494] width 195 height 10
copy span "Static Banner | Studio | [GEOGRAPHIC_DATA] | [DATE]"
click at [24, 491] on div "Select row 85" at bounding box center [30, 494] width 30 height 42
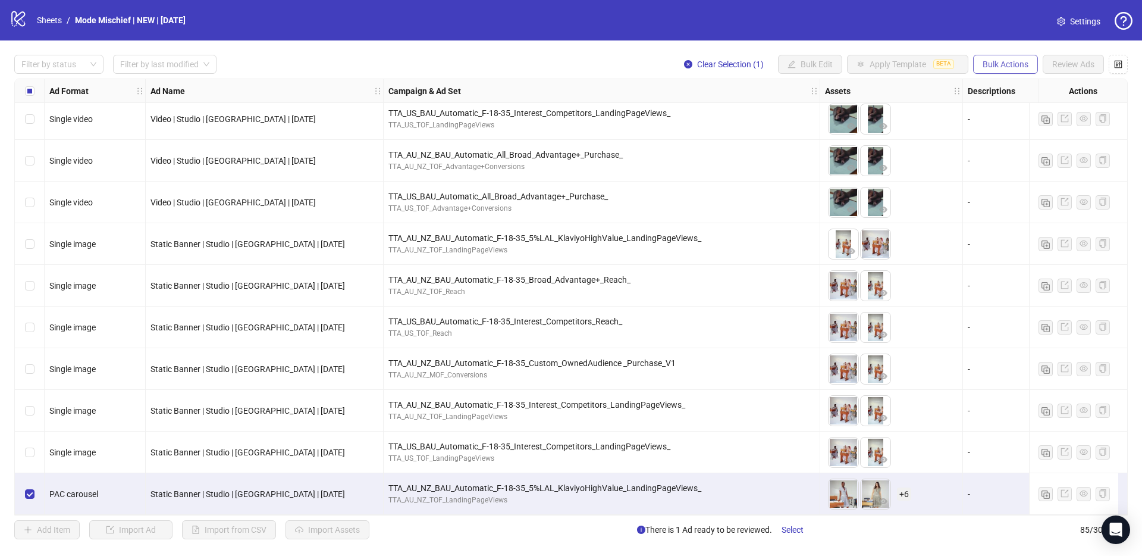
click at [1000, 66] on span "Bulk Actions" at bounding box center [1006, 64] width 46 height 10
click at [1015, 123] on span "Duplicate with assets" at bounding box center [1023, 126] width 82 height 13
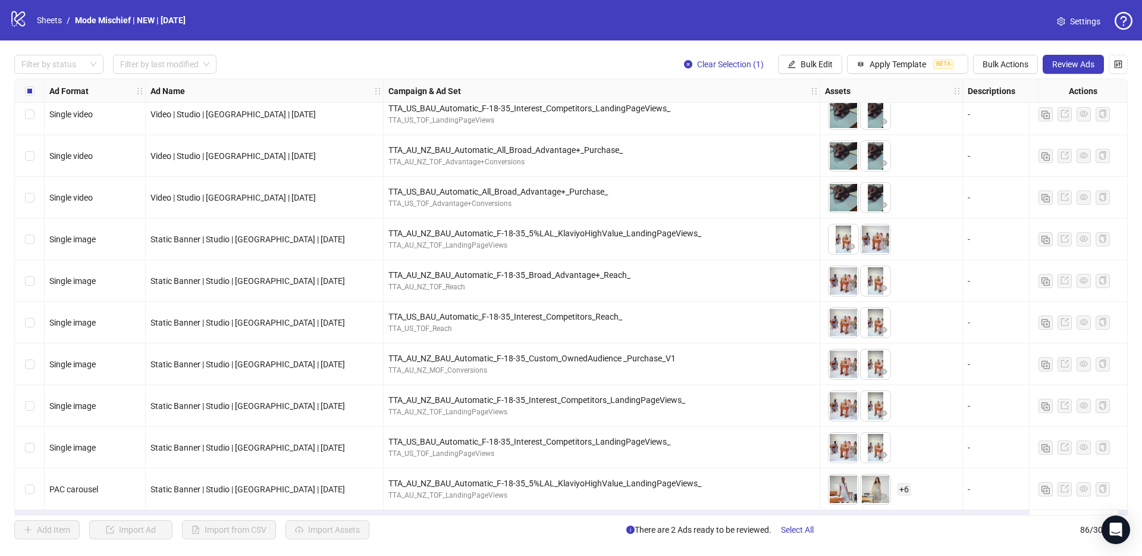
scroll to position [3175, 0]
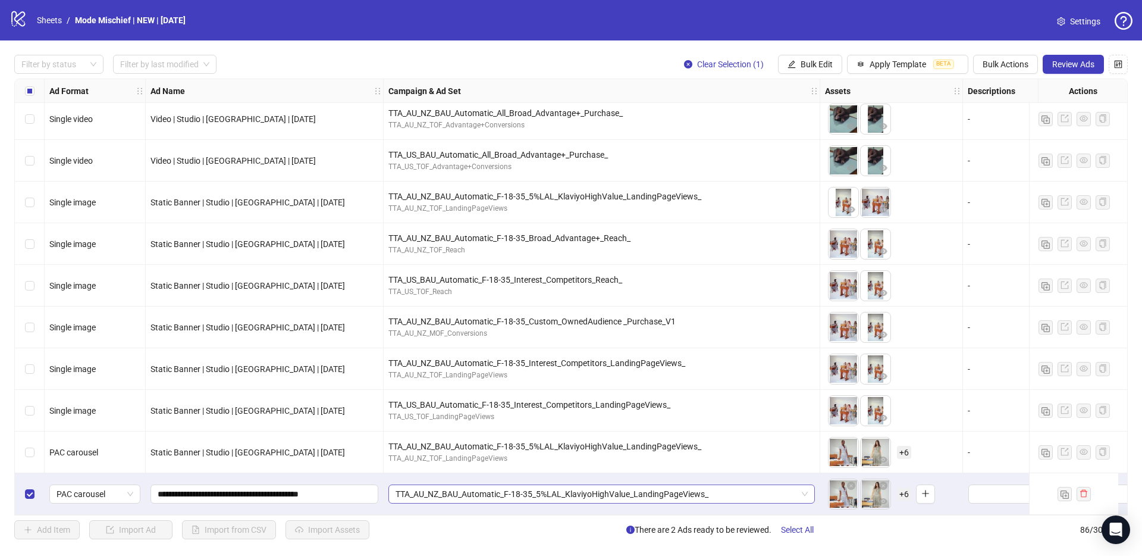
click at [450, 493] on span "TTA_AU_NZ_BAU_Automatic_F-18-35_5%LAL_KlaviyoHighValue_LandingPageViews_" at bounding box center [602, 494] width 412 height 18
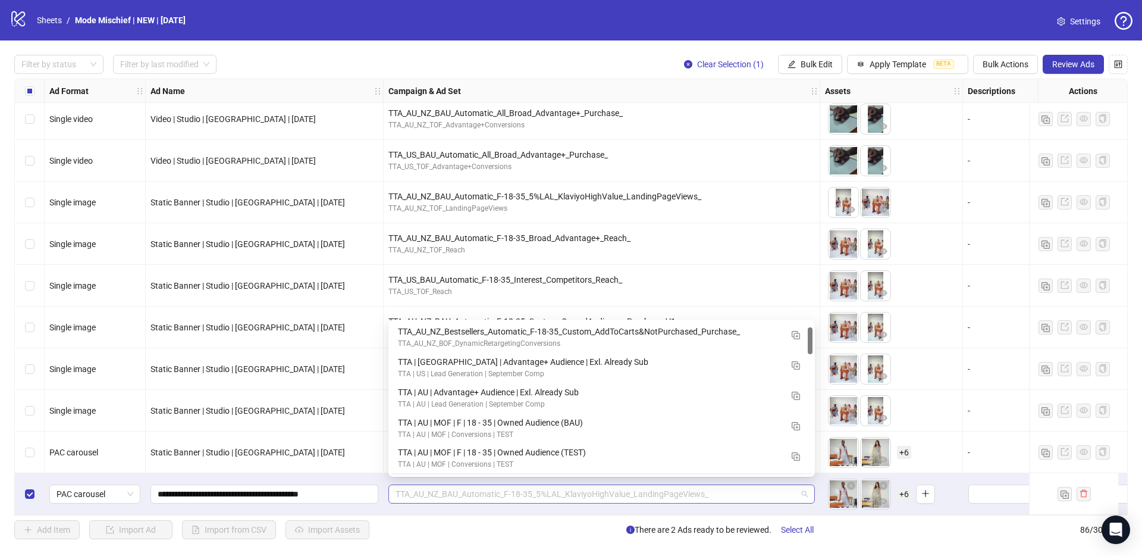
scroll to position [30, 0]
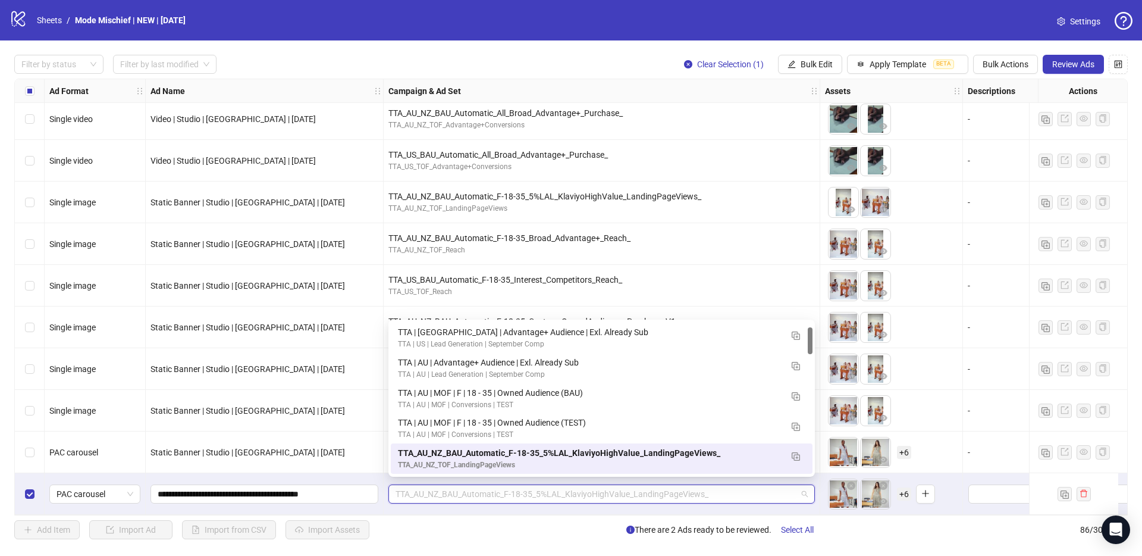
paste input "**********"
type input "**********"
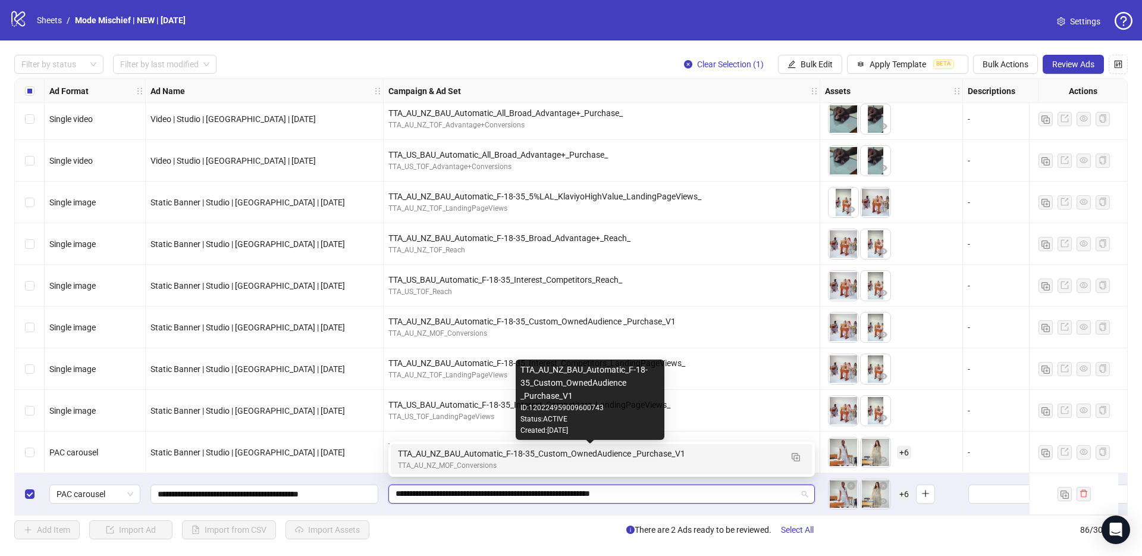
click at [428, 456] on div "TTA_AU_NZ_BAU_Automatic_F-18-35_Custom_OwnedAudience _Purchase_V1" at bounding box center [590, 453] width 384 height 13
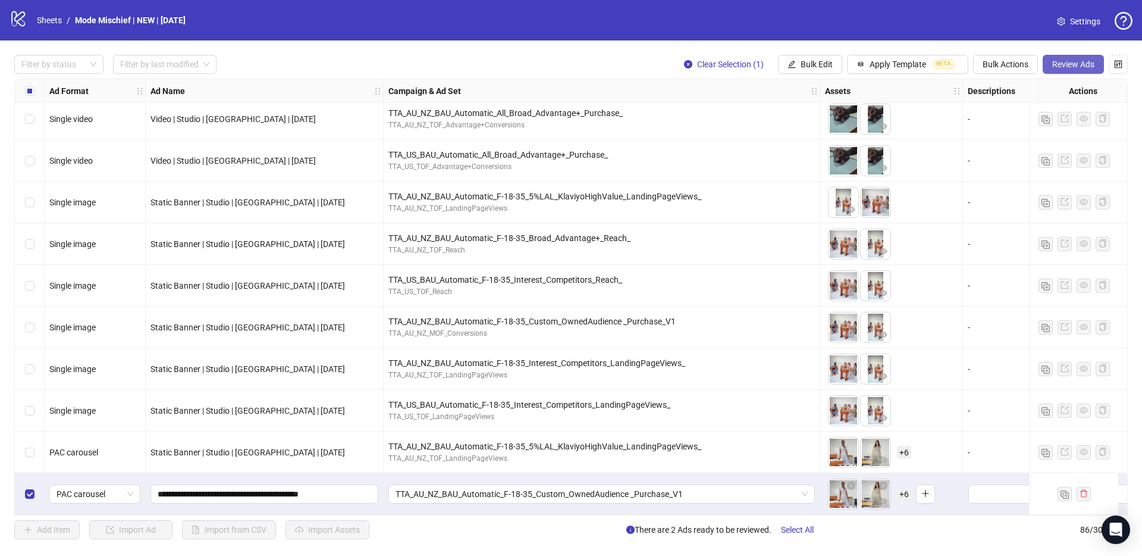
click at [1078, 67] on span "Review Ads" at bounding box center [1073, 64] width 42 height 10
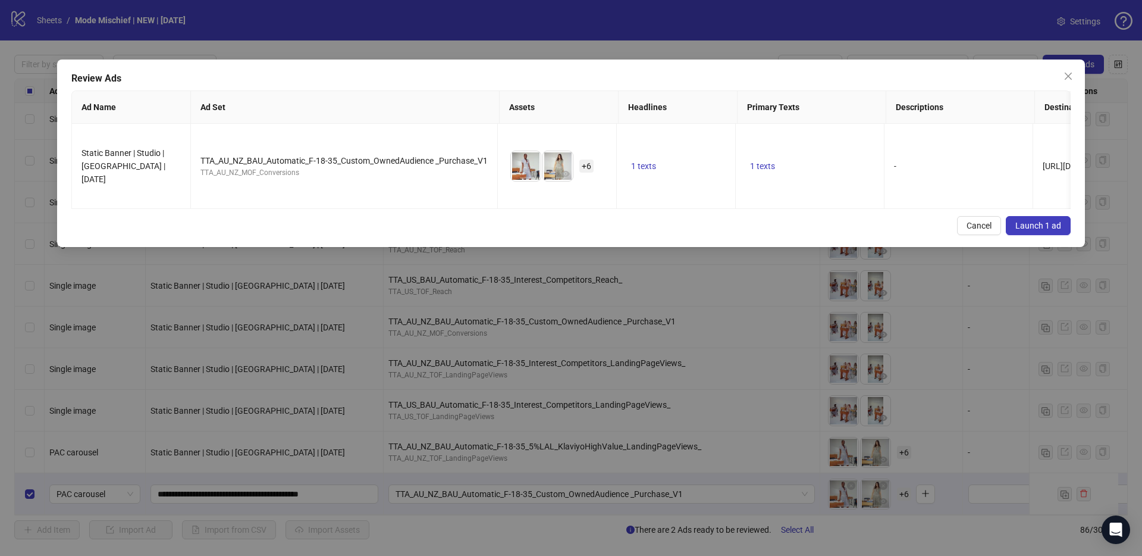
click at [1035, 224] on span "Launch 1 ad" at bounding box center [1039, 226] width 46 height 10
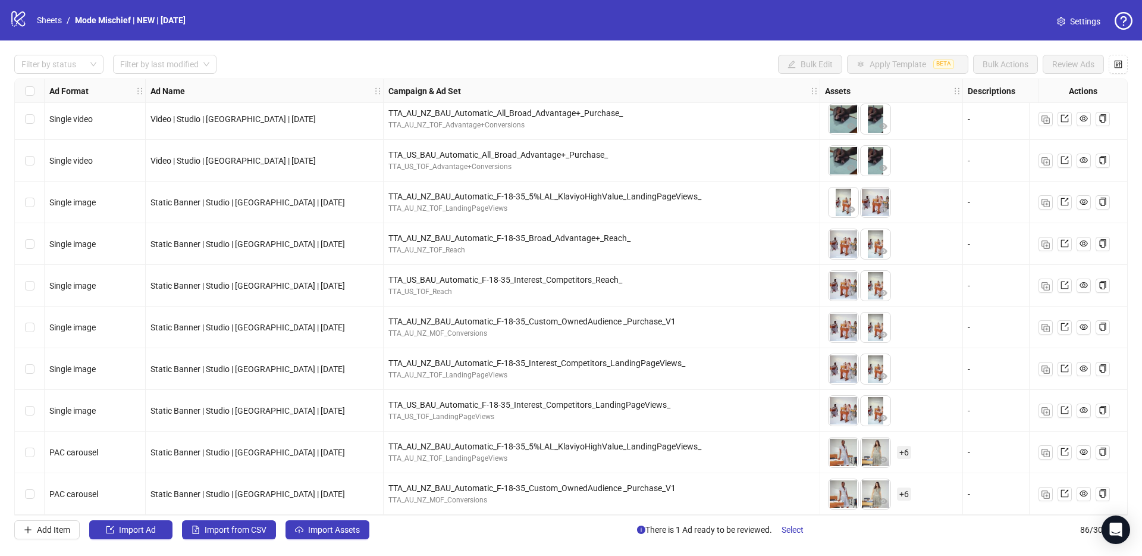
click at [245, 491] on span "Static Banner | Studio | [GEOGRAPHIC_DATA] | [DATE]" at bounding box center [248, 494] width 195 height 10
copy span "Static Banner | Studio | [GEOGRAPHIC_DATA] | [DATE]"
click at [333, 488] on div "Static Banner | Studio | [GEOGRAPHIC_DATA] | [DATE]" at bounding box center [265, 493] width 228 height 13
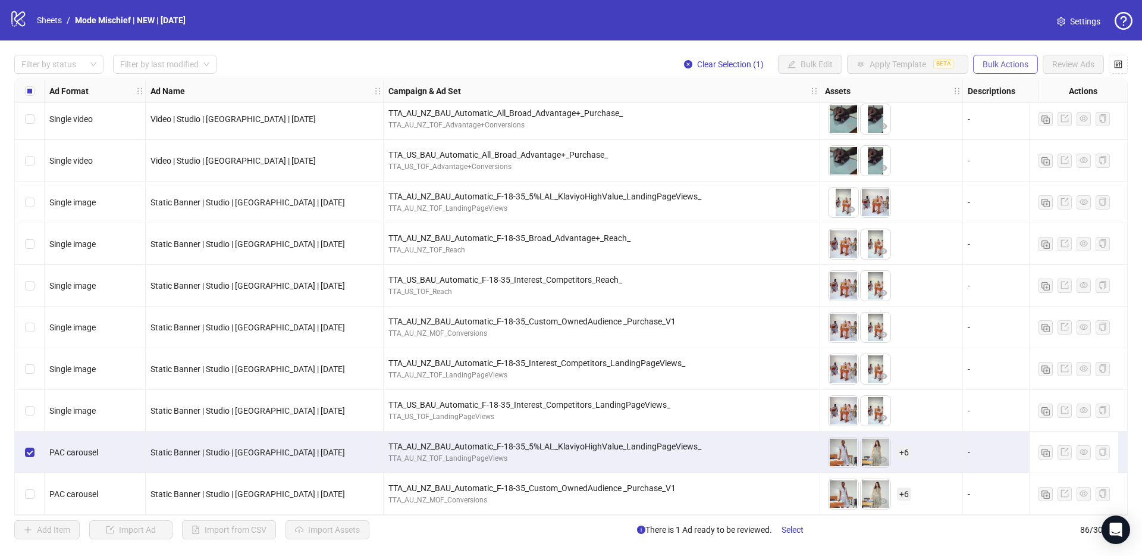
click at [996, 62] on span "Bulk Actions" at bounding box center [1006, 64] width 46 height 10
click at [1002, 130] on span "Duplicate with assets" at bounding box center [1023, 126] width 82 height 13
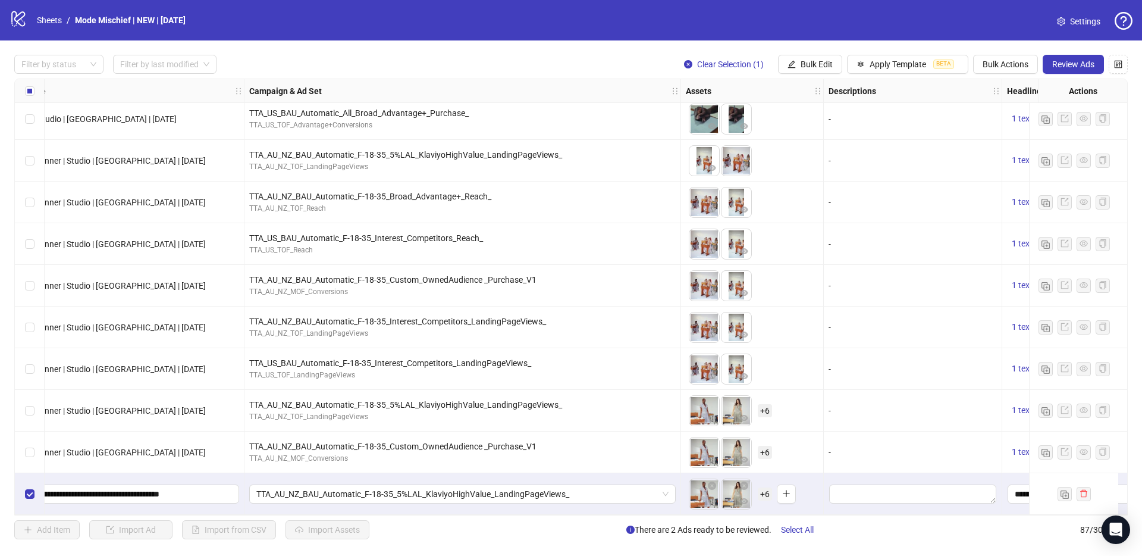
scroll to position [3216, 197]
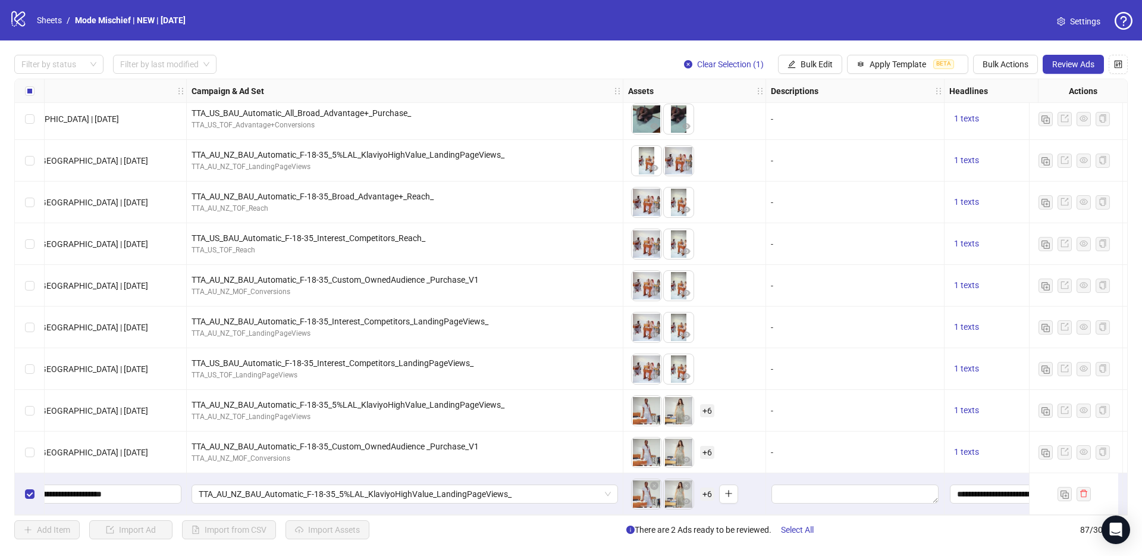
click at [709, 490] on span "+ 6" at bounding box center [707, 493] width 14 height 13
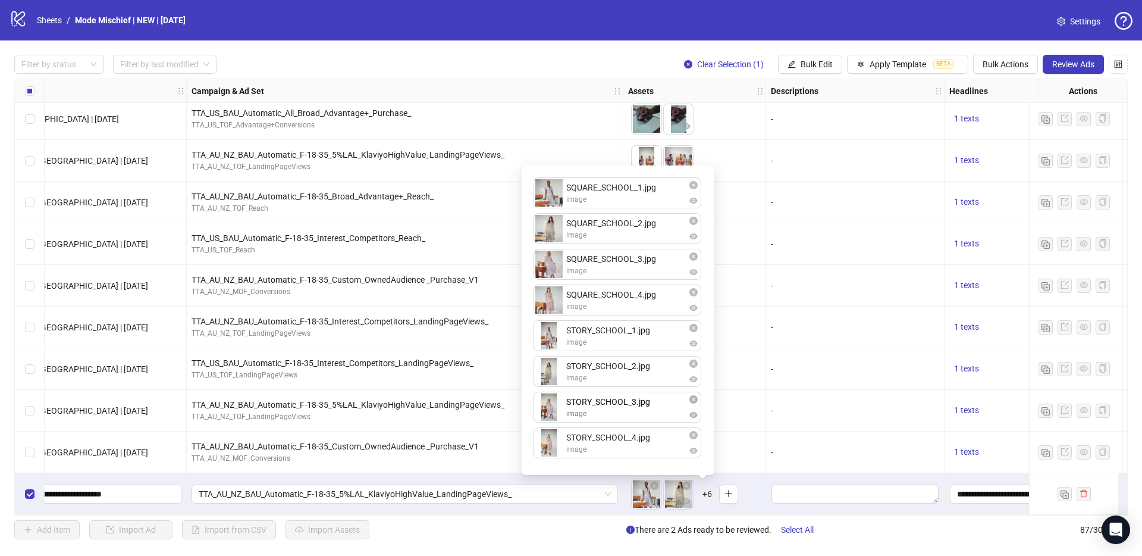
drag, startPoint x: 610, startPoint y: 449, endPoint x: 609, endPoint y: 422, distance: 26.2
click at [609, 422] on div "SQUARE_SCHOOL_1.jpg image SQUARE_SCHOOL_2.jpg image SQUARE_SCHOOL_3.jpg image S…" at bounding box center [618, 320] width 178 height 295
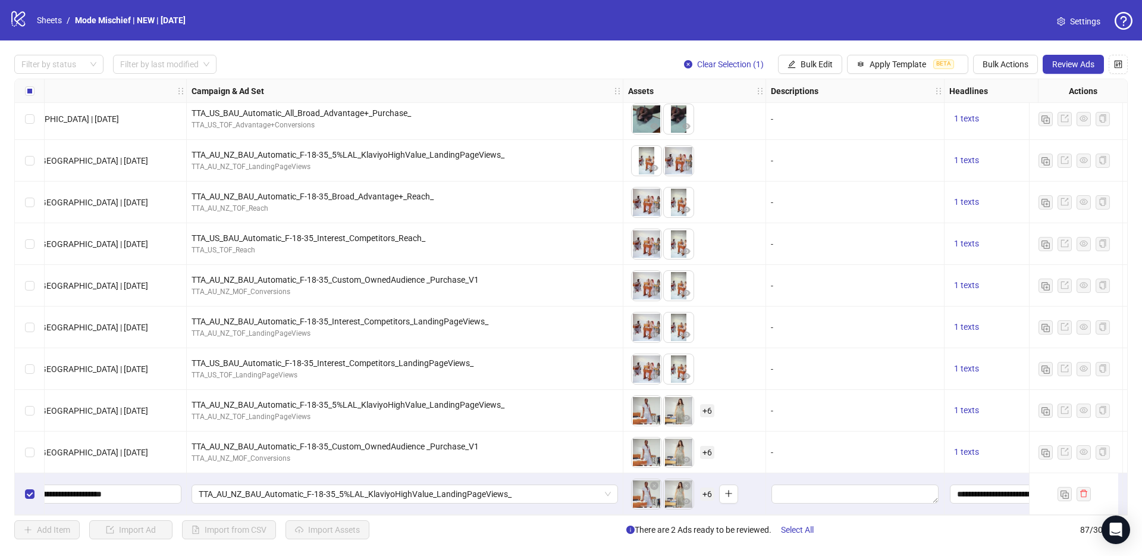
click at [618, 505] on div "TTA_AU_NZ_BAU_Automatic_F-18-35_5%LAL_KlaviyoHighValue_LandingPageViews_" at bounding box center [405, 494] width 437 height 42
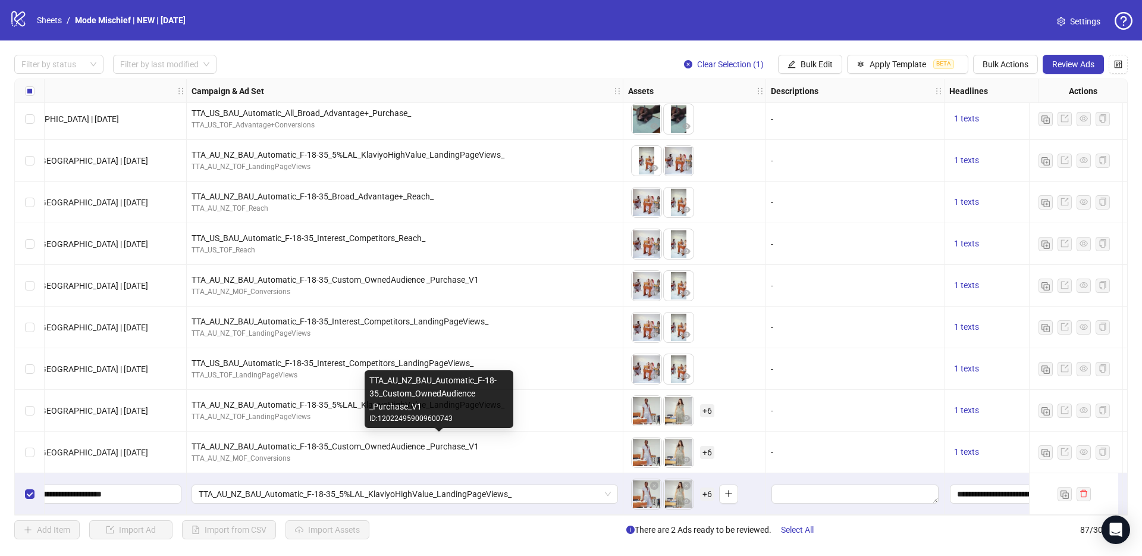
scroll to position [3216, 0]
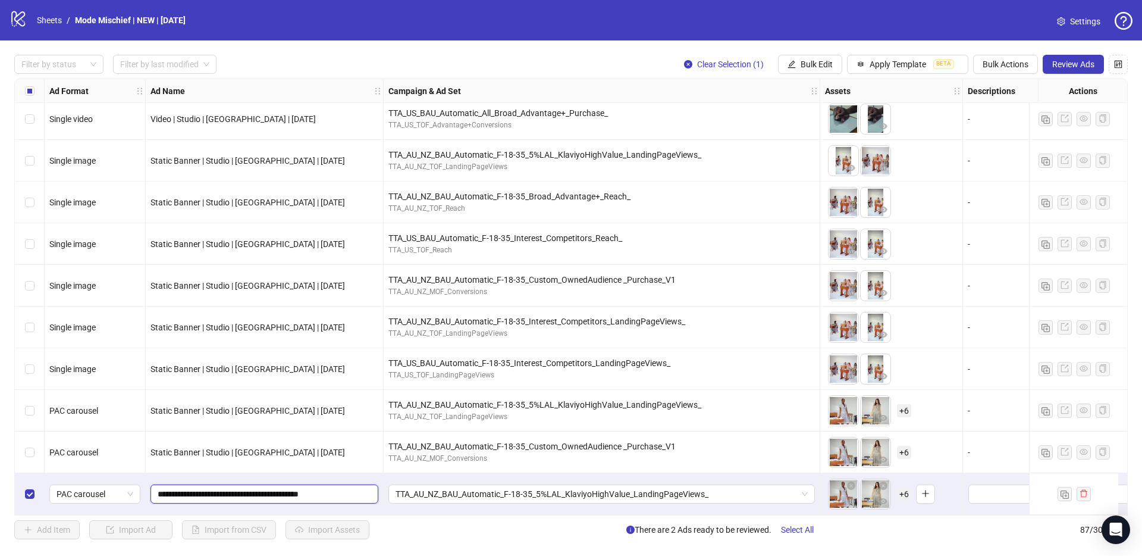
click at [230, 493] on input "**********" at bounding box center [263, 493] width 211 height 13
click at [227, 492] on input "**********" at bounding box center [263, 493] width 211 height 13
paste input "text"
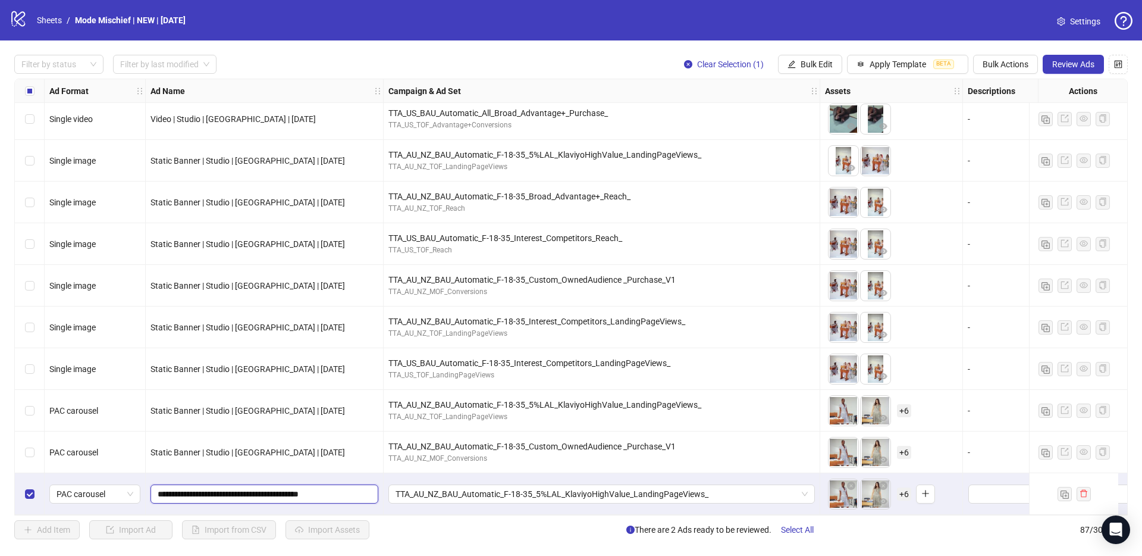
type input "**********"
click at [336, 505] on div "**********" at bounding box center [265, 494] width 238 height 42
click at [903, 492] on span "+ 6" at bounding box center [904, 493] width 14 height 13
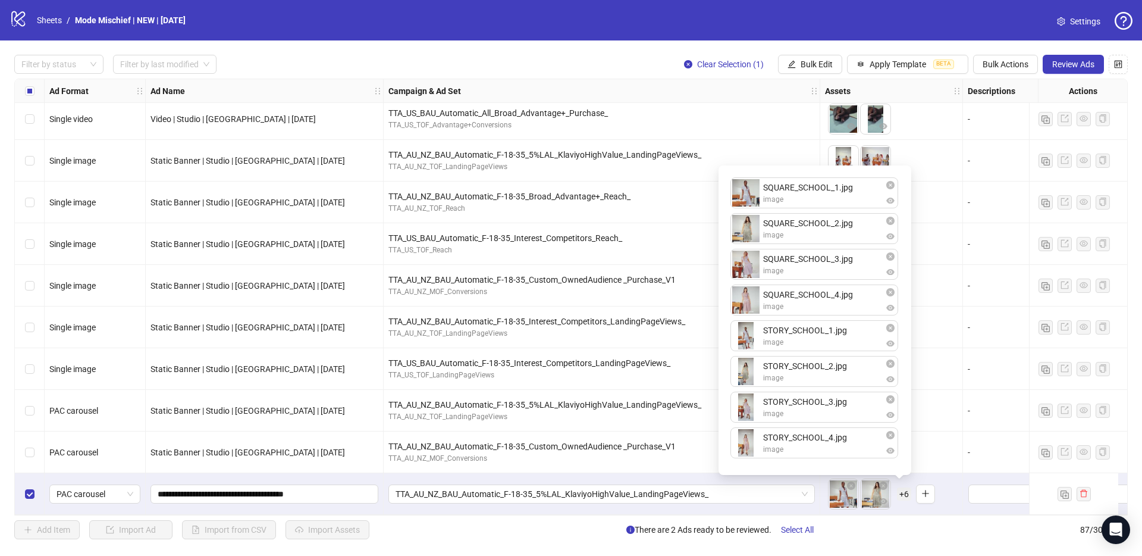
click at [869, 517] on div "Filter by status Filter by last modified Clear Selection (1) Bulk Edit Apply Te…" at bounding box center [571, 296] width 1142 height 513
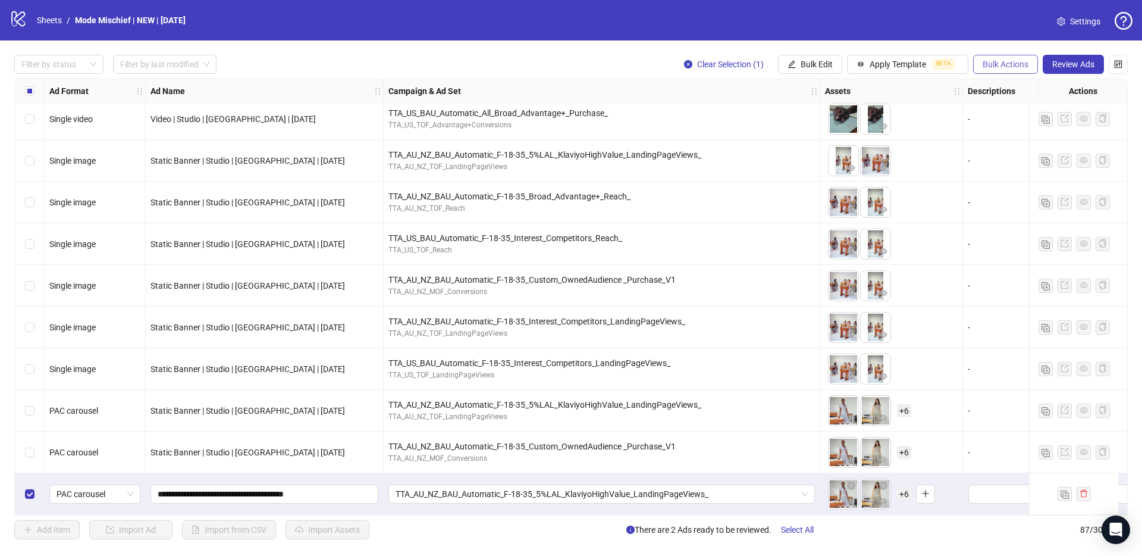
click at [998, 59] on span "Bulk Actions" at bounding box center [1006, 64] width 46 height 10
click at [1021, 122] on span "Duplicate with assets" at bounding box center [1023, 126] width 82 height 13
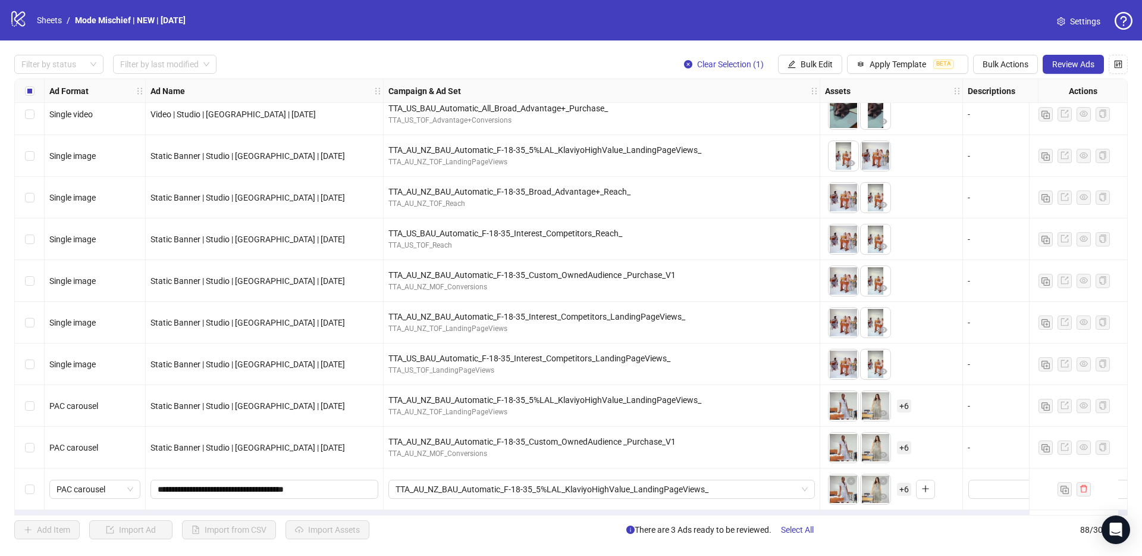
scroll to position [3258, 0]
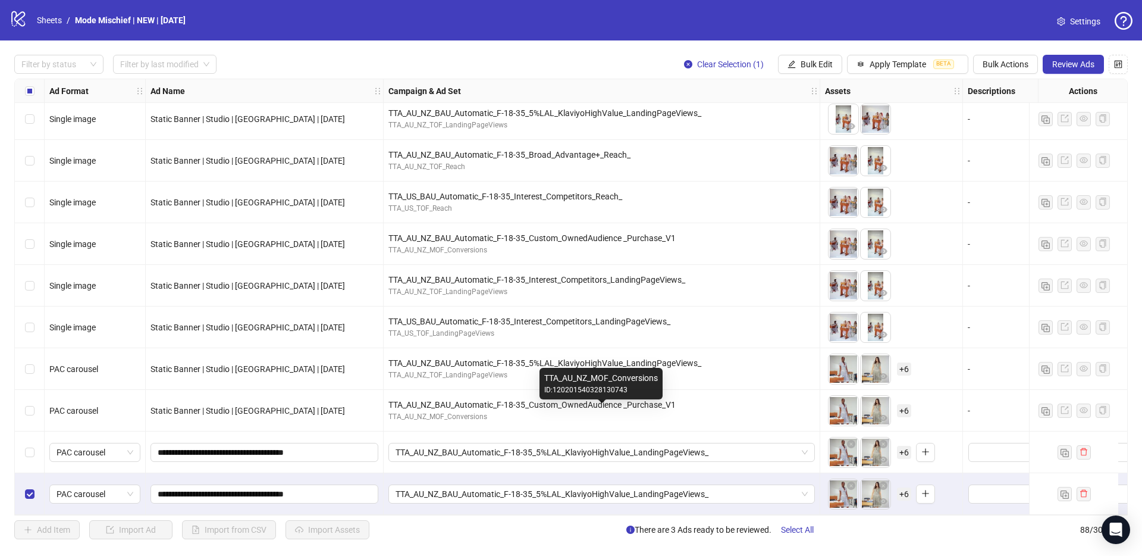
click at [624, 404] on div "TTA_AU_NZ_BAU_Automatic_F-18-35_Custom_OwnedAudience _Purchase_V1" at bounding box center [602, 404] width 427 height 13
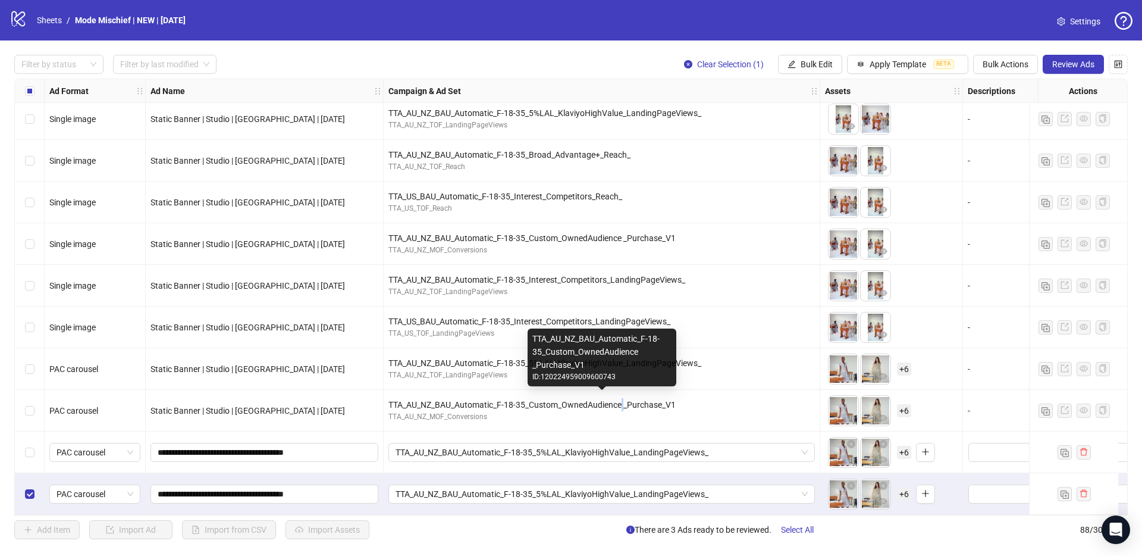
click at [624, 404] on div "TTA_AU_NZ_BAU_Automatic_F-18-35_Custom_OwnedAudience _Purchase_V1" at bounding box center [602, 404] width 427 height 13
copy div "TTA_AU_NZ_BAU_Automatic_F-18-35_Custom_OwnedAudience _Purchase_V1"
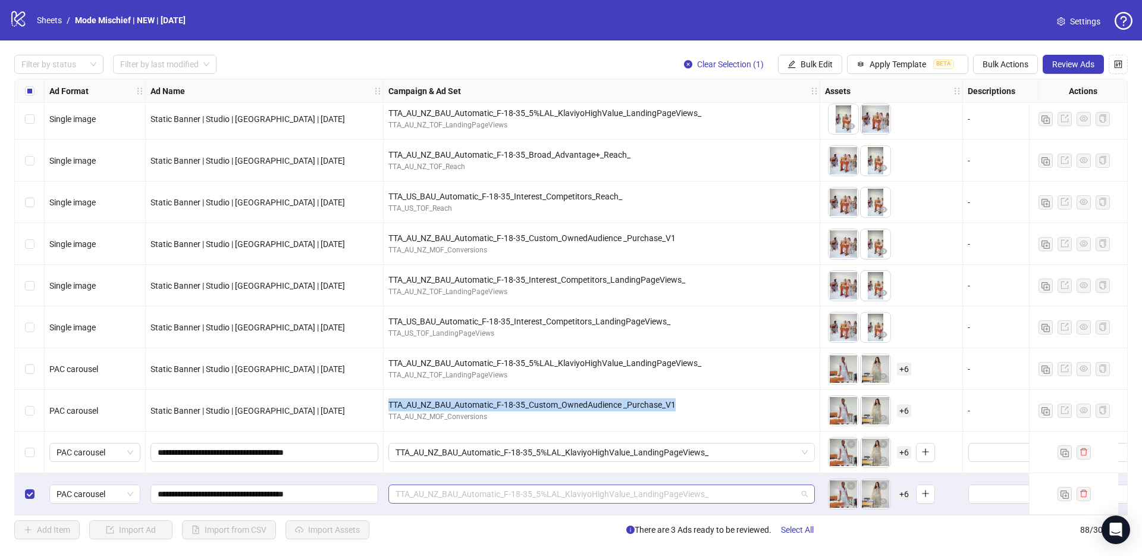
click at [520, 491] on span "TTA_AU_NZ_BAU_Automatic_F-18-35_5%LAL_KlaviyoHighValue_LandingPageViews_" at bounding box center [602, 494] width 412 height 18
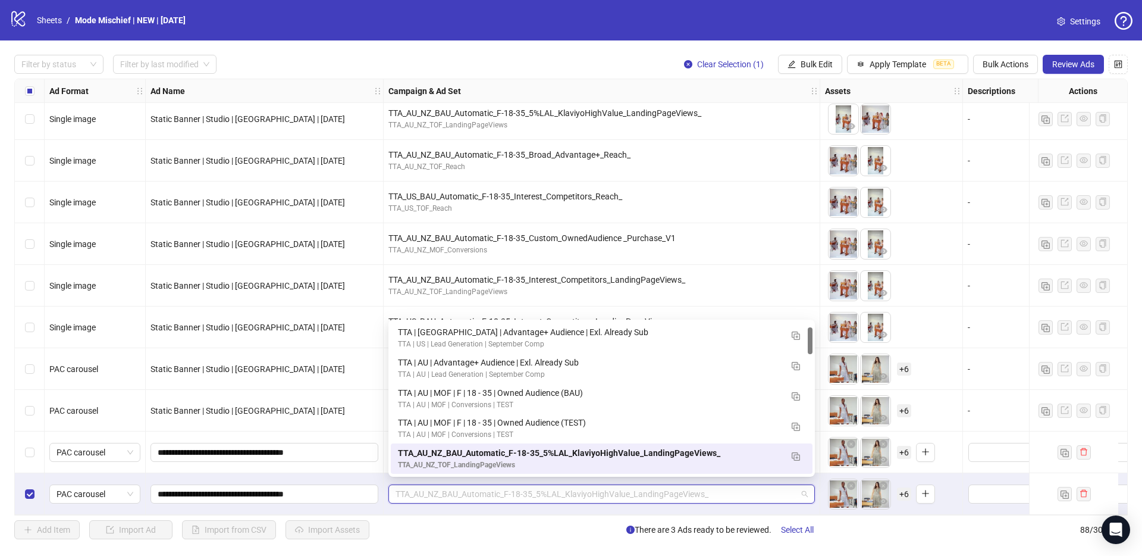
paste input "**********"
type input "**********"
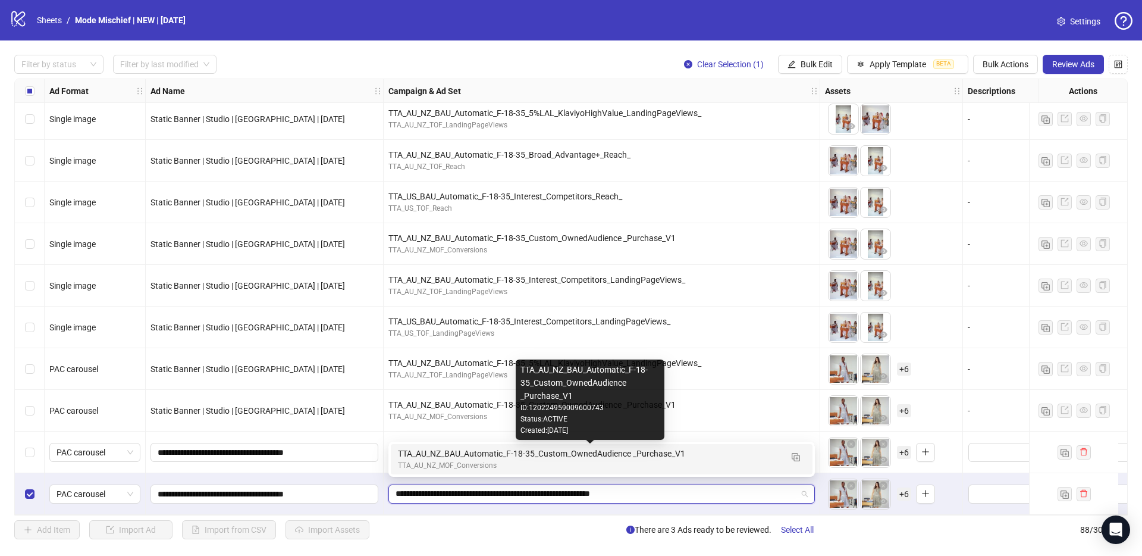
click at [459, 455] on div "TTA_AU_NZ_BAU_Automatic_F-18-35_Custom_OwnedAudience _Purchase_V1" at bounding box center [590, 453] width 384 height 13
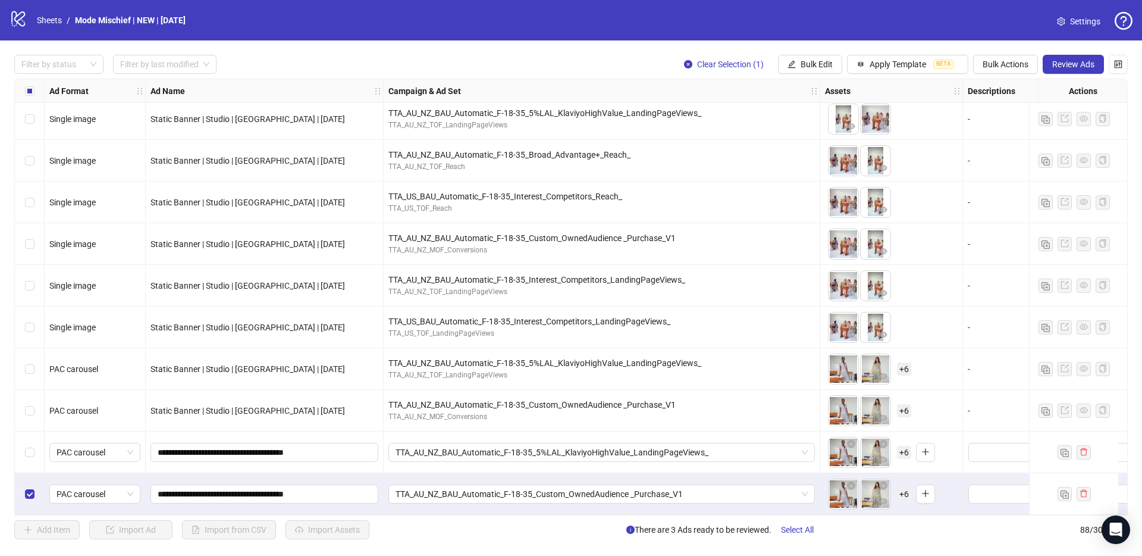
click at [907, 487] on span "+ 6" at bounding box center [904, 493] width 14 height 13
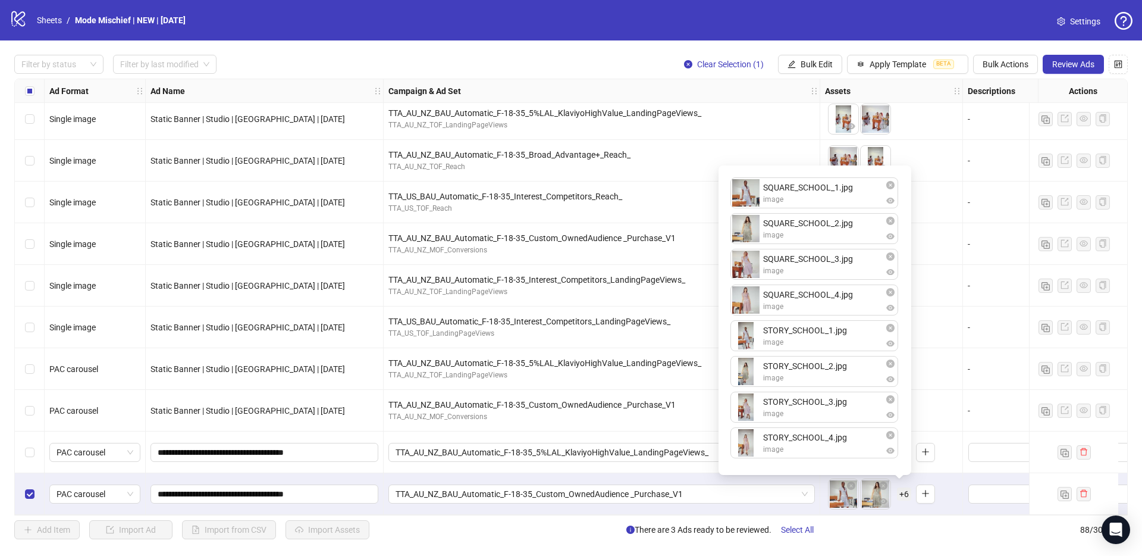
click at [950, 499] on div "To pick up a draggable item, press the space bar. While dragging, use the arrow…" at bounding box center [891, 493] width 133 height 37
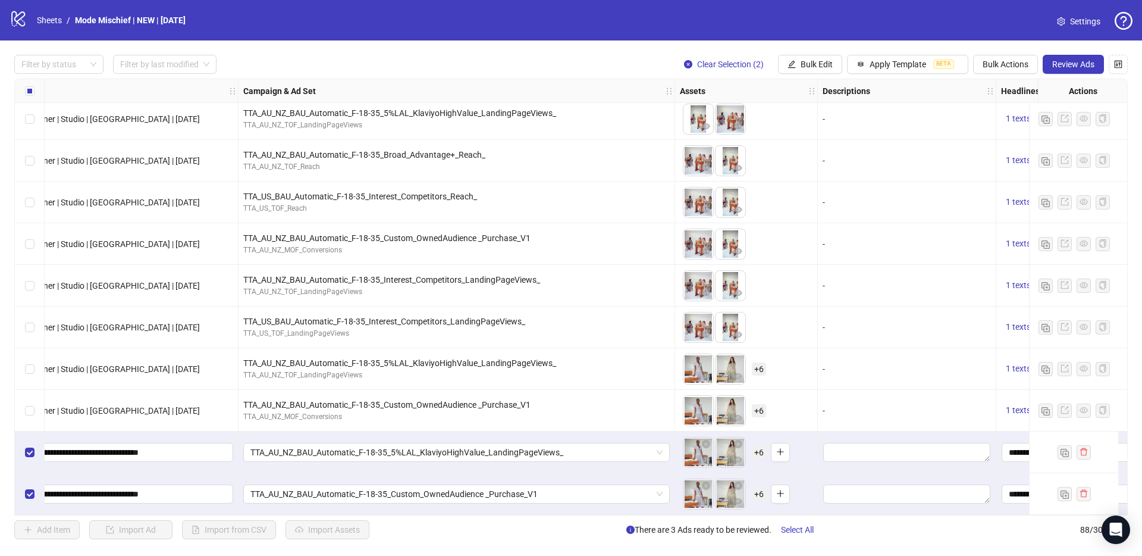
scroll to position [3258, 0]
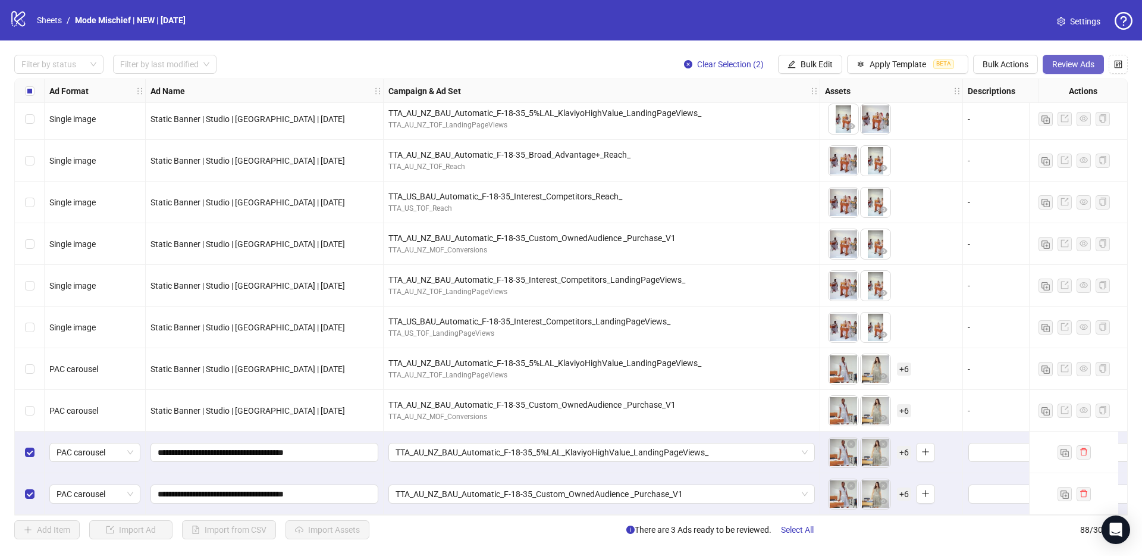
click at [1077, 67] on span "Review Ads" at bounding box center [1073, 64] width 42 height 10
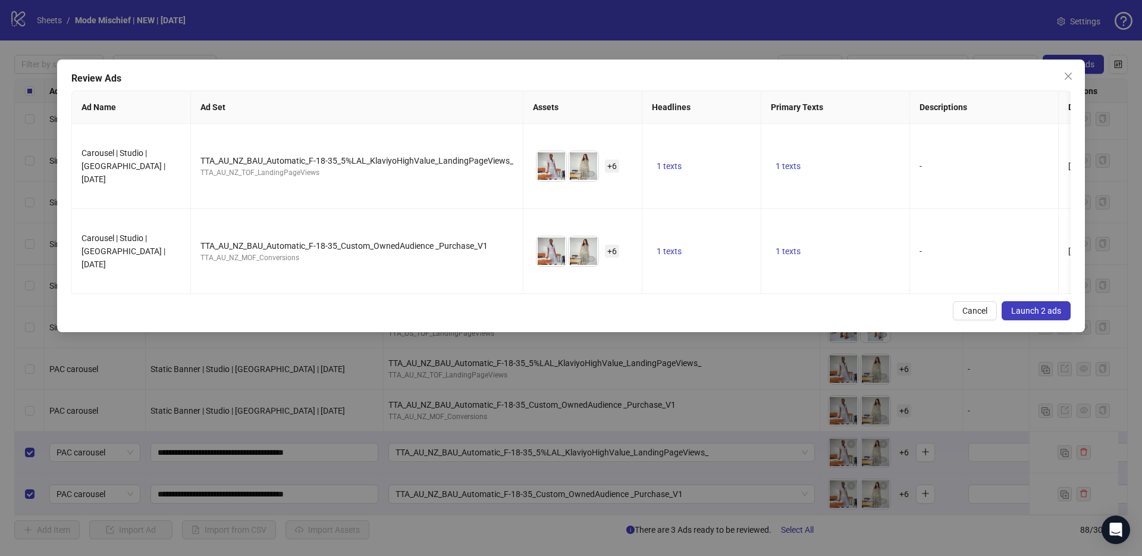
click at [1022, 301] on button "Launch 2 ads" at bounding box center [1036, 310] width 69 height 19
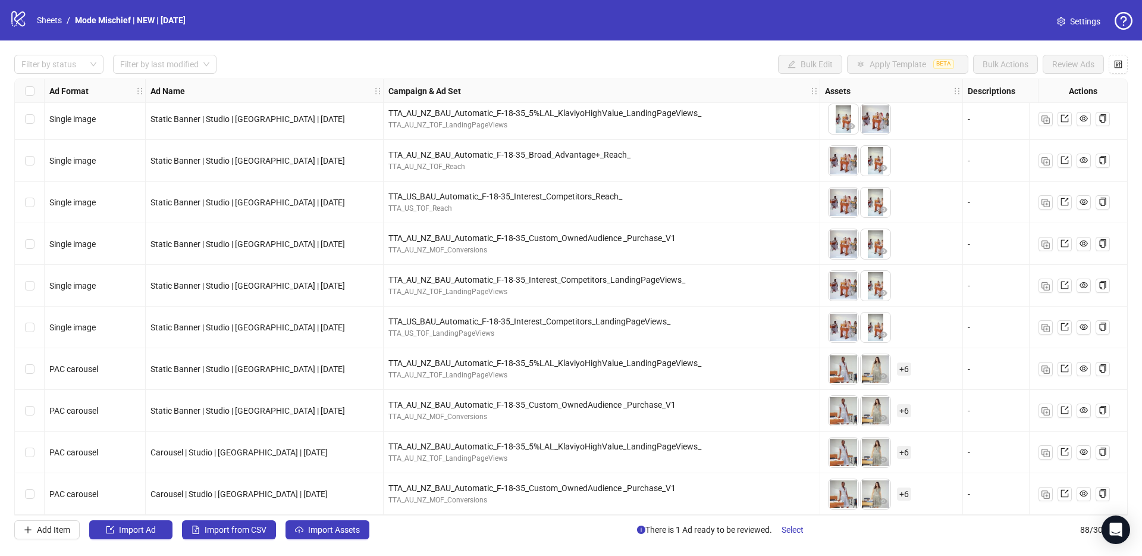
click at [253, 451] on span "Carousel | Studio | Gingham | 22 Sept 2025" at bounding box center [239, 452] width 177 height 10
copy span "Carousel | Studio | Gingham | 22 Sept 2025"
